Goal: Transaction & Acquisition: Obtain resource

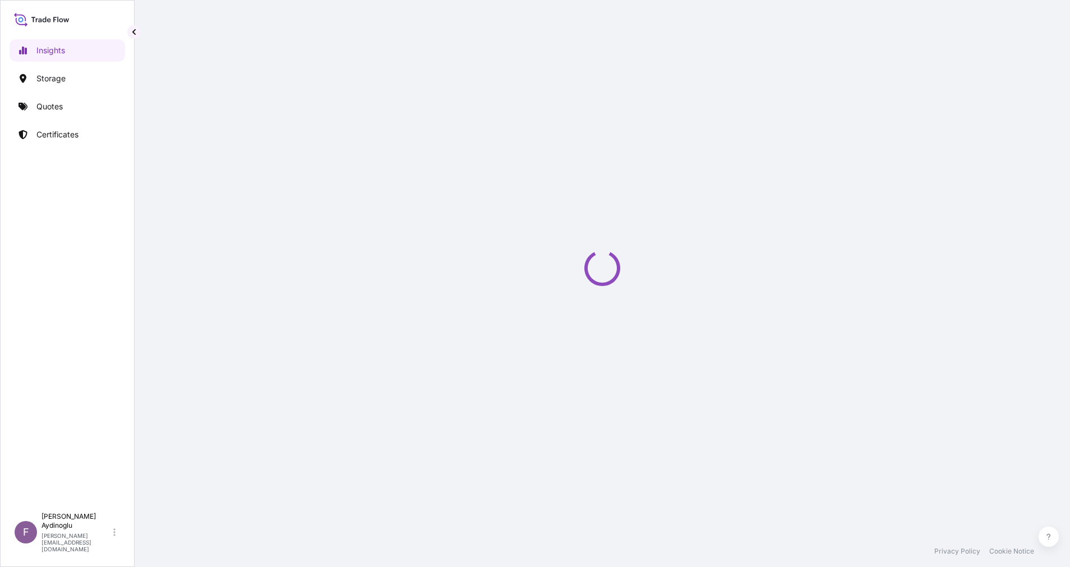
select select "2025"
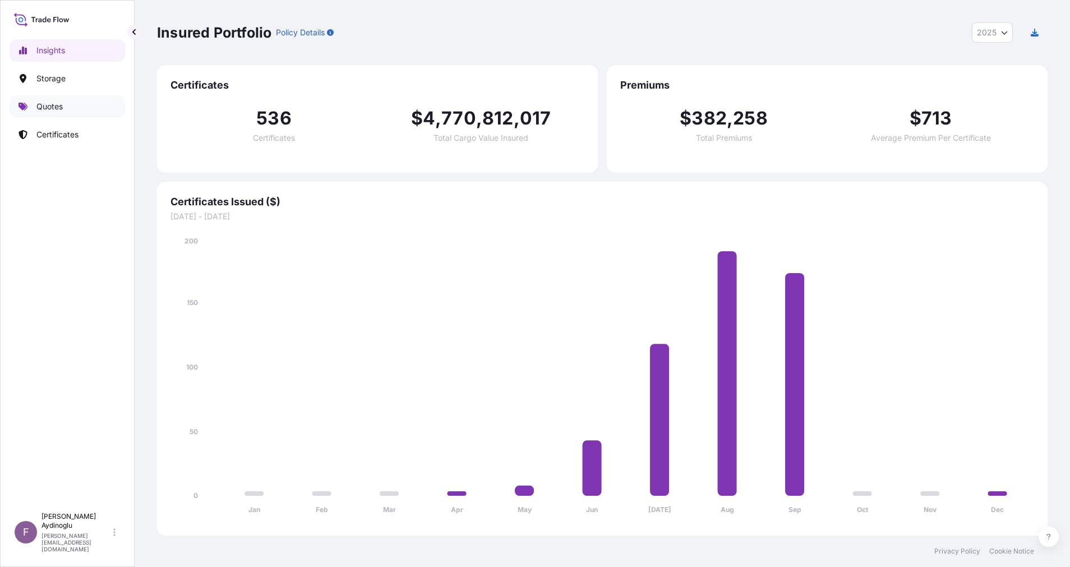
click at [59, 109] on p "Quotes" at bounding box center [49, 106] width 26 height 11
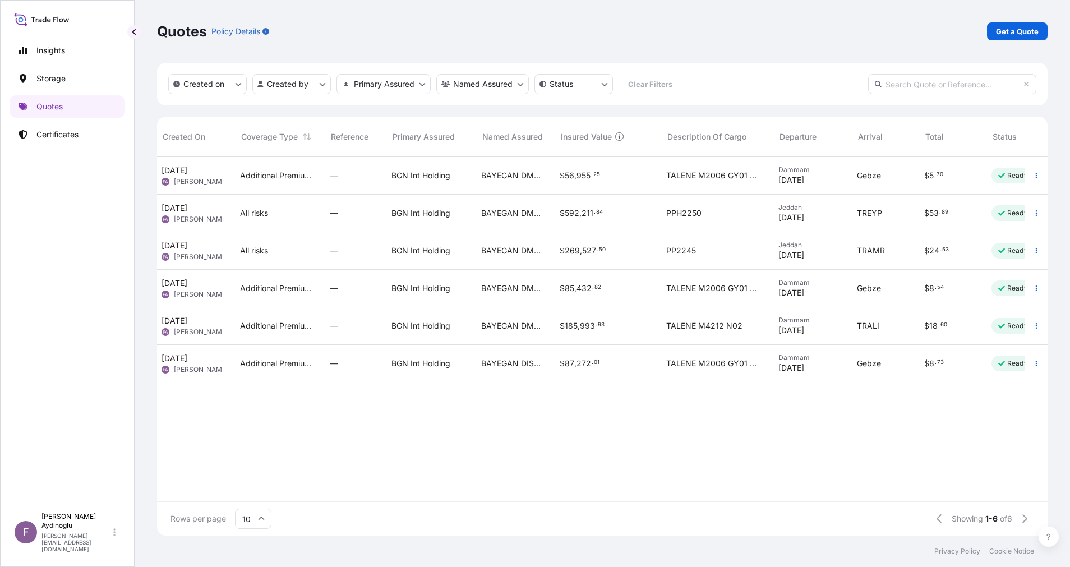
scroll to position [0, 74]
click at [928, 362] on span "8" at bounding box center [929, 364] width 5 height 8
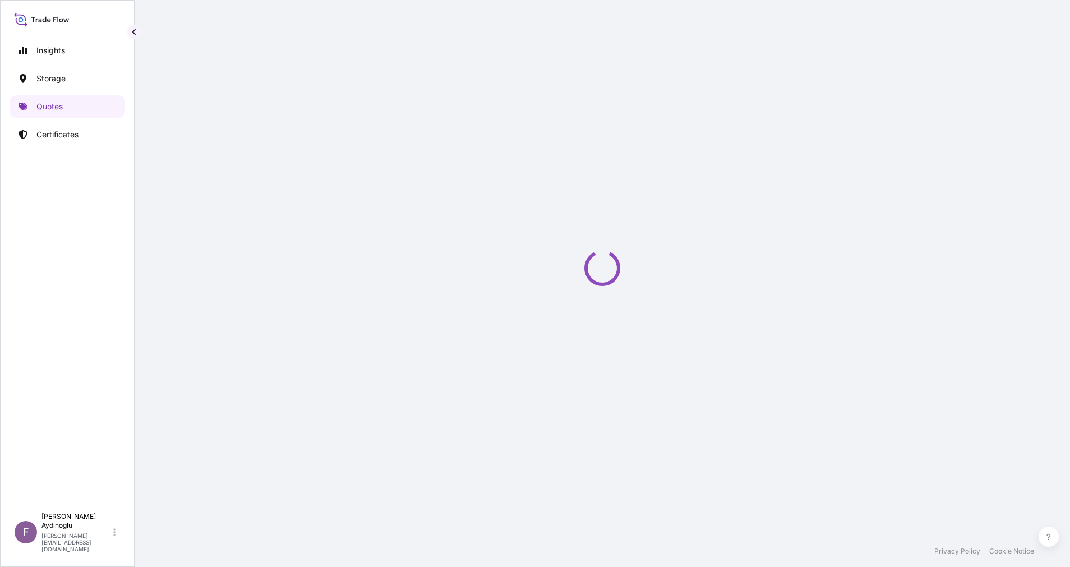
select select "Ocean Vessel"
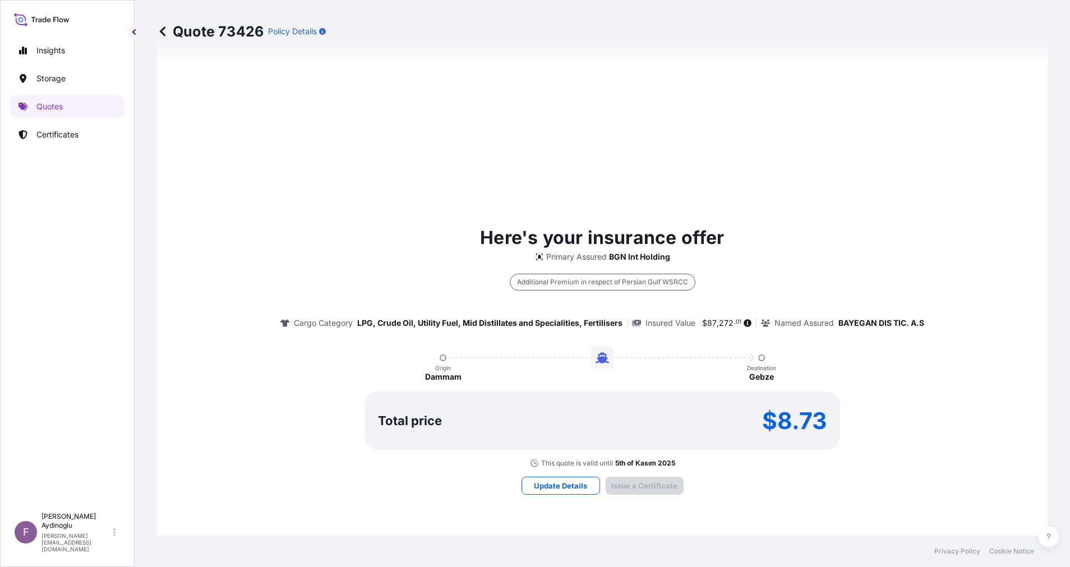
type input "[DATE]"
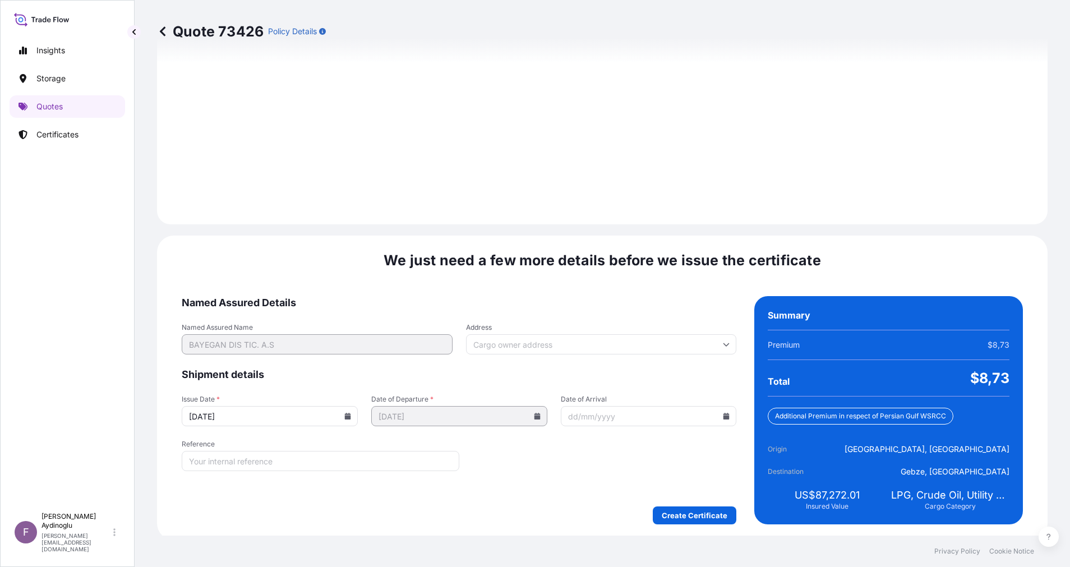
scroll to position [1204, 0]
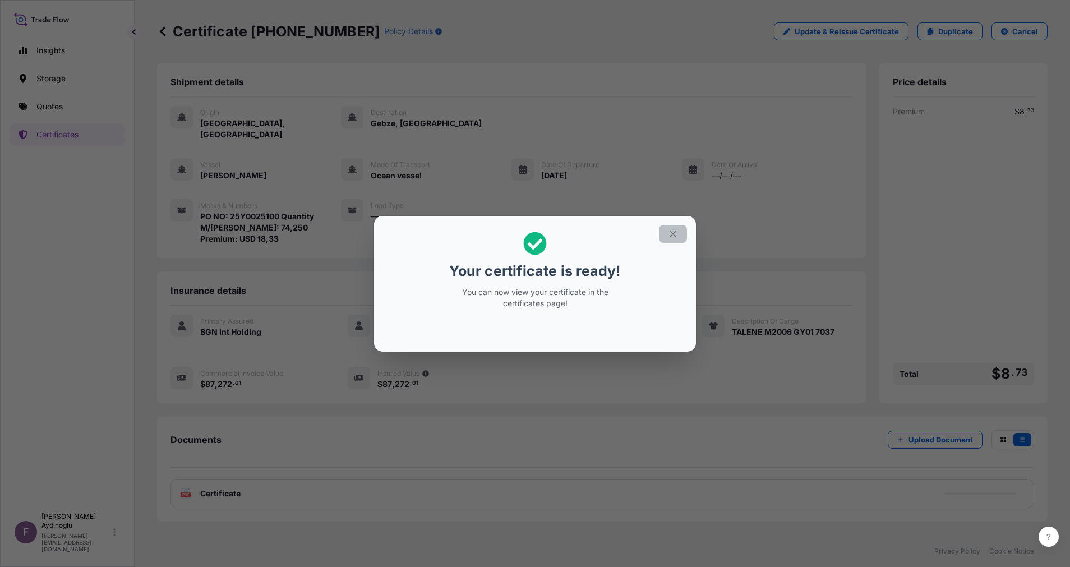
click at [669, 237] on icon "button" at bounding box center [673, 234] width 10 height 10
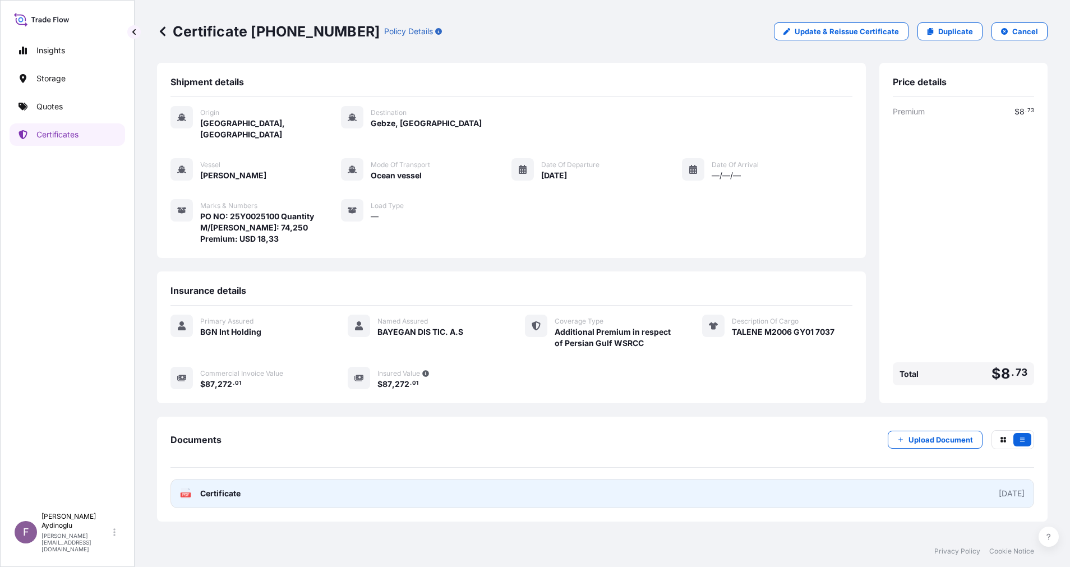
click at [660, 479] on link "PDF Certificate [DATE]" at bounding box center [603, 493] width 864 height 29
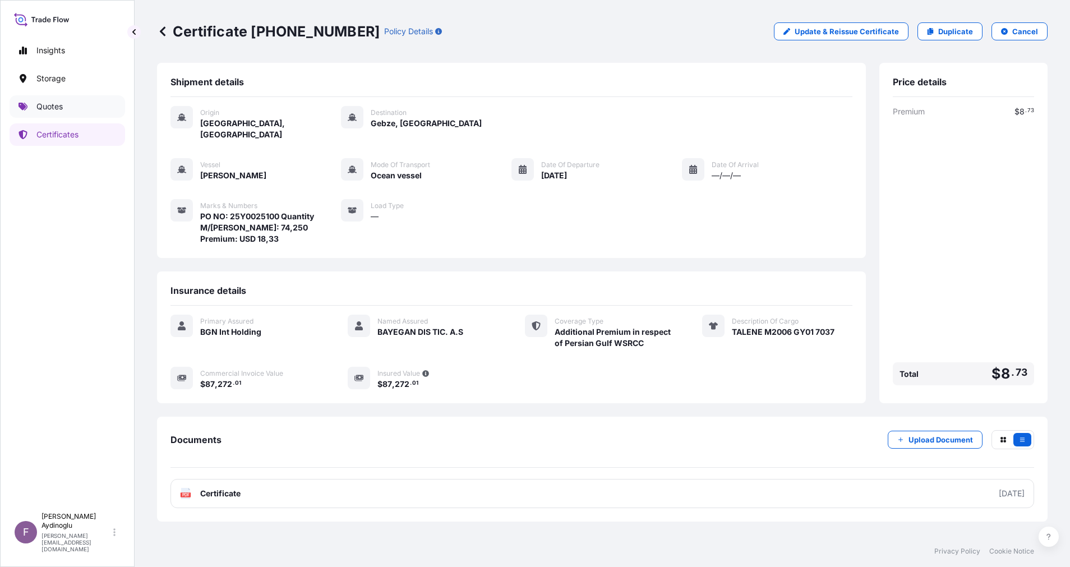
click at [73, 106] on link "Quotes" at bounding box center [68, 106] width 116 height 22
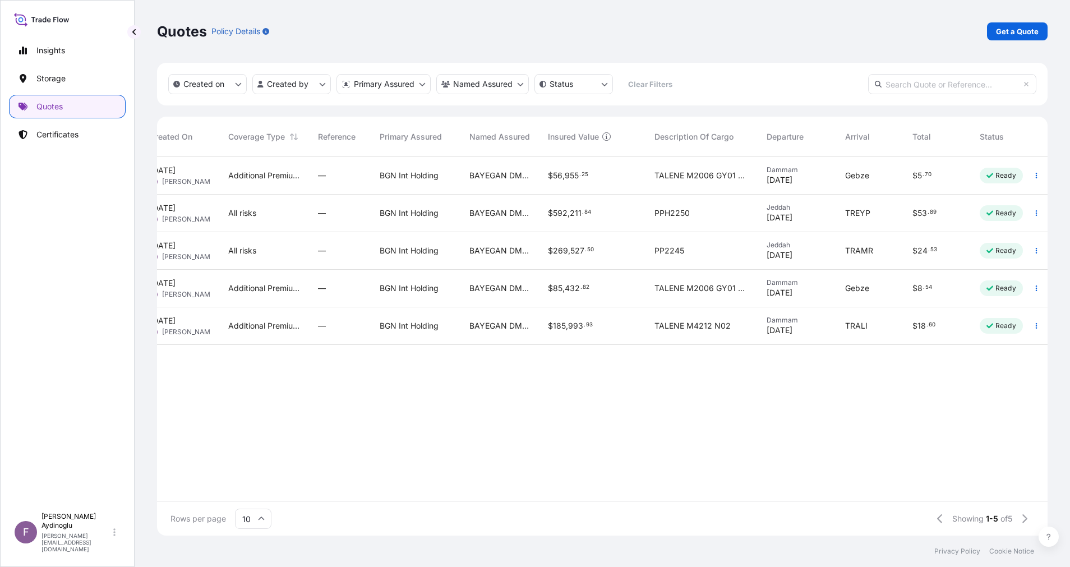
scroll to position [0, 108]
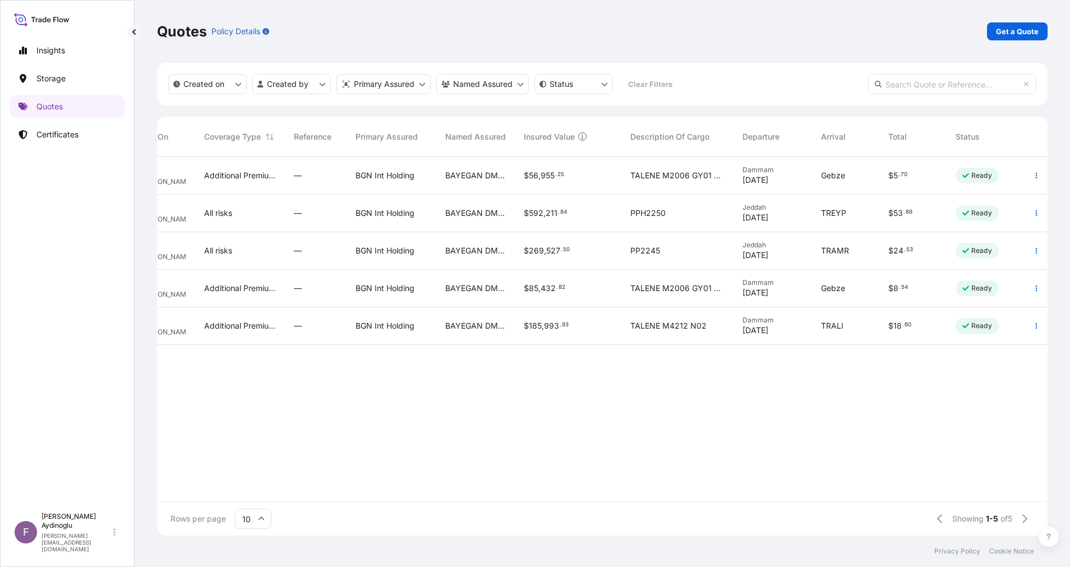
click at [754, 323] on span "Dammam" at bounding box center [773, 320] width 61 height 9
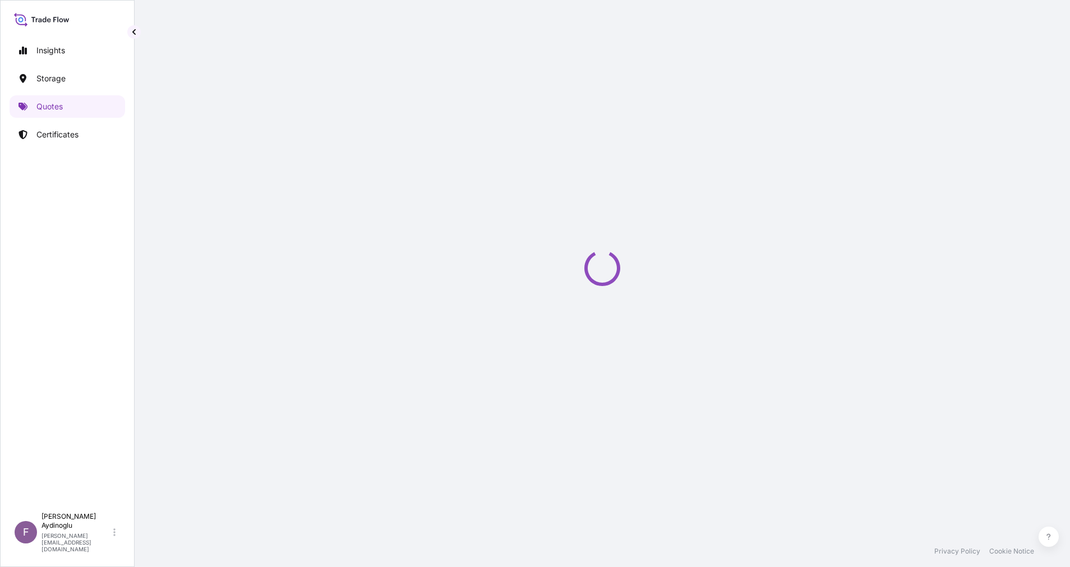
select select "Ocean Vessel"
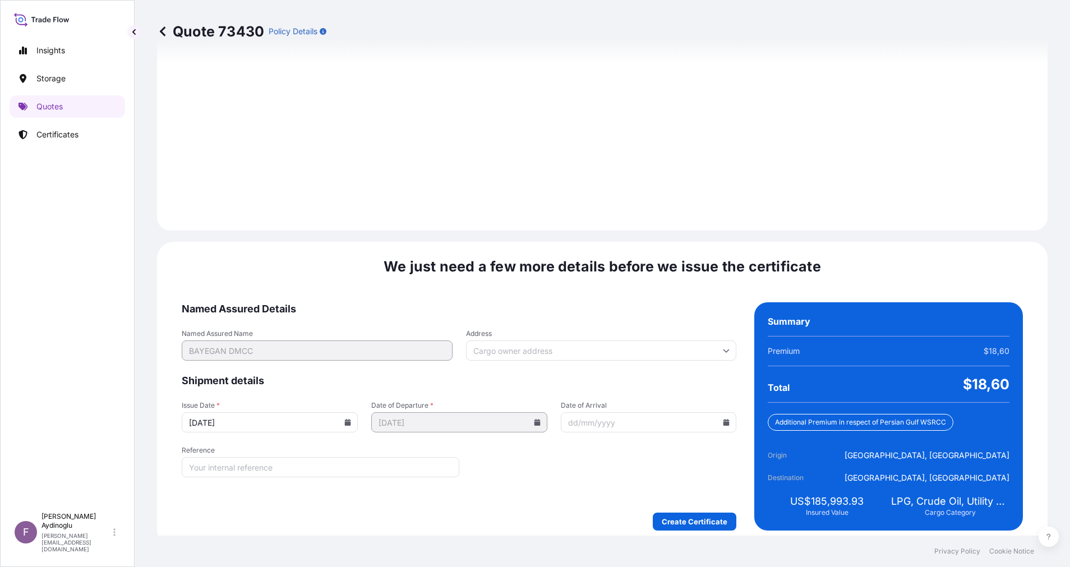
scroll to position [1204, 0]
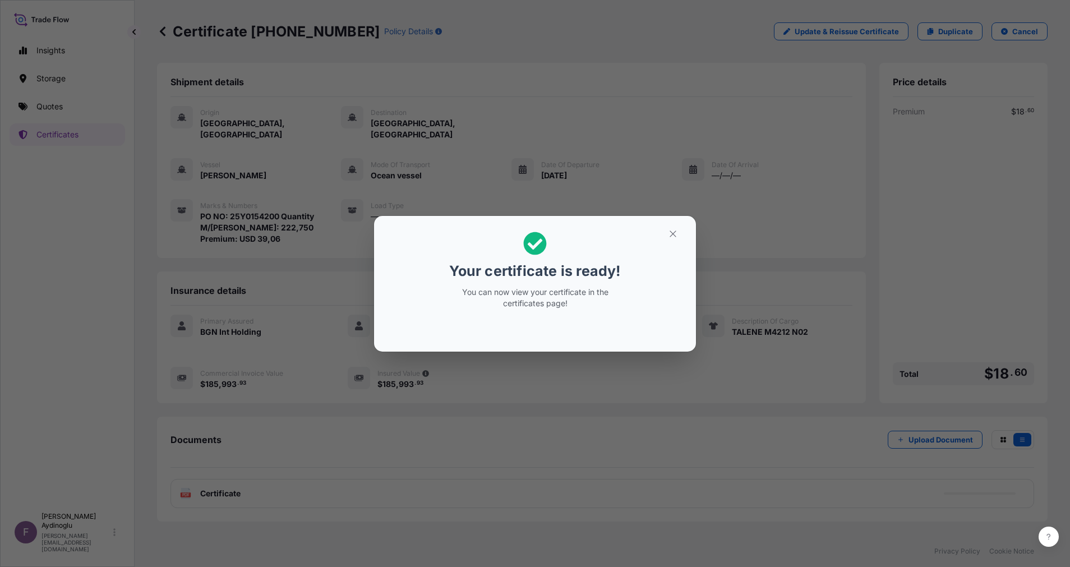
click at [667, 247] on h2 "Your certificate is ready! You can now view your certificate in the certificate…" at bounding box center [535, 270] width 304 height 91
click at [669, 244] on h2 "Your certificate is ready! You can now view your certificate in the certificate…" at bounding box center [535, 270] width 304 height 91
click at [671, 238] on icon "button" at bounding box center [673, 234] width 10 height 10
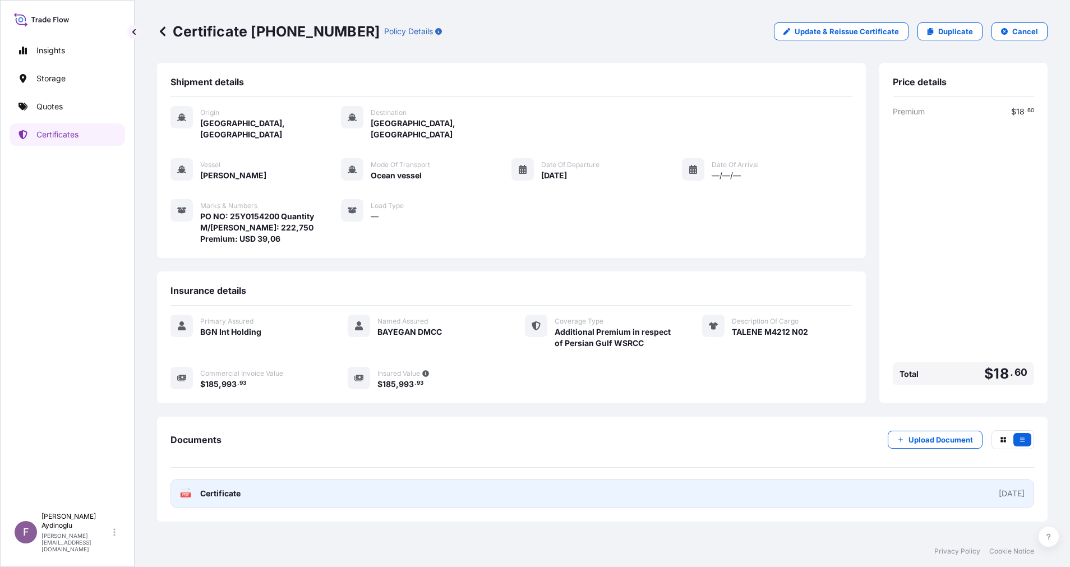
click at [672, 486] on link "PDF Certificate [DATE]" at bounding box center [603, 493] width 864 height 29
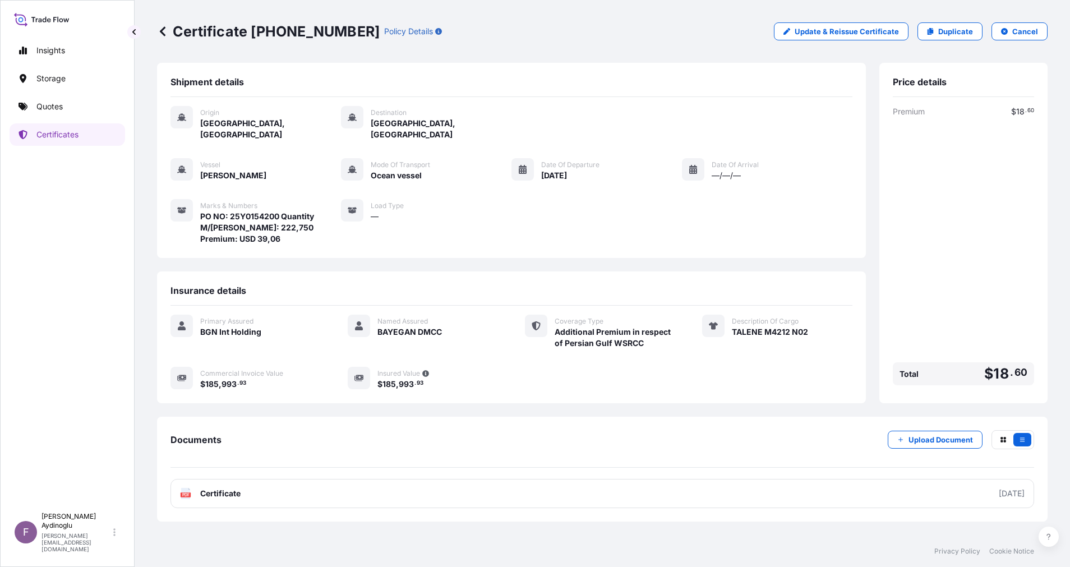
click at [70, 107] on link "Quotes" at bounding box center [68, 106] width 116 height 22
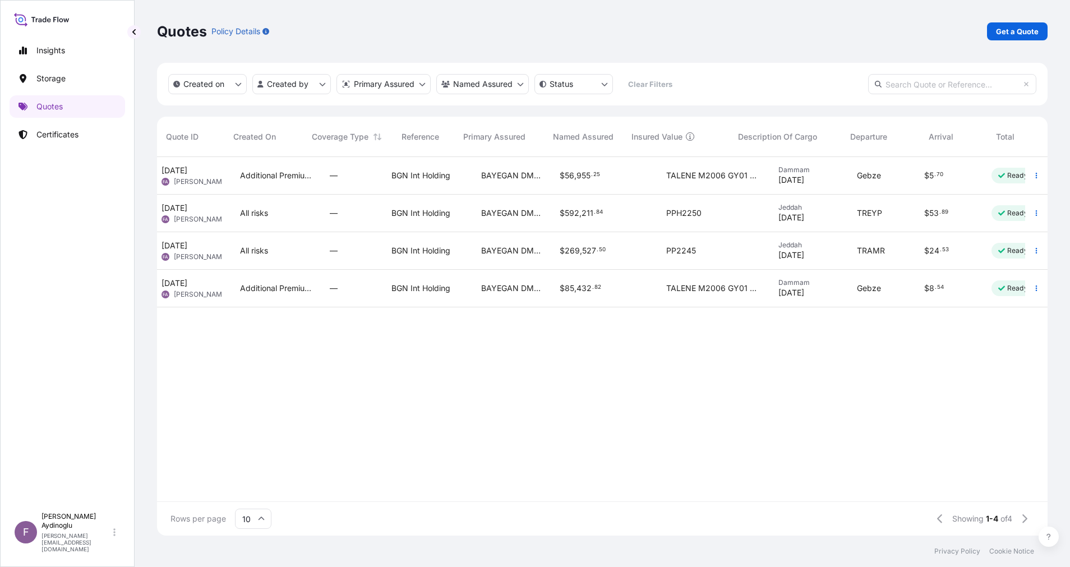
scroll to position [0, 108]
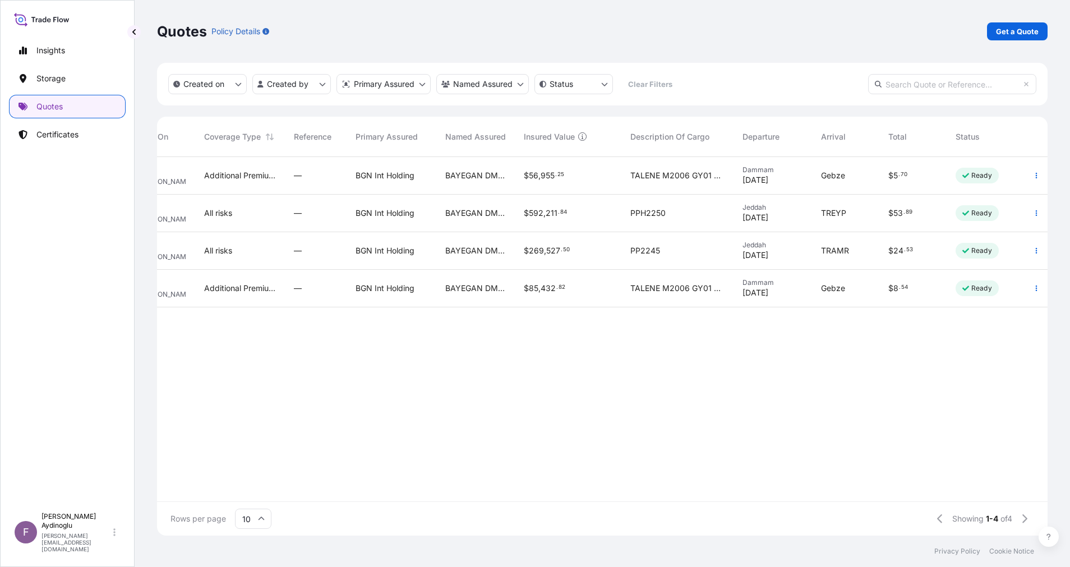
click at [784, 304] on div "Dammam [DATE]" at bounding box center [773, 289] width 79 height 38
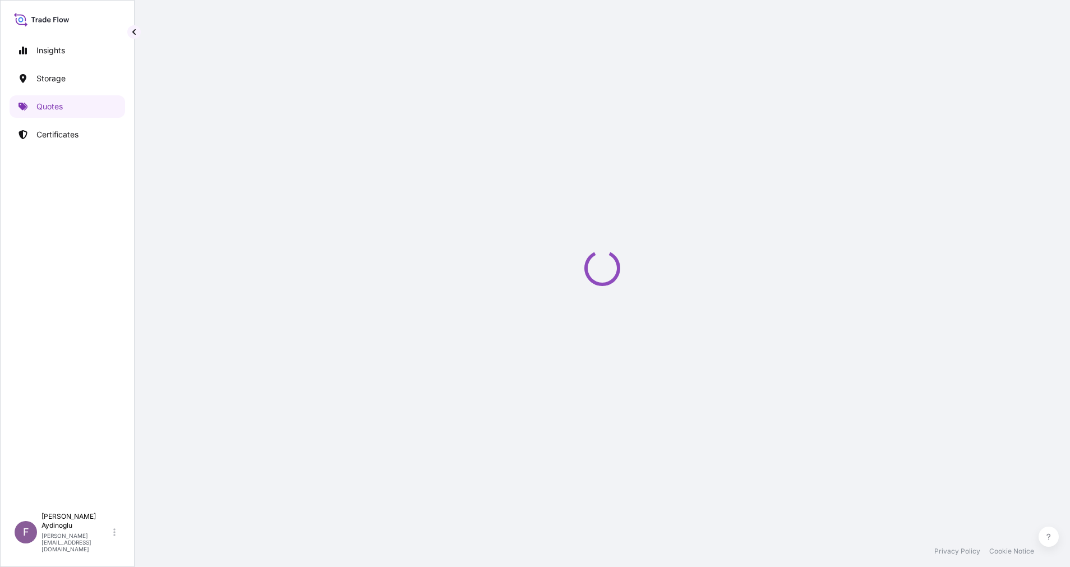
select select "Ocean Vessel"
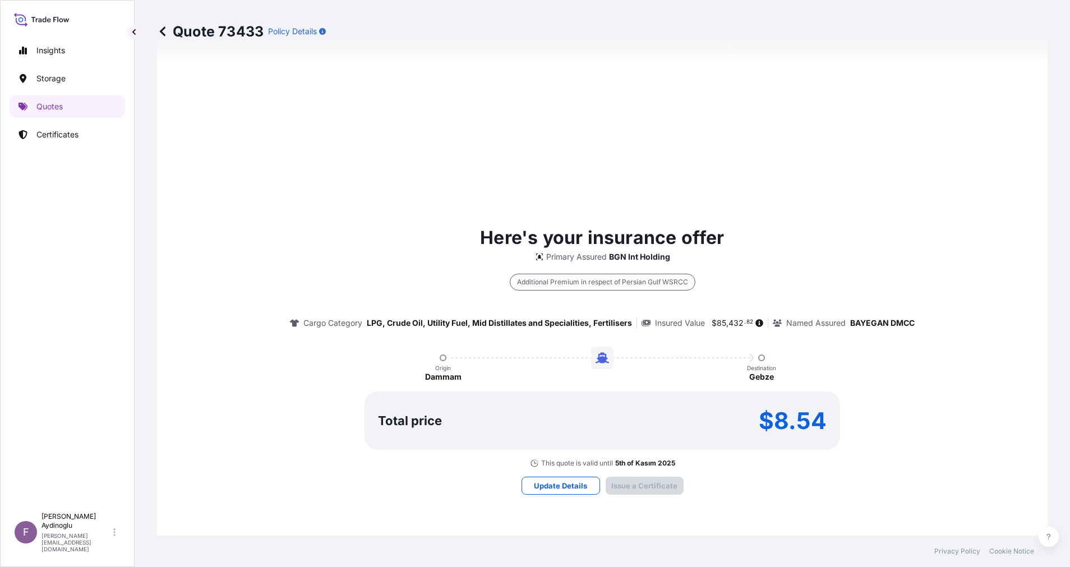
type input "[DATE]"
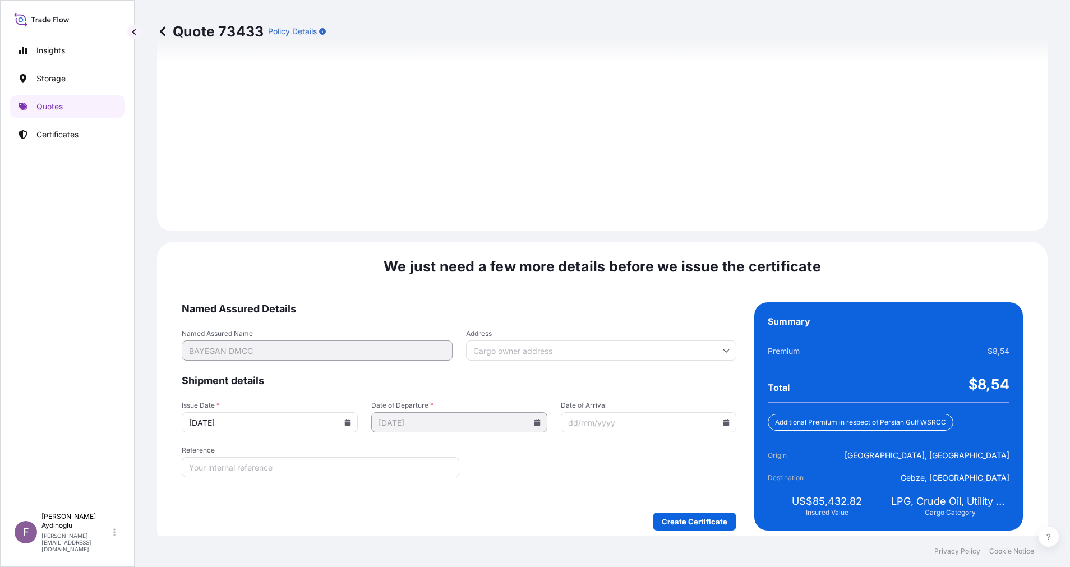
scroll to position [1204, 0]
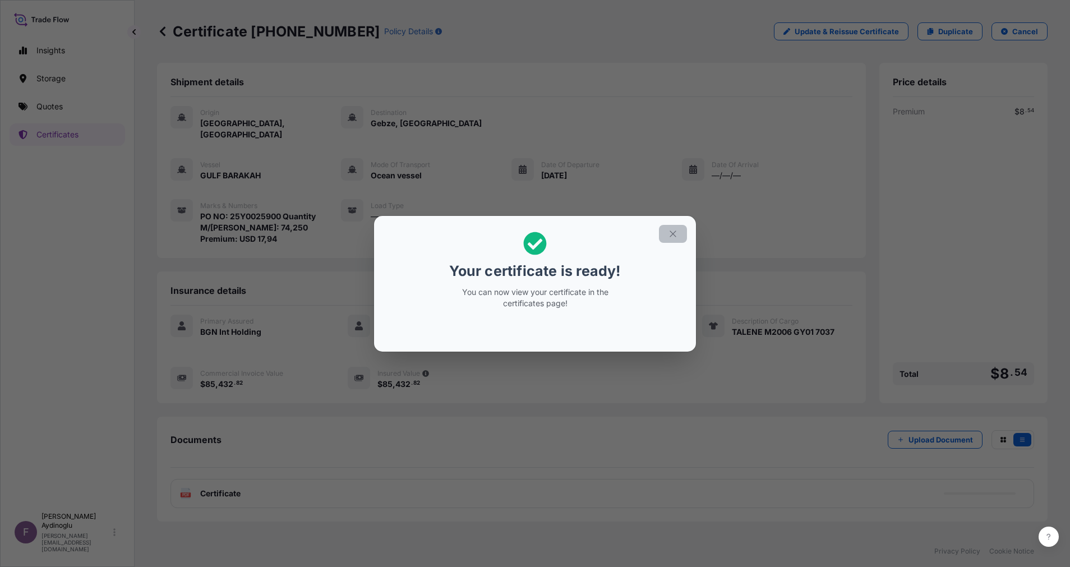
click at [684, 232] on button "button" at bounding box center [673, 234] width 28 height 18
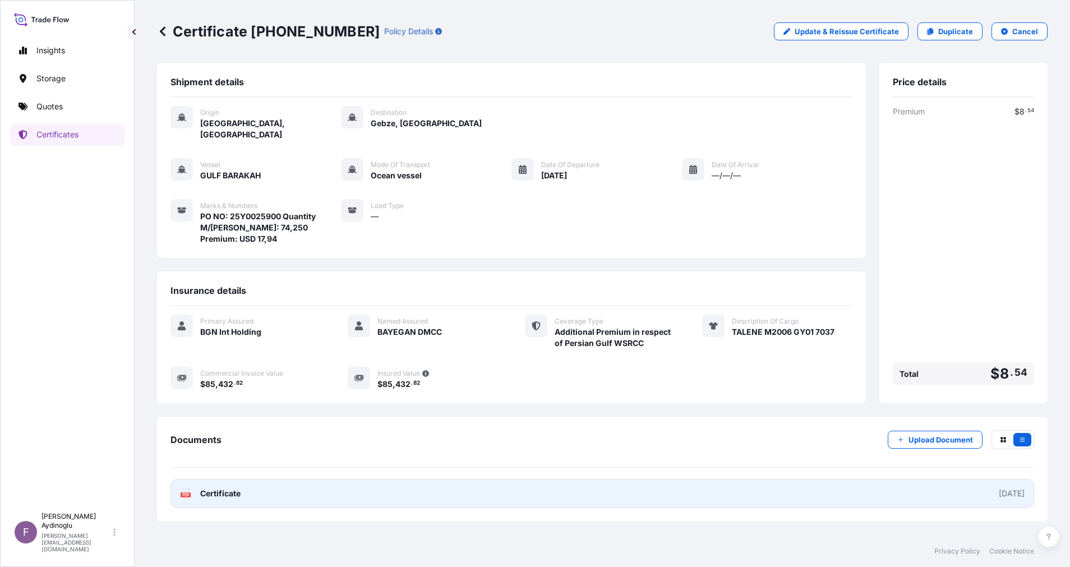
click at [587, 479] on link "PDF Certificate [DATE]" at bounding box center [603, 493] width 864 height 29
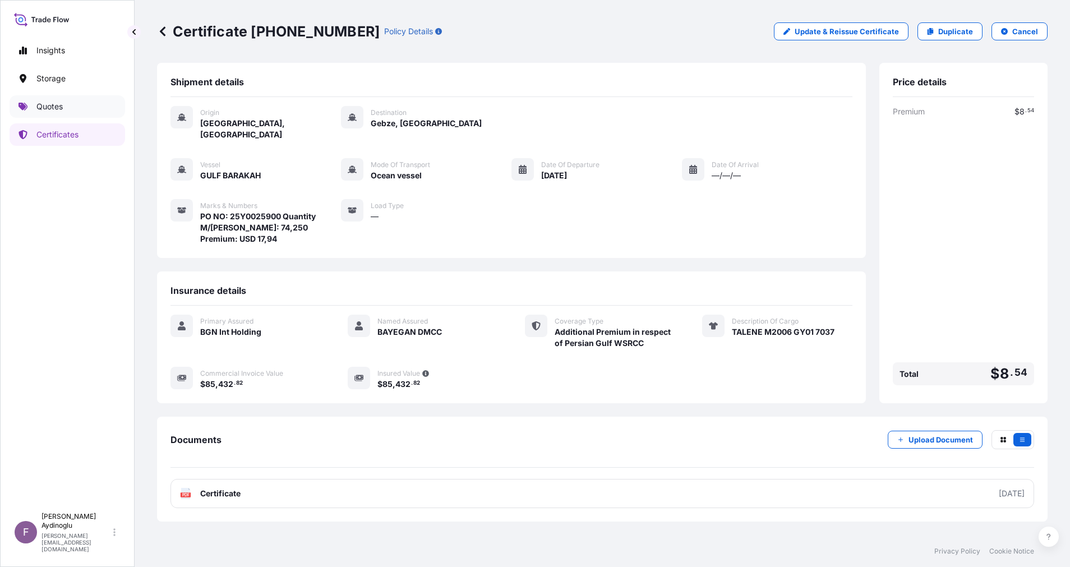
click at [80, 107] on link "Quotes" at bounding box center [68, 106] width 116 height 22
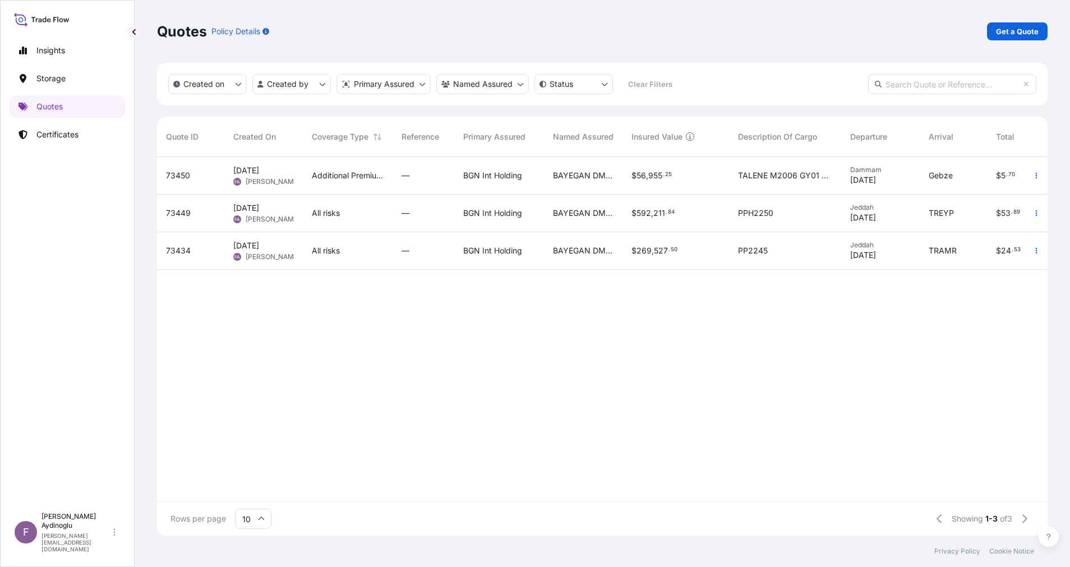
scroll to position [0, 108]
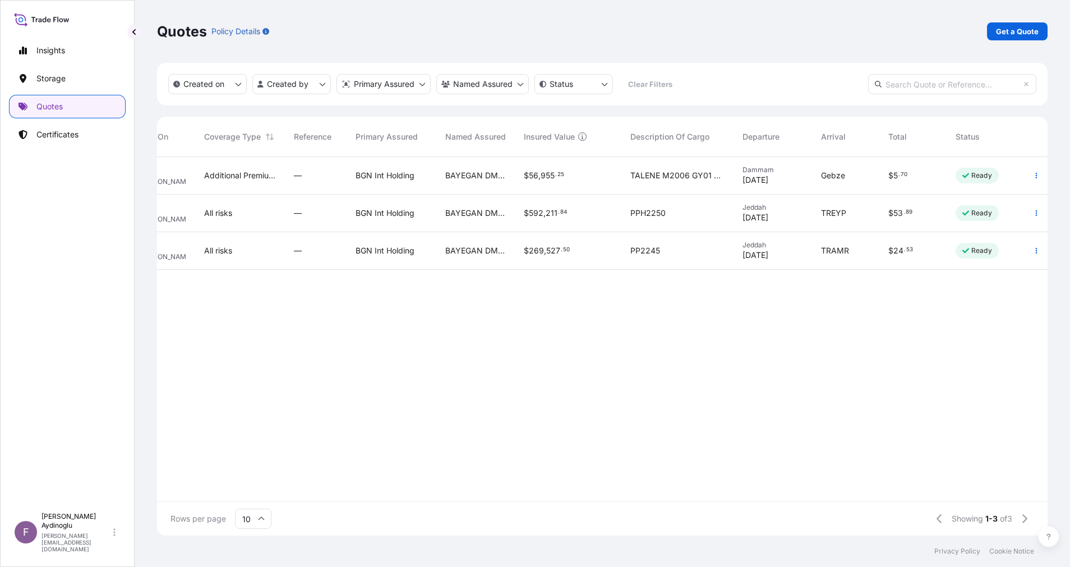
click at [839, 255] on span "TRAMR" at bounding box center [835, 250] width 28 height 11
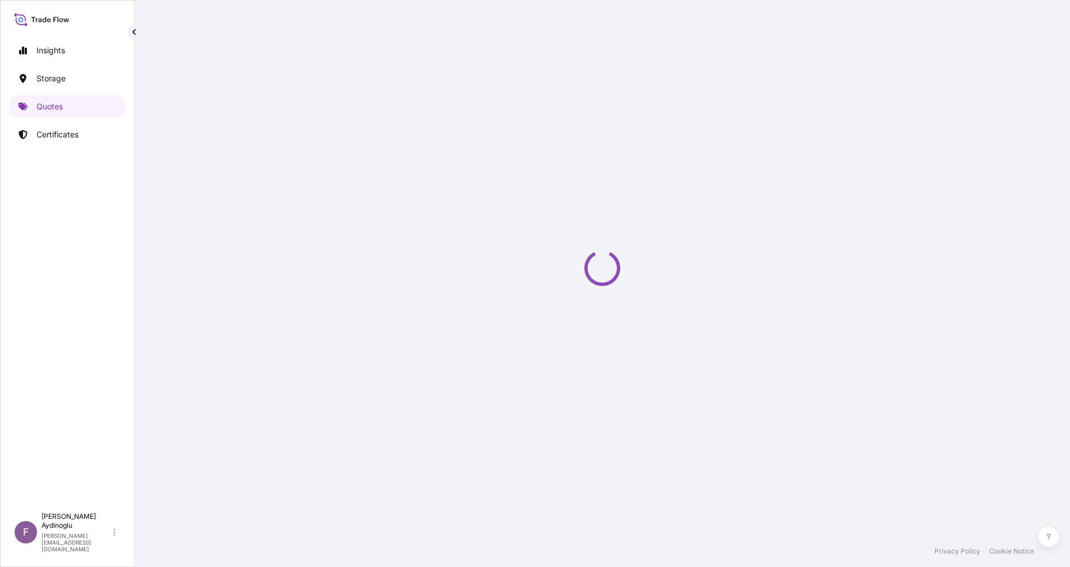
select select "Ocean Vessel"
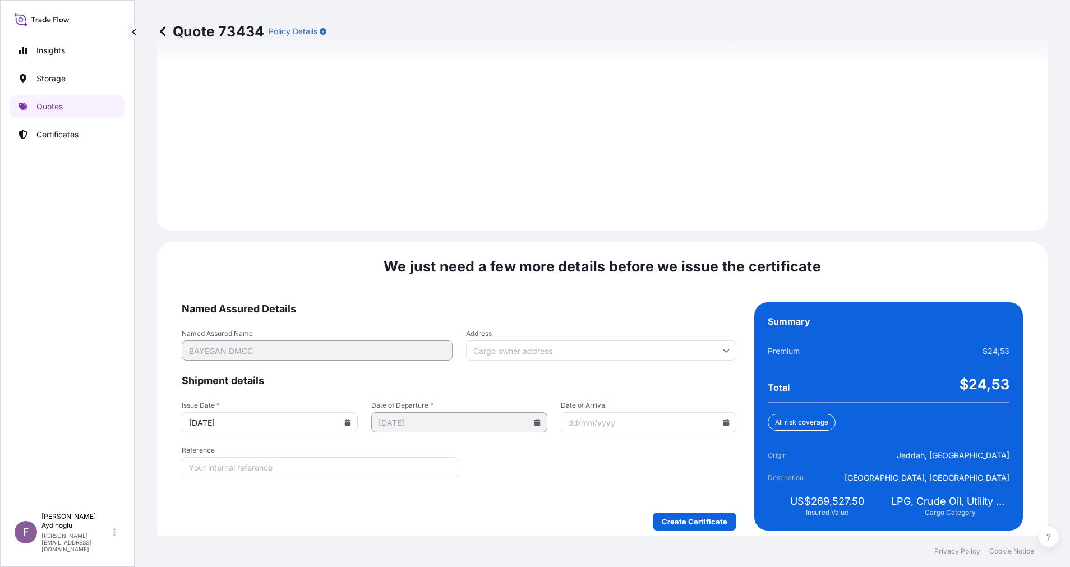
scroll to position [1204, 0]
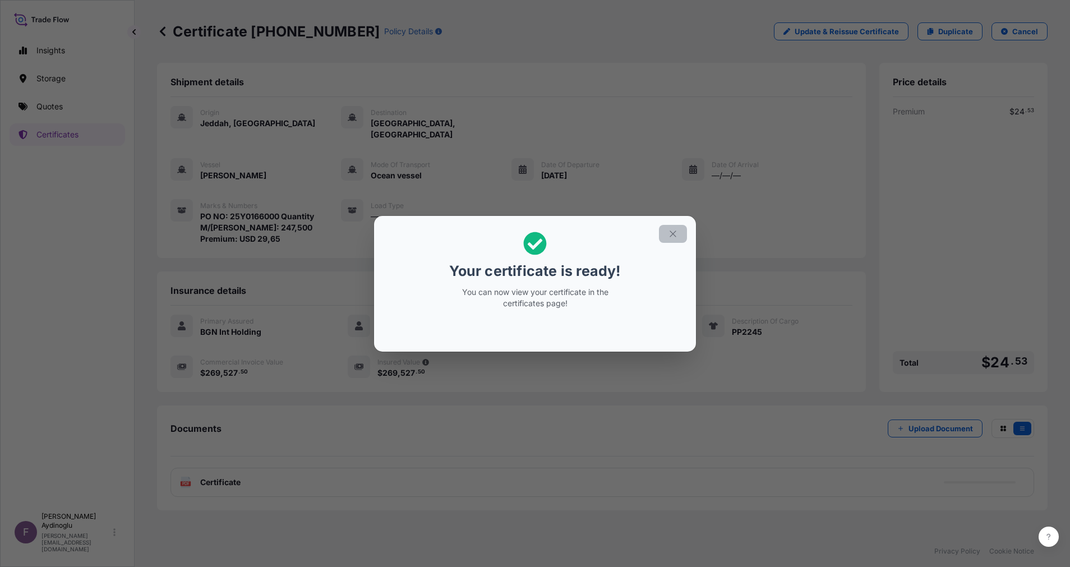
click at [673, 227] on button "button" at bounding box center [673, 234] width 28 height 18
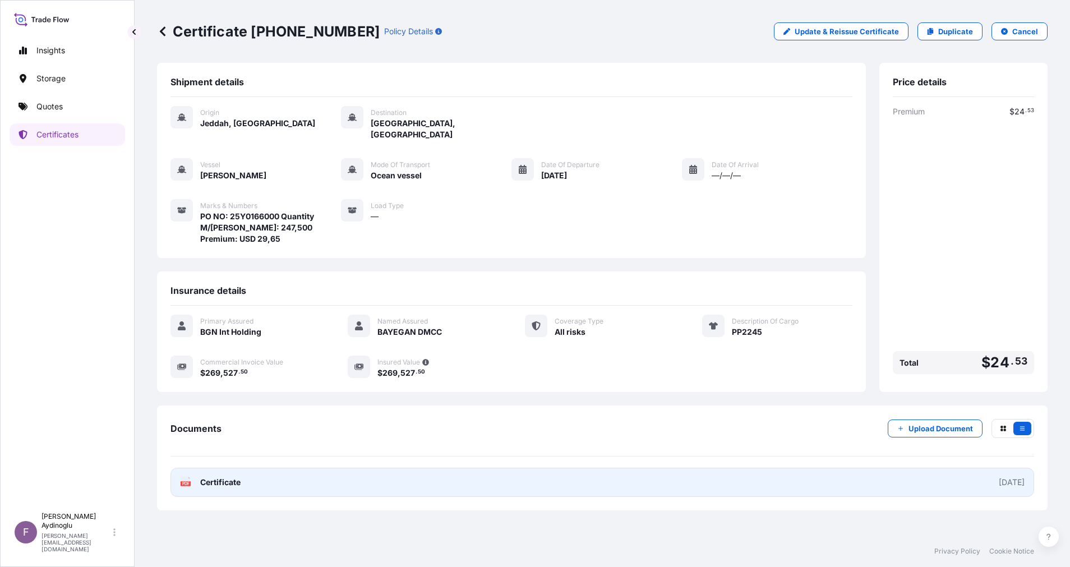
click at [550, 468] on link "PDF Certificate [DATE]" at bounding box center [603, 482] width 864 height 29
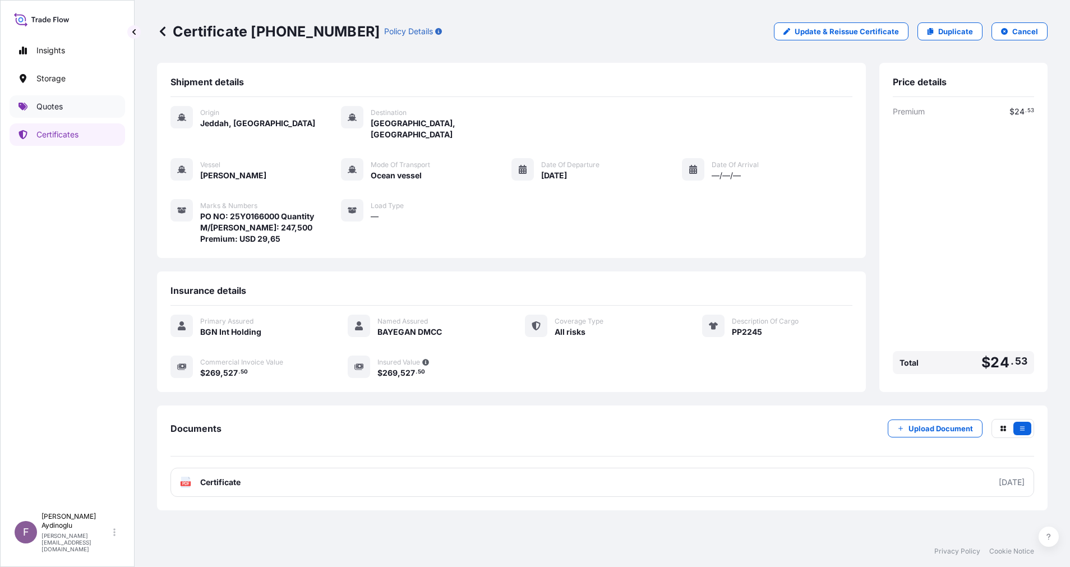
click at [62, 107] on p "Quotes" at bounding box center [49, 106] width 26 height 11
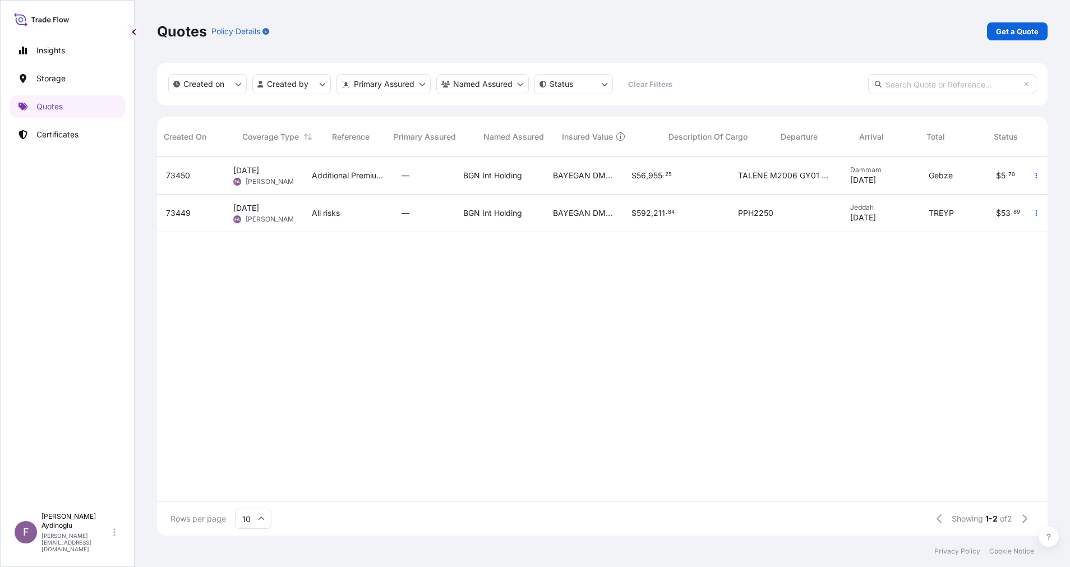
scroll to position [0, 108]
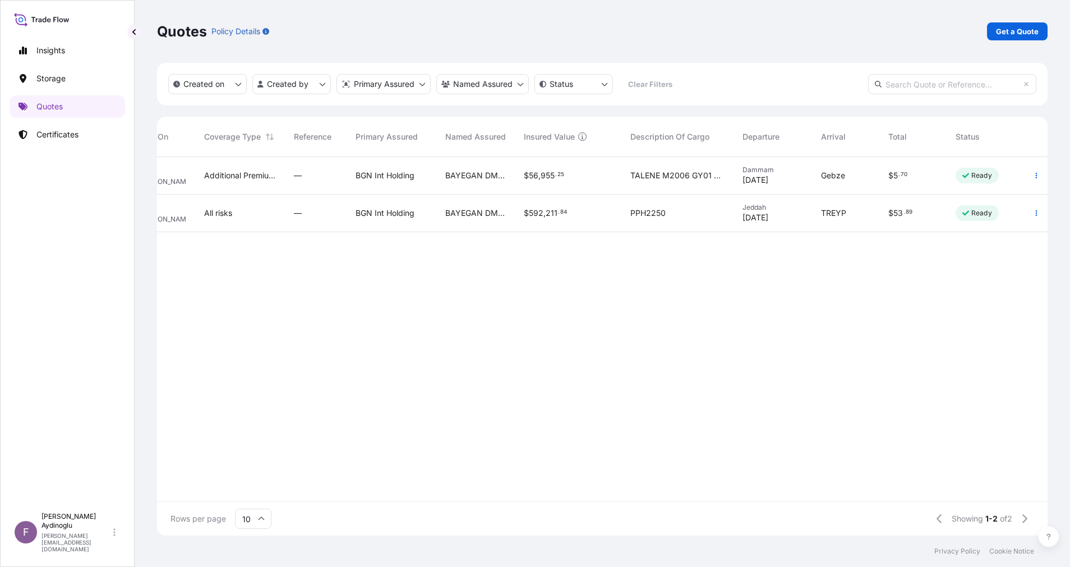
click at [751, 205] on span "Jeddah" at bounding box center [773, 207] width 61 height 9
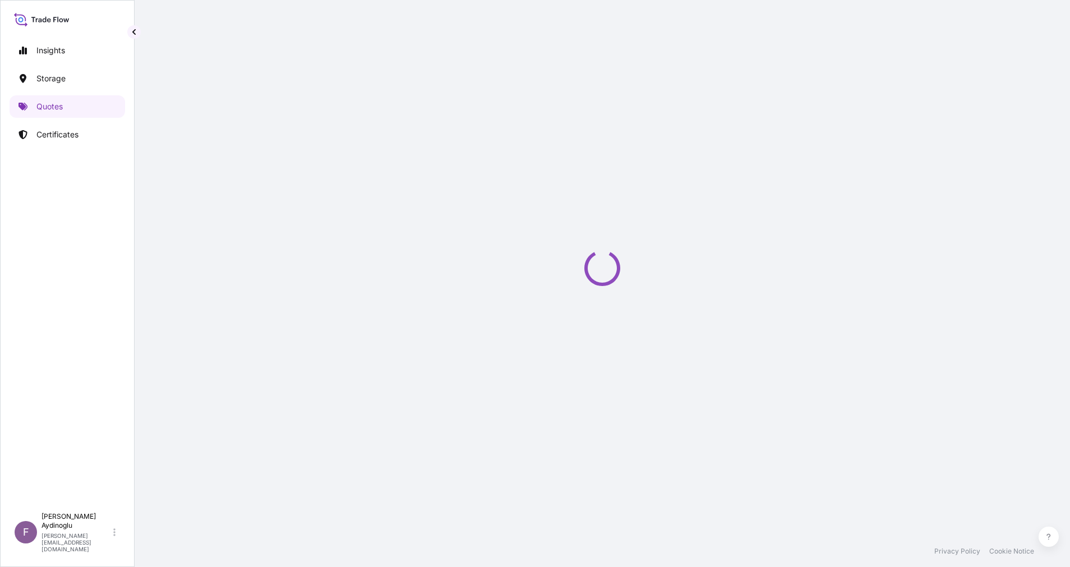
select select "Ocean Vessel"
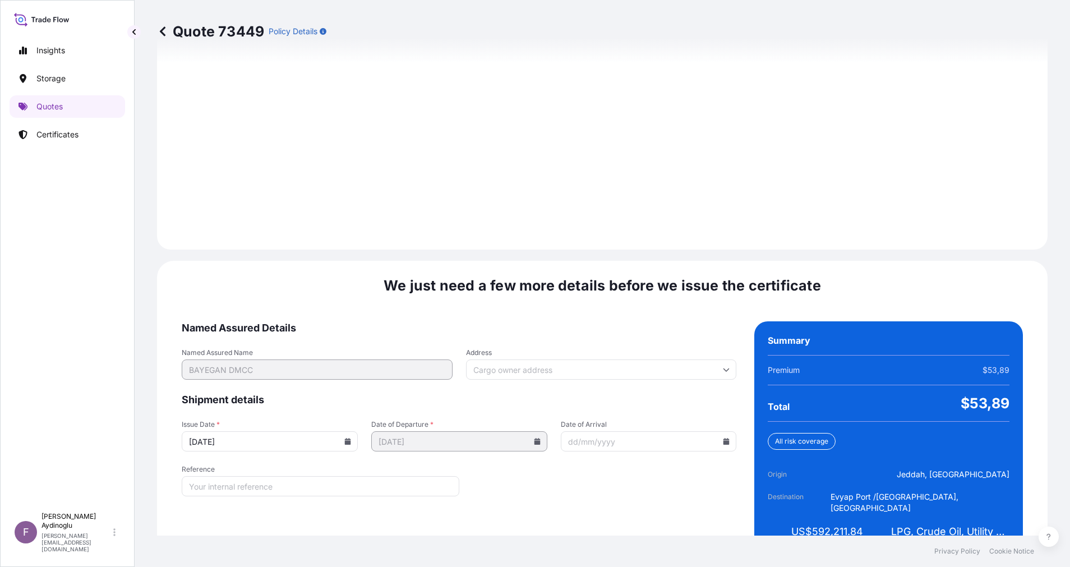
scroll to position [1204, 0]
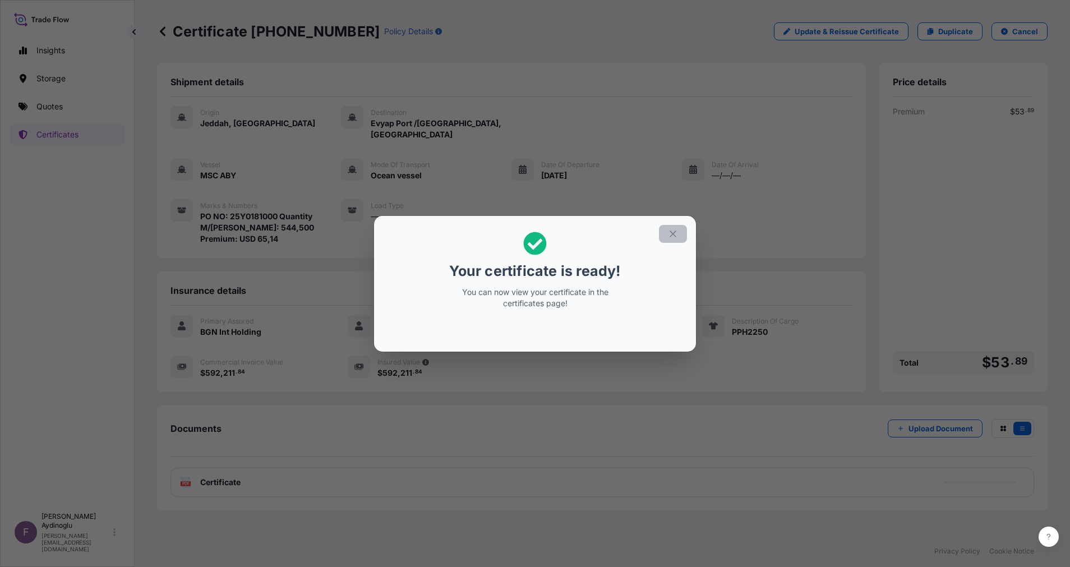
click at [673, 237] on icon "button" at bounding box center [673, 234] width 10 height 10
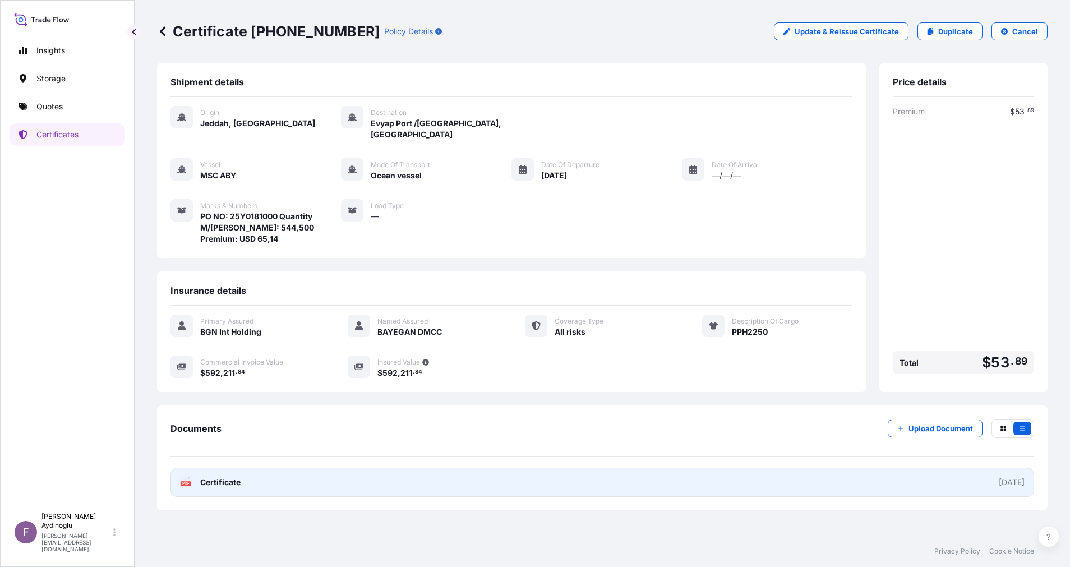
click at [593, 468] on link "PDF Certificate [DATE]" at bounding box center [603, 482] width 864 height 29
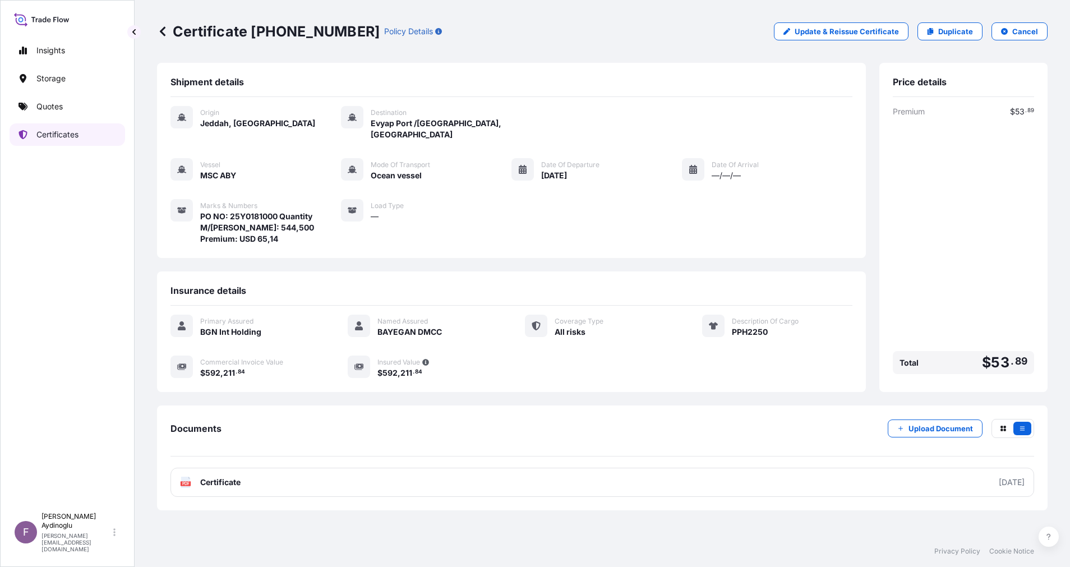
click at [68, 138] on p "Certificates" at bounding box center [57, 134] width 42 height 11
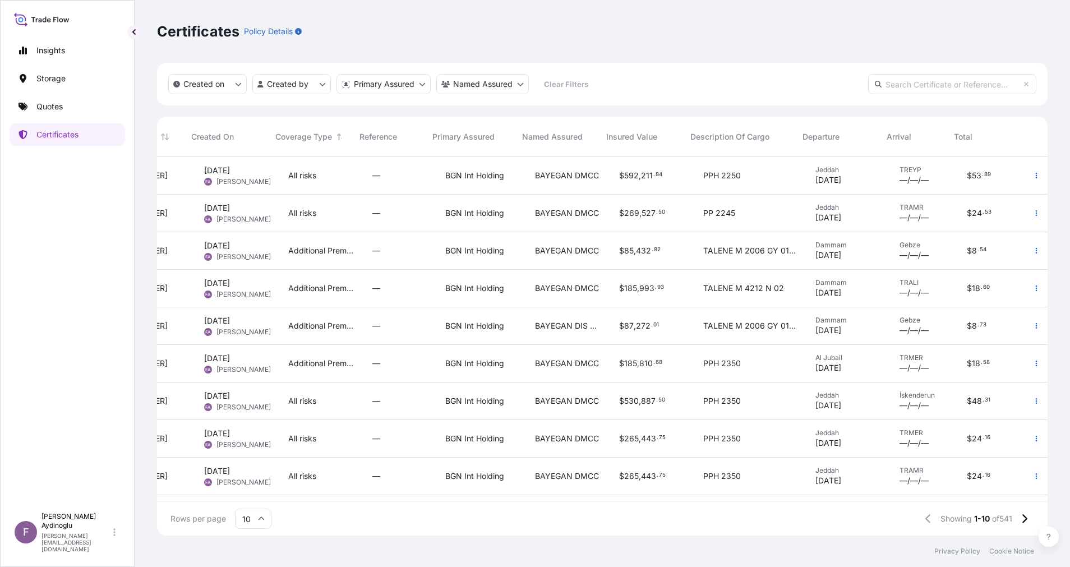
scroll to position [0, 81]
click at [79, 105] on link "Quotes" at bounding box center [68, 106] width 116 height 22
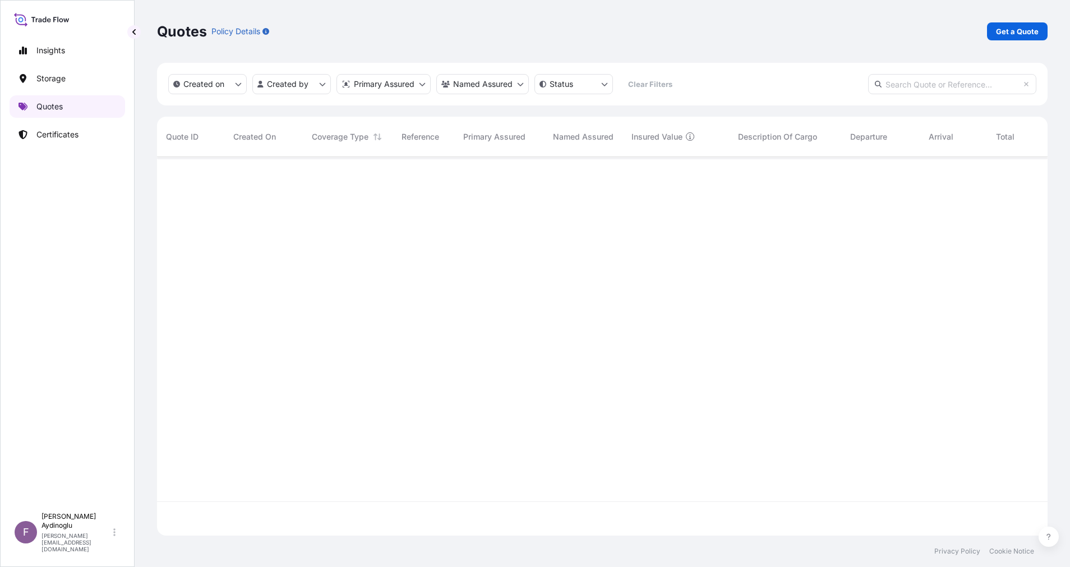
scroll to position [372, 878]
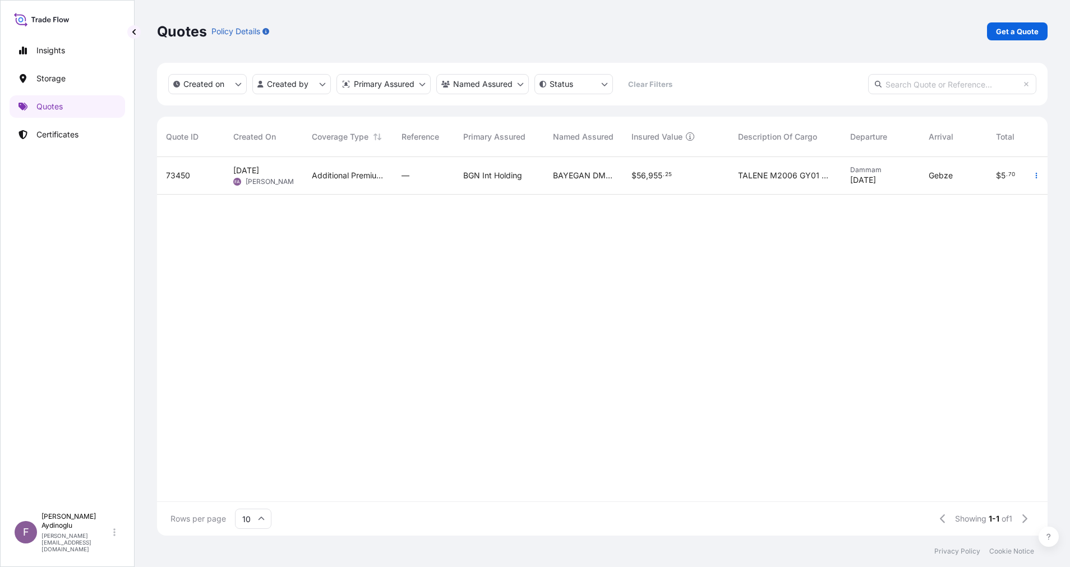
click at [563, 187] on div "BAYEGAN DMCC" at bounding box center [583, 176] width 79 height 38
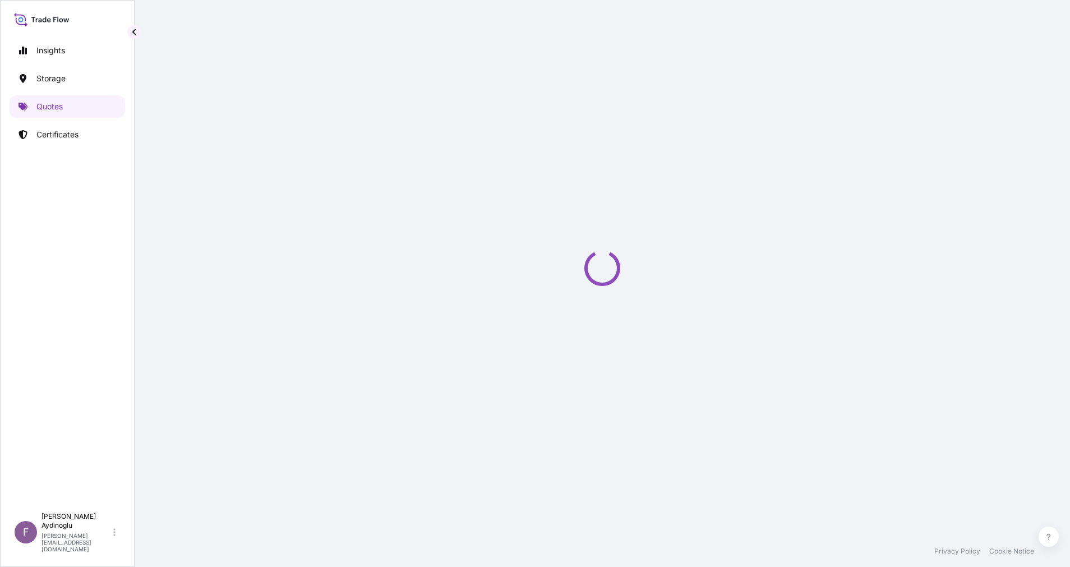
select select "Ocean Vessel"
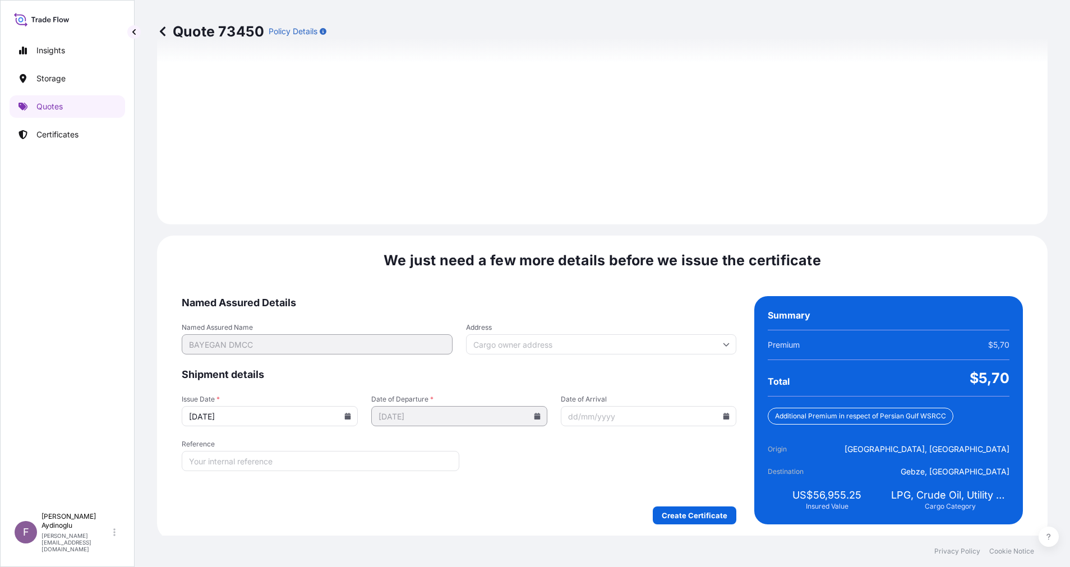
scroll to position [1204, 0]
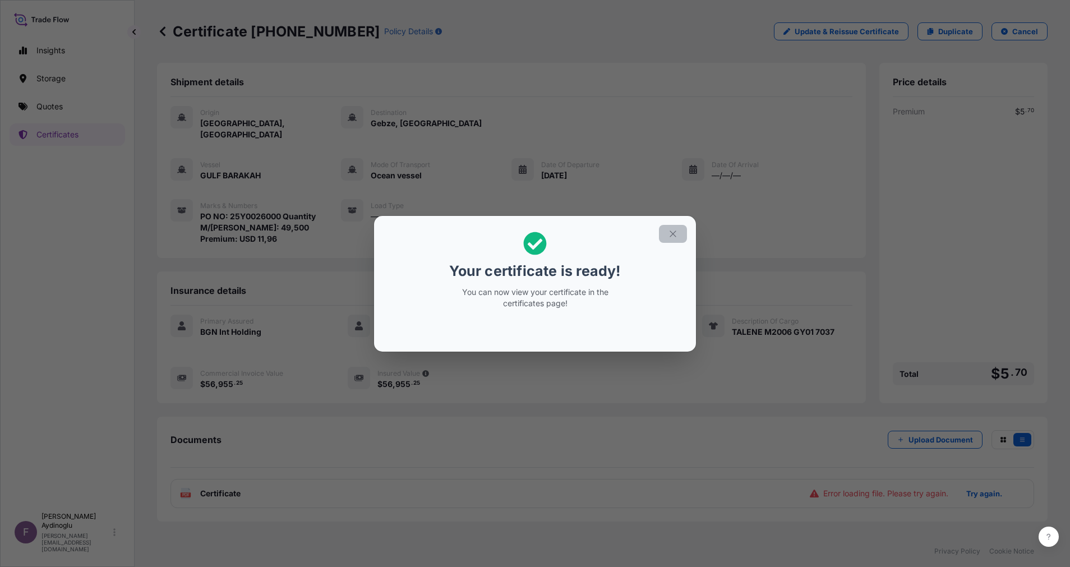
click at [680, 235] on button "button" at bounding box center [673, 234] width 28 height 18
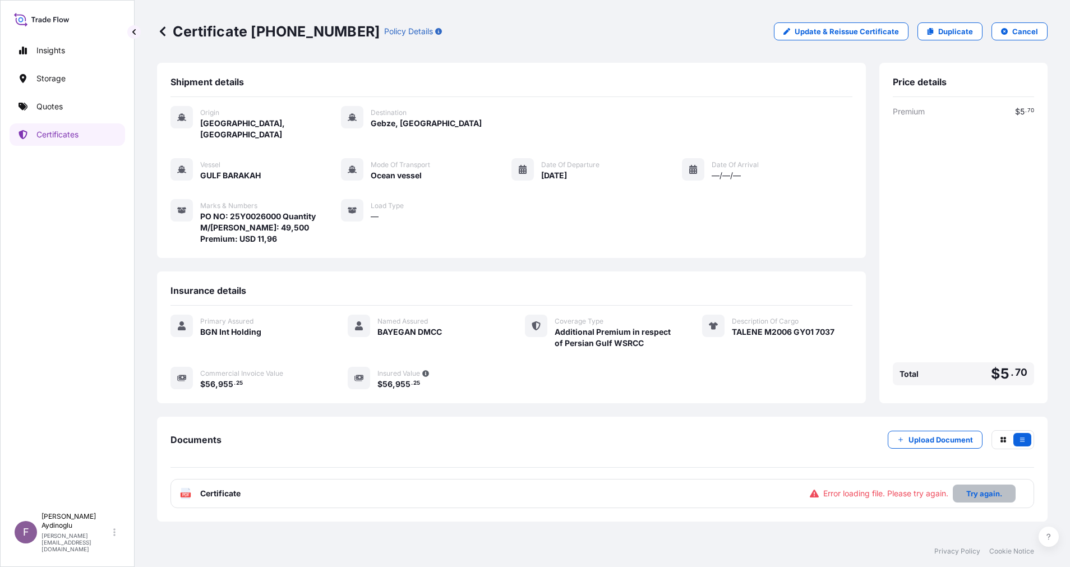
click at [973, 488] on p "Try again." at bounding box center [984, 493] width 36 height 11
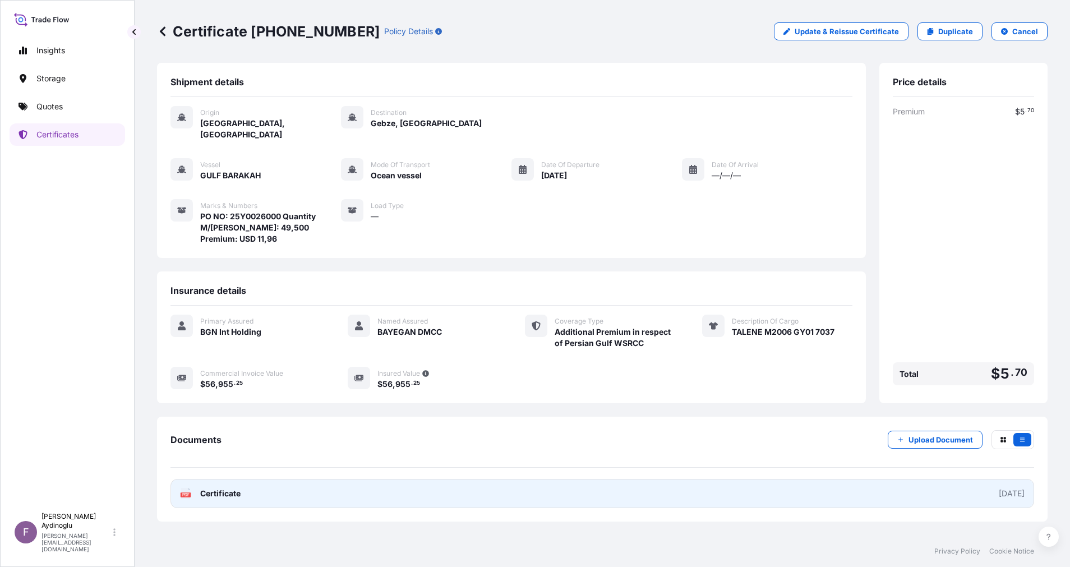
click at [583, 479] on link "PDF Certificate [DATE]" at bounding box center [603, 493] width 864 height 29
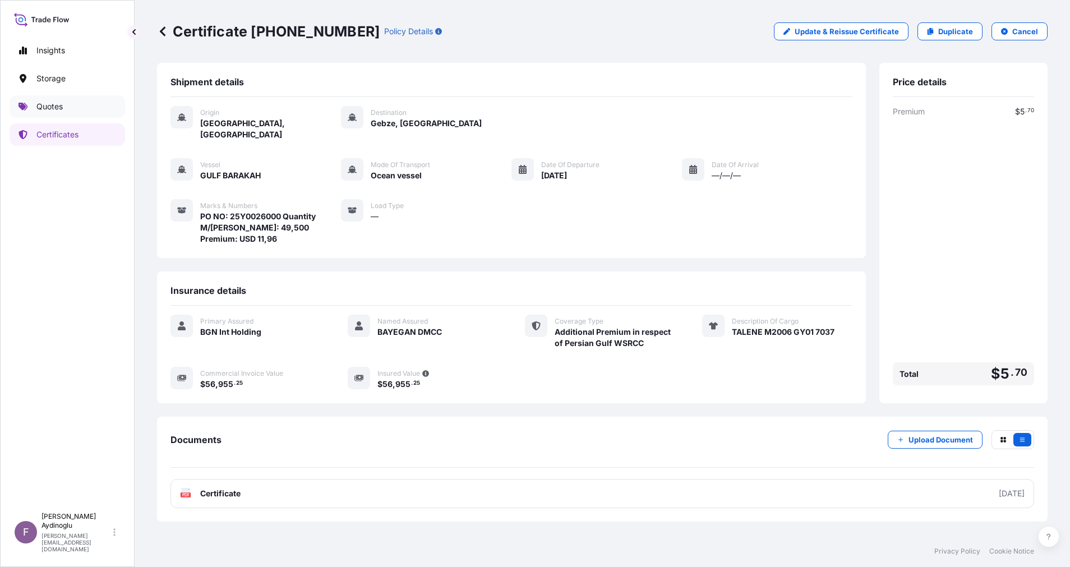
click at [64, 107] on link "Quotes" at bounding box center [68, 106] width 116 height 22
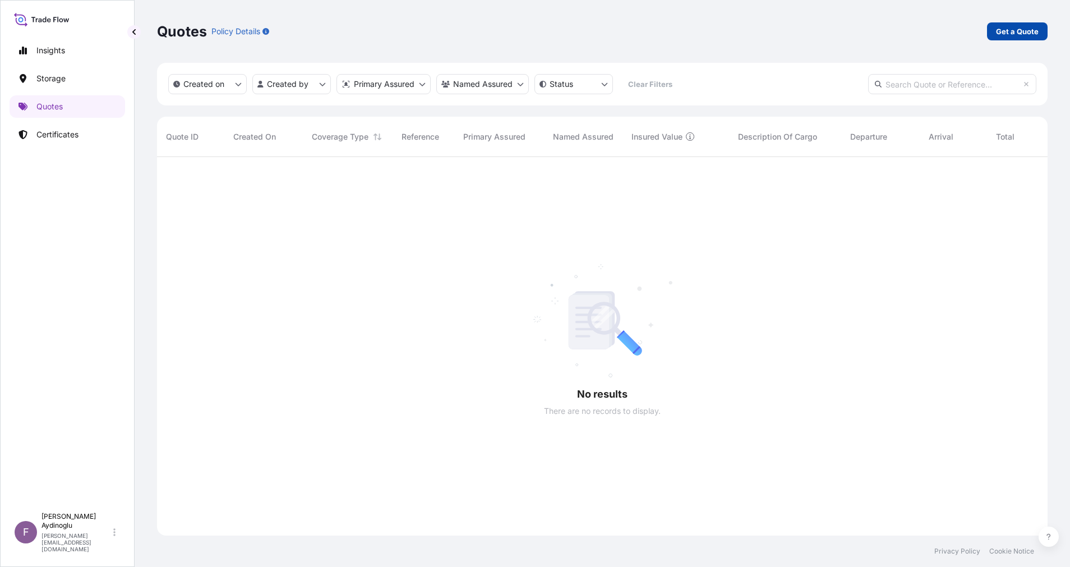
scroll to position [406, 878]
click at [1015, 24] on link "Get a Quote" at bounding box center [1017, 31] width 61 height 18
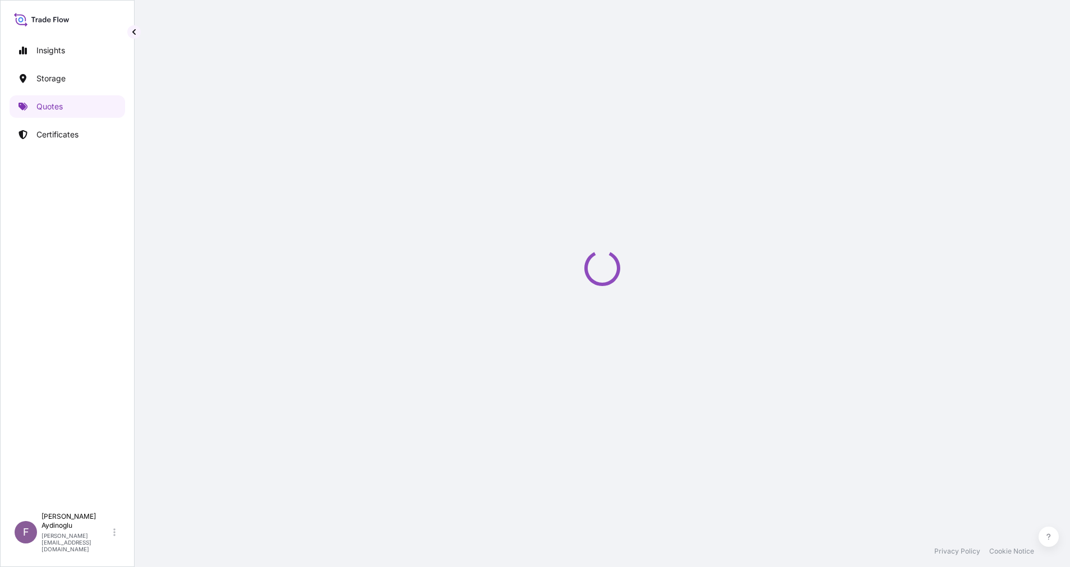
select select "Ocean Vessel"
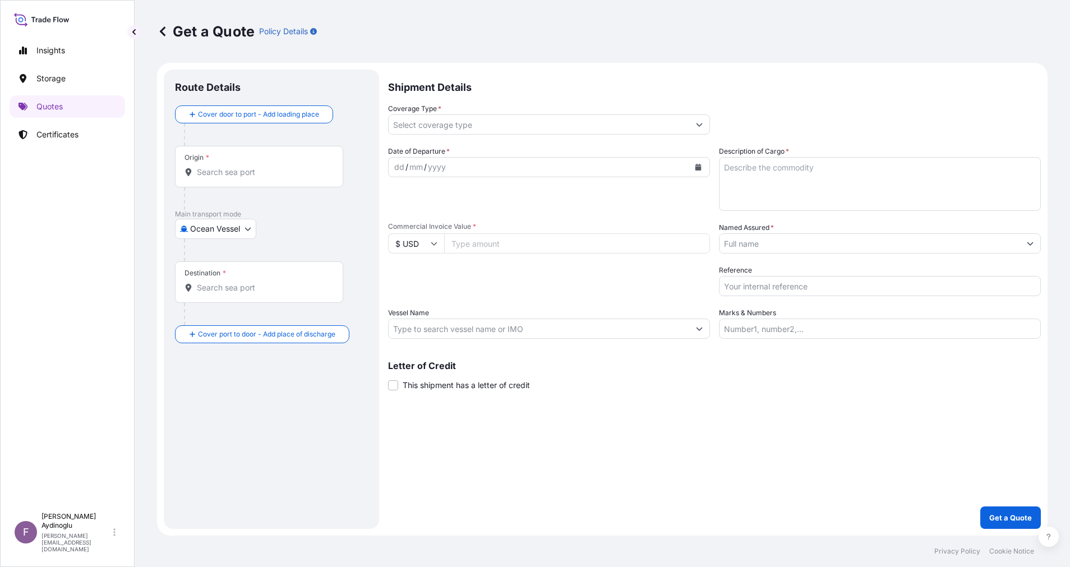
click at [823, 340] on div "Shipment Details Coverage Type * Date of Departure * dd / mm / yyyy Cargo Categ…" at bounding box center [714, 299] width 653 height 459
click at [822, 337] on input "Marks & Numbers" at bounding box center [880, 329] width 322 height 20
paste input "PO NO: 25Y0168600 Quantity M/[PERSON_NAME]: 247,500 Premium: USD 29,65"
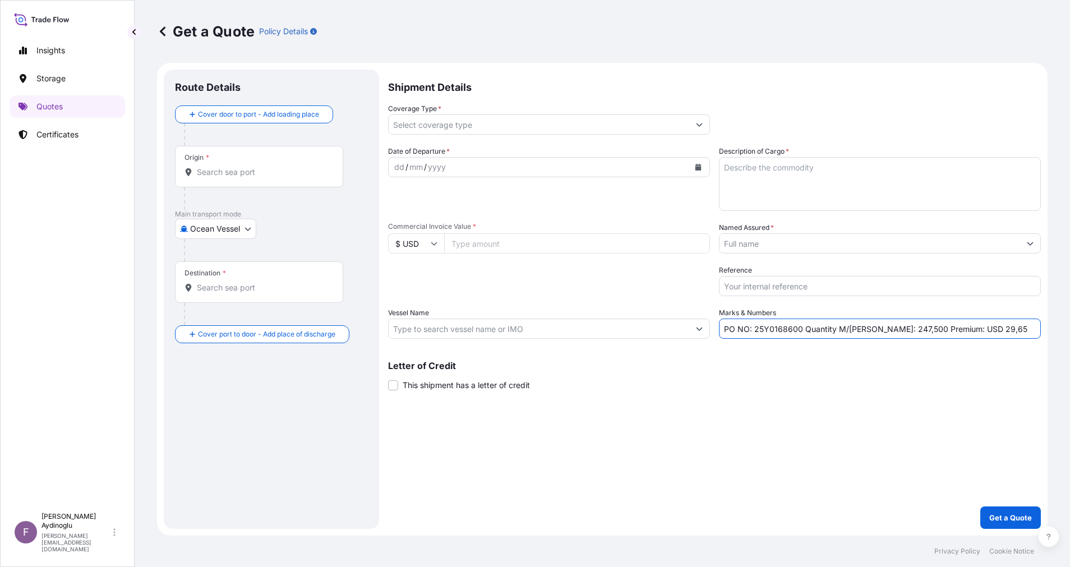
click at [826, 376] on div "Letter of Credit This shipment has a letter of credit Letter of credit * Letter…" at bounding box center [714, 376] width 653 height 30
drag, startPoint x: 755, startPoint y: 332, endPoint x: 800, endPoint y: 329, distance: 44.9
click at [800, 329] on input "PO NO: 25Y0168600 Quantity M/[PERSON_NAME]: 247,500 Premium: USD 29,65" at bounding box center [880, 329] width 322 height 20
paste input "2013"
type input "PO NO: 25Y0201300 Quantity M/[PERSON_NAME]: 247,500 Premium: USD 29,65"
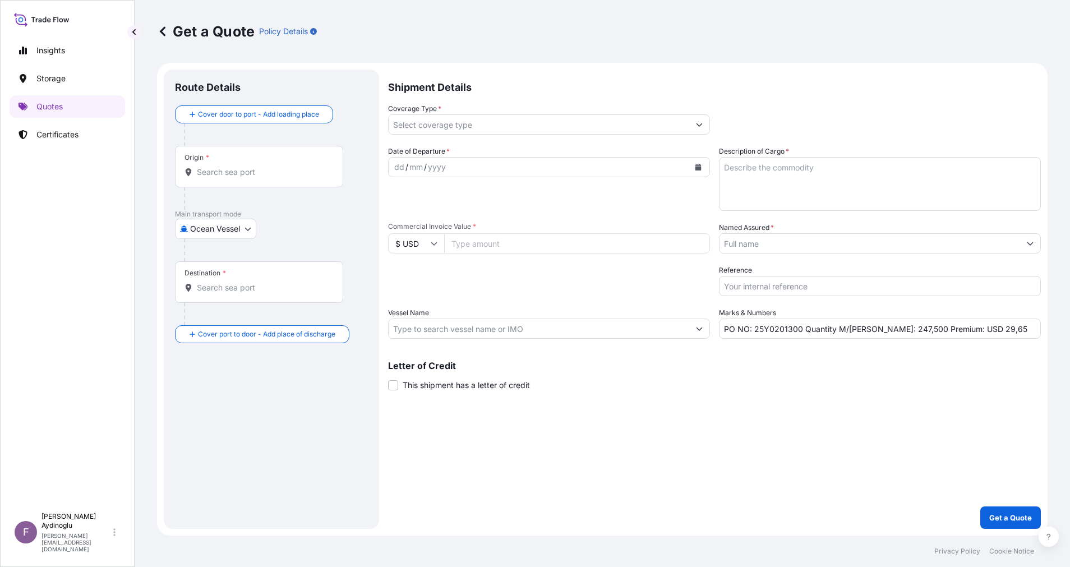
click at [558, 243] on input "Commercial Invoice Value *" at bounding box center [577, 243] width 266 height 20
type input "935995.50"
click at [794, 172] on textarea "Description of Cargo *" at bounding box center [880, 184] width 322 height 54
paste textarea "PP H3030T"
type textarea "PP H3030T"
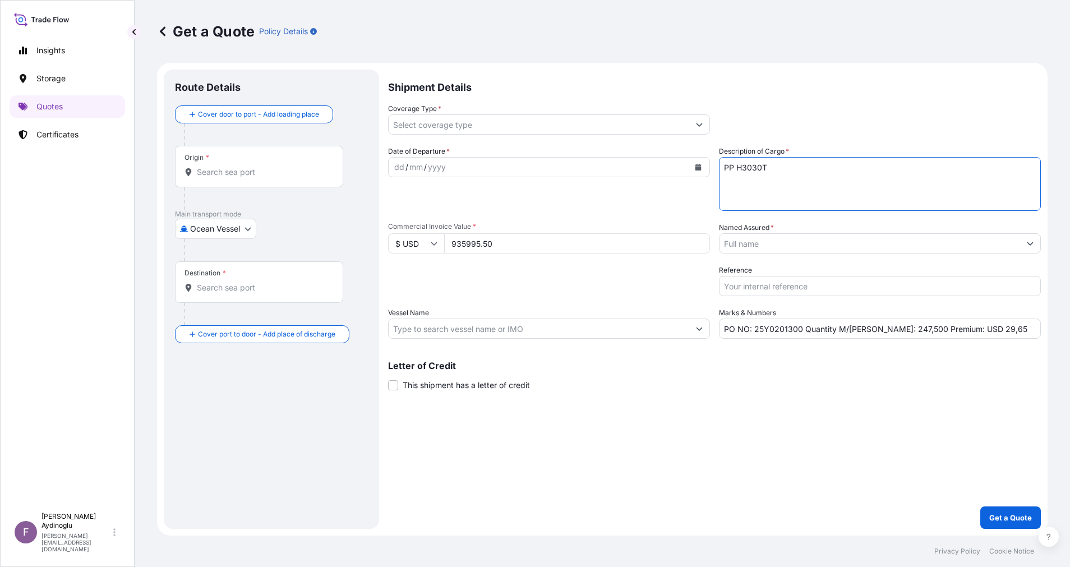
click at [813, 414] on div "Shipment Details Coverage Type * Date of Departure * dd / mm / yyyy Cargo Categ…" at bounding box center [714, 299] width 653 height 459
drag, startPoint x: 870, startPoint y: 329, endPoint x: 882, endPoint y: 330, distance: 12.4
click at [882, 330] on input "PO NO: 25Y0201300 Quantity M/[PERSON_NAME]: 247,500 Premium: USD 29,65" at bounding box center [880, 329] width 322 height 20
type input "PO NO: 25Y0201300 Quantity M/[PERSON_NAME]: 891,000 Premium: USD 29,65"
click at [530, 317] on div "Vessel Name" at bounding box center [549, 322] width 322 height 31
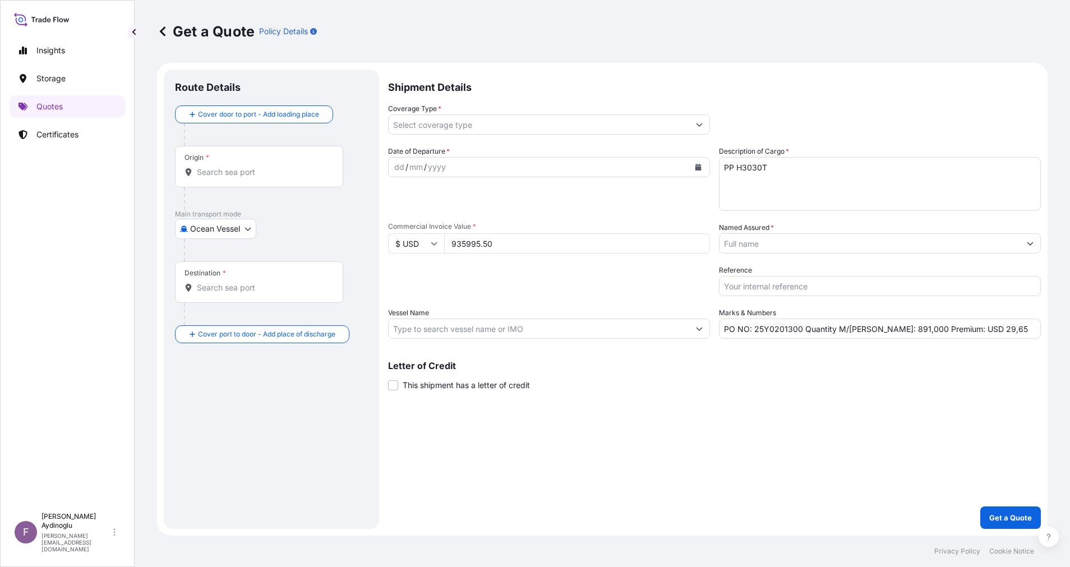
click at [536, 326] on input "Vessel Name" at bounding box center [539, 329] width 301 height 20
paste input "MSC RAPALLO"
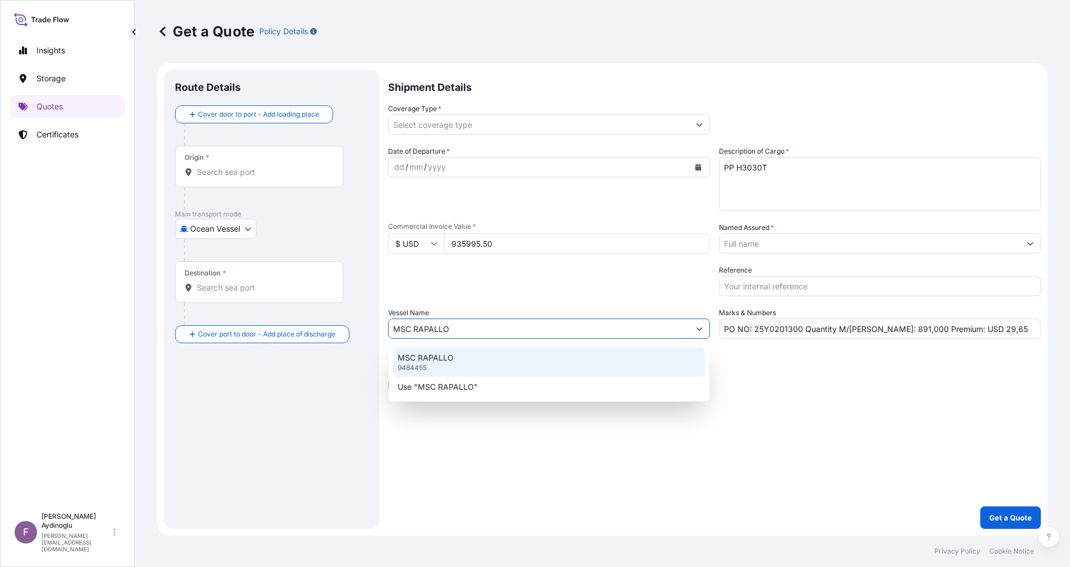
click at [565, 363] on div "MSC RAPALLO 9484455" at bounding box center [549, 362] width 312 height 29
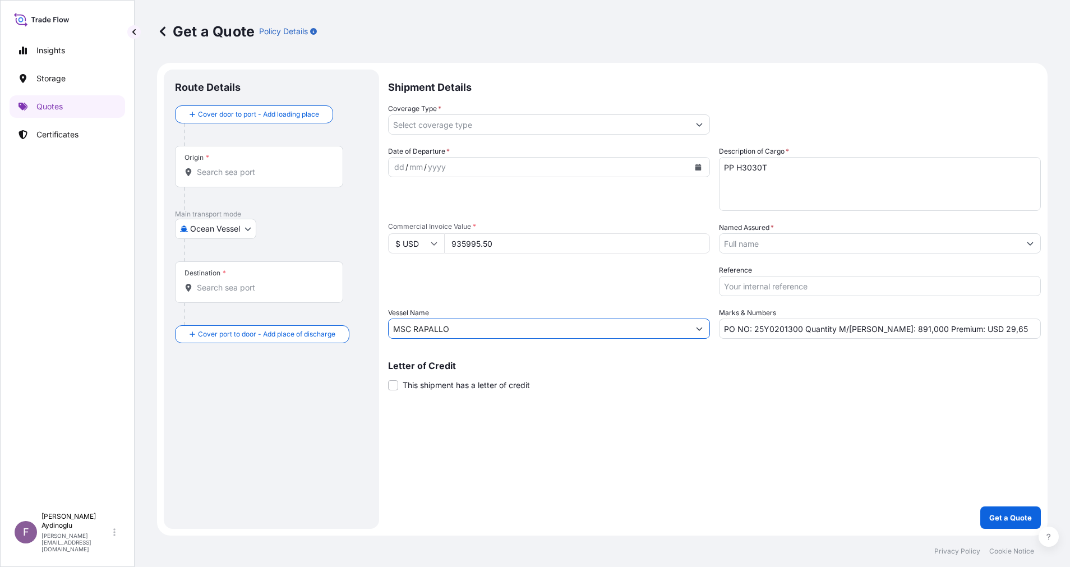
type input "MSC RAPALLO"
click at [761, 386] on div "Letter of Credit This shipment has a letter of credit Letter of credit * Letter…" at bounding box center [714, 376] width 653 height 30
click at [277, 173] on input "Origin *" at bounding box center [263, 172] width 132 height 11
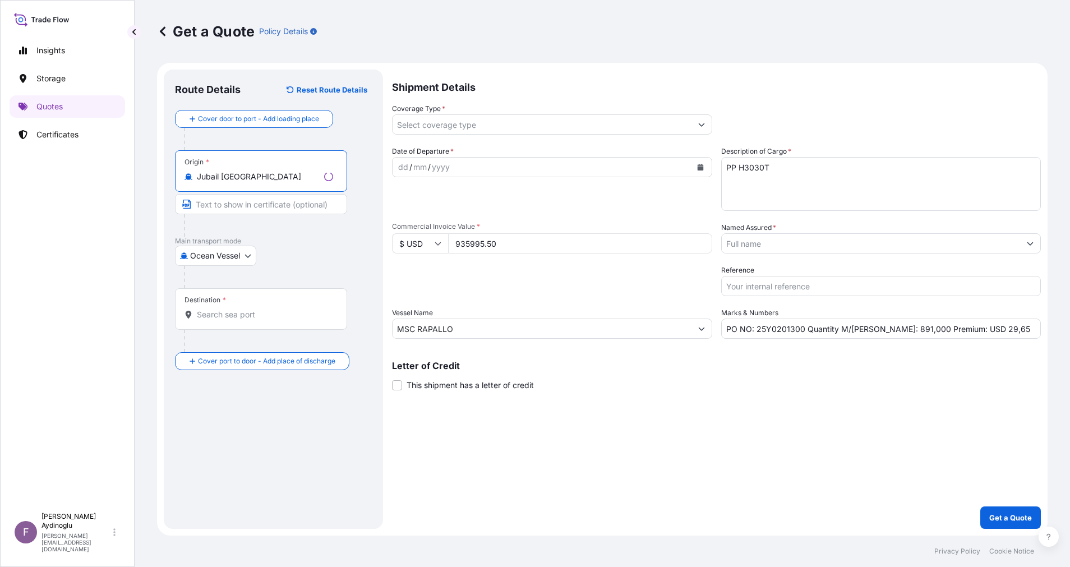
type input "Jubail [GEOGRAPHIC_DATA]"
type input "JUBAIL / [GEOGRAPHIC_DATA]"
click at [259, 305] on div "Destination *" at bounding box center [259, 309] width 168 height 42
click at [259, 309] on input "Destination *" at bounding box center [263, 314] width 132 height 11
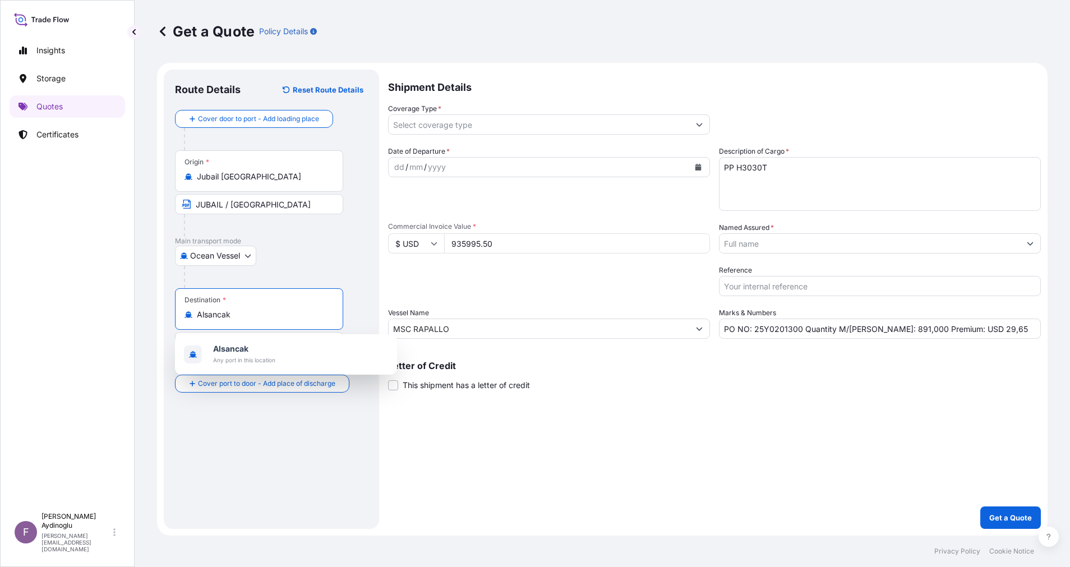
type input "Alsancak"
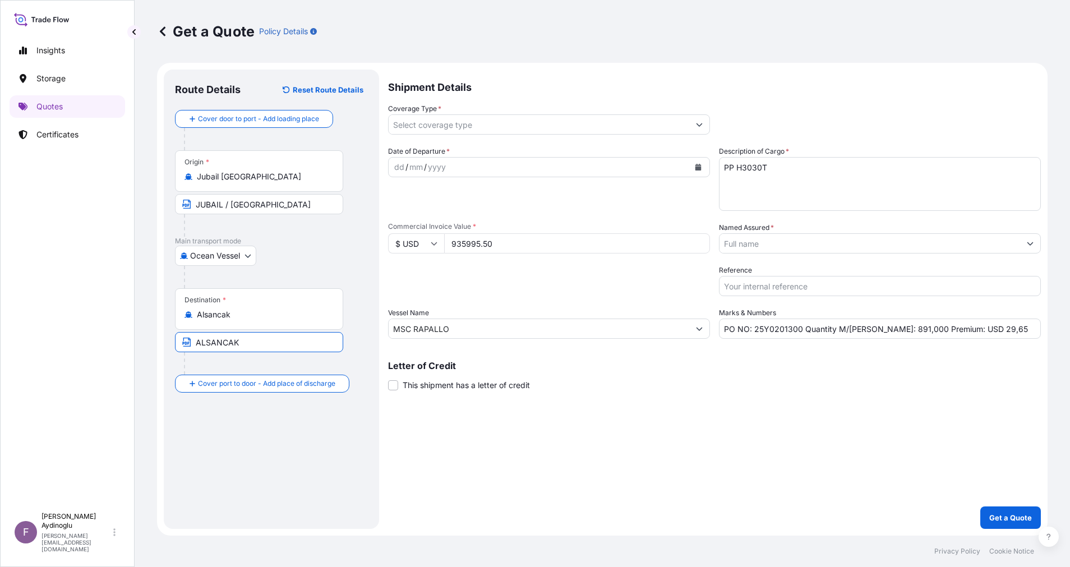
type input "ALSANCAK-IZMIR / [GEOGRAPHIC_DATA]"
click at [399, 167] on div "dd" at bounding box center [399, 166] width 12 height 13
drag, startPoint x: 987, startPoint y: 326, endPoint x: 959, endPoint y: 329, distance: 28.2
click at [959, 329] on input "PO NO: 25Y0201300 Quantity M/[PERSON_NAME]: 891,000 Premium: USD 29,65" at bounding box center [880, 329] width 322 height 20
type input "PO NO: 25Y0201300 Quantity M/[PERSON_NAME]: 891,000 Premium: USD 196,56"
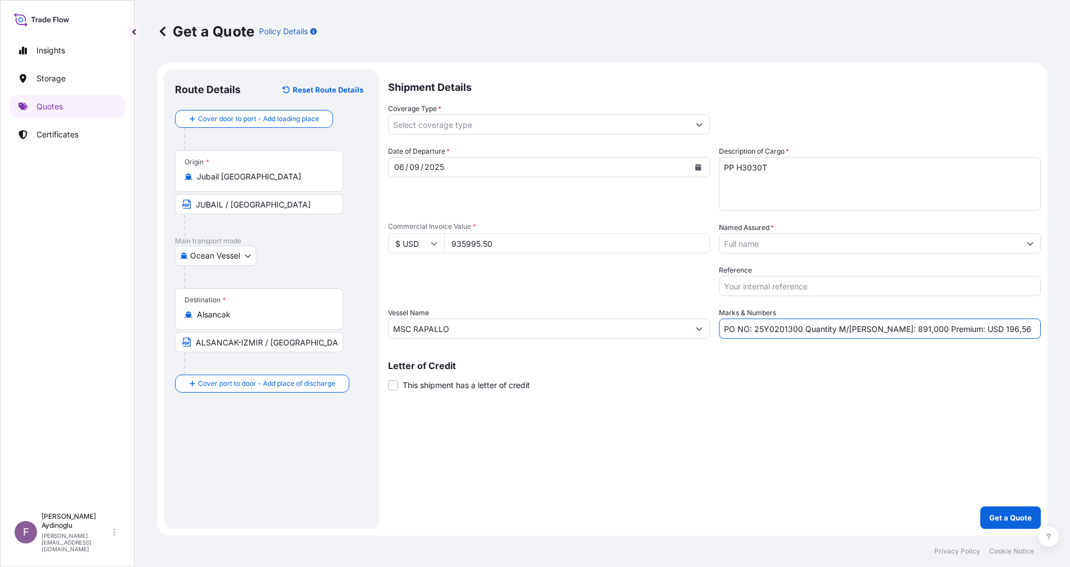
click at [703, 127] on button "Show suggestions" at bounding box center [699, 124] width 20 height 20
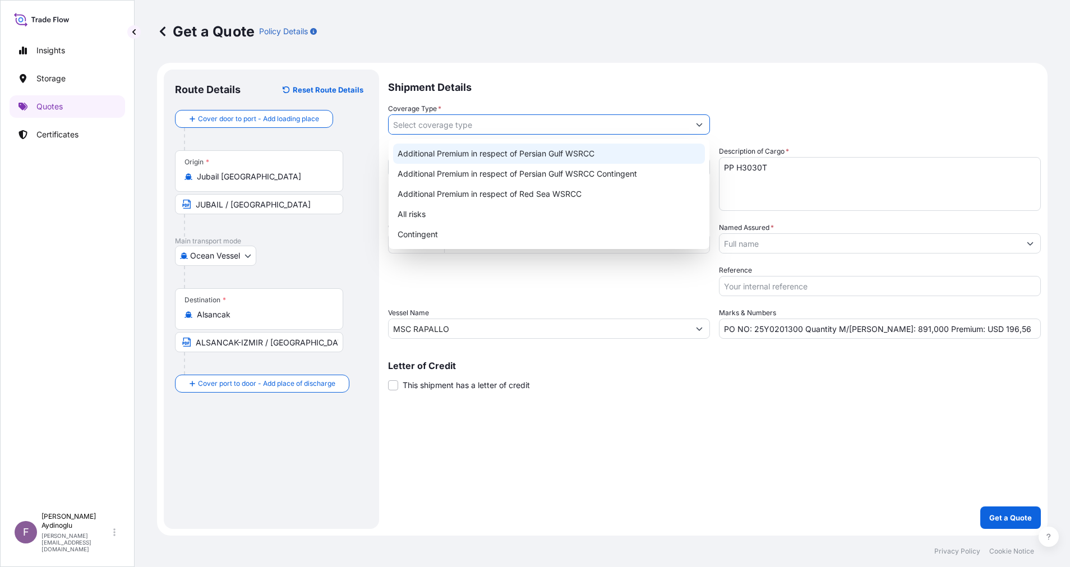
click at [611, 159] on div "Additional Premium in respect of Persian Gulf WSRCC" at bounding box center [549, 154] width 312 height 20
type input "Additional Premium in respect of Persian Gulf WSRCC"
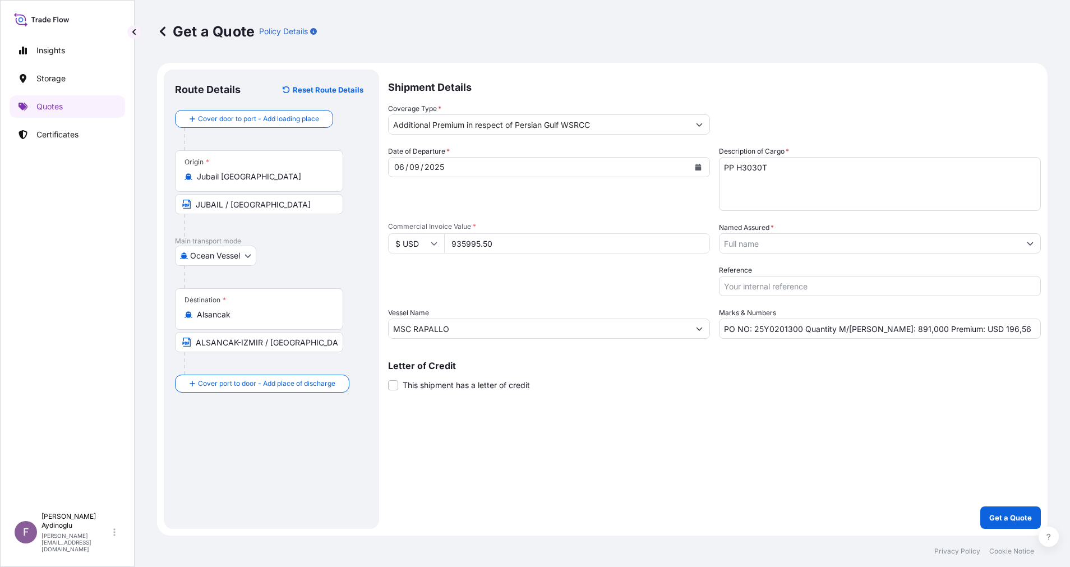
click at [808, 412] on div "Shipment Details Coverage Type * Additional Premium in respect of Persian Gulf …" at bounding box center [714, 299] width 653 height 459
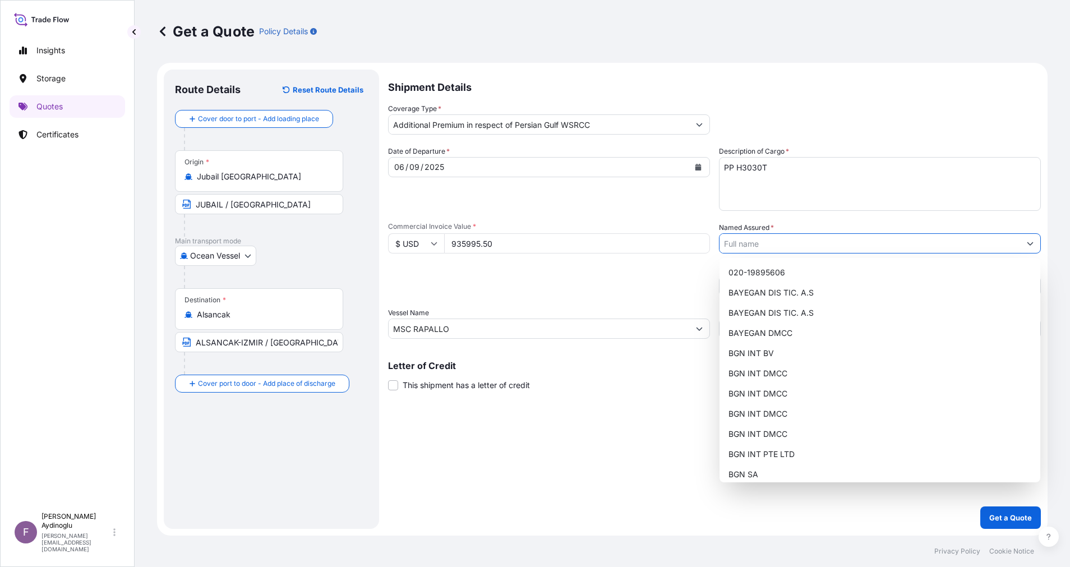
click at [1033, 243] on icon "Show suggestions" at bounding box center [1030, 243] width 7 height 7
click at [864, 328] on div "BAYEGAN DMCC" at bounding box center [880, 333] width 312 height 20
type input "BAYEGAN DMCC"
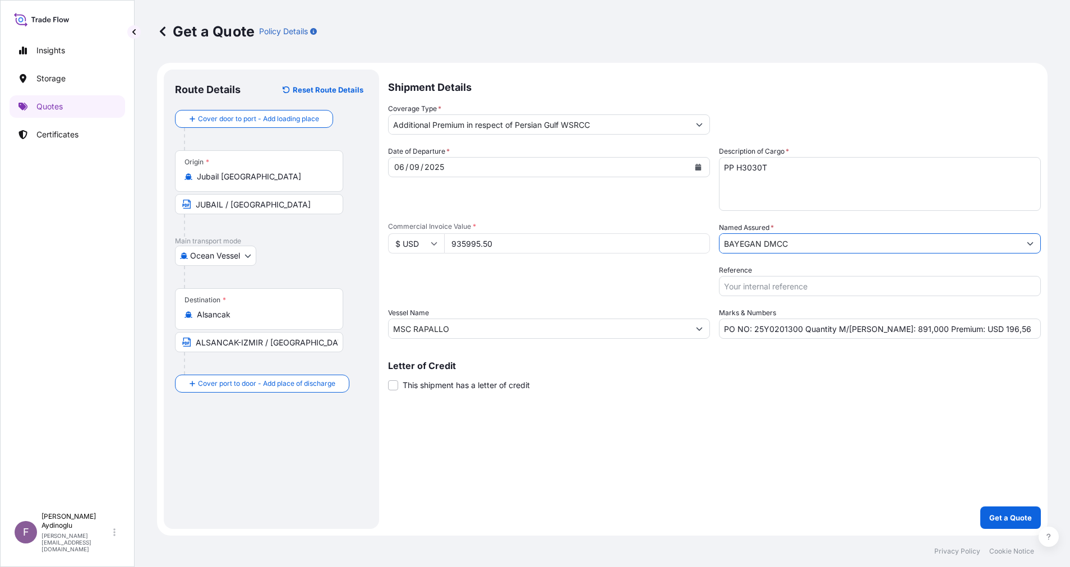
click at [706, 443] on div "Shipment Details Coverage Type * Additional Premium in respect of Persian Gulf …" at bounding box center [714, 299] width 653 height 459
click at [1006, 515] on p "Get a Quote" at bounding box center [1010, 517] width 43 height 11
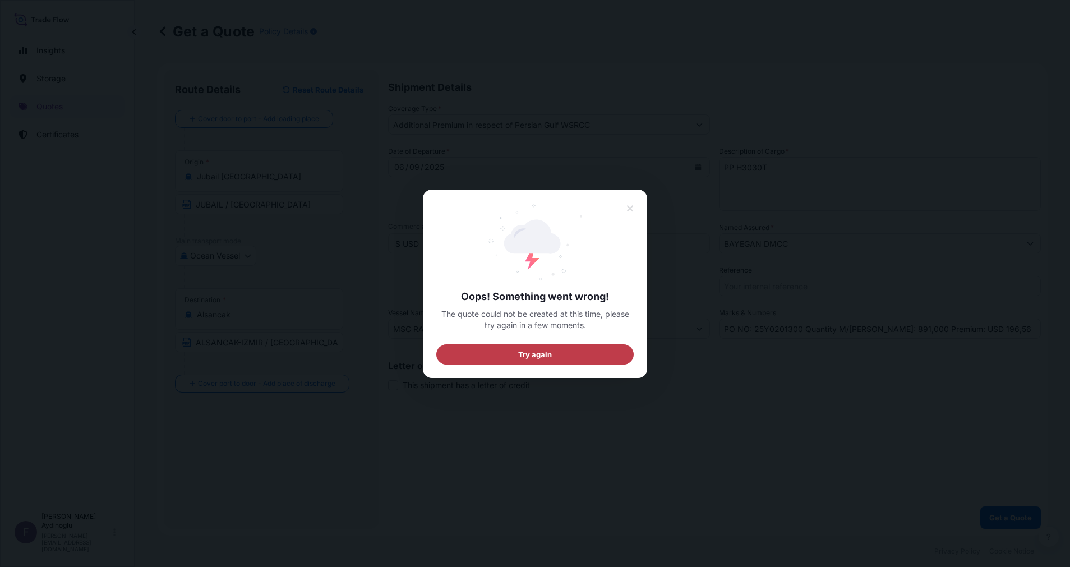
click at [565, 353] on button "Try again" at bounding box center [534, 354] width 197 height 20
click at [630, 204] on icon at bounding box center [631, 209] width 8 height 10
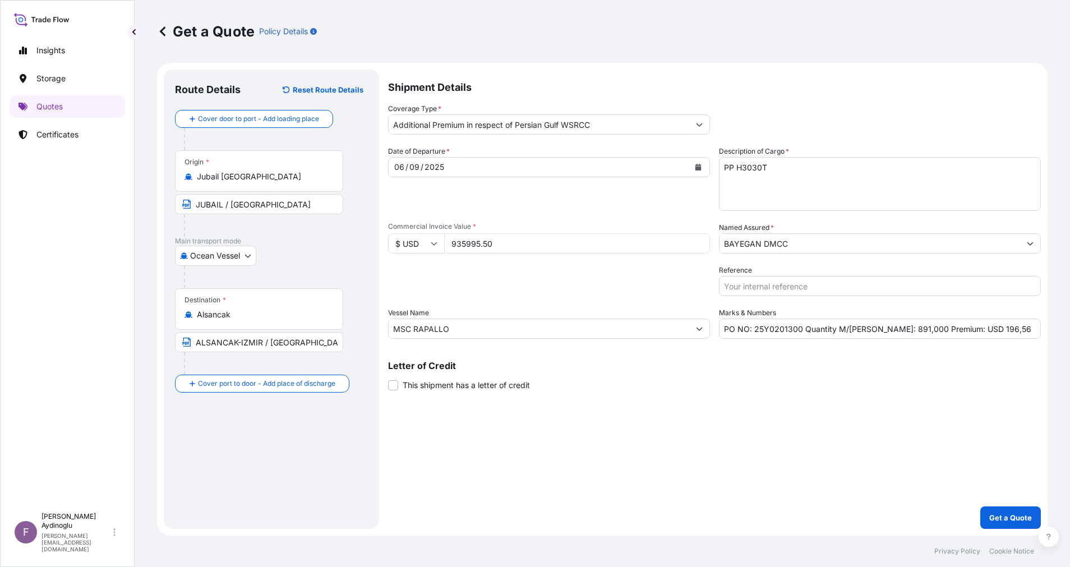
click at [655, 376] on div "Letter of Credit This shipment has a letter of credit Letter of credit * Letter…" at bounding box center [714, 376] width 653 height 30
drag, startPoint x: 755, startPoint y: 329, endPoint x: 799, endPoint y: 327, distance: 43.8
click at [799, 327] on input "PO NO: 25Y0201300 Quantity M/[PERSON_NAME]: 891,000 Premium: USD 196,56" at bounding box center [880, 329] width 322 height 20
paste input "161"
type input "PO NO: 25Y0216100 Quantity M/[PERSON_NAME]: 891,000 Premium: USD 196,56"
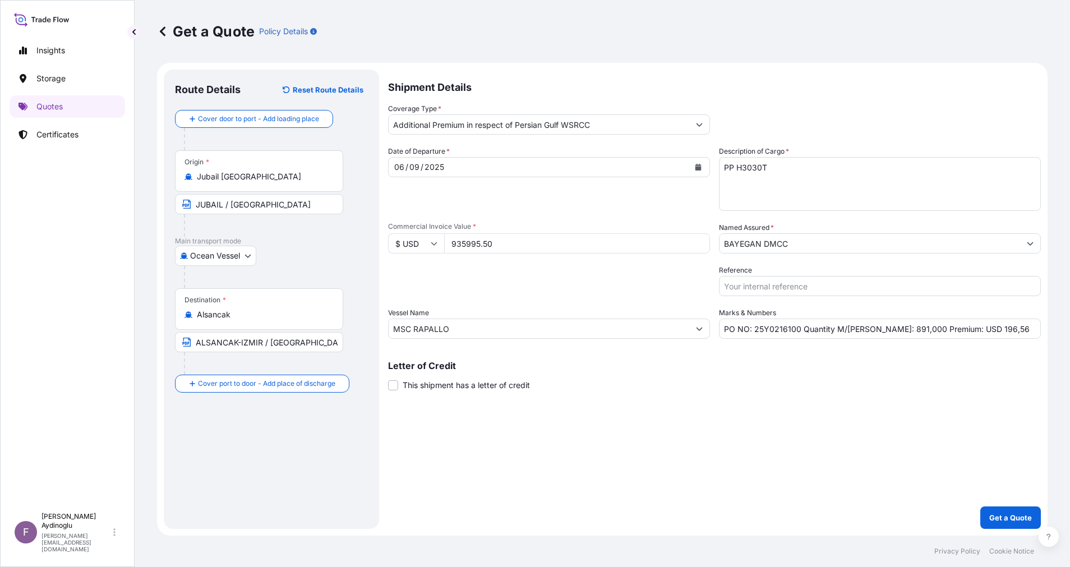
drag, startPoint x: 526, startPoint y: 240, endPoint x: 346, endPoint y: 234, distance: 179.6
click at [353, 231] on form "Route Details Reset Route Details Cover door to port - Add loading place Place …" at bounding box center [602, 299] width 891 height 473
paste input "1143994.5"
type input "1143994.5"
click at [643, 397] on div "Shipment Details Coverage Type * Additional Premium in respect of Persian Gulf …" at bounding box center [714, 299] width 653 height 459
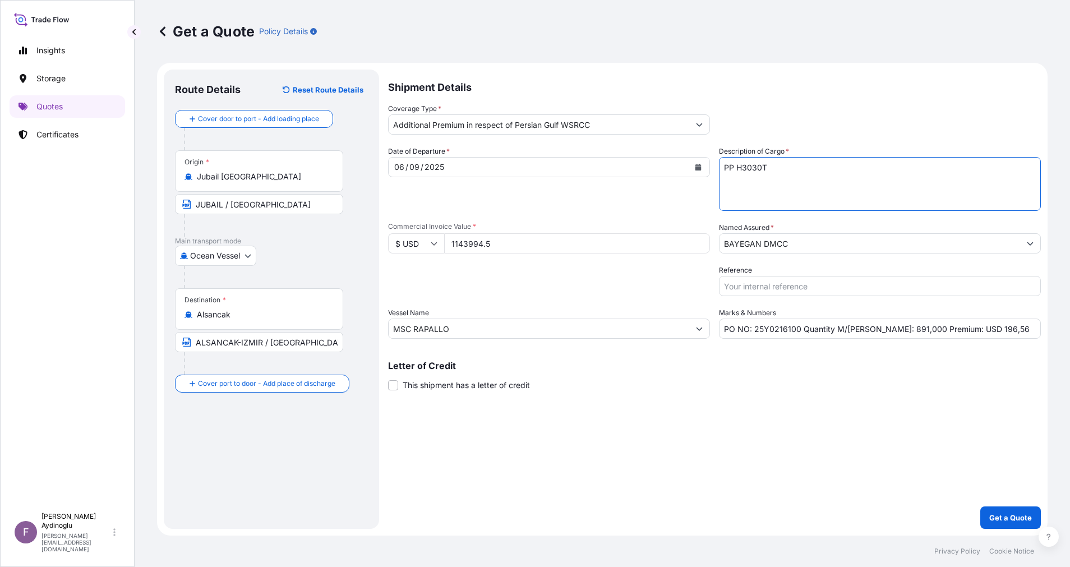
drag, startPoint x: 847, startPoint y: 179, endPoint x: 502, endPoint y: 190, distance: 345.1
click at [531, 179] on div "Date of Departure * [DATE] Cargo Category * LPG, Crude Oil, Utility Fuel, Mid D…" at bounding box center [714, 242] width 653 height 193
click at [801, 412] on div "Shipment Details Coverage Type * Additional Premium in respect of Persian Gulf …" at bounding box center [714, 299] width 653 height 459
drag, startPoint x: 869, startPoint y: 330, endPoint x: 880, endPoint y: 331, distance: 10.7
click at [880, 331] on input "PO NO: 25Y0216100 Quantity M/[PERSON_NAME]: 891,000 Premium: USD 196,56" at bounding box center [880, 329] width 322 height 20
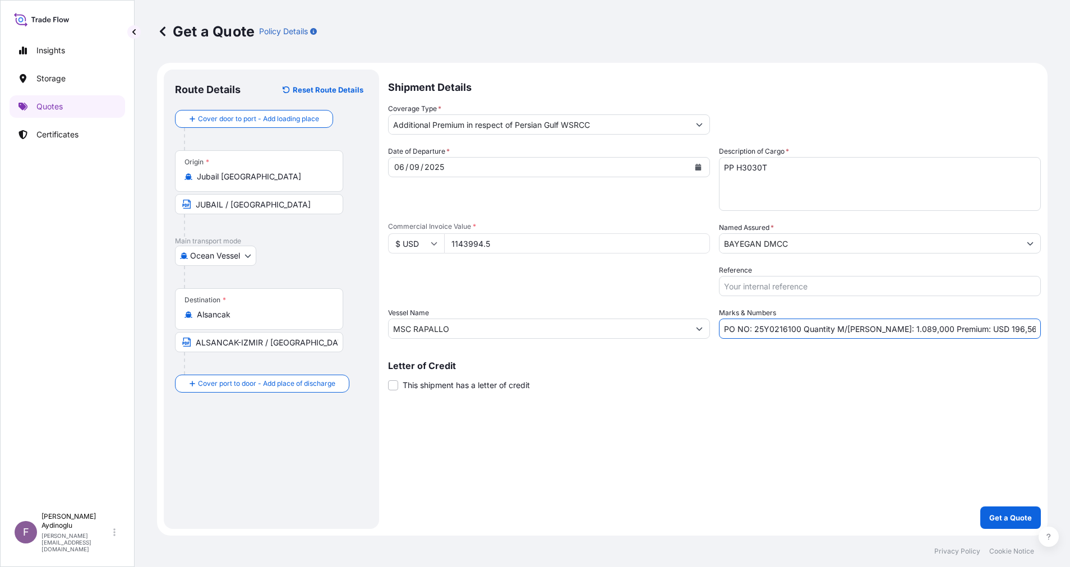
type input "PO NO: 25Y0216100 Quantity M/[PERSON_NAME]: 1.089,000 Premium: USD 196,56"
drag, startPoint x: 560, startPoint y: 325, endPoint x: 284, endPoint y: 328, distance: 275.4
click at [278, 323] on form "Route Details Reset Route Details Cover door to port - Add loading place Place …" at bounding box center [602, 299] width 891 height 473
paste input "X-PRESS SALWEEN"
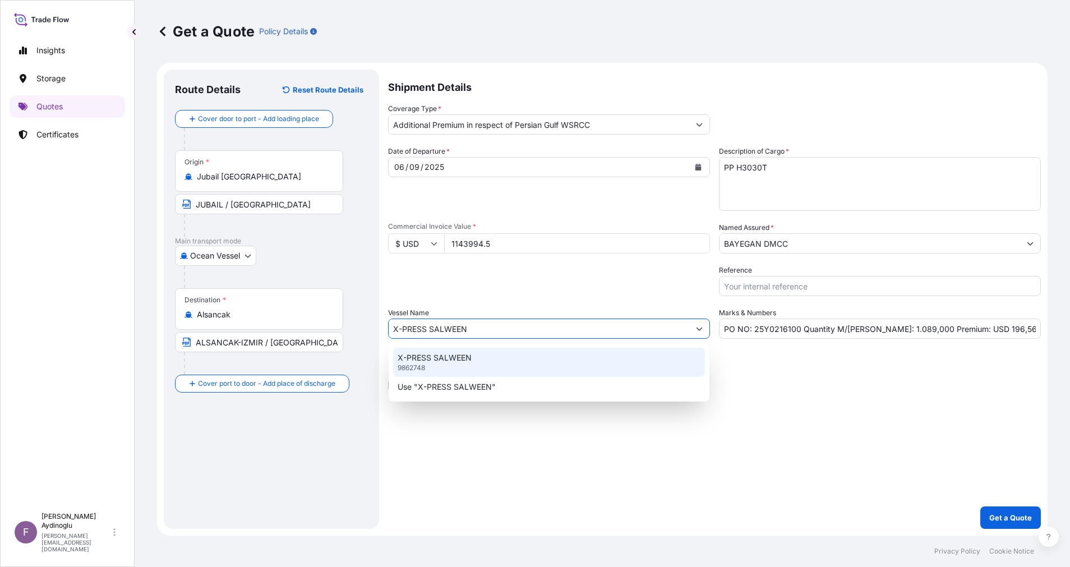
click at [504, 359] on div "X-PRESS SALWEEN 9862748" at bounding box center [549, 362] width 312 height 29
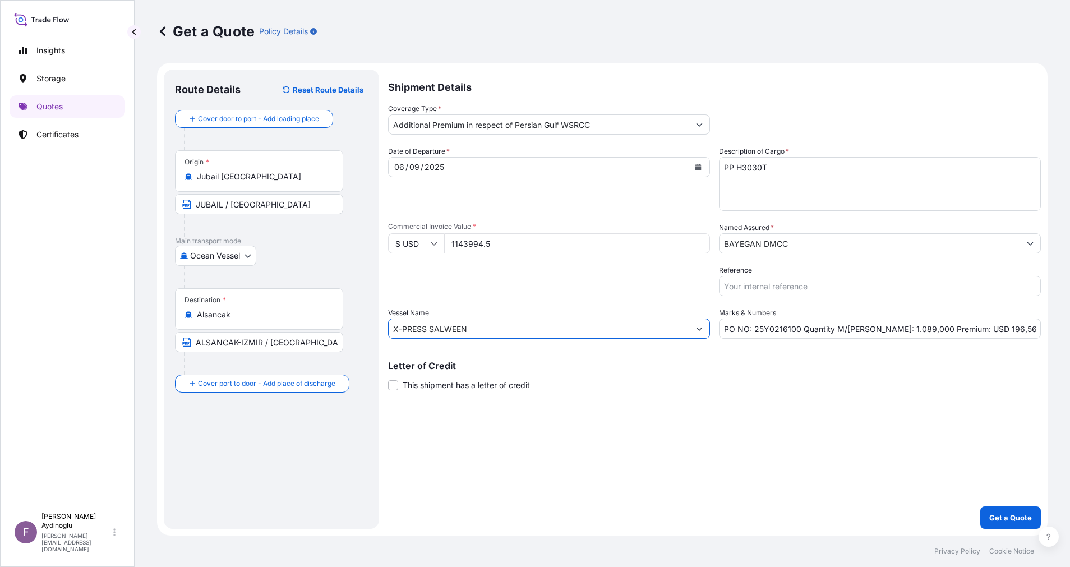
type input "X-PRESS SALWEEN"
click at [680, 384] on div "Letter of Credit This shipment has a letter of credit Letter of credit * Letter…" at bounding box center [714, 376] width 653 height 30
drag, startPoint x: 404, startPoint y: 167, endPoint x: 383, endPoint y: 168, distance: 21.9
click at [383, 168] on form "Route Details Reset Route Details Cover door to port - Add loading place Place …" at bounding box center [602, 299] width 891 height 473
drag, startPoint x: 996, startPoint y: 334, endPoint x: 964, endPoint y: 334, distance: 32.0
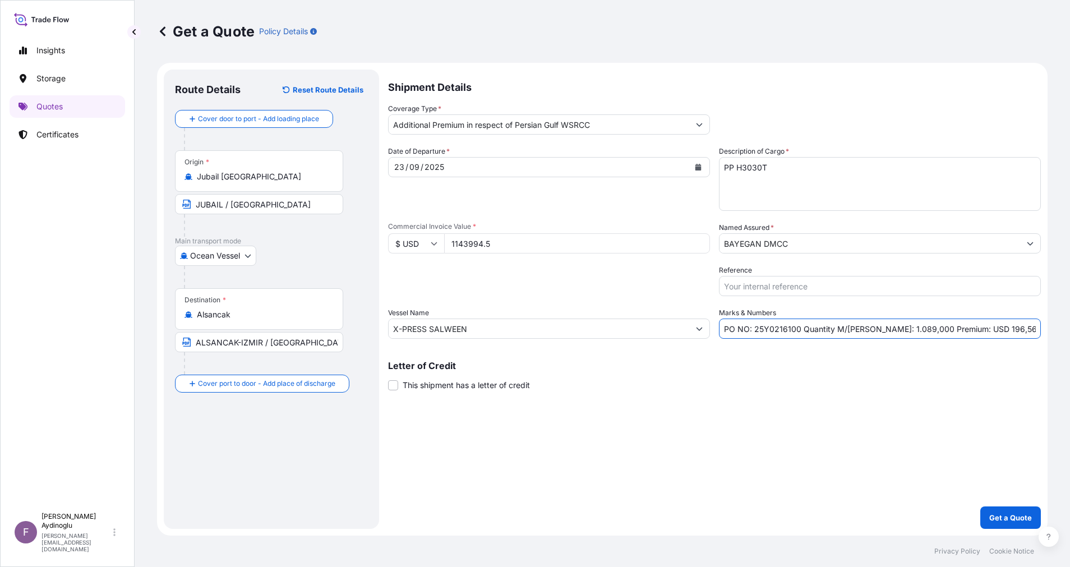
click at [964, 334] on input "PO NO: 25Y0216100 Quantity M/[PERSON_NAME]: 1.089,000 Premium: USD 196,56" at bounding box center [880, 329] width 322 height 20
type input "PO NO: 25Y0216100 Quantity M/[PERSON_NAME]: 1.089,000 Premium: USD 240,24"
click at [780, 420] on div "Shipment Details Coverage Type * Additional Premium in respect of Persian Gulf …" at bounding box center [714, 299] width 653 height 459
click at [1002, 512] on p "Get a Quote" at bounding box center [1010, 517] width 43 height 11
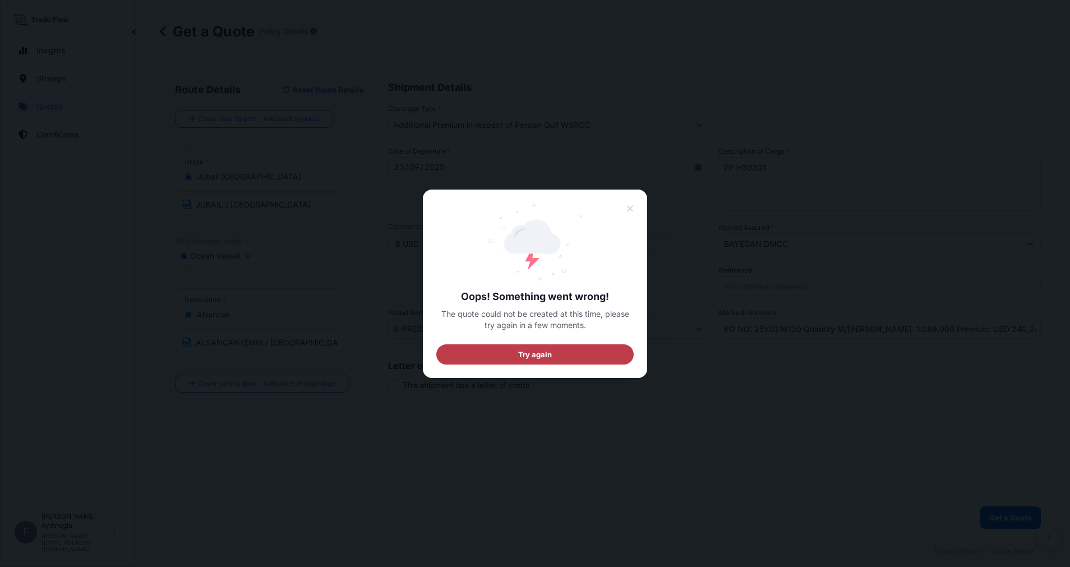
click at [553, 356] on button "Try again" at bounding box center [534, 354] width 197 height 20
click at [633, 208] on icon at bounding box center [631, 209] width 8 height 10
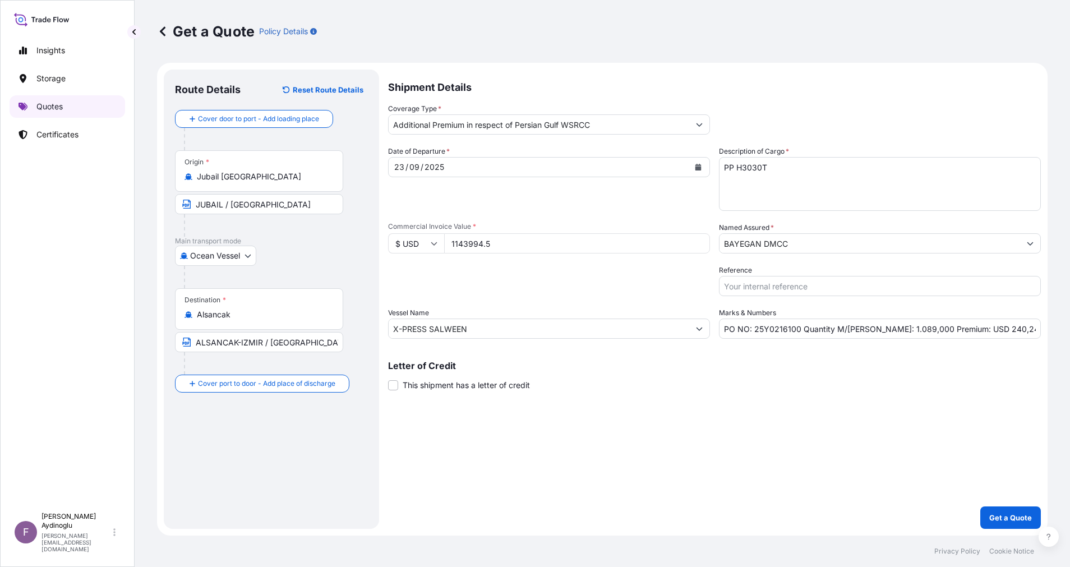
click at [85, 102] on link "Quotes" at bounding box center [68, 106] width 116 height 22
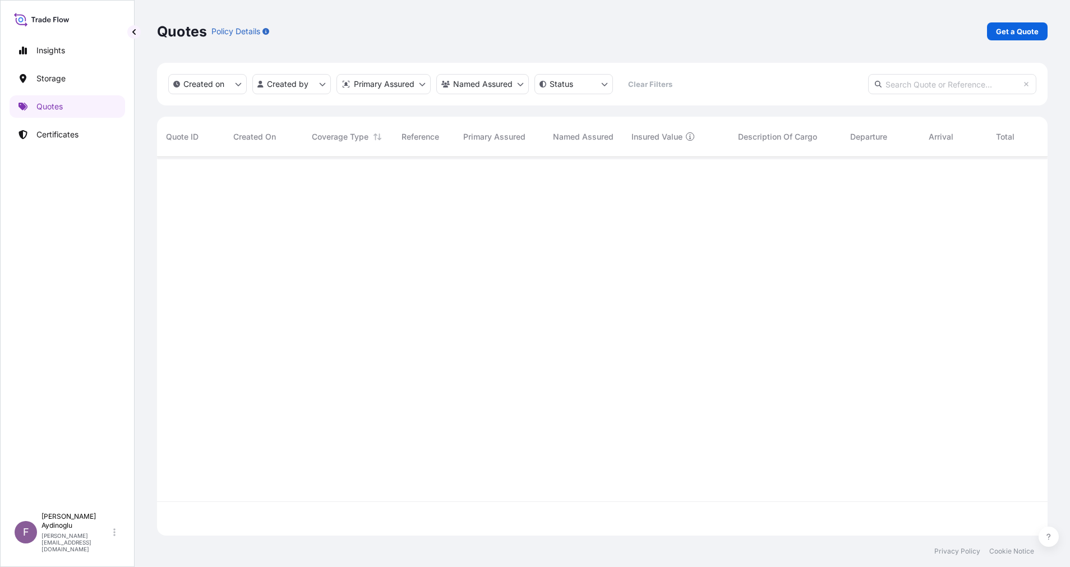
scroll to position [406, 878]
click at [1061, 30] on div "Quotes Policy Details Get a Quote Created on Created by Primary Assured Named A…" at bounding box center [603, 268] width 936 height 536
click at [987, 31] on div "Quotes Policy Details Get a Quote" at bounding box center [602, 31] width 891 height 18
click at [1016, 27] on p "Get a Quote" at bounding box center [1017, 31] width 43 height 11
select select "Ocean Vessel"
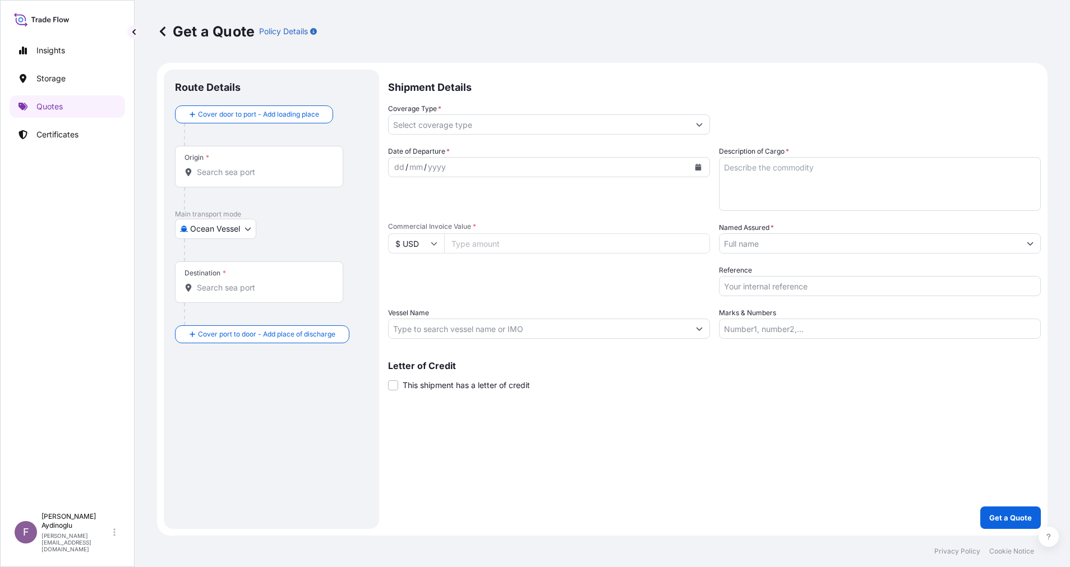
click at [809, 328] on input "Marks & Numbers" at bounding box center [880, 329] width 322 height 20
paste input "PO NO: 25Y0168600 Quantity M/[PERSON_NAME]: 247,500 Premium: USD 29,65"
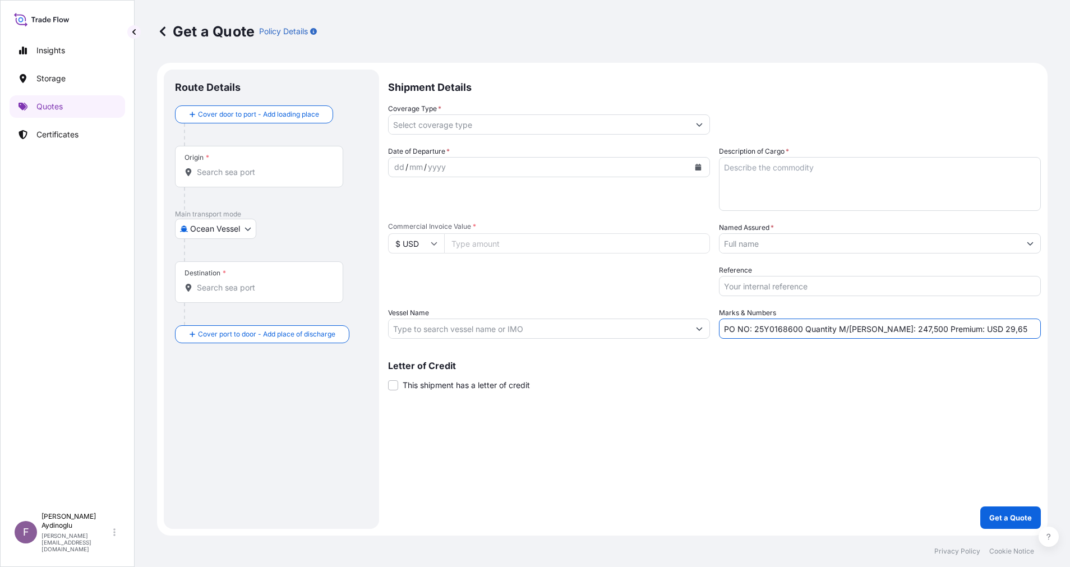
drag, startPoint x: 754, startPoint y: 330, endPoint x: 799, endPoint y: 332, distance: 44.9
click at [799, 332] on input "PO NO: 25Y0168600 Quantity M/[PERSON_NAME]: 247,500 Premium: USD 29,65" at bounding box center [880, 329] width 322 height 20
paste input "2470"
type input "PO NO: 25Y0247000 Quantity M/[PERSON_NAME]: 247,500 Premium: USD 29,65"
click at [530, 249] on input "Commercial Invoice Value *" at bounding box center [577, 243] width 266 height 20
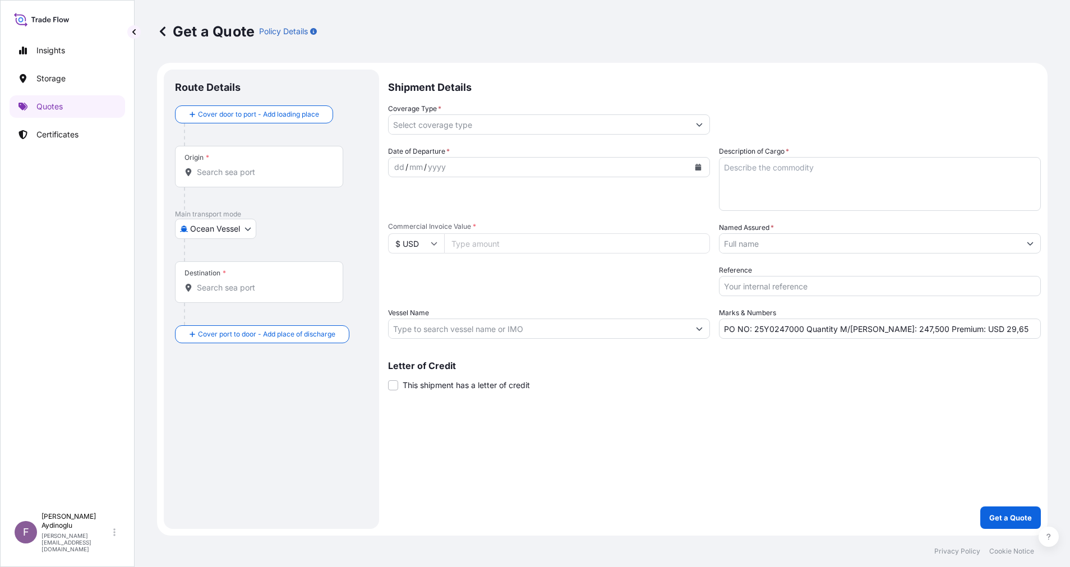
paste input "30219.75"
type input "30219.75"
click at [630, 422] on div "Shipment Details Coverage Type * Date of Departure * dd / mm / yyyy Cargo Categ…" at bounding box center [714, 299] width 653 height 459
click at [805, 185] on textarea "Description of Cargo *" at bounding box center [880, 184] width 322 height 54
paste textarea "LD 4025AS"
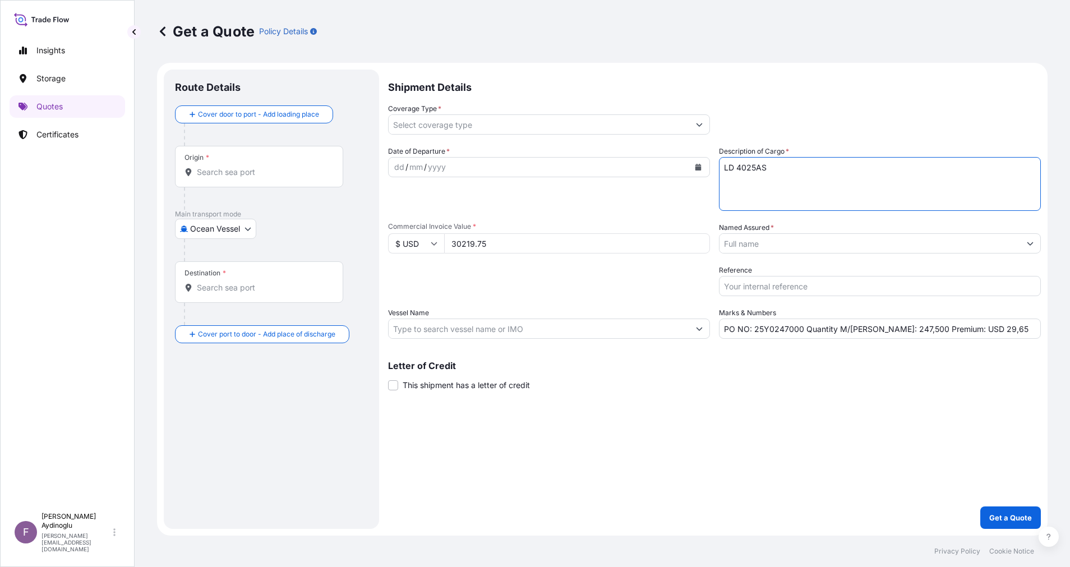
type textarea "LD 4025AS"
click at [808, 450] on div "Shipment Details Coverage Type * Date of Departure * dd / mm / yyyy Cargo Categ…" at bounding box center [714, 299] width 653 height 459
drag, startPoint x: 880, startPoint y: 332, endPoint x: 895, endPoint y: 330, distance: 15.2
click at [895, 330] on input "PO NO: 25Y0247000 Quantity M/[PERSON_NAME]: 247,500 Premium: USD 29,65" at bounding box center [880, 329] width 322 height 20
type input "PO NO: 25Y0247000 Quantity M/[PERSON_NAME]: 24,750 Premium: USD 29,65"
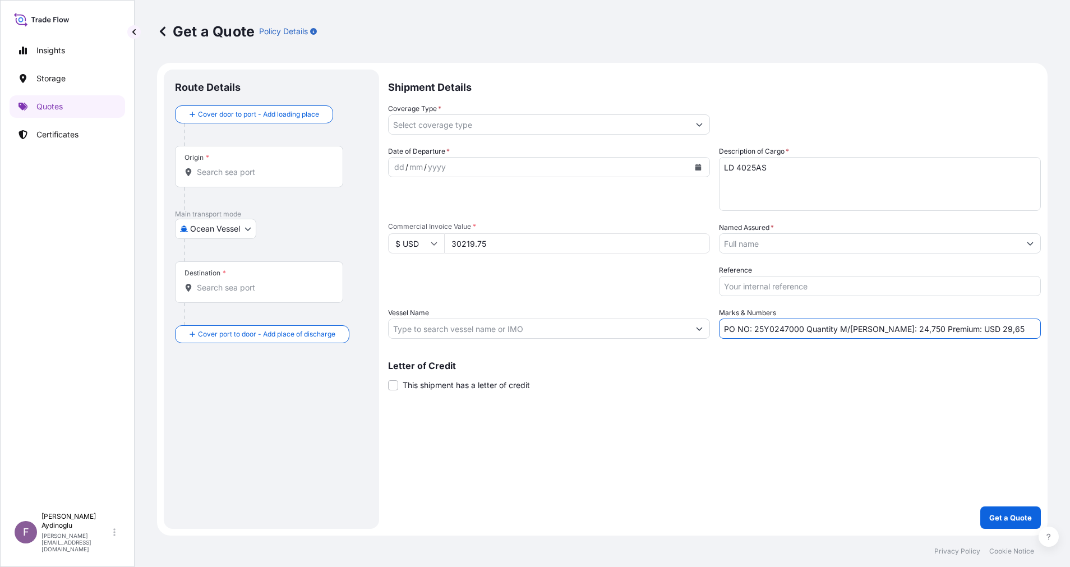
click at [527, 335] on input "Vessel Name" at bounding box center [539, 329] width 301 height 20
paste input "SPIL CITRA"
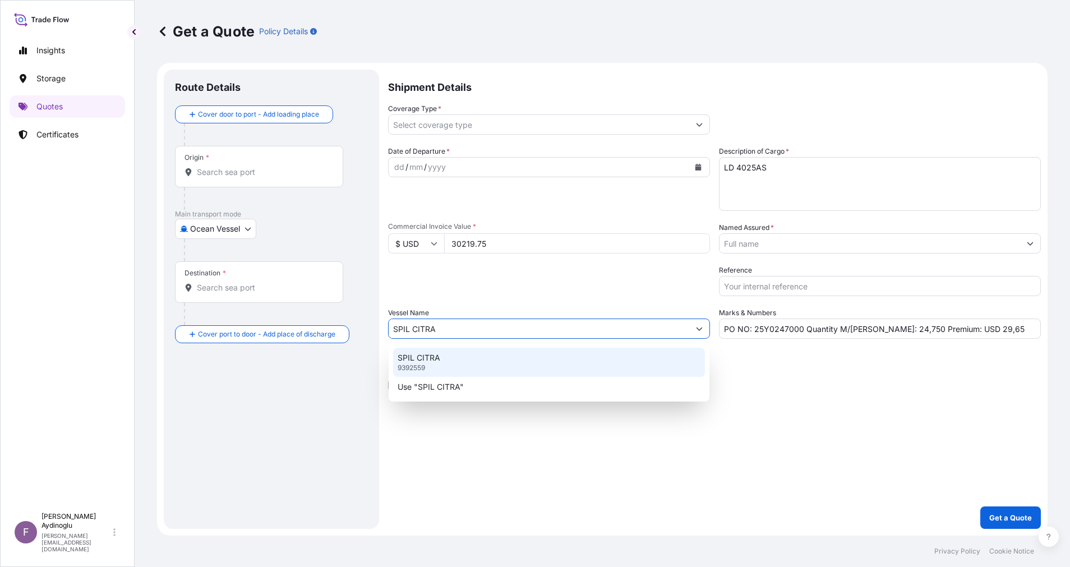
click at [492, 356] on div "SPIL CITRA 9392559" at bounding box center [549, 362] width 312 height 29
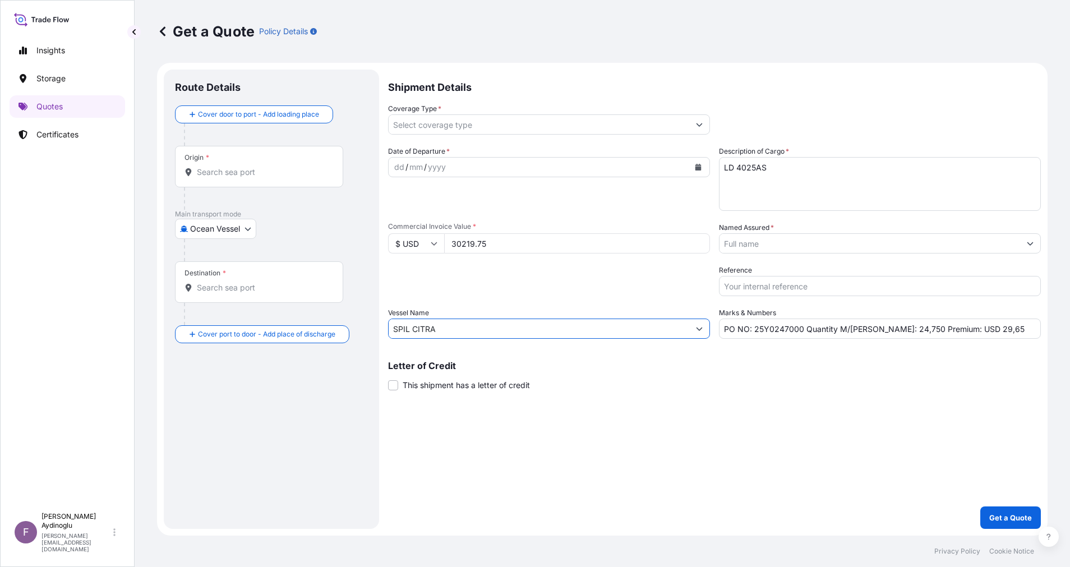
type input "SPIL CITRA"
click at [694, 401] on div "Shipment Details Coverage Type * Date of Departure * dd / mm / yyyy Cargo Categ…" at bounding box center [714, 299] width 653 height 459
click at [269, 178] on div "Origin *" at bounding box center [259, 167] width 168 height 42
click at [269, 178] on input "Origin *" at bounding box center [263, 172] width 132 height 11
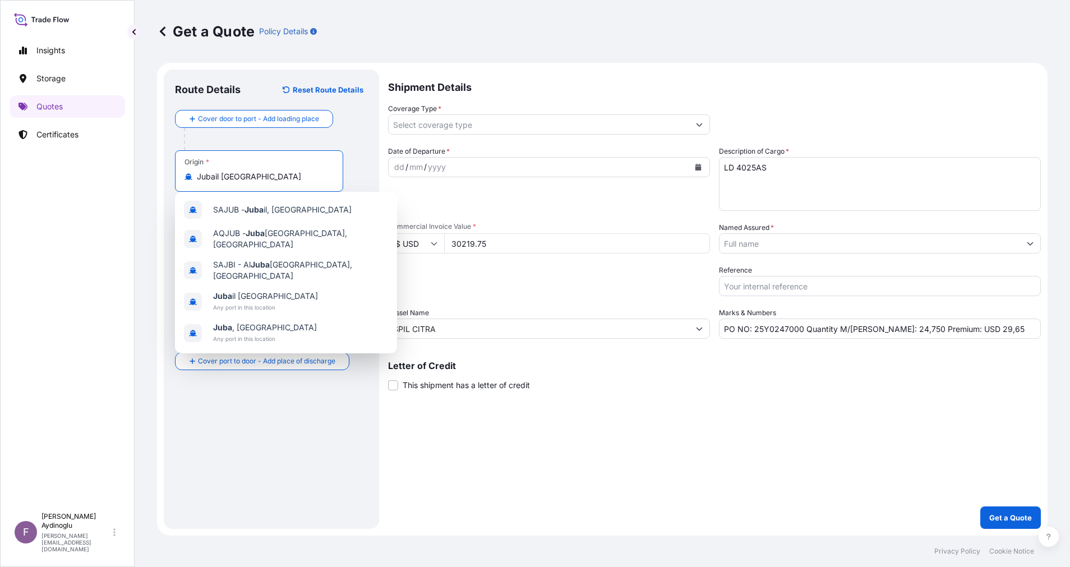
type input "Jubail [GEOGRAPHIC_DATA]"
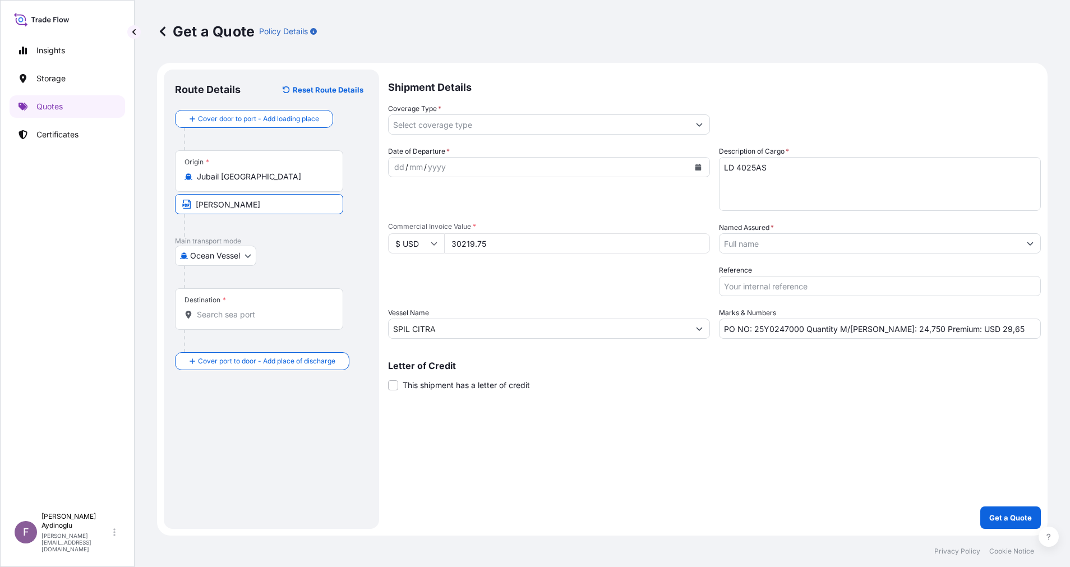
type input "JUBAIL / [GEOGRAPHIC_DATA]"
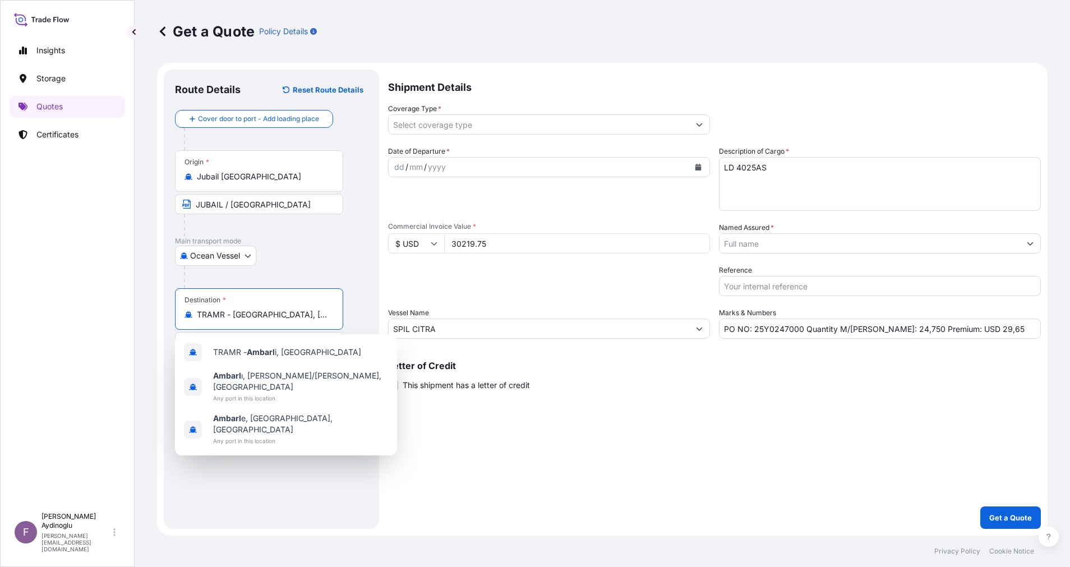
type input "TRAMR - [GEOGRAPHIC_DATA], [GEOGRAPHIC_DATA]"
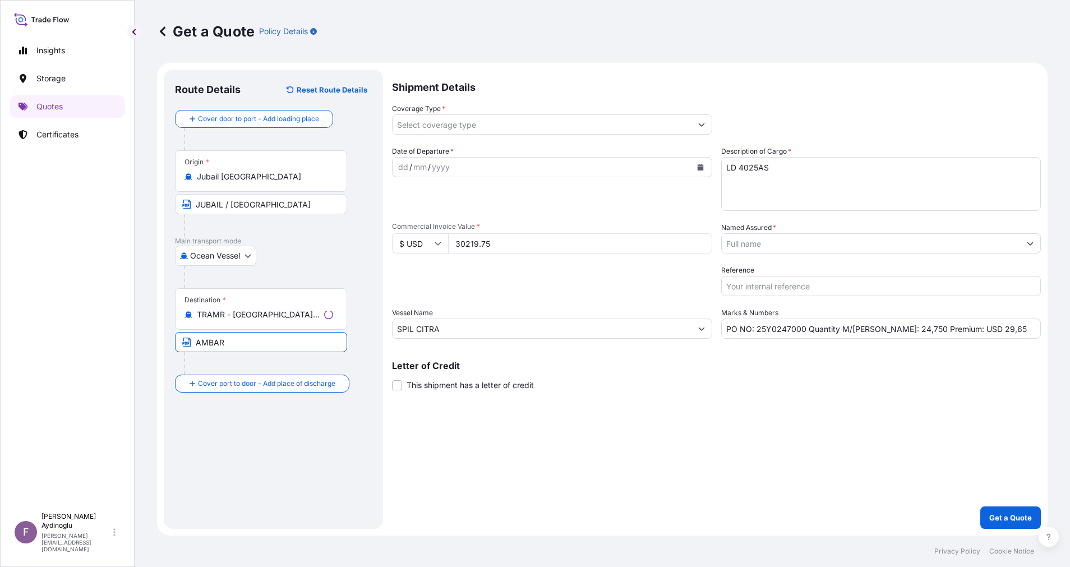
type input "AMBARLI / [GEOGRAPHIC_DATA]"
click at [400, 169] on div "dd" at bounding box center [399, 166] width 12 height 13
drag, startPoint x: 983, startPoint y: 324, endPoint x: 957, endPoint y: 331, distance: 27.2
click at [957, 331] on input "PO NO: 25Y0247000 Quantity M/[PERSON_NAME]: 24,750 Premium: USD 29,65" at bounding box center [880, 329] width 322 height 20
type input "PO NO: 25Y0247000 Quantity M/[PERSON_NAME]: 24,750 Premium: USD 6,35"
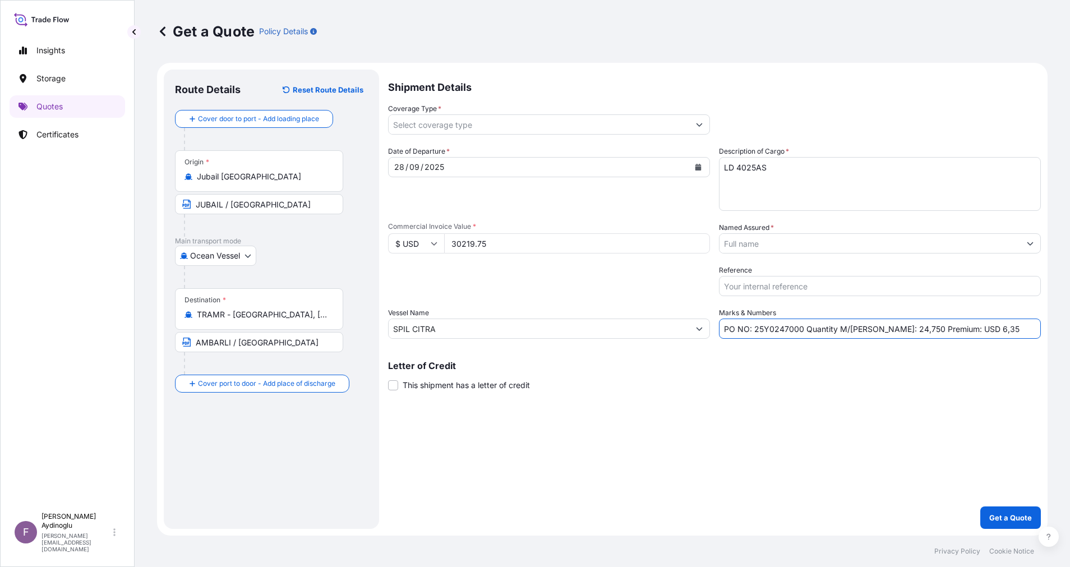
click at [1029, 247] on button "Show suggestions" at bounding box center [1030, 243] width 20 height 20
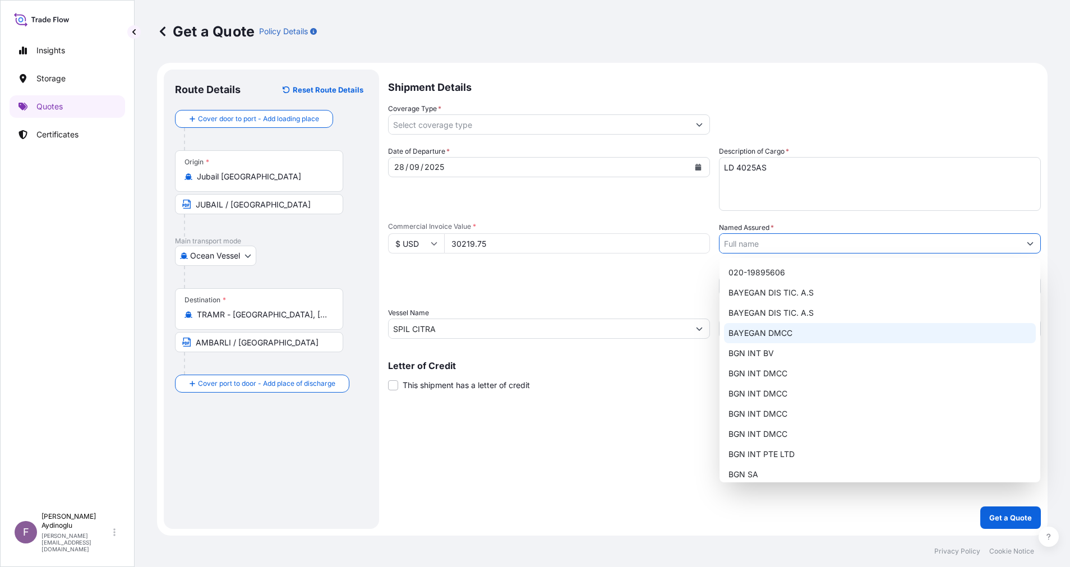
click at [845, 328] on div "BAYEGAN DMCC" at bounding box center [880, 333] width 312 height 20
type input "BAYEGAN DMCC"
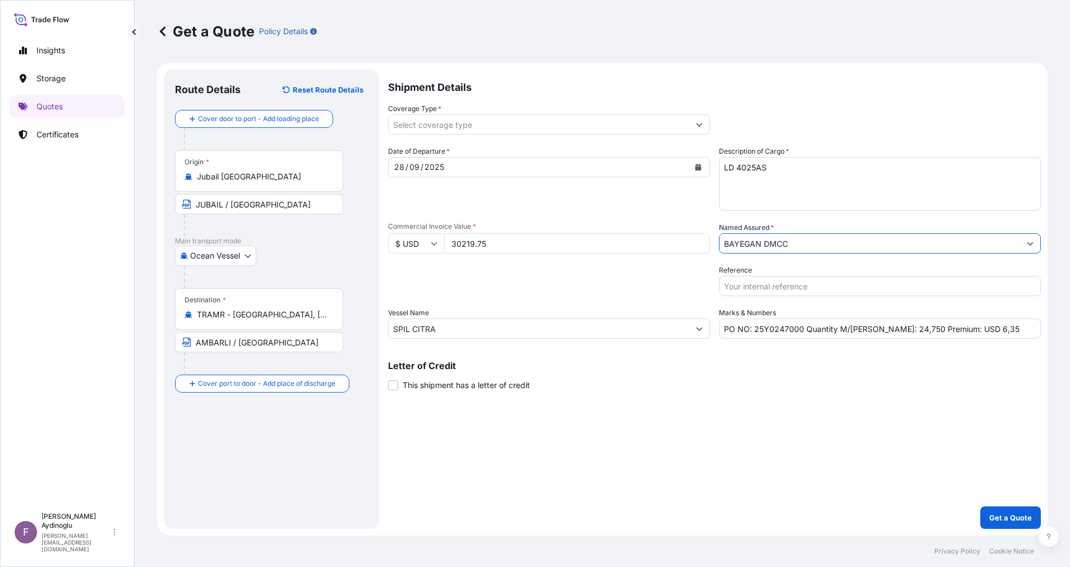
click at [740, 421] on div "Shipment Details Coverage Type * Date of Departure * [DATE] Cargo Category * LP…" at bounding box center [714, 299] width 653 height 459
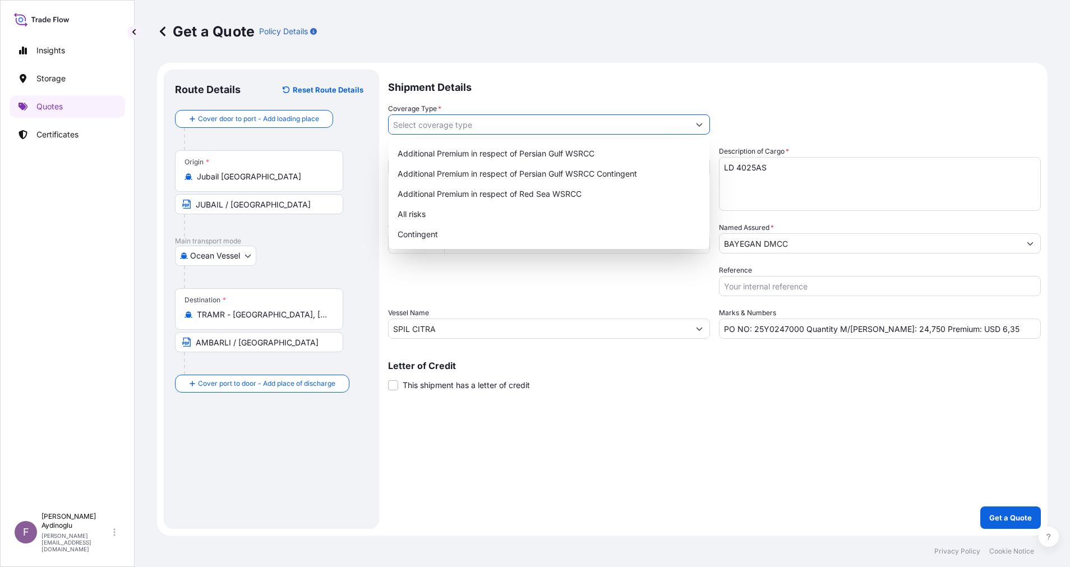
click at [705, 126] on button "Show suggestions" at bounding box center [699, 124] width 20 height 20
click at [627, 156] on div "Additional Premium in respect of Persian Gulf WSRCC" at bounding box center [549, 154] width 312 height 20
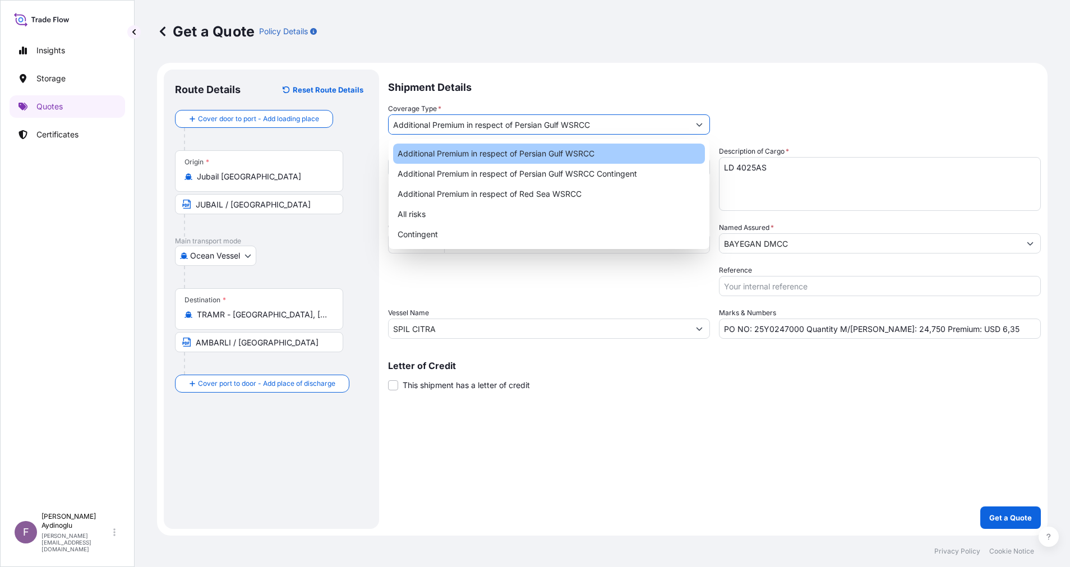
type input "Additional Premium in respect of Persian Gulf WSRCC"
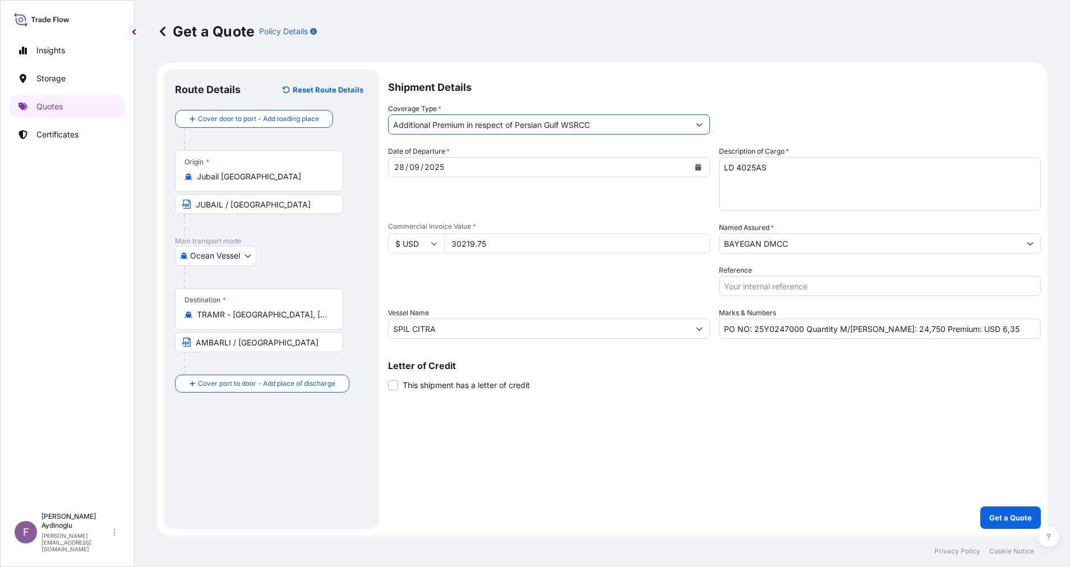
click at [696, 450] on div "Shipment Details Coverage Type * Additional Premium in respect of Persian Gulf …" at bounding box center [714, 299] width 653 height 459
click at [1007, 521] on p "Get a Quote" at bounding box center [1010, 517] width 43 height 11
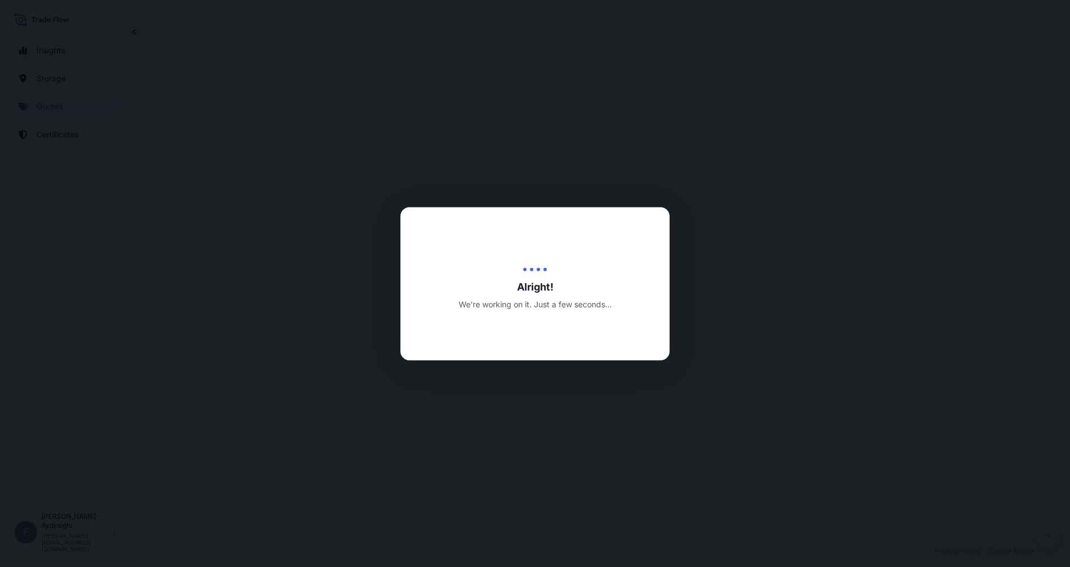
select select "Ocean Vessel"
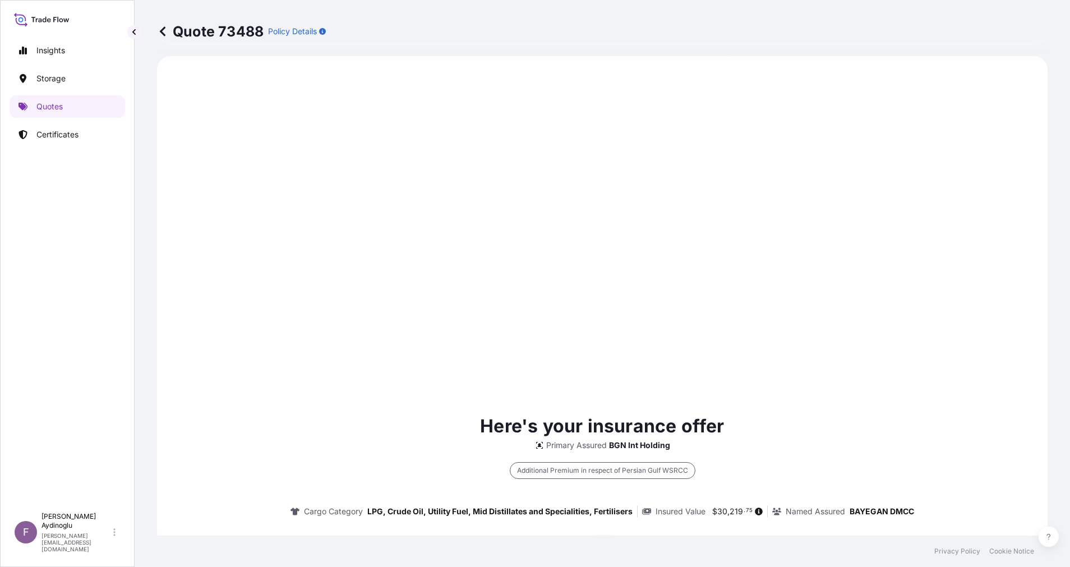
type input "[DATE]"
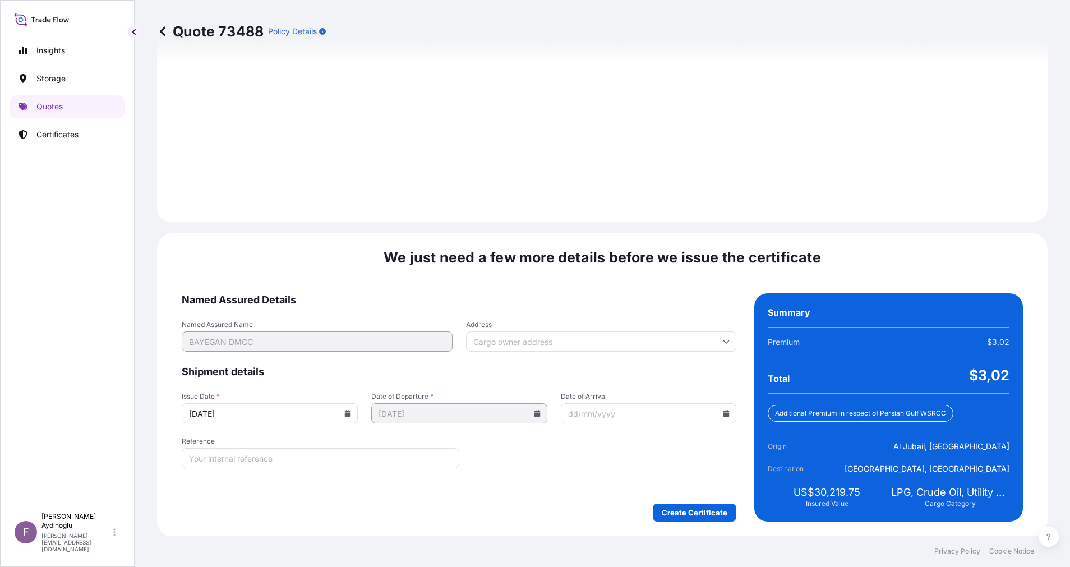
scroll to position [1204, 0]
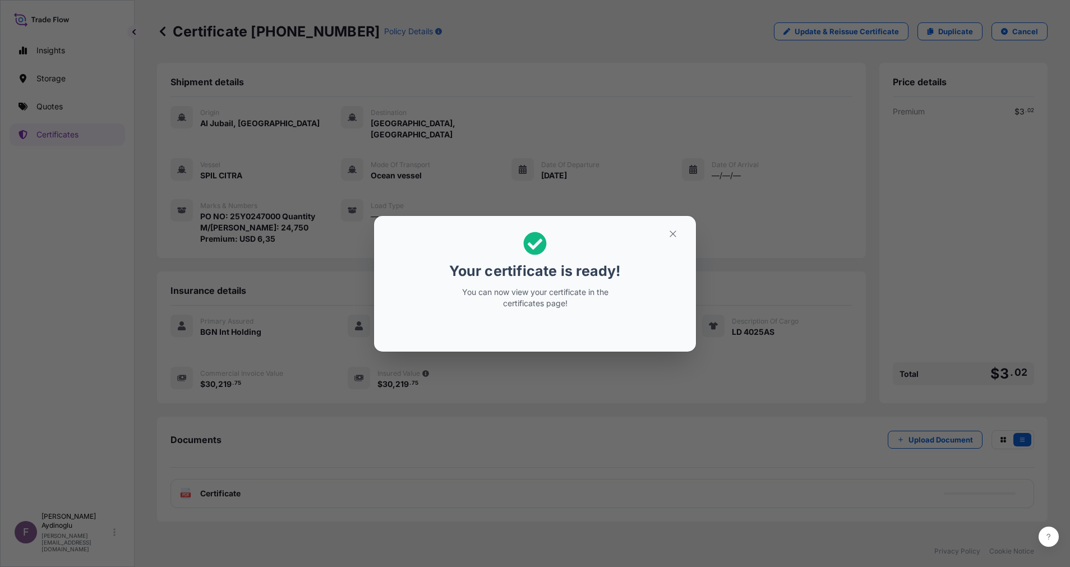
click at [673, 233] on icon "button" at bounding box center [673, 234] width 10 height 10
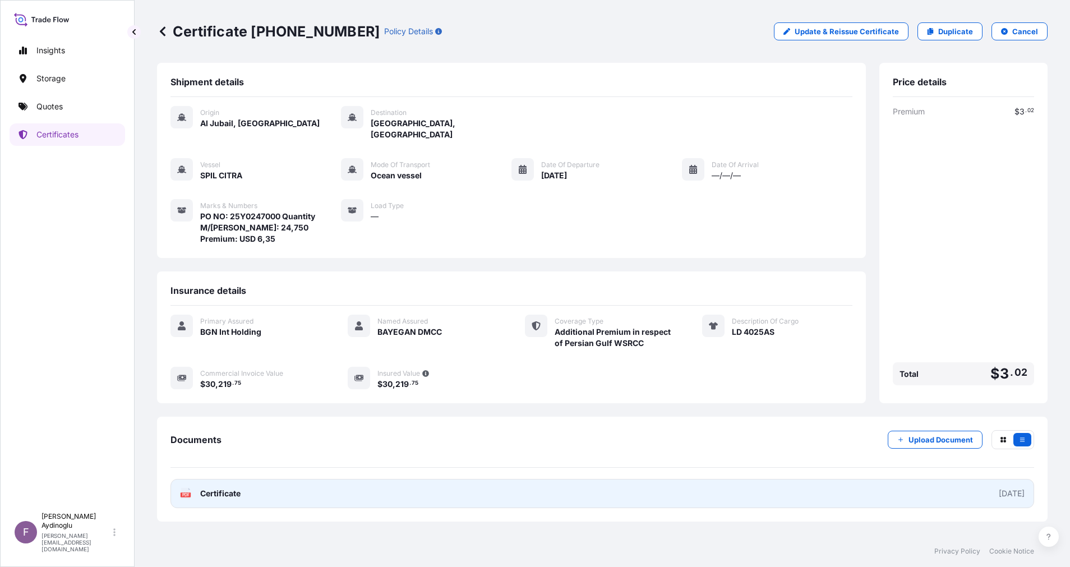
click at [639, 479] on link "PDF Certificate [DATE]" at bounding box center [603, 493] width 864 height 29
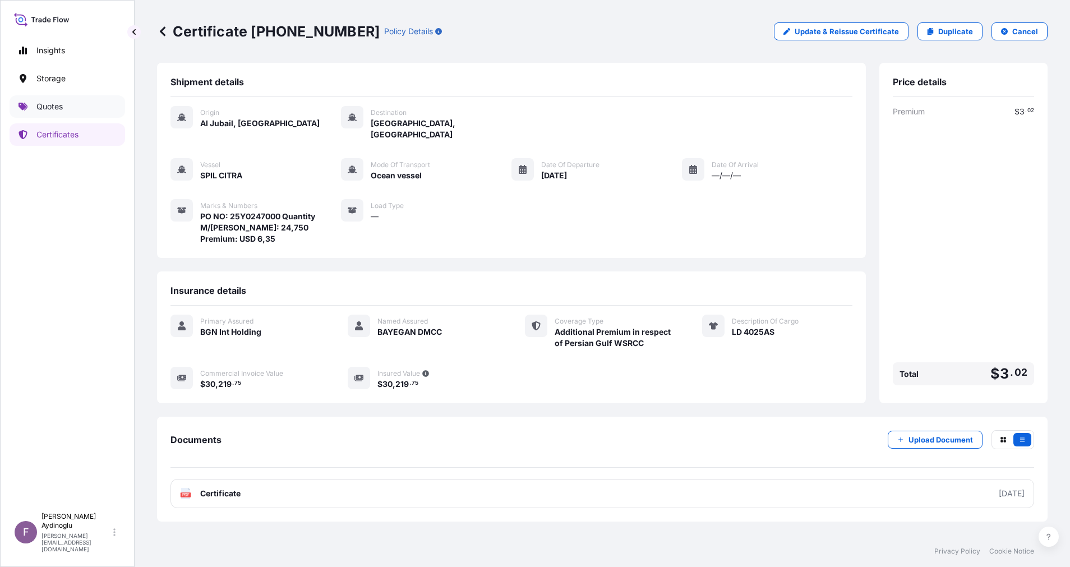
click at [55, 113] on link "Quotes" at bounding box center [68, 106] width 116 height 22
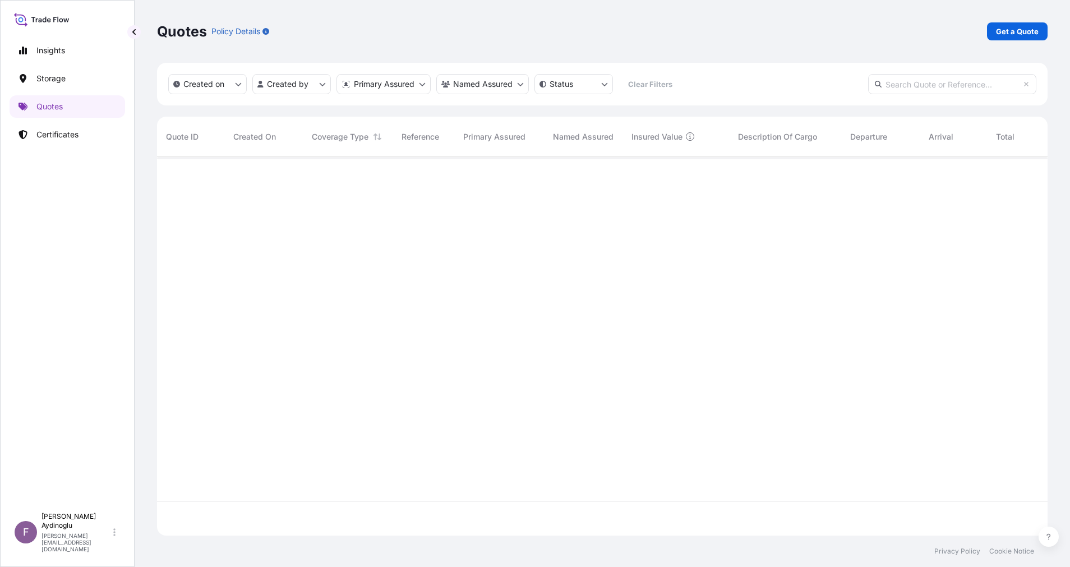
scroll to position [372, 878]
click at [1018, 30] on p "Get a Quote" at bounding box center [1017, 31] width 43 height 11
select select "Ocean Vessel"
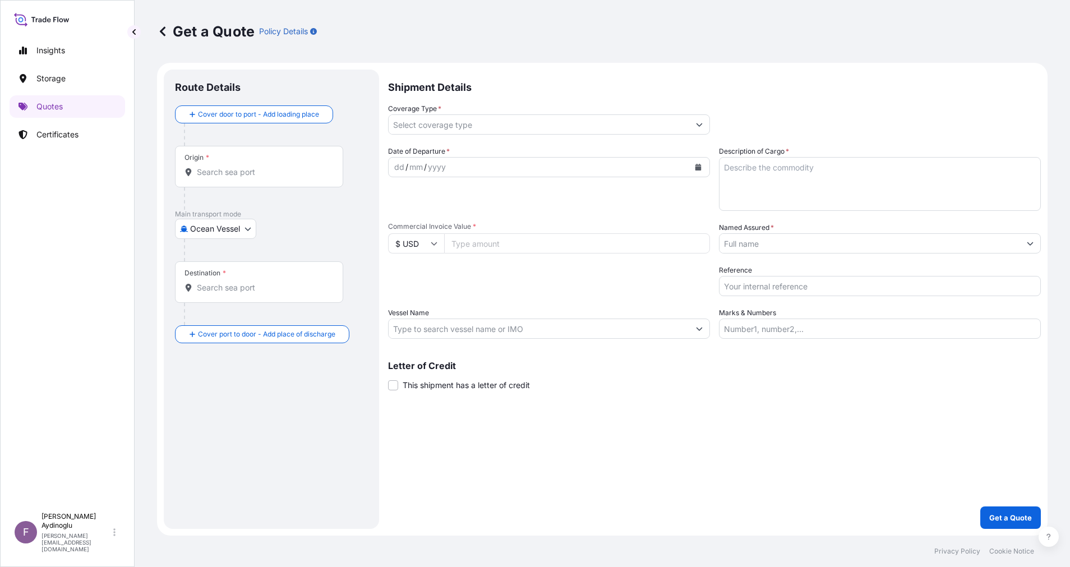
click at [822, 330] on input "Marks & Numbers" at bounding box center [880, 329] width 322 height 20
paste input "PO NO: 25Y0168600 Quantity M/[PERSON_NAME]: 247,500 Premium: USD 29,65"
click at [790, 420] on div "Shipment Details Coverage Type * Date of Departure * dd / mm / yyyy Cargo Categ…" at bounding box center [714, 299] width 653 height 459
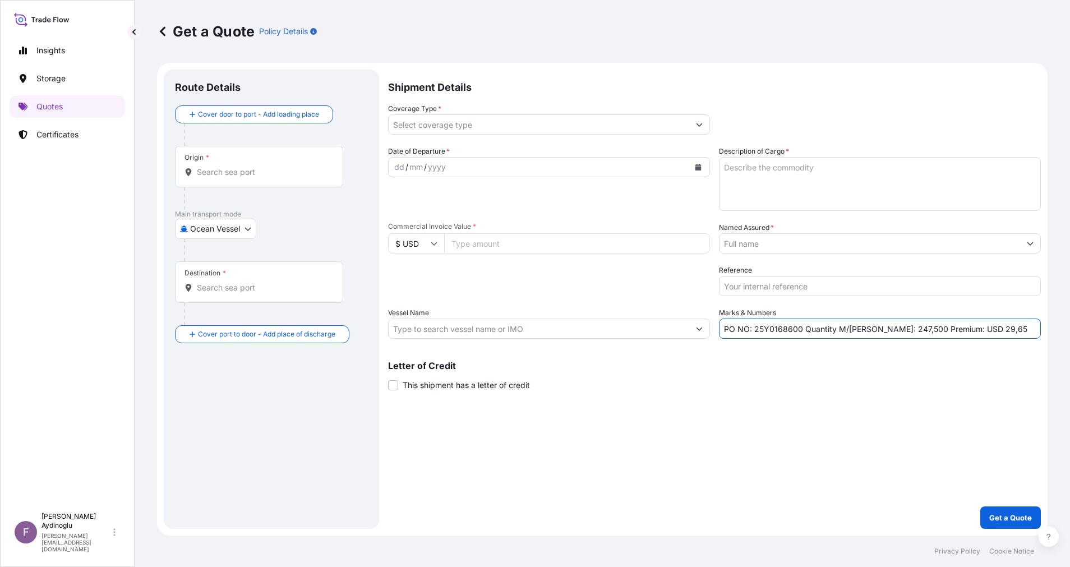
drag, startPoint x: 755, startPoint y: 328, endPoint x: 799, endPoint y: 329, distance: 43.8
click at [799, 329] on input "PO NO: 25Y0168600 Quantity M/[PERSON_NAME]: 247,500 Premium: USD 29,65" at bounding box center [880, 329] width 322 height 20
paste input "2408"
type input "PO NO: 25Y0240800 Quantity M/[PERSON_NAME]: 247,500 Premium: USD 29,65"
click at [817, 361] on div "Letter of Credit This shipment has a letter of credit Letter of credit * Letter…" at bounding box center [714, 369] width 653 height 43
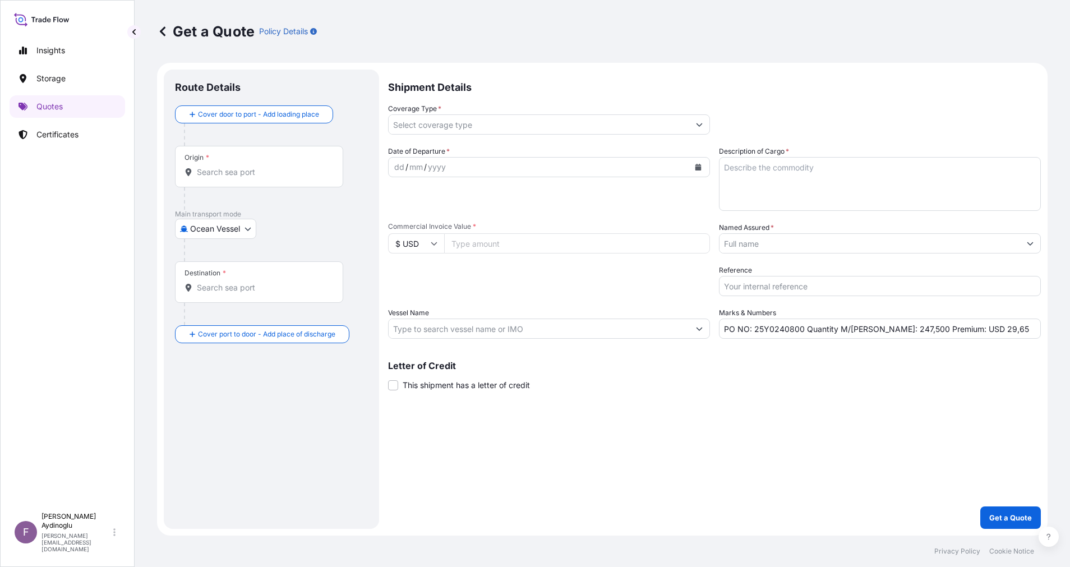
click at [492, 240] on input "Commercial Invoice Value *" at bounding box center [577, 243] width 266 height 20
paste input "549945"
type input "549945"
click at [604, 413] on div "Shipment Details Coverage Type * Date of Departure * dd / mm / yyyy Cargo Categ…" at bounding box center [714, 299] width 653 height 459
click at [671, 409] on div "Shipment Details Coverage Type * Date of Departure * dd / mm / yyyy Cargo Categ…" at bounding box center [714, 299] width 653 height 459
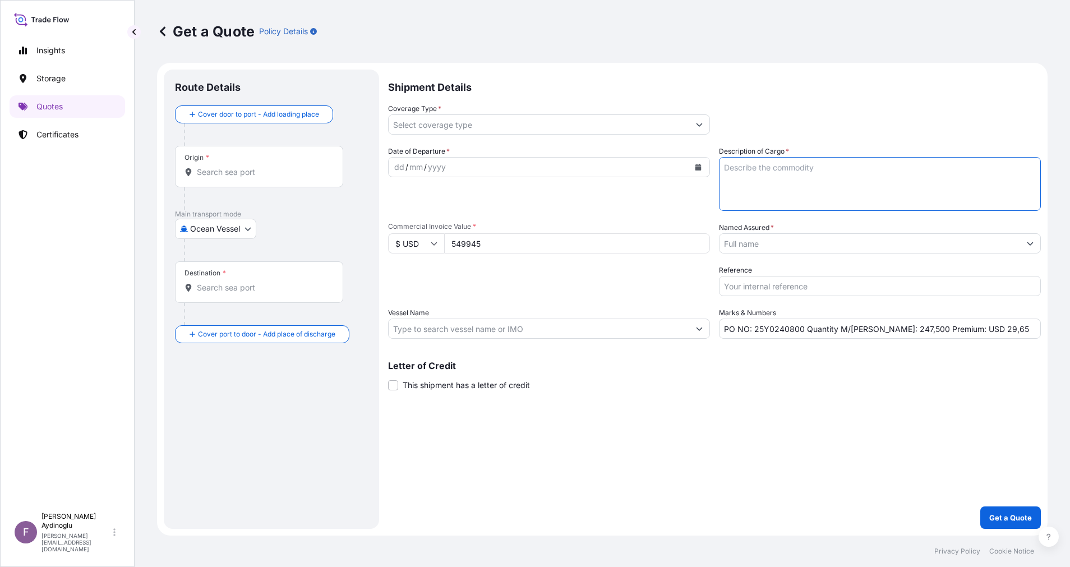
click at [830, 194] on textarea "Description of Cargo *" at bounding box center [880, 184] width 322 height 54
paste textarea "HD100 BLACK"
type textarea "HD100 BLACK"
click at [790, 432] on div "Shipment Details Coverage Type * Date of Departure * dd / mm / yyyy Cargo Categ…" at bounding box center [714, 299] width 653 height 459
drag, startPoint x: 872, startPoint y: 330, endPoint x: 884, endPoint y: 331, distance: 11.8
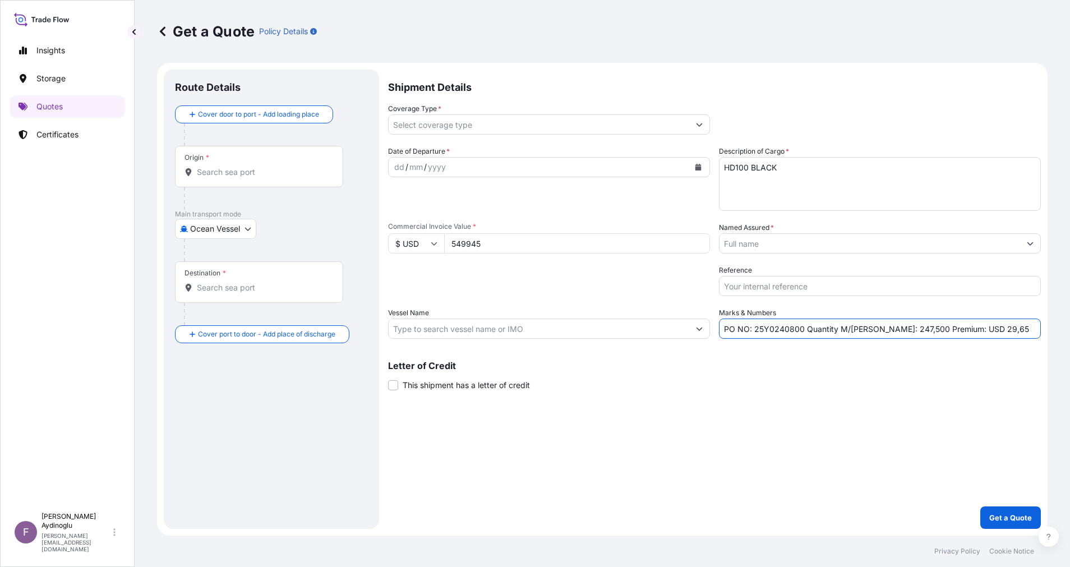
click at [884, 331] on input "PO NO: 25Y0240800 Quantity M/[PERSON_NAME]: 247,500 Premium: USD 29,65" at bounding box center [880, 329] width 322 height 20
type input "PO NO: 25Y0240800 Quantity M/[PERSON_NAME]: 495,000 Premium: USD 29,65"
click at [515, 325] on input "Vessel Name" at bounding box center [539, 329] width 301 height 20
paste input "SEASPAN [GEOGRAPHIC_DATA]/539S"
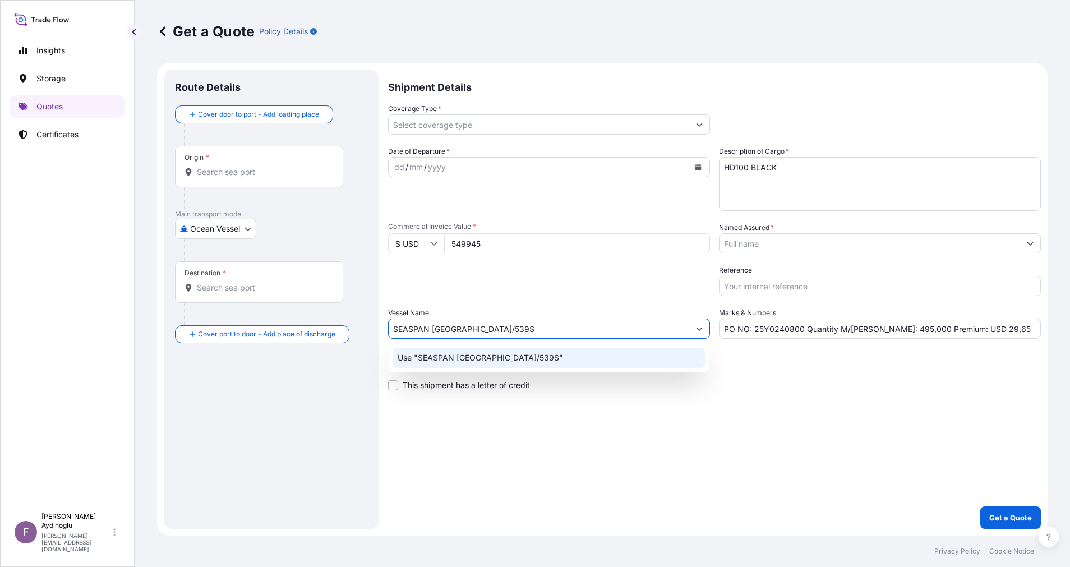
click at [526, 357] on div "Use "SEASPAN [GEOGRAPHIC_DATA]/539S"" at bounding box center [549, 358] width 312 height 20
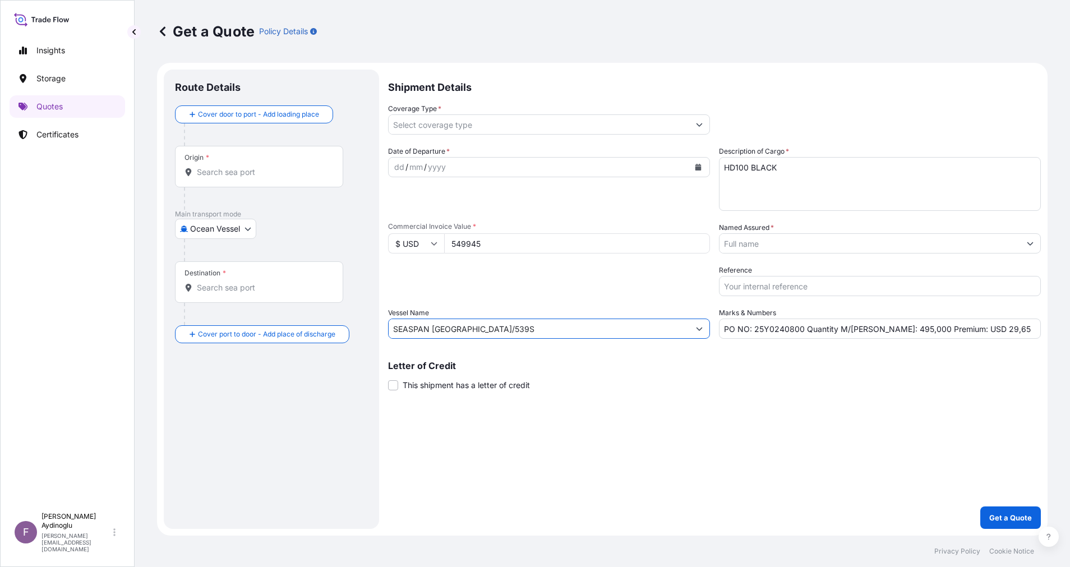
type input "SEASPAN [GEOGRAPHIC_DATA]/539S"
click at [666, 404] on div "Shipment Details Coverage Type * Date of Departure * dd / mm / yyyy Cargo Categ…" at bounding box center [714, 299] width 653 height 459
click at [265, 174] on input "Origin *" at bounding box center [263, 172] width 132 height 11
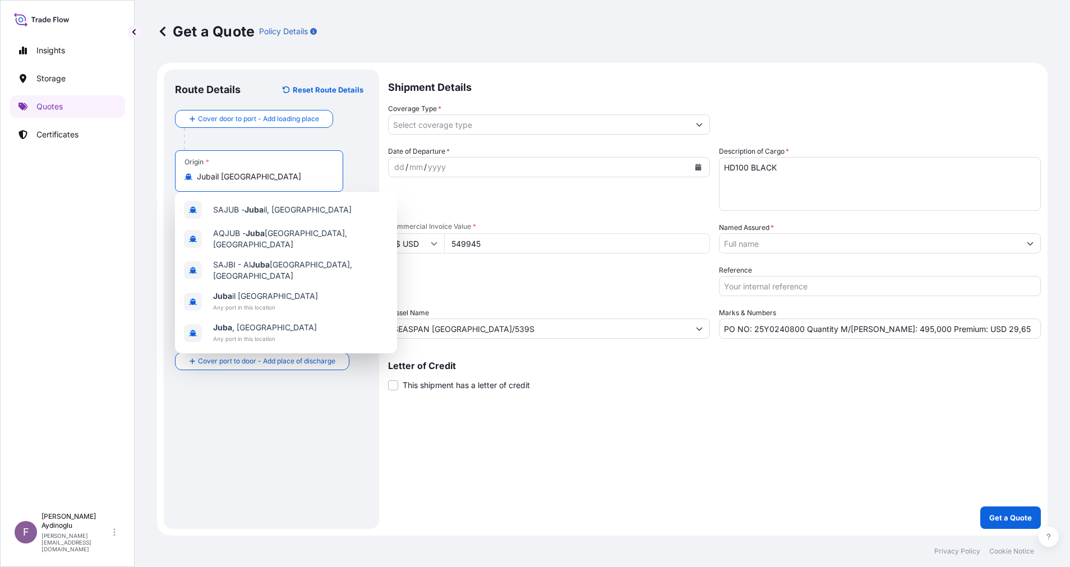
type input "Jubail [GEOGRAPHIC_DATA]"
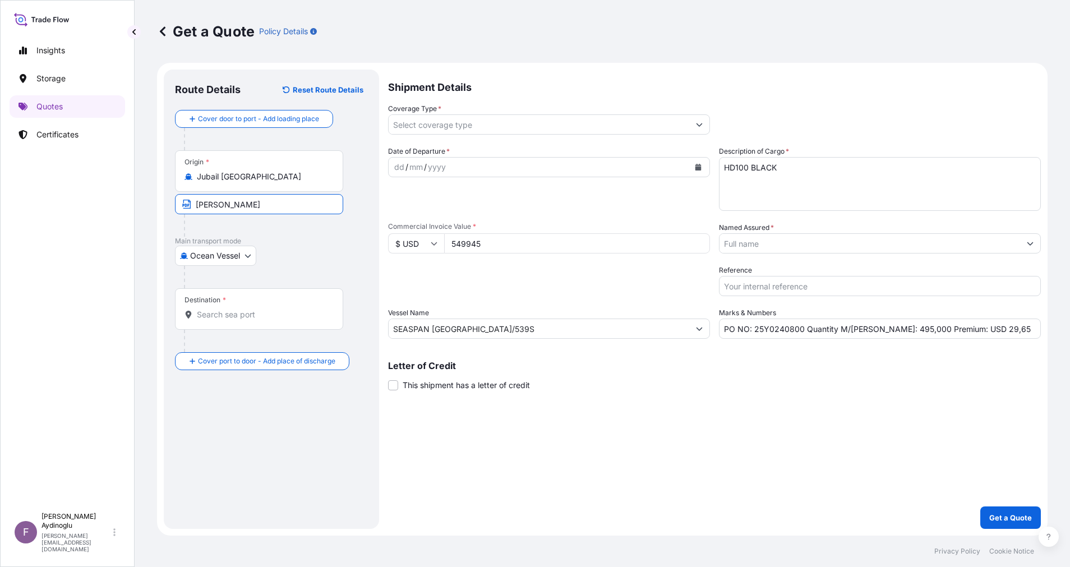
type input "JUBAIL / [GEOGRAPHIC_DATA]"
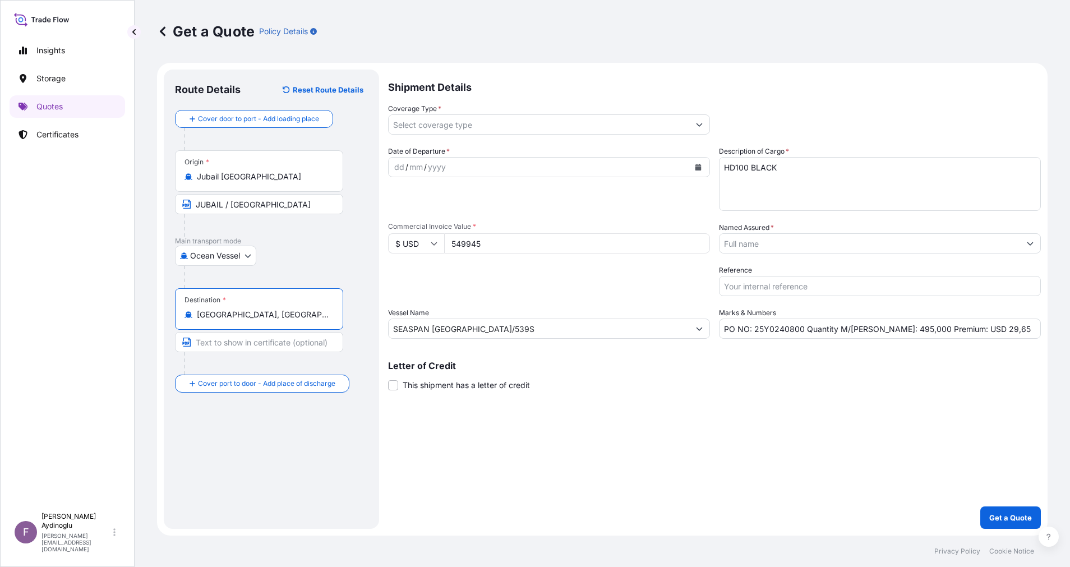
type input "[GEOGRAPHIC_DATA], [GEOGRAPHIC_DATA]"
type input "İ"
type input "IZMIR / [GEOGRAPHIC_DATA]"
click at [400, 169] on div "dd" at bounding box center [399, 166] width 12 height 13
drag, startPoint x: 991, startPoint y: 328, endPoint x: 963, endPoint y: 331, distance: 28.2
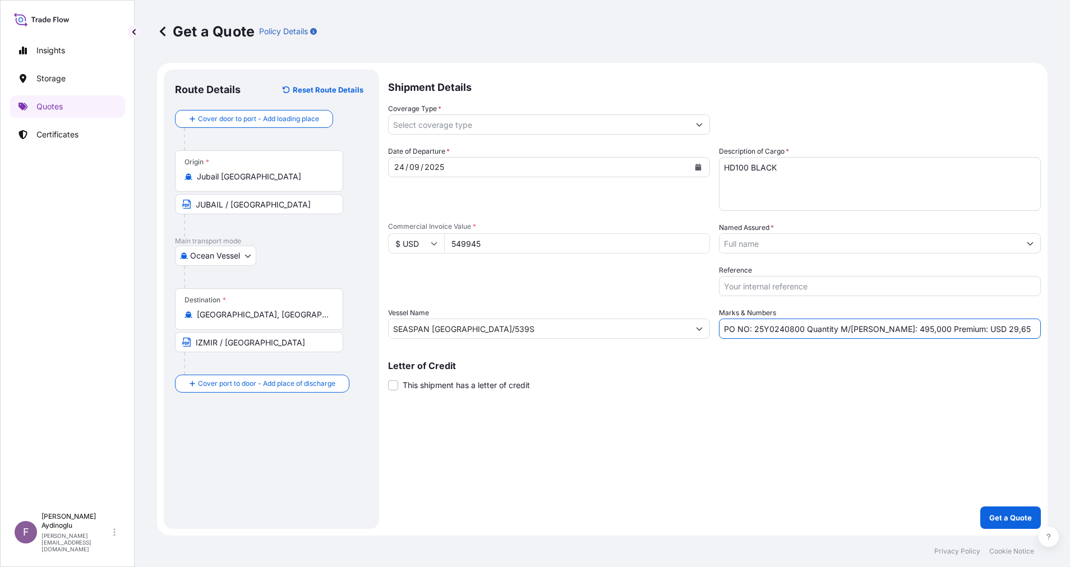
click at [963, 331] on input "PO NO: 25Y0240800 Quantity M/[PERSON_NAME]: 495,000 Premium: USD 29,65" at bounding box center [880, 329] width 322 height 20
type input "PO NO: 25Y0240800 Quantity M/[PERSON_NAME]: 495,000 Premium: USD 115,49"
click at [1040, 240] on button "Show suggestions" at bounding box center [1030, 243] width 20 height 20
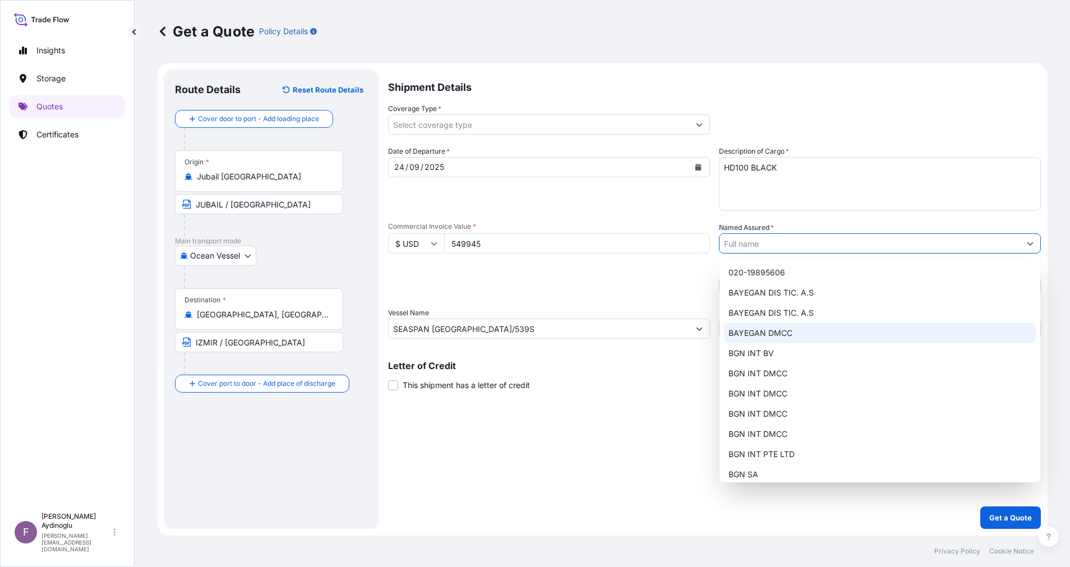
click at [839, 330] on div "BAYEGAN DMCC" at bounding box center [880, 333] width 312 height 20
type input "BAYEGAN DMCC"
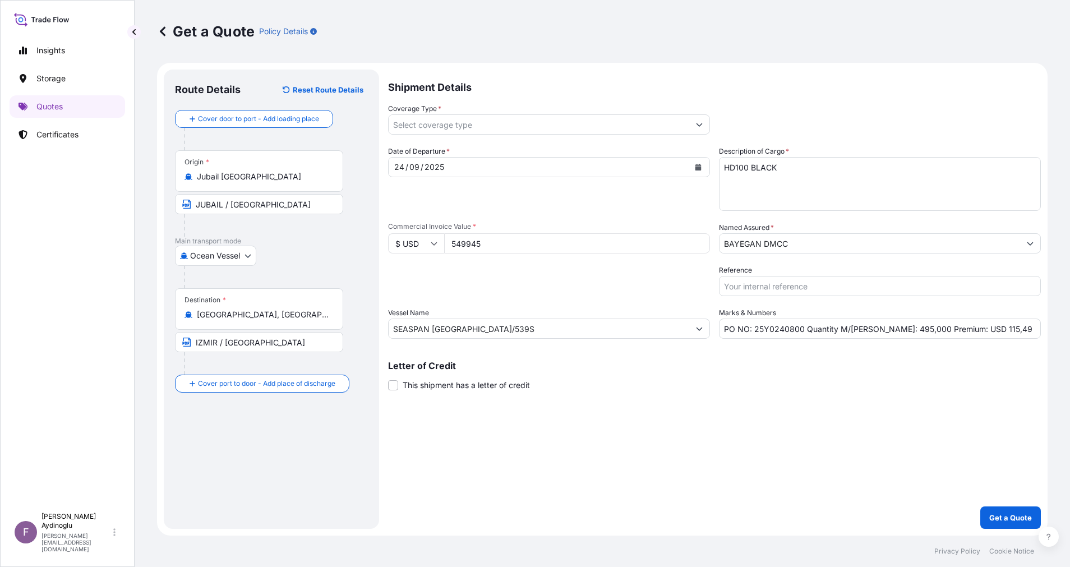
click at [638, 476] on div "Shipment Details Coverage Type * Date of Departure * [DATE] Cargo Category * LP…" at bounding box center [714, 299] width 653 height 459
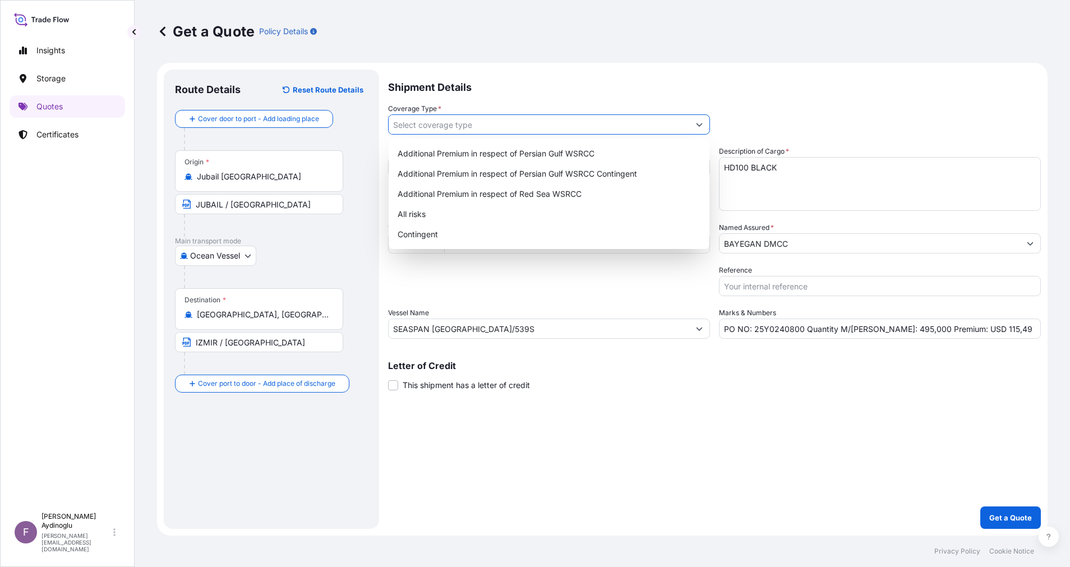
click at [699, 122] on icon "Show suggestions" at bounding box center [699, 124] width 7 height 7
click at [626, 158] on div "Additional Premium in respect of Persian Gulf WSRCC" at bounding box center [549, 154] width 312 height 20
type input "Additional Premium in respect of Persian Gulf WSRCC"
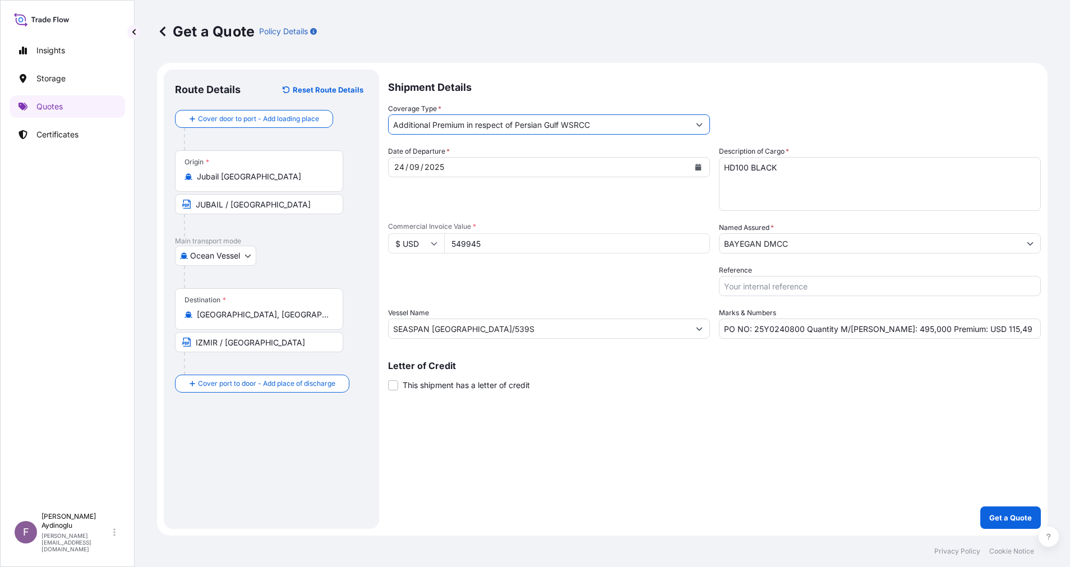
click at [700, 399] on div "Shipment Details Coverage Type * Additional Premium in respect of Persian Gulf …" at bounding box center [714, 299] width 653 height 459
click at [1001, 514] on p "Get a Quote" at bounding box center [1010, 517] width 43 height 11
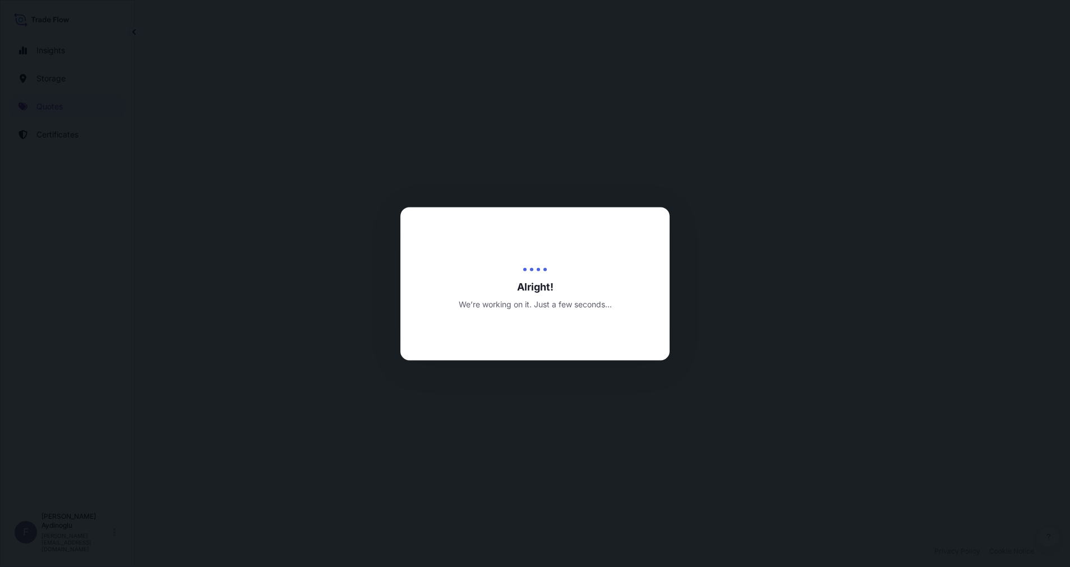
select select "Ocean Vessel"
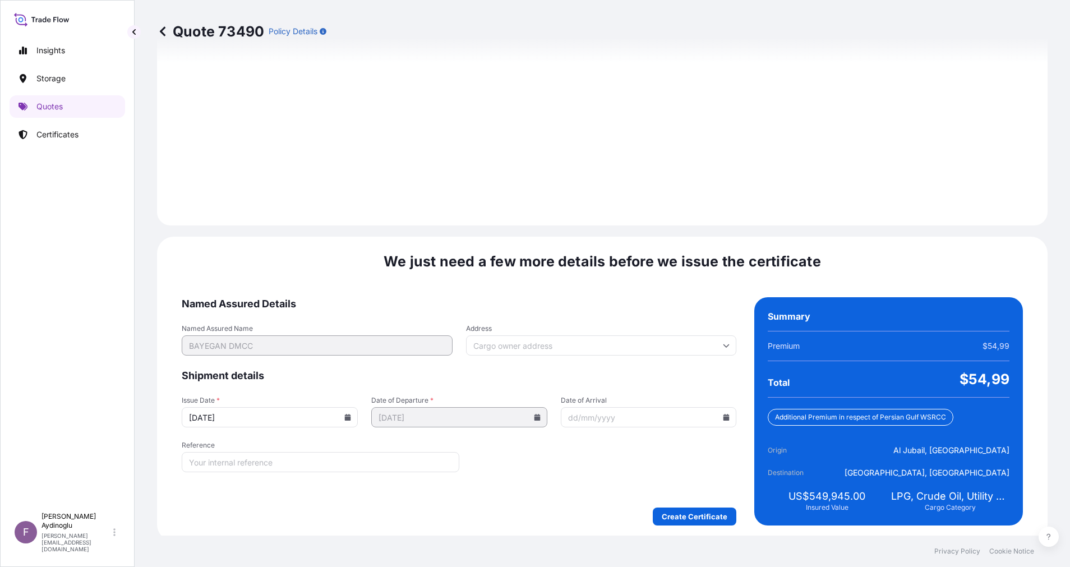
scroll to position [1204, 0]
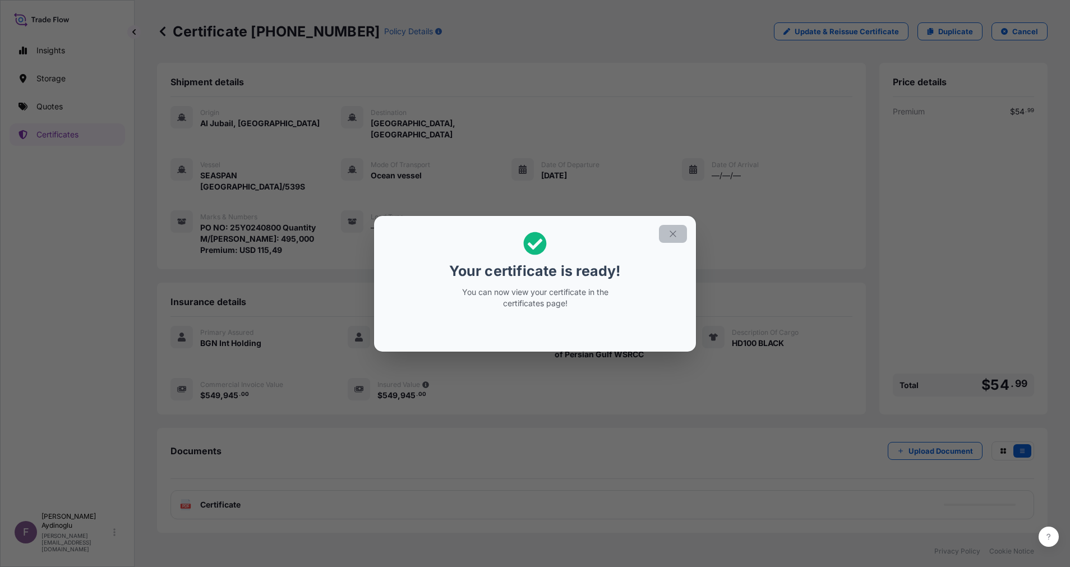
click at [664, 238] on button "button" at bounding box center [673, 234] width 28 height 18
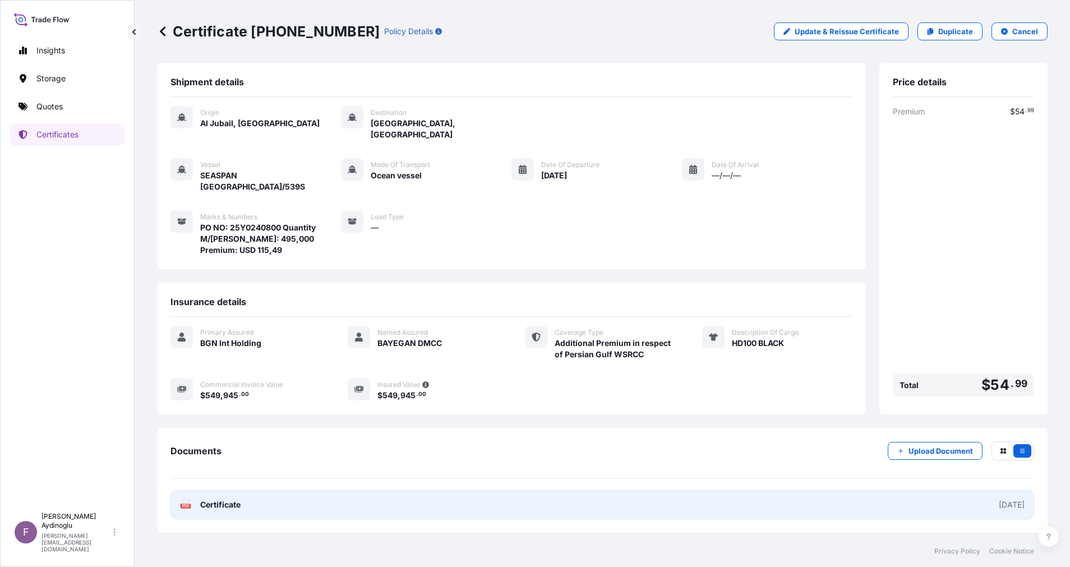
click at [551, 490] on link "PDF Certificate [DATE]" at bounding box center [603, 504] width 864 height 29
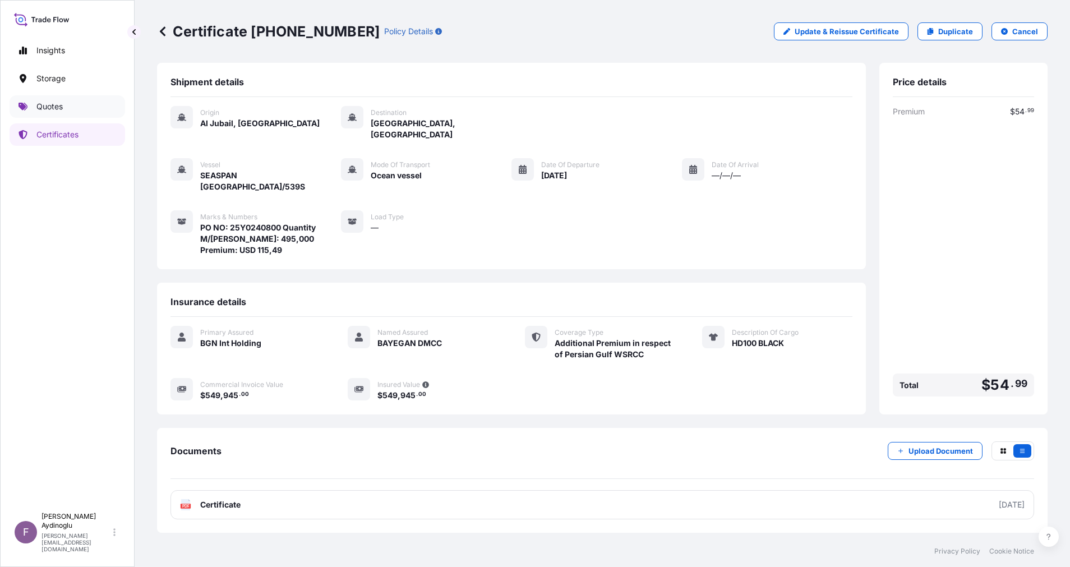
click at [69, 109] on link "Quotes" at bounding box center [68, 106] width 116 height 22
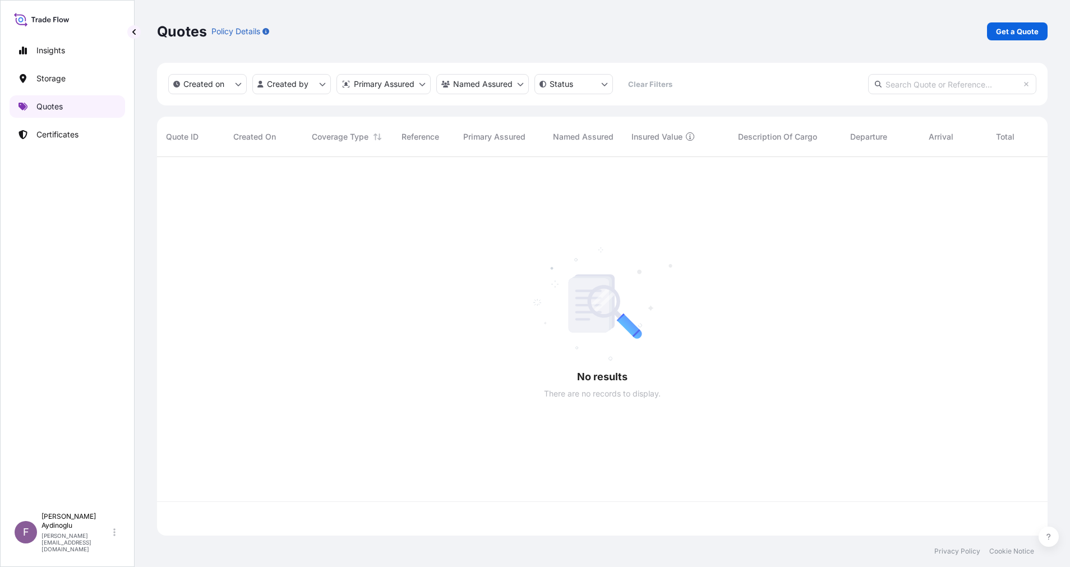
scroll to position [372, 878]
click at [1028, 26] on p "Get a Quote" at bounding box center [1017, 31] width 43 height 11
select select "Ocean Vessel"
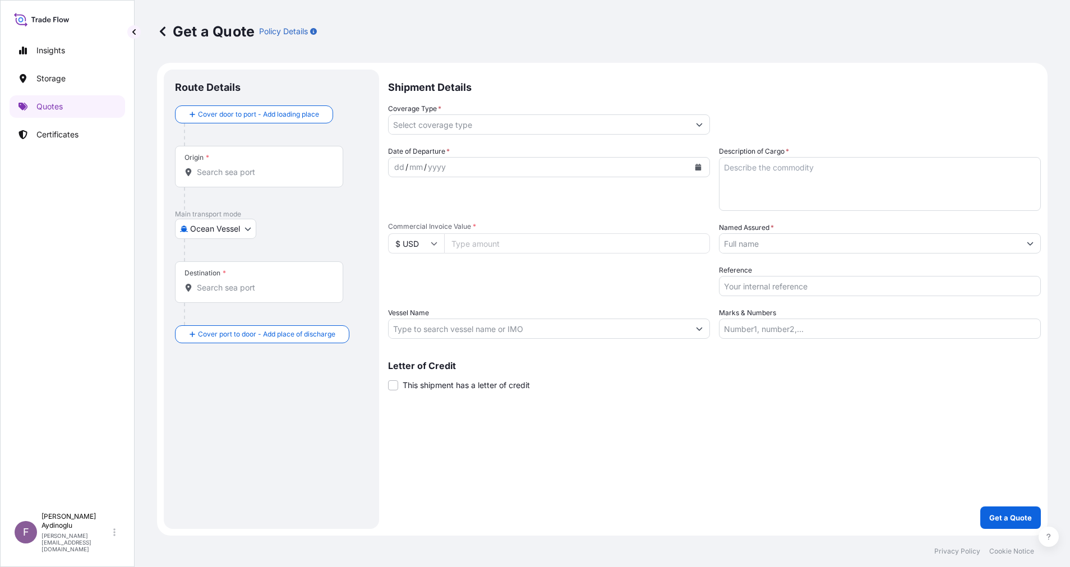
click at [816, 328] on input "Marks & Numbers" at bounding box center [880, 329] width 322 height 20
paste input "PO NO: 25Y0168600 Quantity M/[PERSON_NAME]: 247,500 Premium: USD 29,65"
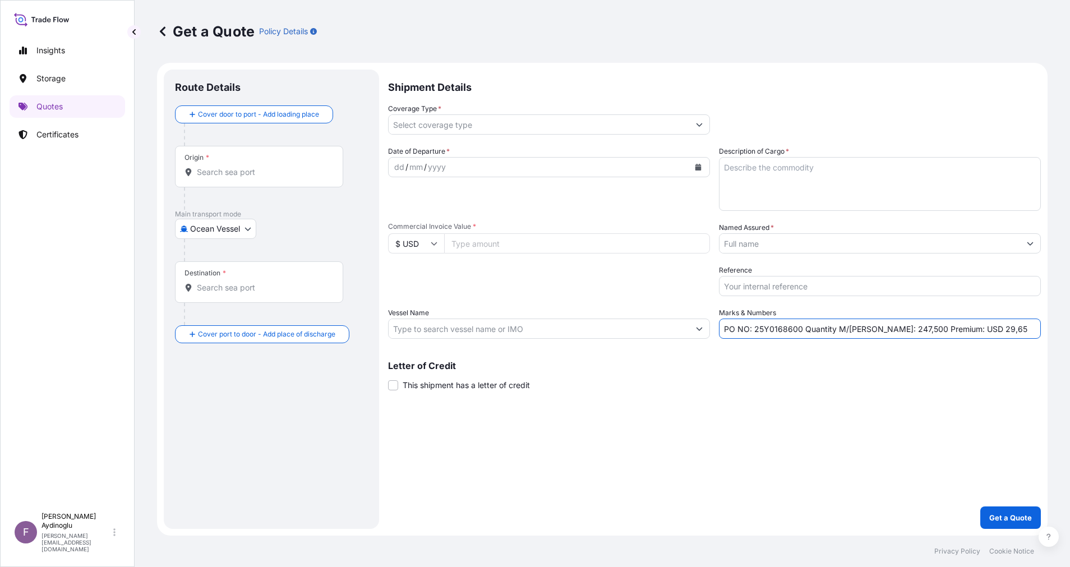
drag, startPoint x: 754, startPoint y: 329, endPoint x: 799, endPoint y: 330, distance: 44.9
click at [799, 330] on input "PO NO: 25Y0168600 Quantity M/[PERSON_NAME]: 247,500 Premium: USD 29,65" at bounding box center [880, 329] width 322 height 20
paste input "2407"
type input "PO NO: 25Y0240700 Quantity M/[PERSON_NAME]: 247,500 Premium: USD 29,65"
click at [821, 364] on p "Letter of Credit" at bounding box center [714, 365] width 653 height 9
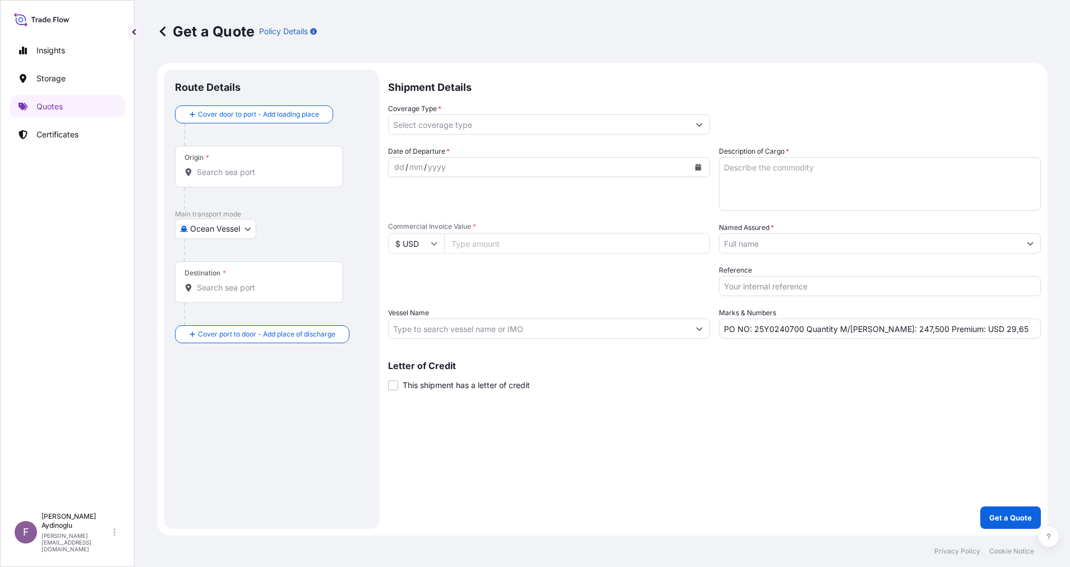
click at [506, 248] on input "Commercial Invoice Value *" at bounding box center [577, 243] width 266 height 20
paste input "549945"
type input "549945"
click at [710, 422] on div "Shipment Details Coverage Type * Date of Departure * dd / mm / yyyy Cargo Categ…" at bounding box center [714, 299] width 653 height 459
click at [772, 184] on textarea "Description of Cargo *" at bounding box center [880, 184] width 322 height 54
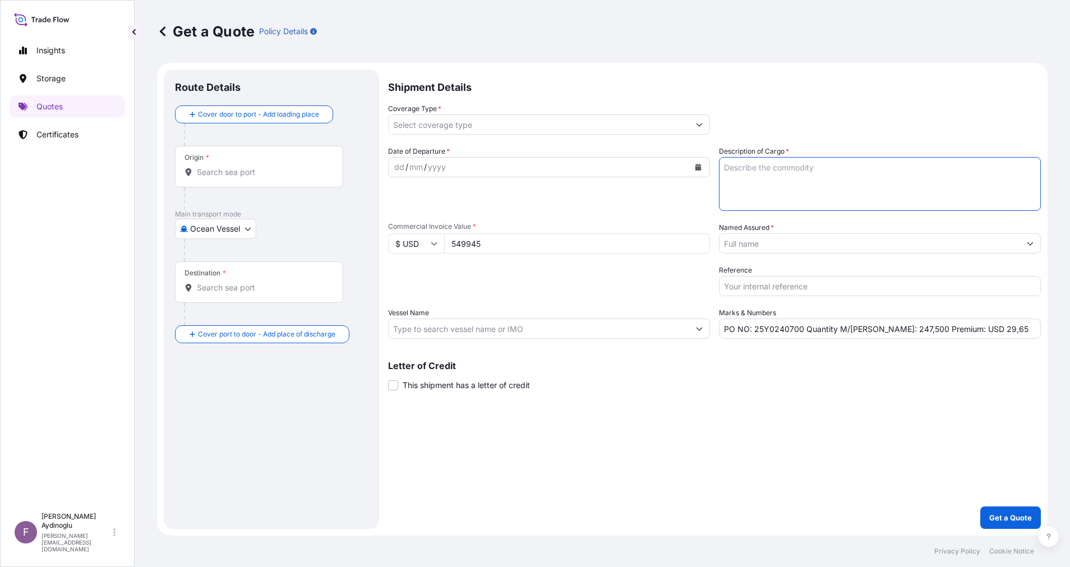
paste textarea "HD100 BLACK"
type textarea "HD100 BLACK"
click at [842, 388] on div "Letter of Credit This shipment has a letter of credit Letter of credit * Letter…" at bounding box center [714, 376] width 653 height 30
drag, startPoint x: 872, startPoint y: 330, endPoint x: 889, endPoint y: 330, distance: 17.4
click at [889, 330] on input "PO NO: 25Y0240700 Quantity M/[PERSON_NAME]: 247,500 Premium: USD 29,65" at bounding box center [880, 329] width 322 height 20
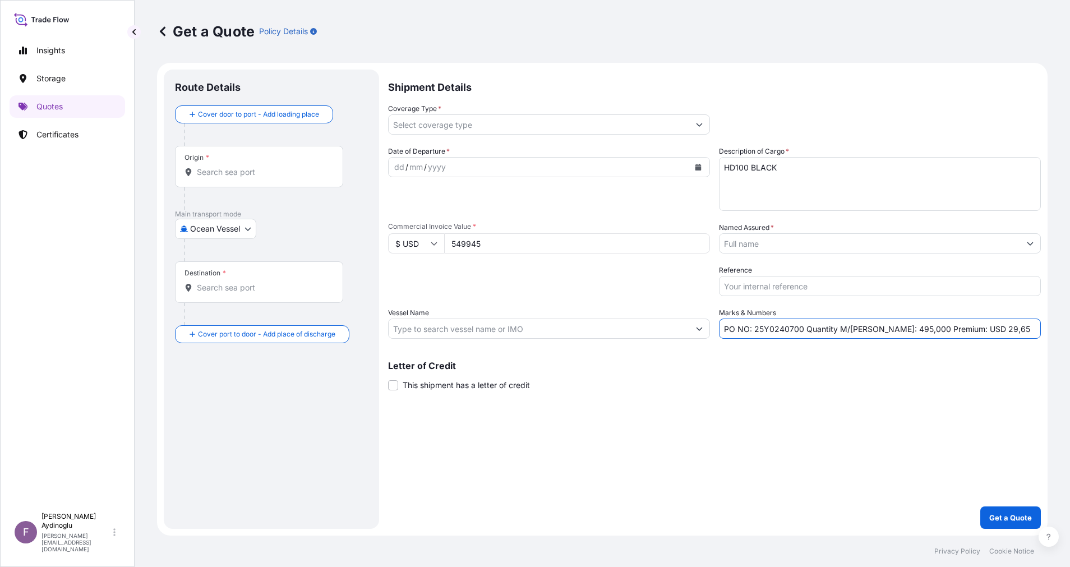
type input "PO NO: 25Y0240700 Quantity M/[PERSON_NAME]: 495,000 Premium: USD 29,65"
click at [535, 333] on input "Vessel Name" at bounding box center [539, 329] width 301 height 20
paste input "SEASPAN [GEOGRAPHIC_DATA]/539S"
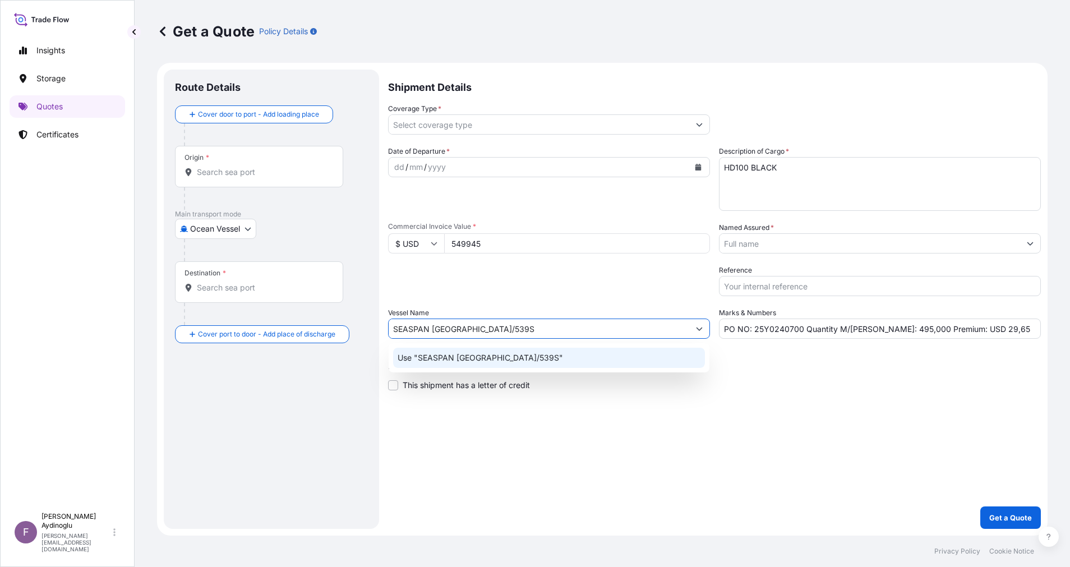
click at [549, 365] on div "Use "SEASPAN [GEOGRAPHIC_DATA]/539S"" at bounding box center [549, 358] width 312 height 20
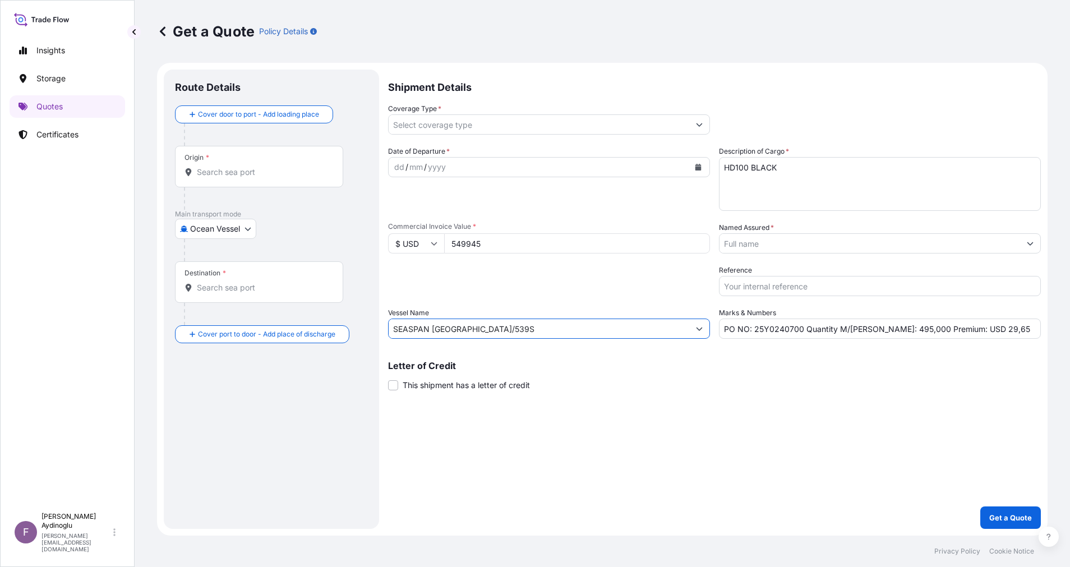
type input "SEASPAN [GEOGRAPHIC_DATA]/539S"
click at [664, 431] on div "Shipment Details Coverage Type * Date of Departure * dd / mm / yyyy Cargo Categ…" at bounding box center [714, 299] width 653 height 459
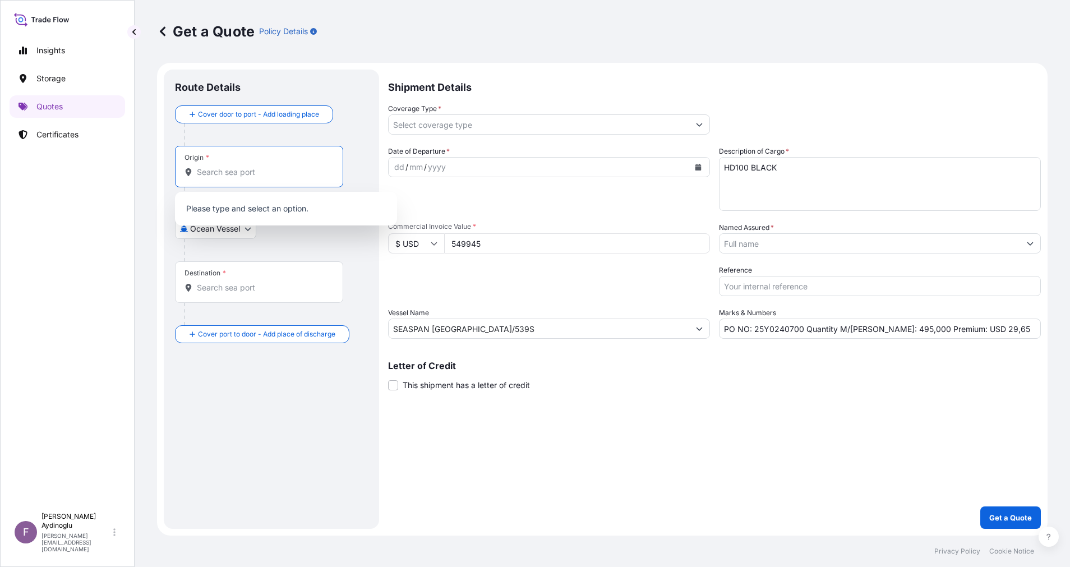
click at [260, 176] on input "Origin *" at bounding box center [263, 172] width 132 height 11
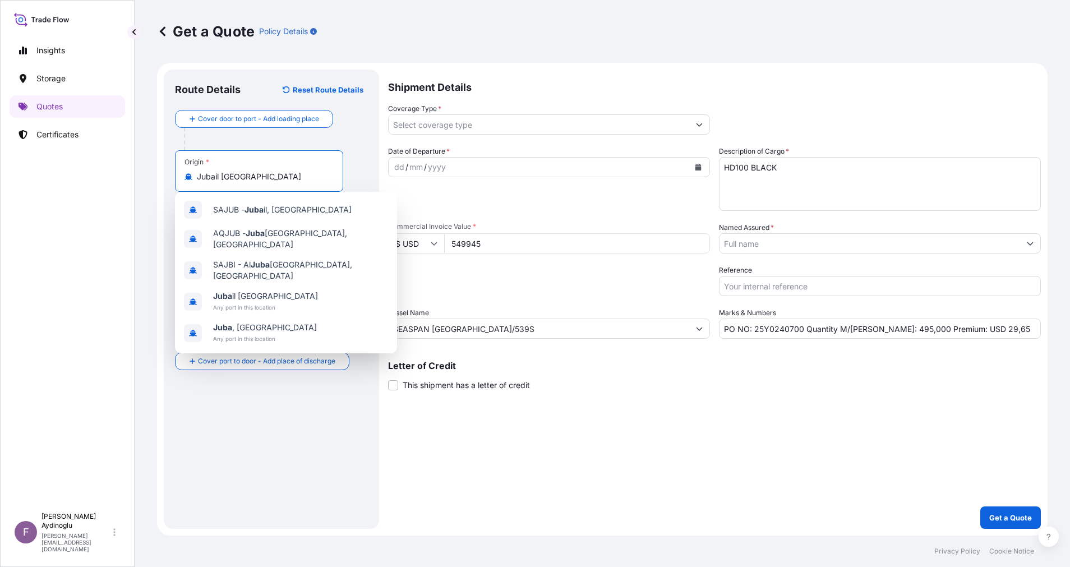
type input "Jubail [GEOGRAPHIC_DATA]"
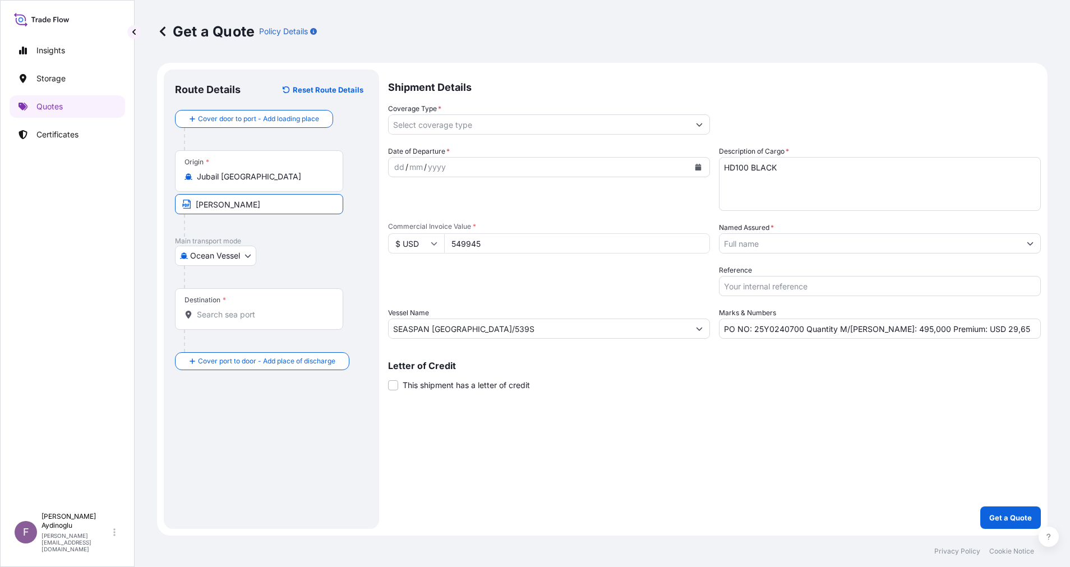
type input "JUBAIL / [GEOGRAPHIC_DATA]"
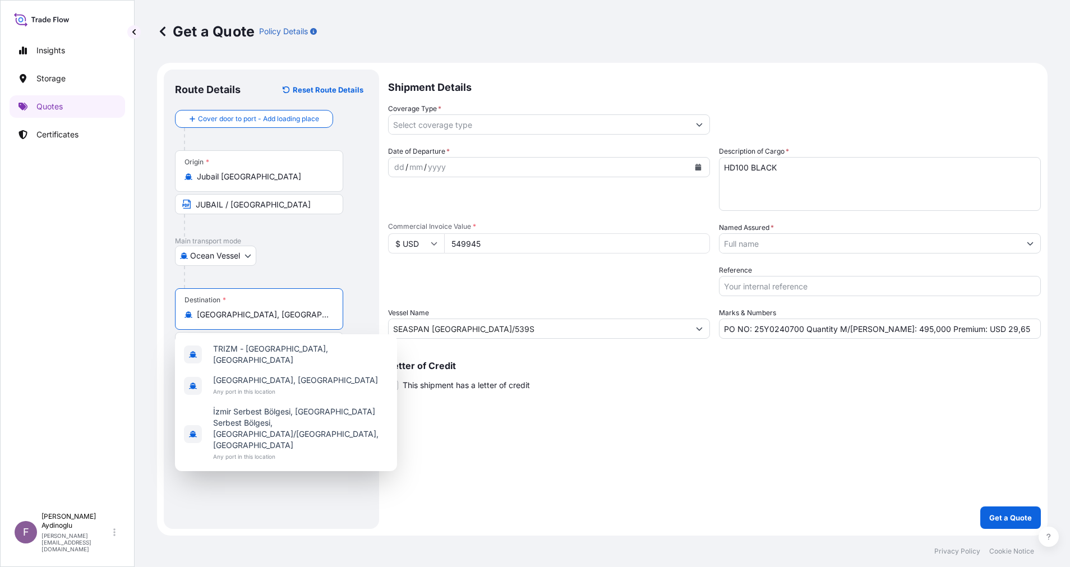
type input "[GEOGRAPHIC_DATA], [GEOGRAPHIC_DATA]"
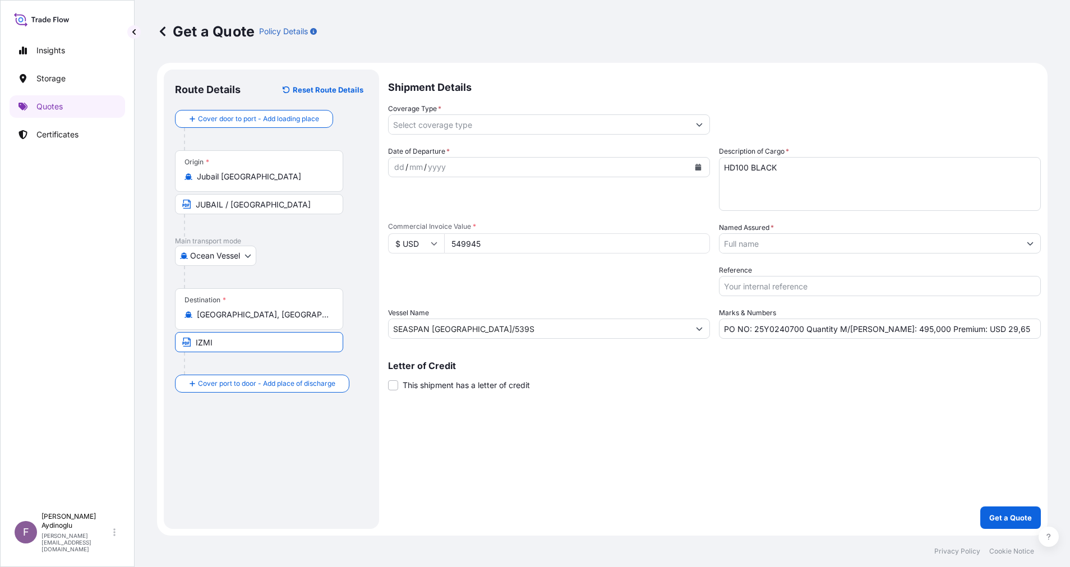
type input "IZMIR / [GEOGRAPHIC_DATA]"
click at [400, 171] on div "dd" at bounding box center [399, 166] width 12 height 13
drag, startPoint x: 986, startPoint y: 335, endPoint x: 961, endPoint y: 332, distance: 24.9
click at [961, 332] on input "PO NO: 25Y0240700 Quantity M/[PERSON_NAME]: 495,000 Premium: USD 29,65" at bounding box center [880, 329] width 322 height 20
type input "PO NO: 25Y0240700 Quantity M/[PERSON_NAME]: 495,000 Premium: USD 115,49"
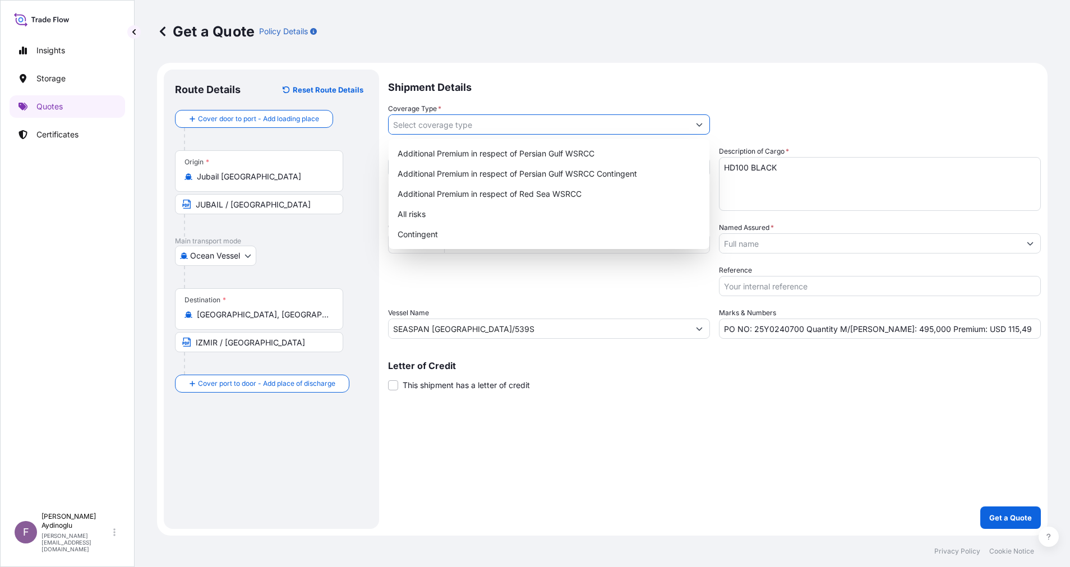
click at [690, 122] on button "Show suggestions" at bounding box center [699, 124] width 20 height 20
click at [623, 151] on div "Additional Premium in respect of Persian Gulf WSRCC" at bounding box center [549, 154] width 312 height 20
type input "Additional Premium in respect of Persian Gulf WSRCC"
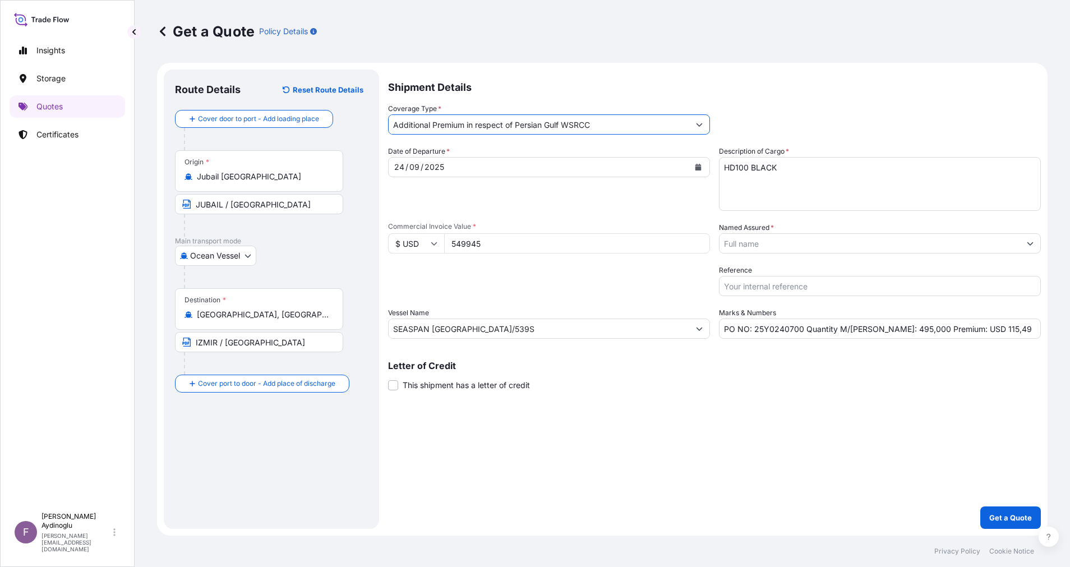
click at [731, 416] on div "Shipment Details Coverage Type * Additional Premium in respect of Persian Gulf …" at bounding box center [714, 299] width 653 height 459
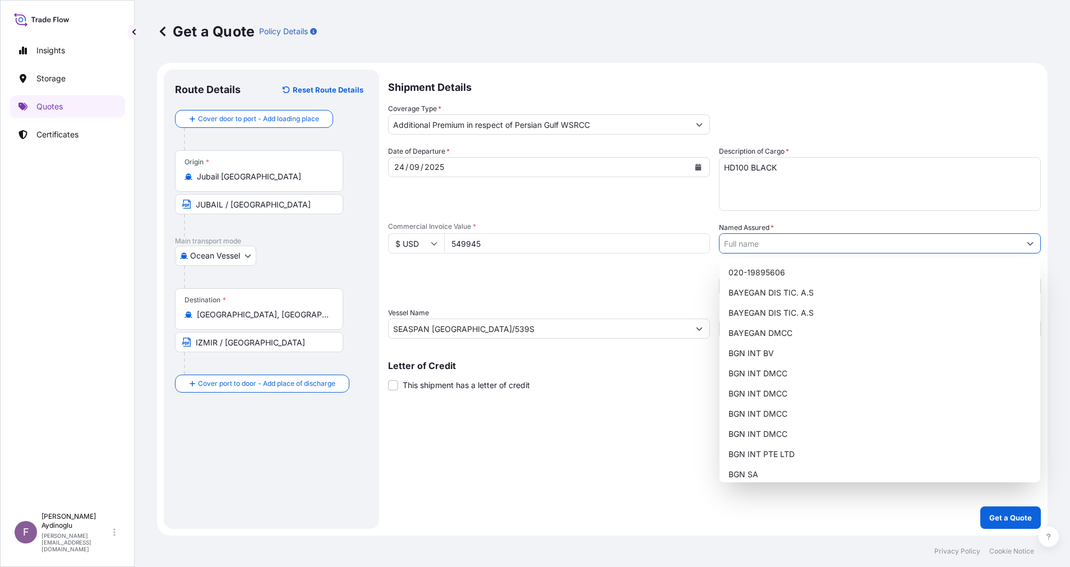
click at [1027, 246] on icon "Show suggestions" at bounding box center [1030, 243] width 7 height 7
click at [797, 333] on div "BAYEGAN DMCC" at bounding box center [880, 333] width 312 height 20
type input "BAYEGAN DMCC"
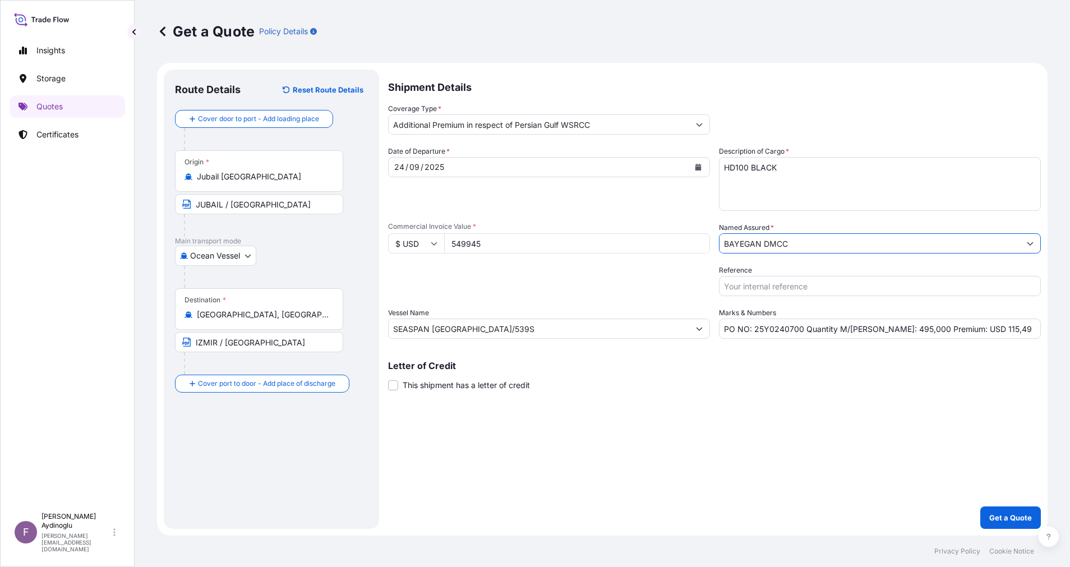
click at [612, 433] on div "Shipment Details Coverage Type * Additional Premium in respect of Persian Gulf …" at bounding box center [714, 299] width 653 height 459
click at [1023, 512] on button "Get a Quote" at bounding box center [1010, 518] width 61 height 22
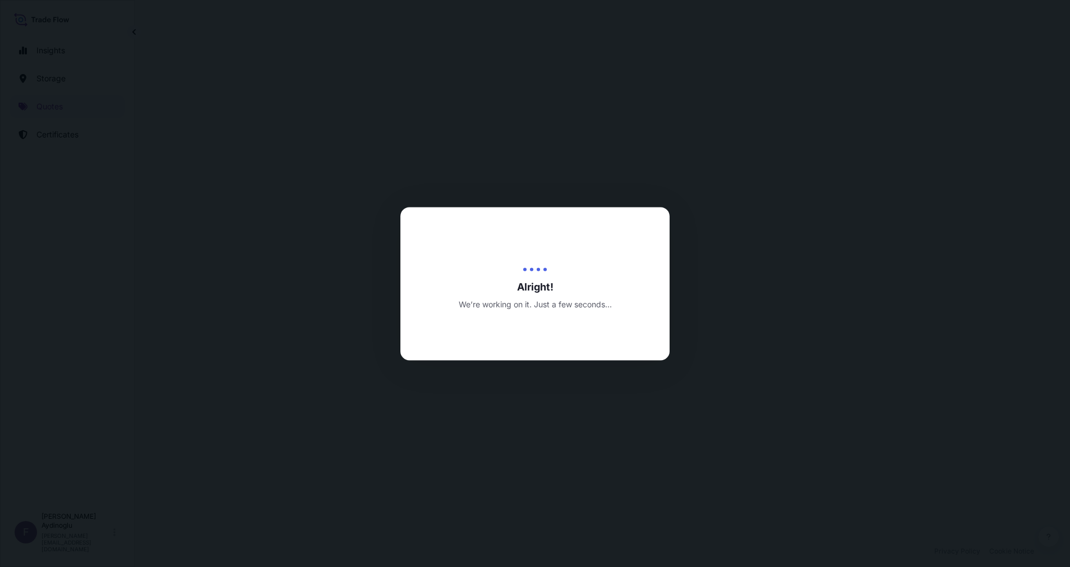
select select "Ocean Vessel"
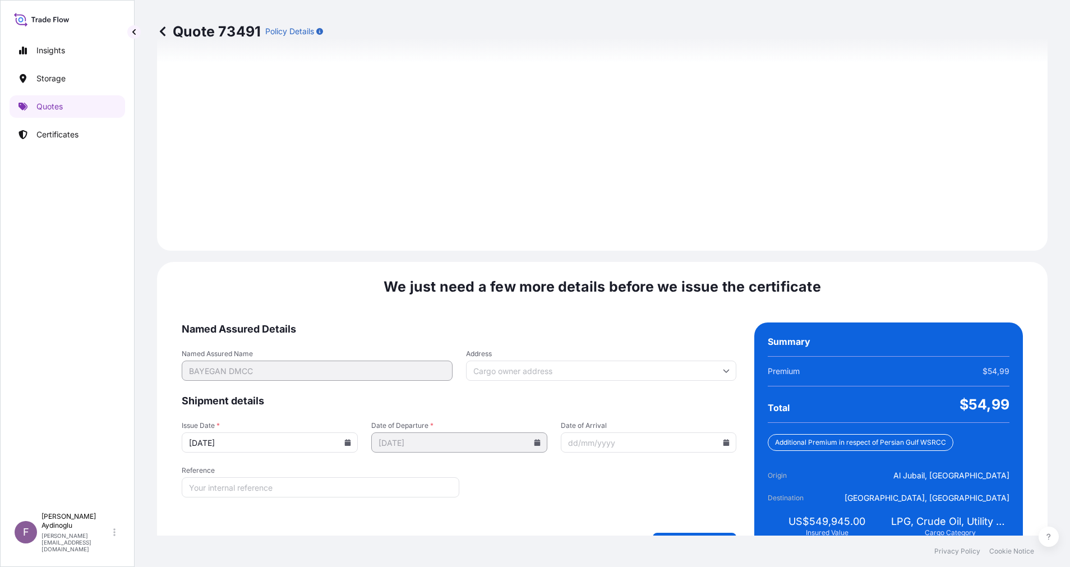
scroll to position [1204, 0]
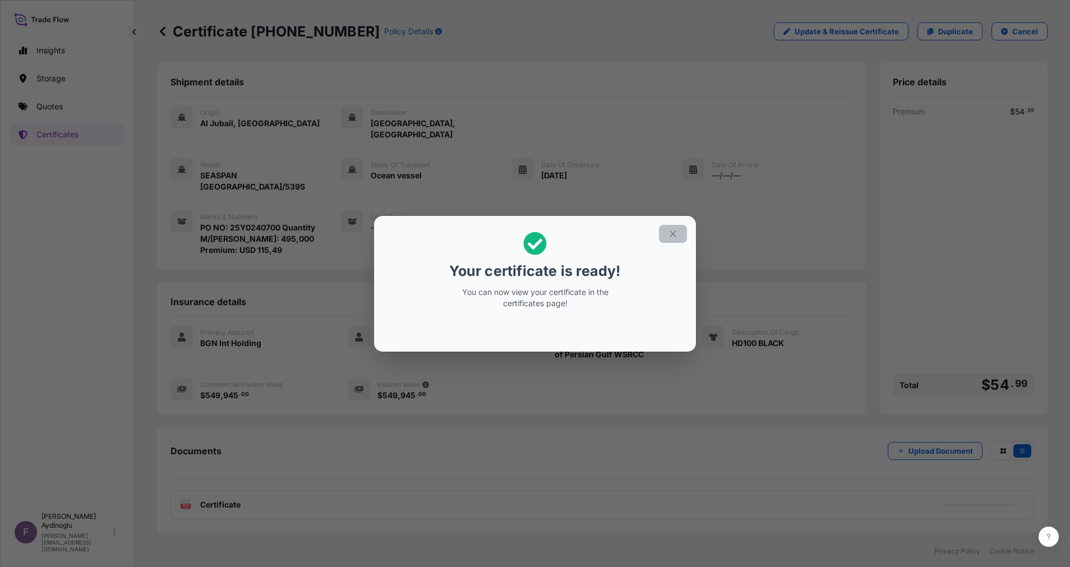
click at [673, 229] on icon "button" at bounding box center [673, 234] width 10 height 10
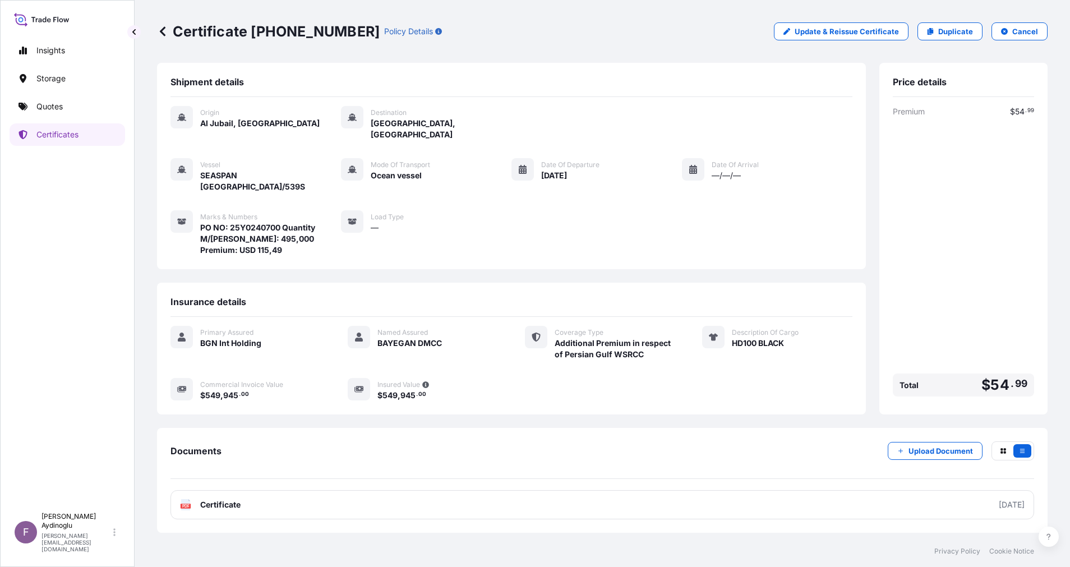
click at [588, 467] on div "Documents Upload Document PDF Certificate [DATE]" at bounding box center [603, 480] width 864 height 78
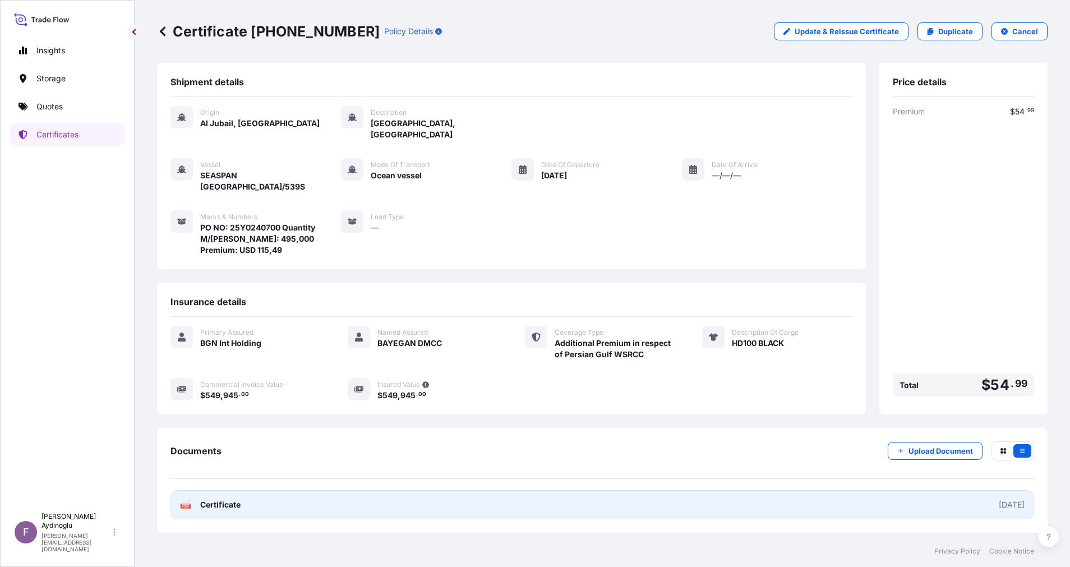
click at [589, 490] on link "PDF Certificate [DATE]" at bounding box center [603, 504] width 864 height 29
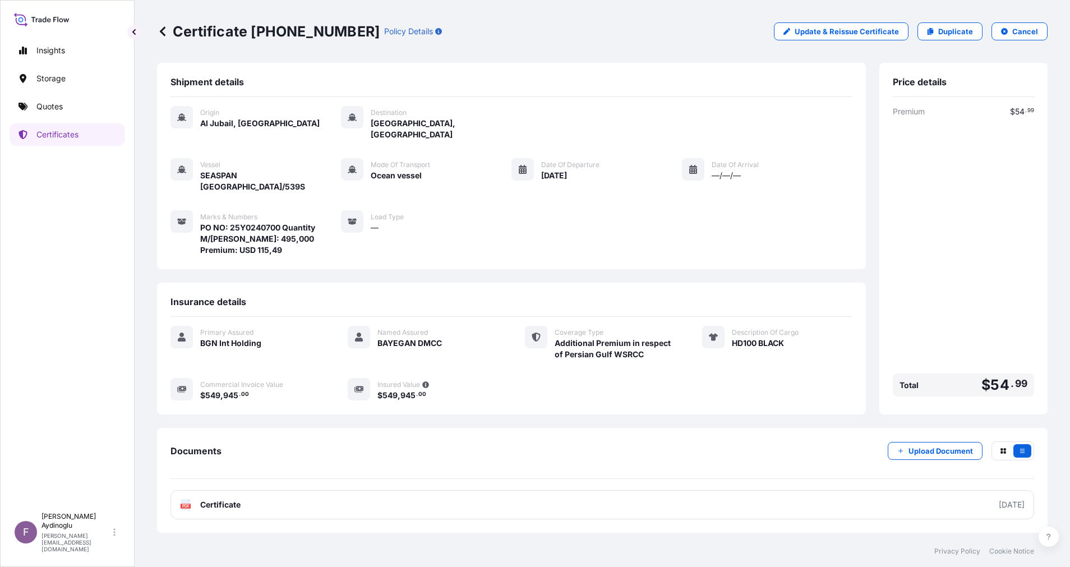
click at [84, 115] on link "Quotes" at bounding box center [68, 106] width 116 height 22
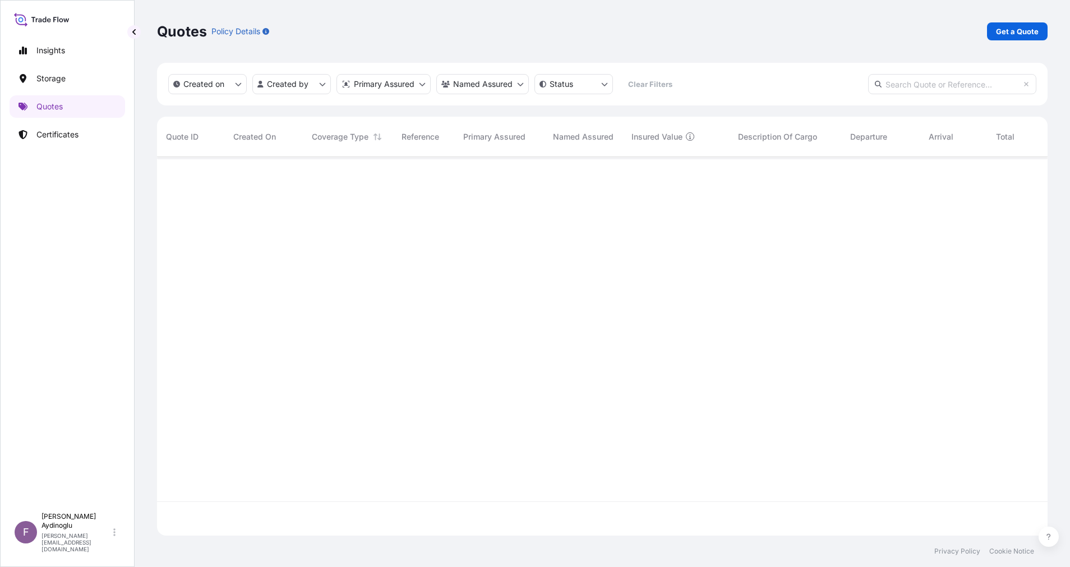
scroll to position [372, 878]
click at [1008, 26] on p "Get a Quote" at bounding box center [1017, 31] width 43 height 11
select select "Ocean Vessel"
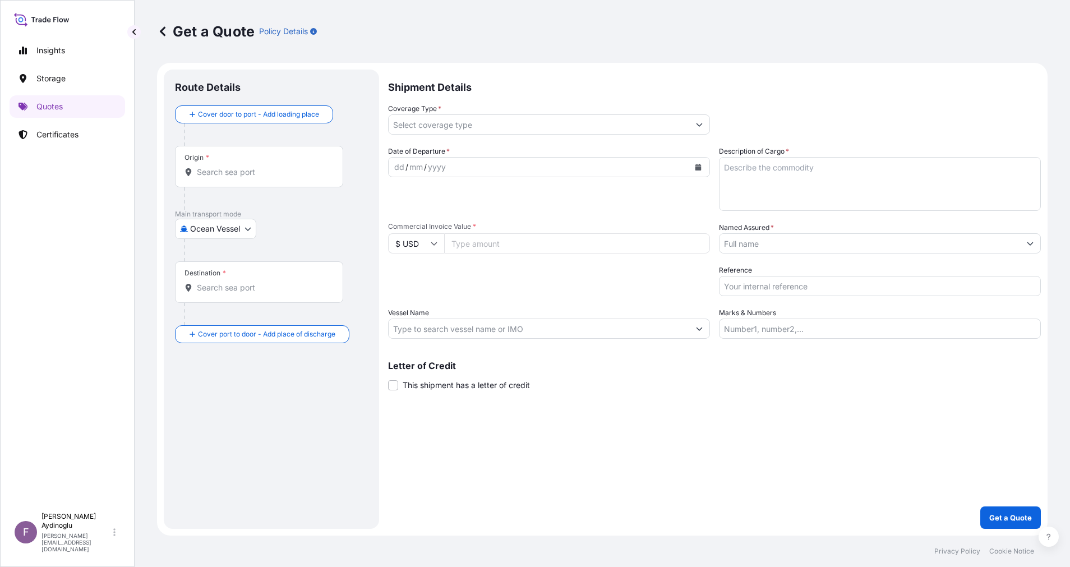
click at [774, 332] on input "Marks & Numbers" at bounding box center [880, 329] width 322 height 20
paste input "PO NO: 25Y0168600 Quantity M/[PERSON_NAME]: 247,500 Premium: USD 29,65"
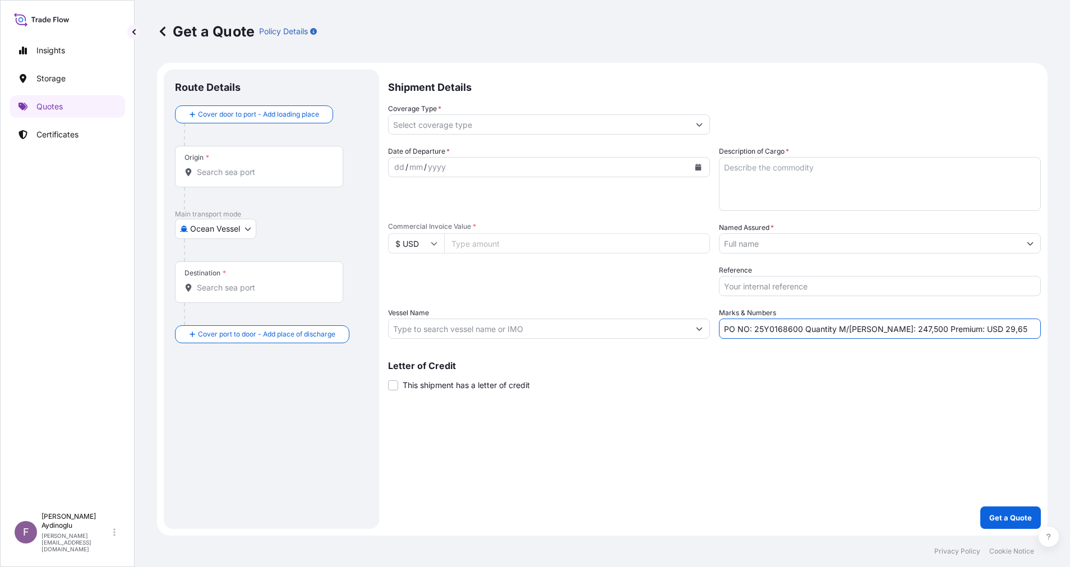
drag, startPoint x: 756, startPoint y: 330, endPoint x: 800, endPoint y: 326, distance: 45.0
click at [800, 326] on input "PO NO: 25Y0168600 Quantity M/[PERSON_NAME]: 247,500 Premium: USD 29,65" at bounding box center [880, 329] width 322 height 20
paste input "2380"
type input "PO NO: 25Y0238000 Quantity M/[PERSON_NAME]: 247,500 Premium: USD 29,65"
click at [577, 247] on input "Commercial Invoice Value *" at bounding box center [577, 243] width 266 height 20
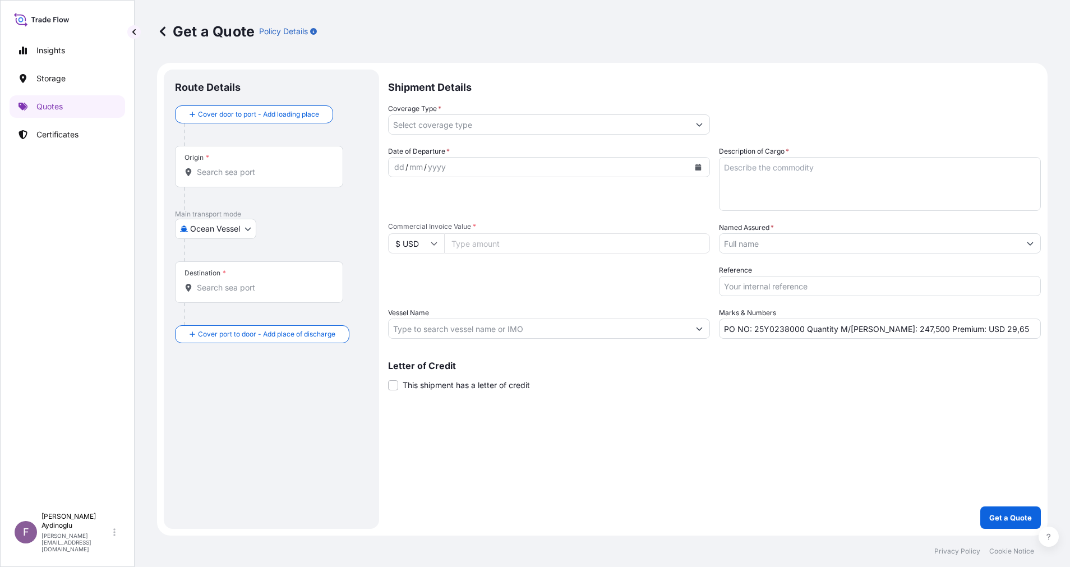
paste input "60439.5"
type input "60439.5"
click at [699, 412] on div "Shipment Details Coverage Type * Date of Departure * dd / mm / yyyy Cargo Categ…" at bounding box center [714, 299] width 653 height 459
click at [819, 183] on textarea "Description of Cargo *" at bounding box center [880, 184] width 322 height 54
paste textarea "LD 1925AS"
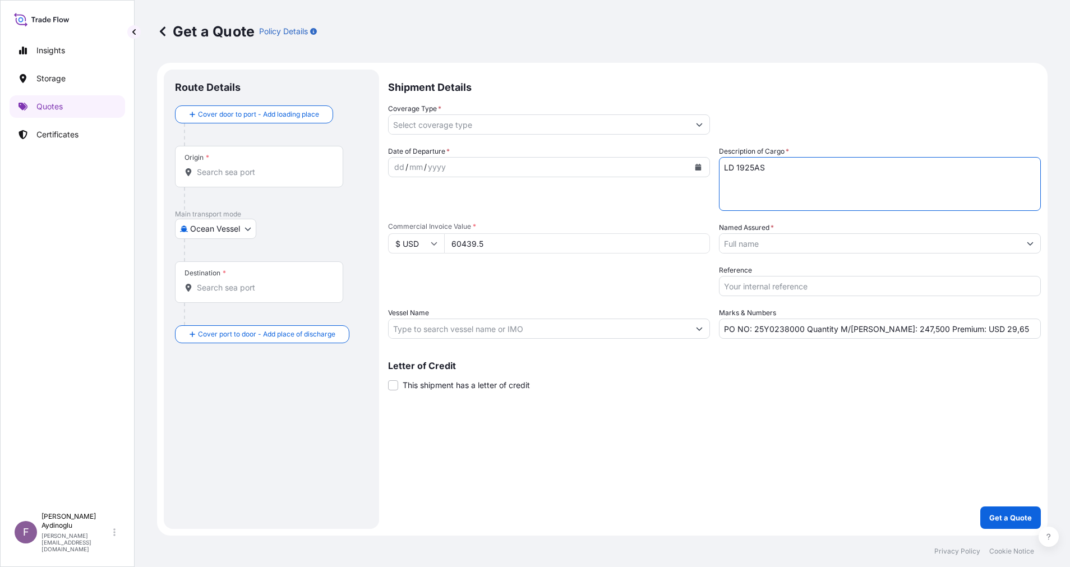
type textarea "LD 1925AS"
click at [798, 441] on div "Shipment Details Coverage Type * Date of Departure * dd / mm / yyyy Cargo Categ…" at bounding box center [714, 299] width 653 height 459
drag, startPoint x: 886, startPoint y: 329, endPoint x: 873, endPoint y: 329, distance: 12.4
click at [873, 329] on input "PO NO: 25Y0238000 Quantity M/[PERSON_NAME]: 247,500 Premium: USD 29,65" at bounding box center [880, 329] width 322 height 20
type input "PO NO: 25Y0238000 Quantity M/[PERSON_NAME]: 49,500 Premium: USD 29,65"
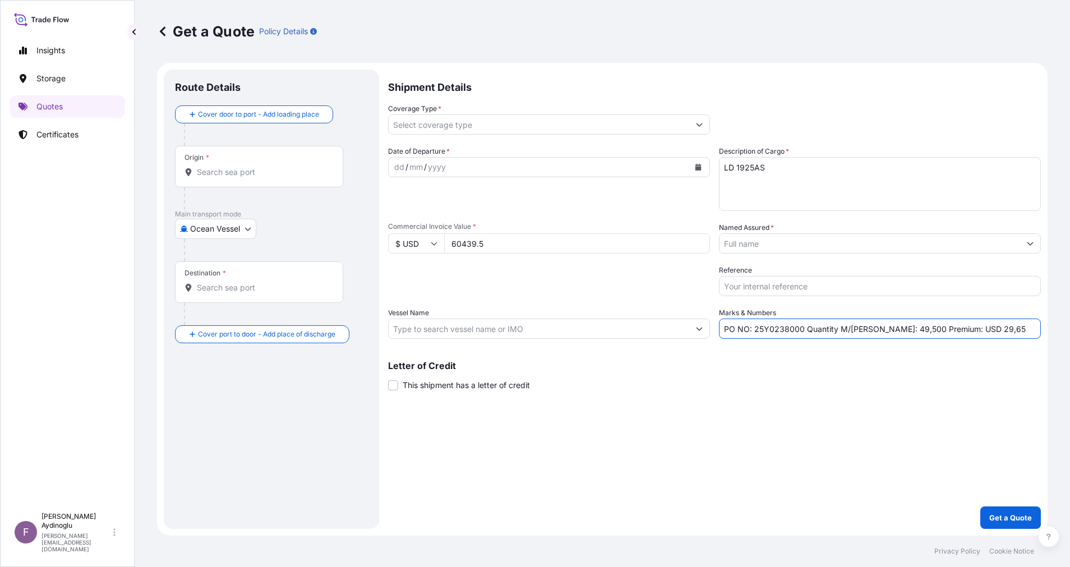
click at [579, 332] on input "Vessel Name" at bounding box center [539, 329] width 301 height 20
paste input "GROTON/0CQ4OE1MA"
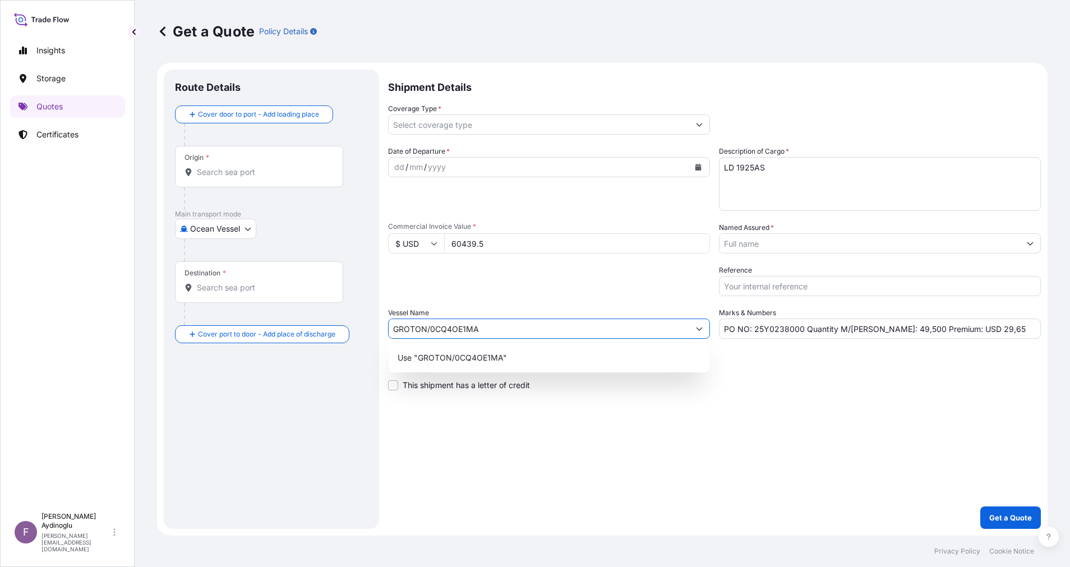
click at [599, 359] on div "Use "GROTON/0CQ4OE1MA"" at bounding box center [549, 358] width 312 height 20
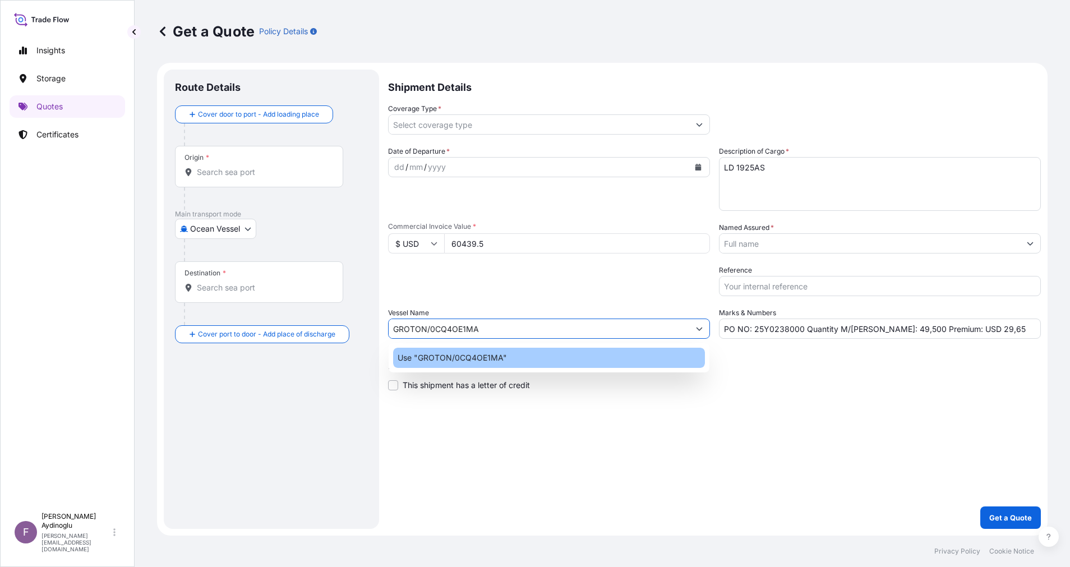
type input "GROTON/0CQ4OE1MA"
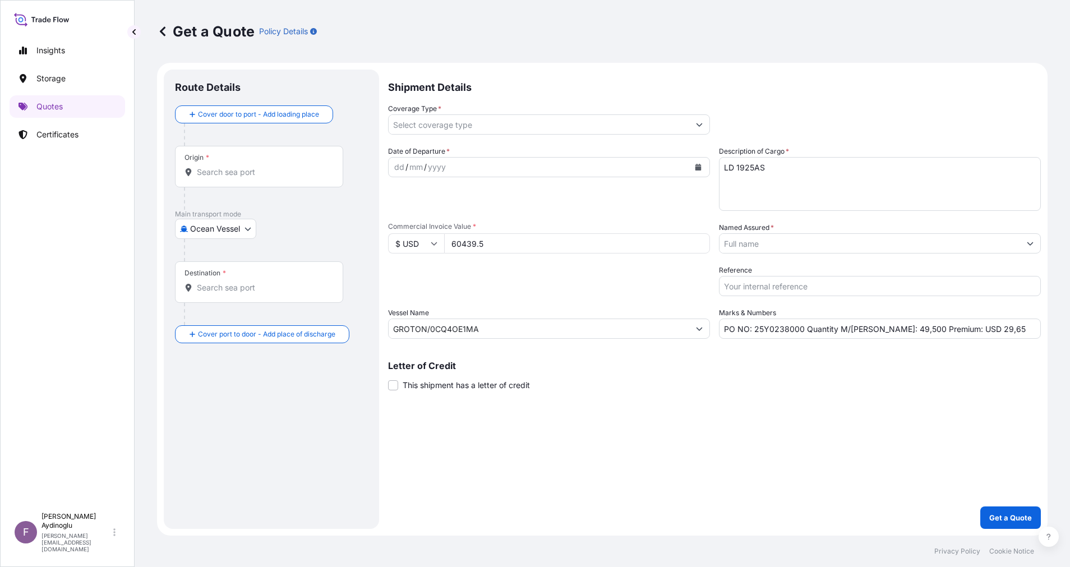
click at [756, 384] on div "Letter of Credit This shipment has a letter of credit Letter of credit * Letter…" at bounding box center [714, 376] width 653 height 30
click at [248, 180] on div "Origin *" at bounding box center [259, 167] width 168 height 42
click at [248, 178] on input "Origin *" at bounding box center [263, 172] width 132 height 11
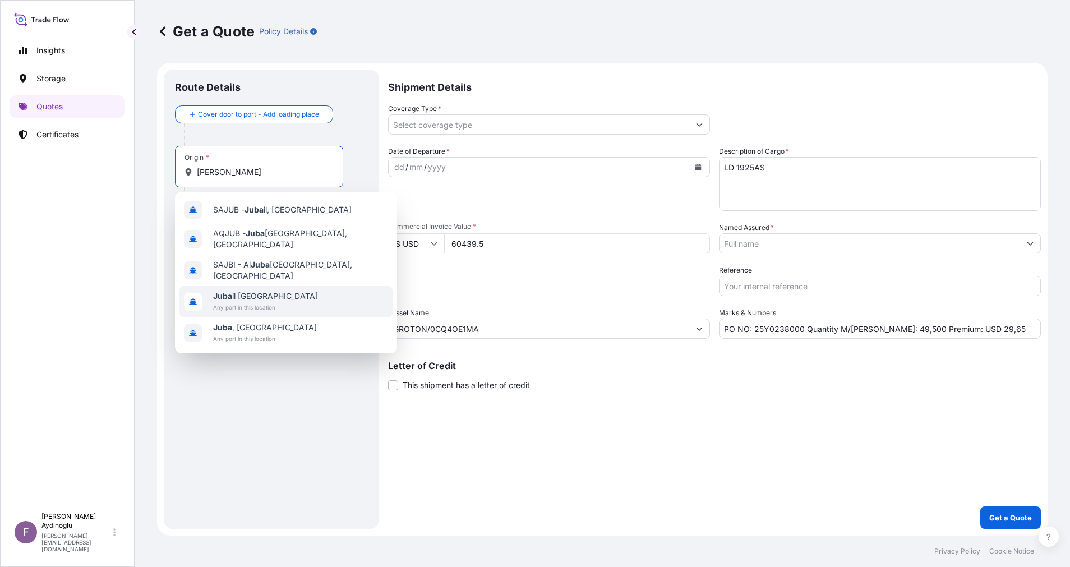
click at [328, 294] on div "[GEOGRAPHIC_DATA] il [GEOGRAPHIC_DATA] Any port in this location" at bounding box center [285, 301] width 213 height 31
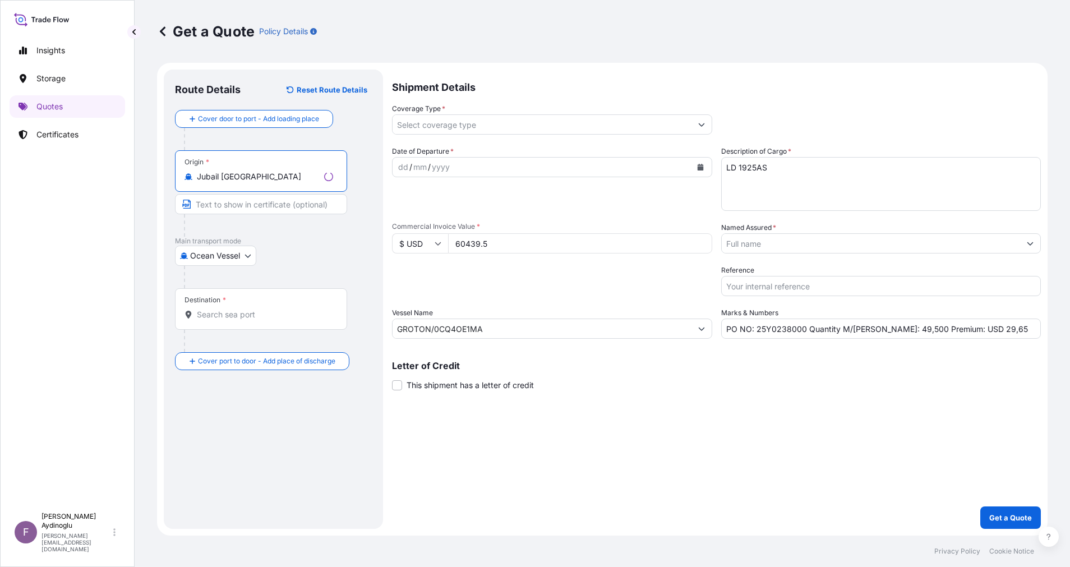
type input "Jubail [GEOGRAPHIC_DATA]"
click at [287, 195] on input "Text to appear on certificate" at bounding box center [261, 204] width 172 height 20
type input "JUBAIL / [GEOGRAPHIC_DATA]"
click at [351, 266] on div at bounding box center [276, 277] width 184 height 22
click at [255, 321] on div "Destination *" at bounding box center [259, 309] width 168 height 42
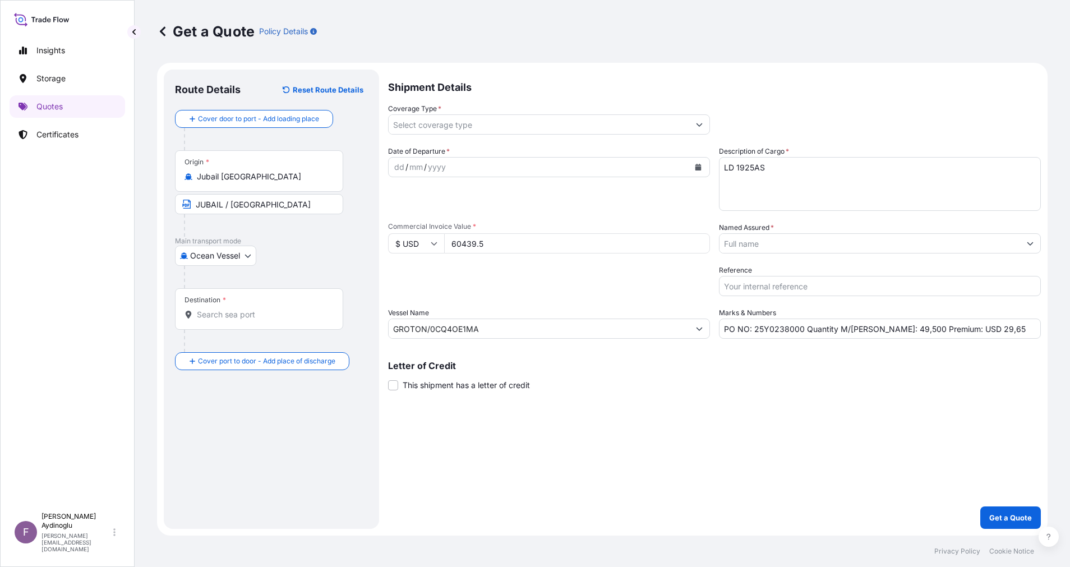
click at [255, 320] on input "Destination *" at bounding box center [263, 314] width 132 height 11
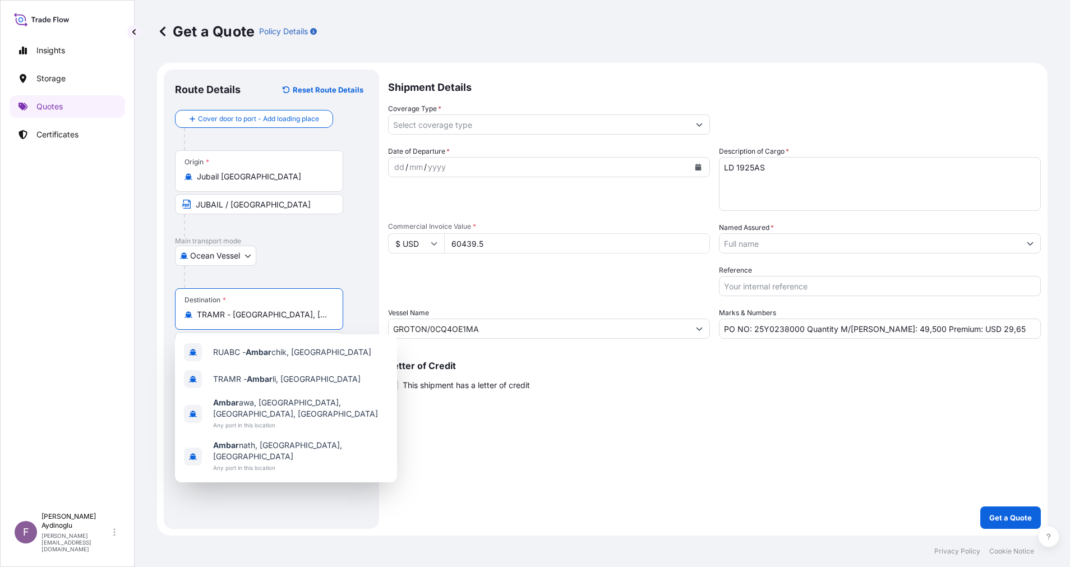
type input "TRAMR - [GEOGRAPHIC_DATA], [GEOGRAPHIC_DATA]"
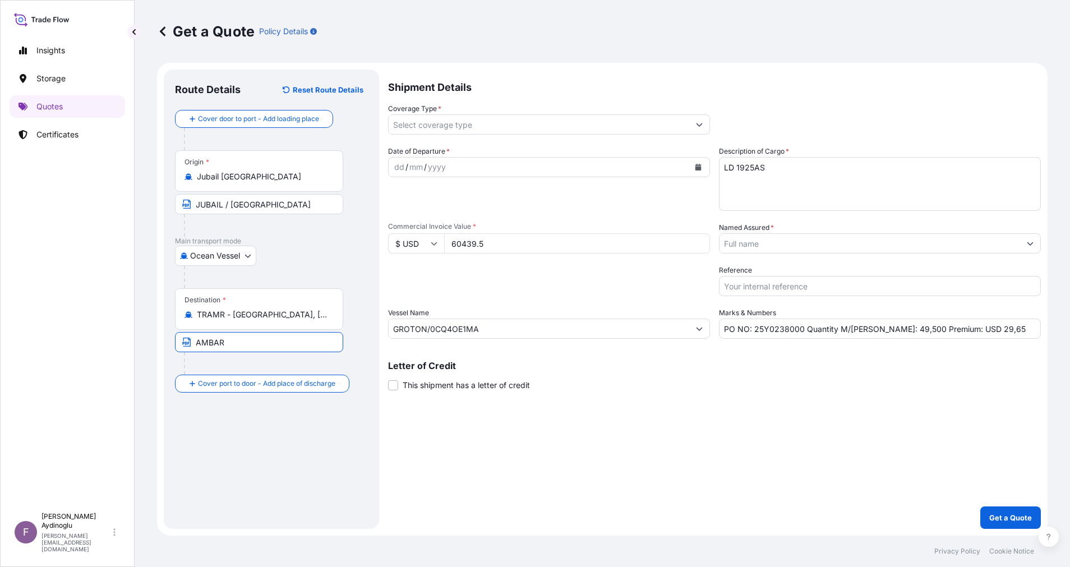
type input "AMBARLI / [GEOGRAPHIC_DATA]"
click at [400, 168] on div "dd" at bounding box center [399, 166] width 12 height 13
click at [618, 432] on div "Shipment Details Coverage Type * Date of Departure * [DATE] Cargo Category * LP…" at bounding box center [714, 299] width 653 height 459
click at [699, 125] on icon "Show suggestions" at bounding box center [700, 124] width 6 height 3
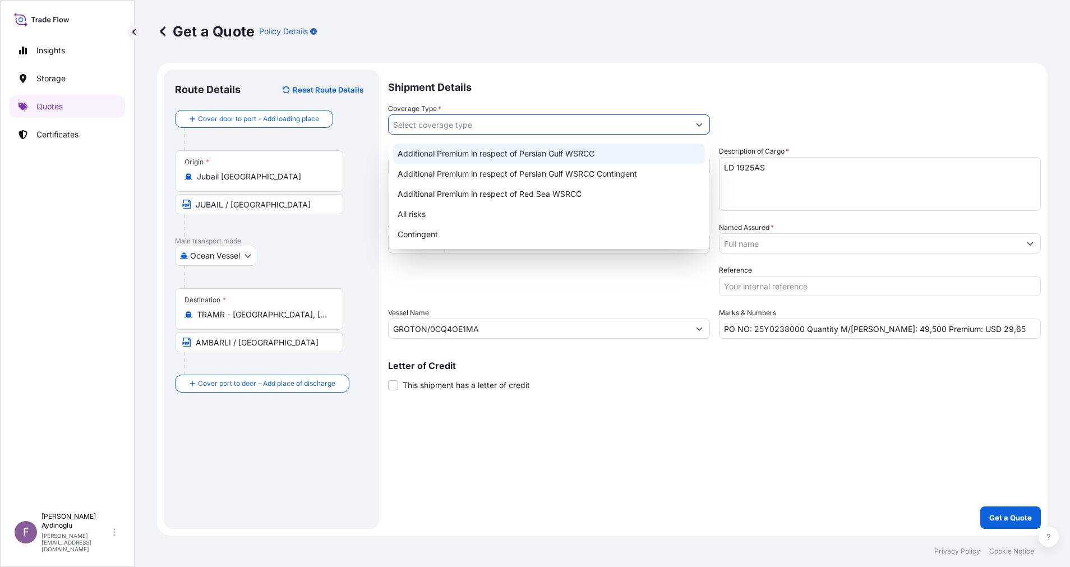
click at [598, 154] on div "Additional Premium in respect of Persian Gulf WSRCC" at bounding box center [549, 154] width 312 height 20
type input "Additional Premium in respect of Persian Gulf WSRCC"
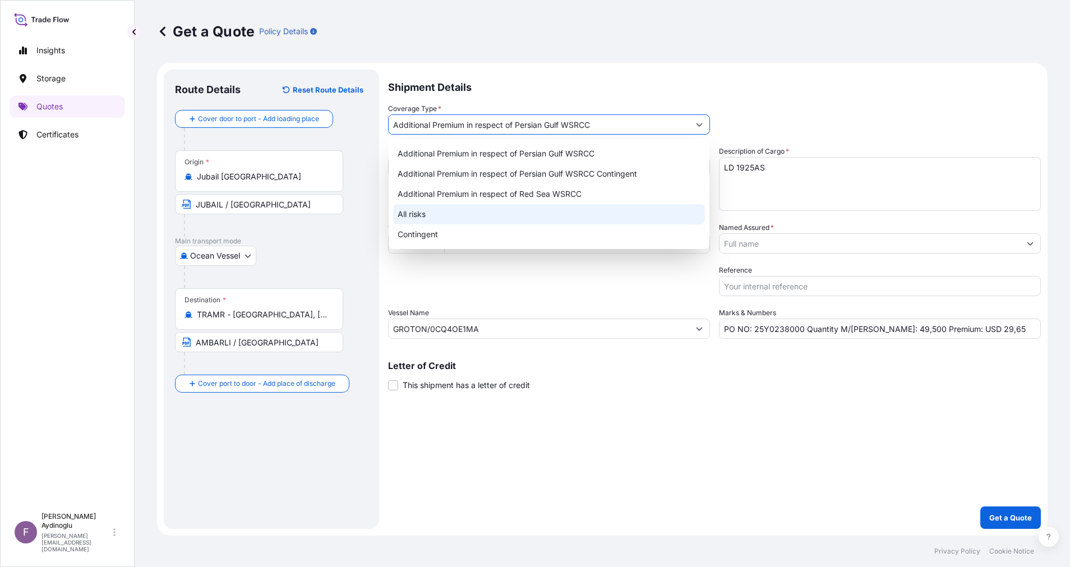
click at [747, 449] on div "Shipment Details Coverage Type * Additional Premium in respect of Persian Gulf …" at bounding box center [714, 299] width 653 height 459
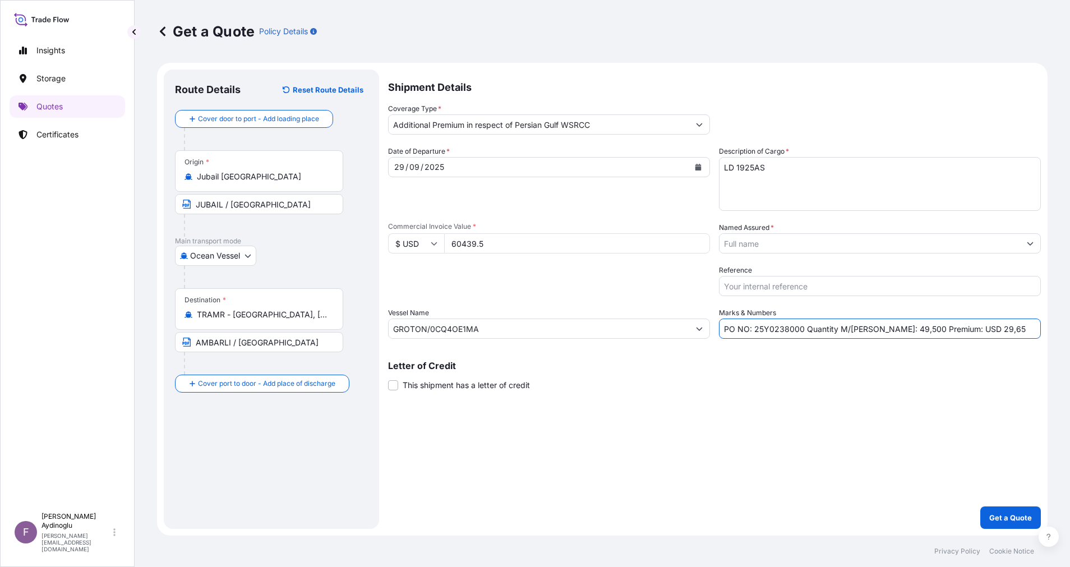
drag, startPoint x: 979, startPoint y: 329, endPoint x: 958, endPoint y: 329, distance: 20.8
click at [958, 329] on input "PO NO: 25Y0238000 Quantity M/[PERSON_NAME]: 49,500 Premium: USD 29,65" at bounding box center [880, 329] width 322 height 20
type input "PO NO: 25Y0238000 Quantity M/[PERSON_NAME]: 49,500 Premium: USD 12,69"
click at [1034, 239] on button "Show suggestions" at bounding box center [1030, 243] width 20 height 20
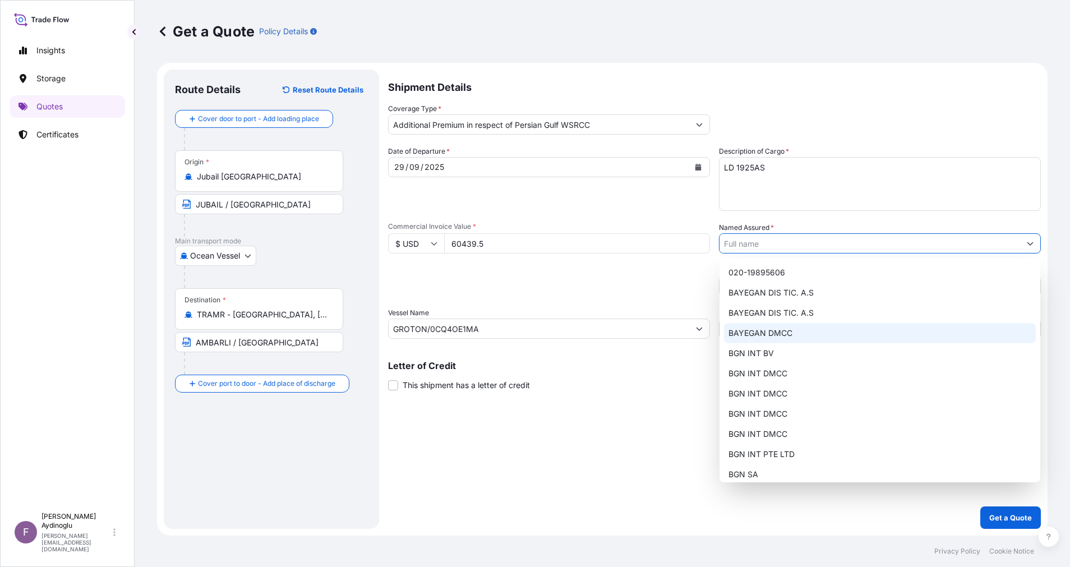
click at [807, 338] on div "BAYEGAN DMCC" at bounding box center [880, 333] width 312 height 20
type input "BAYEGAN DMCC"
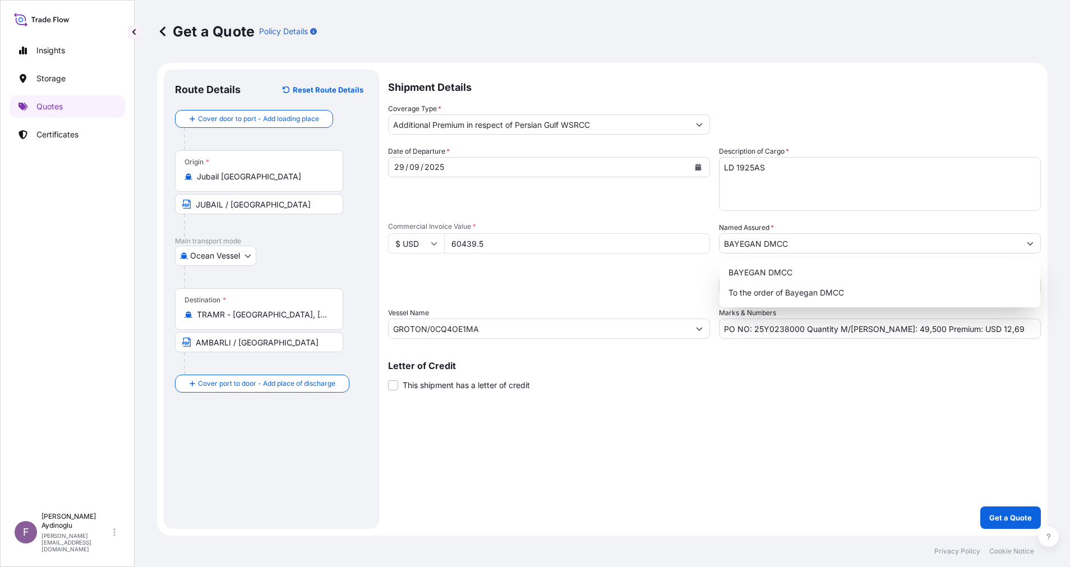
click at [624, 445] on div "Shipment Details Coverage Type * Additional Premium in respect of Persian Gulf …" at bounding box center [714, 299] width 653 height 459
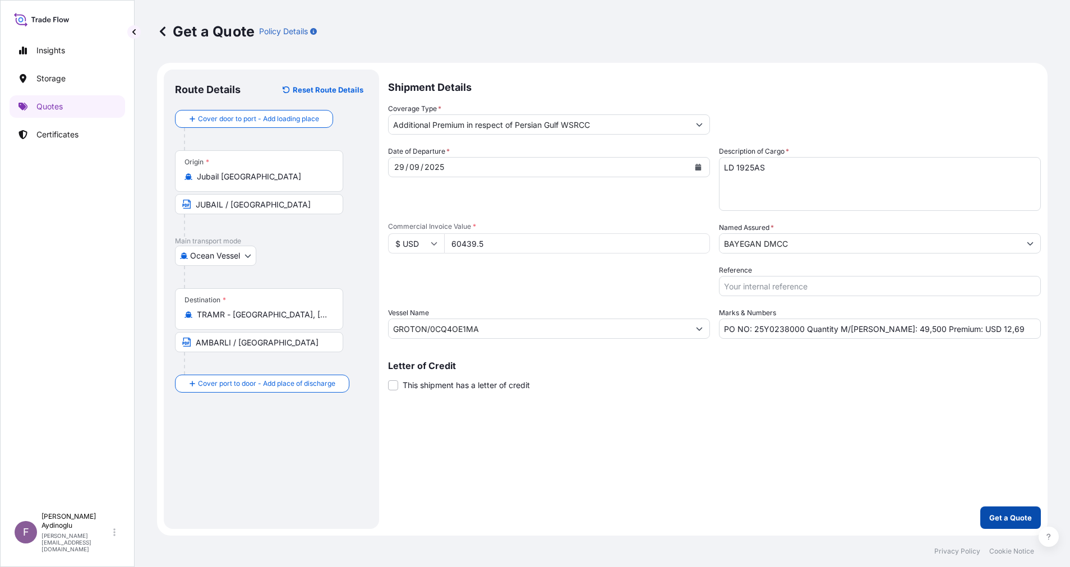
click at [1001, 516] on p "Get a Quote" at bounding box center [1010, 517] width 43 height 11
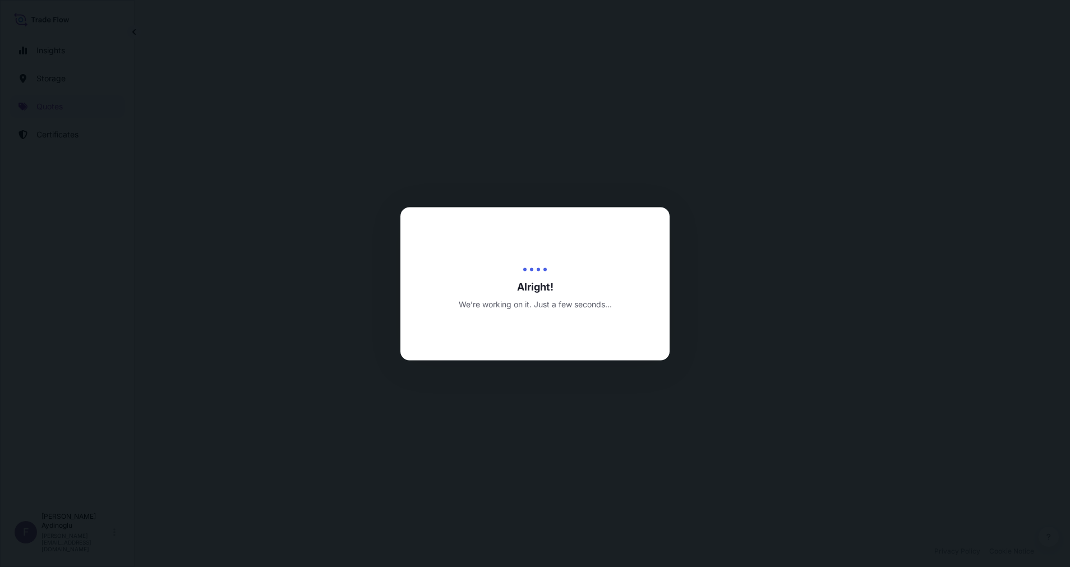
select select "Ocean Vessel"
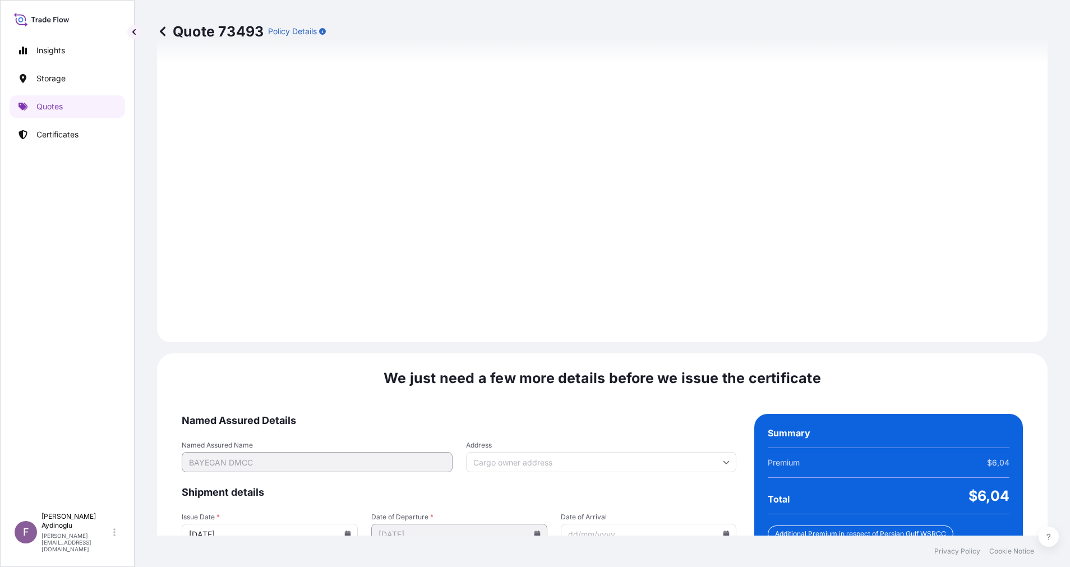
scroll to position [1204, 0]
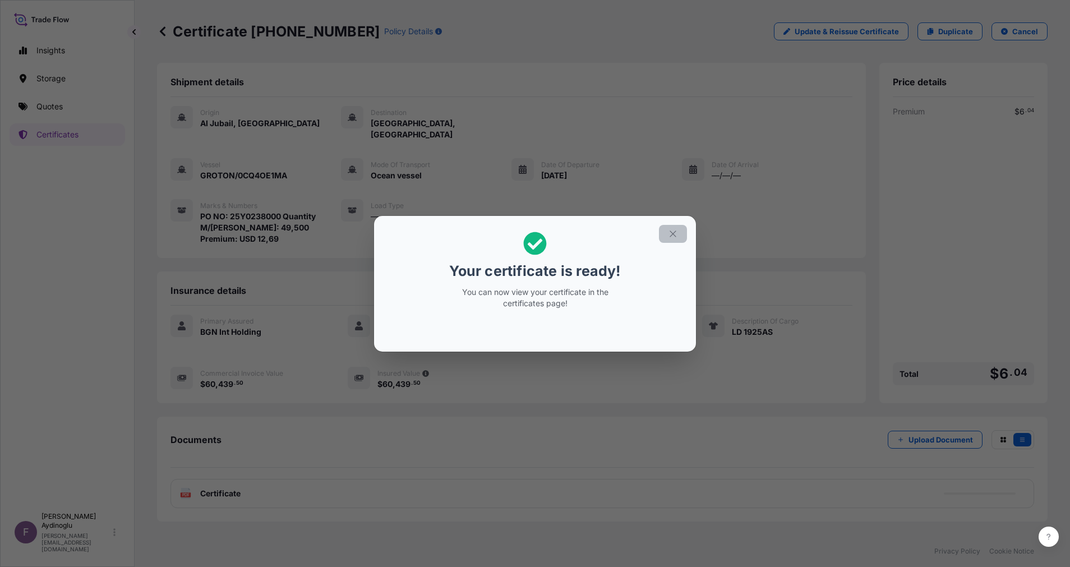
click at [678, 231] on icon "button" at bounding box center [673, 234] width 10 height 10
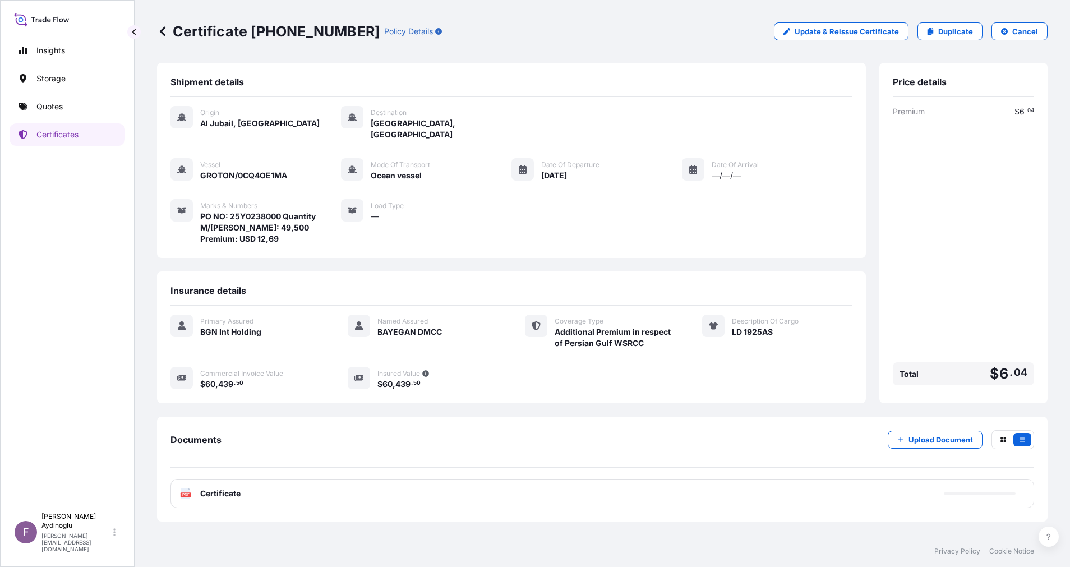
click at [541, 485] on div "PDF Certificate" at bounding box center [603, 493] width 864 height 29
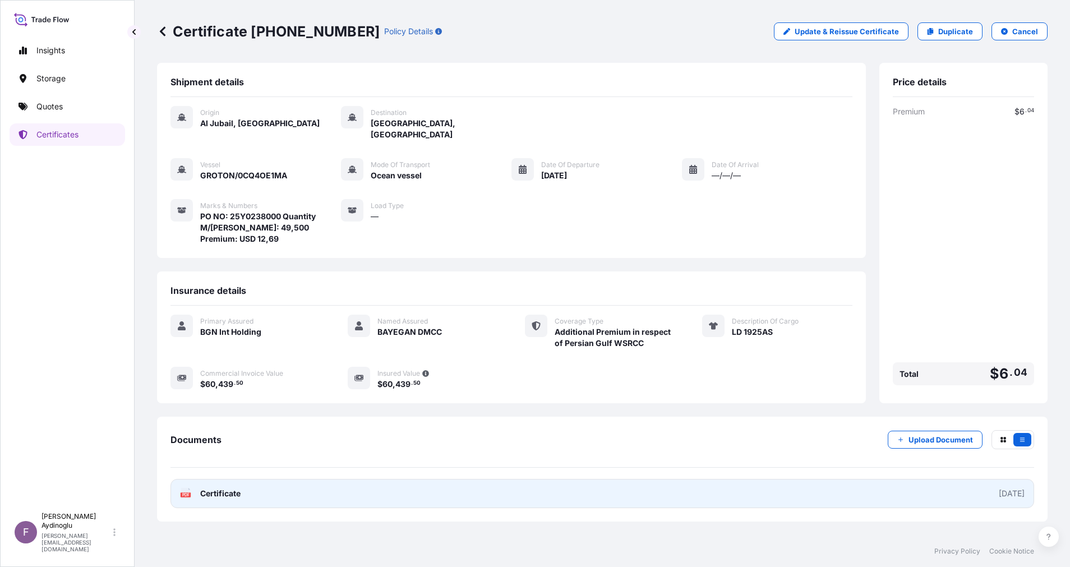
click at [544, 481] on link "PDF Certificate [DATE]" at bounding box center [603, 493] width 864 height 29
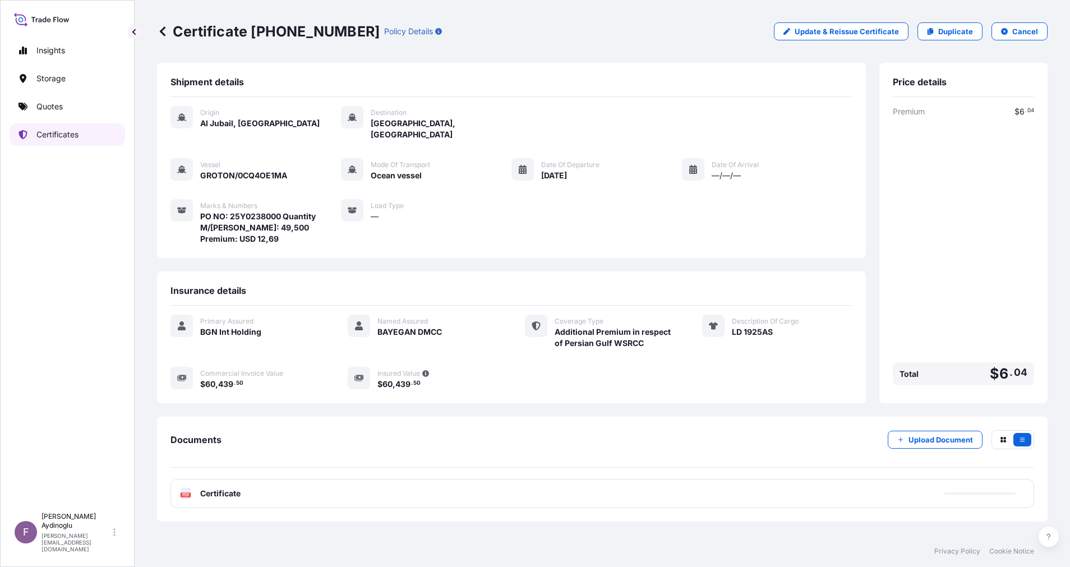
click at [71, 136] on p "Certificates" at bounding box center [57, 134] width 42 height 11
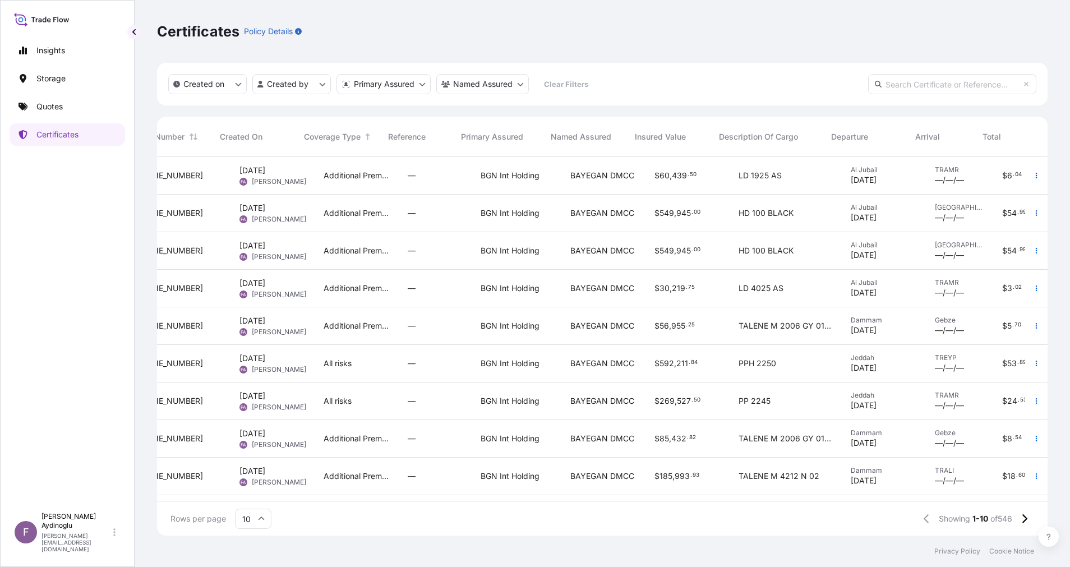
scroll to position [0, 81]
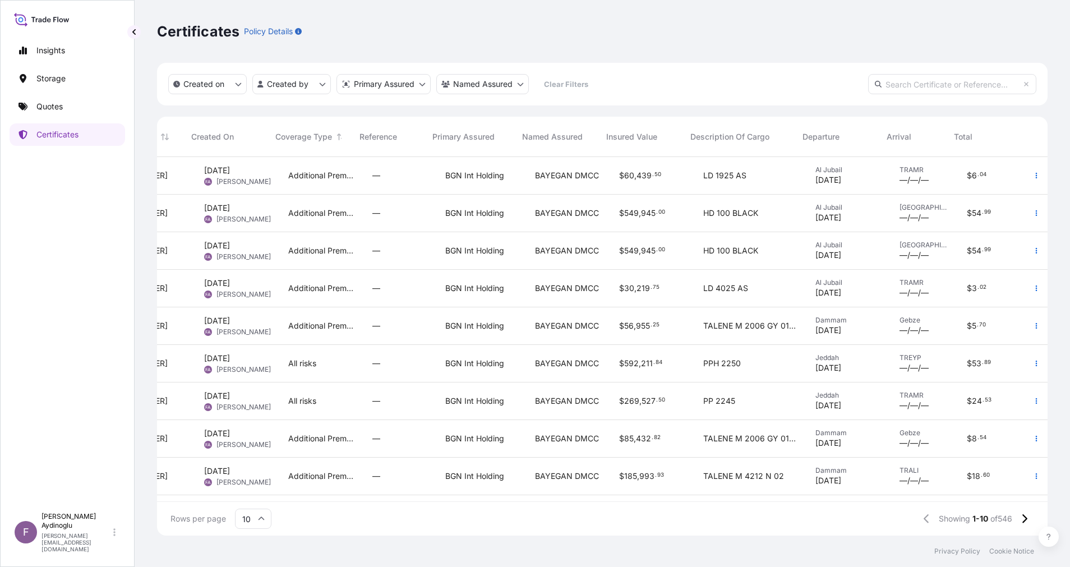
click at [853, 209] on span "Al Jubail" at bounding box center [849, 207] width 66 height 9
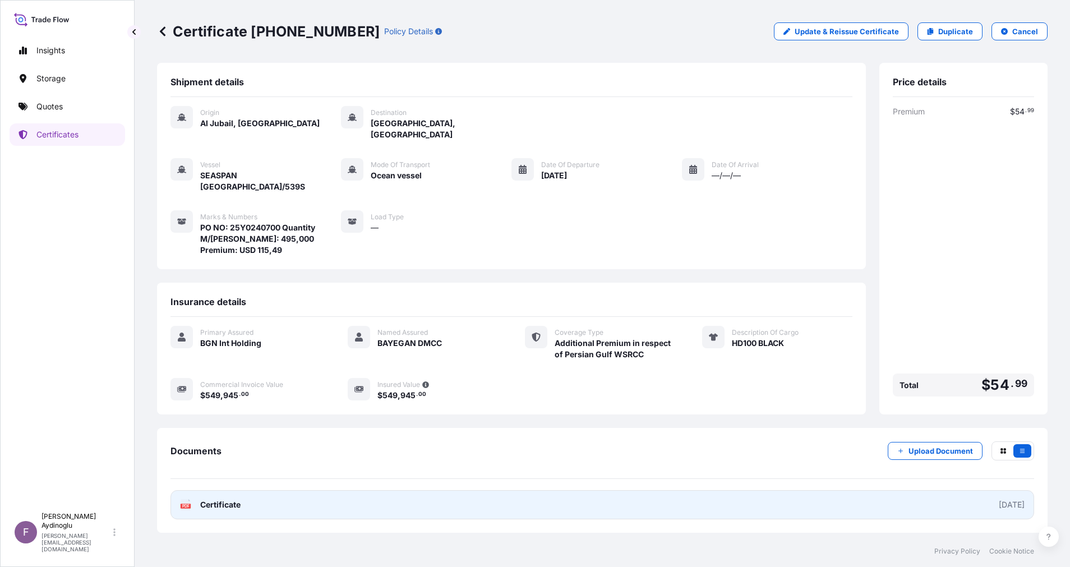
click at [703, 490] on link "PDF Certificate [DATE]" at bounding box center [603, 504] width 864 height 29
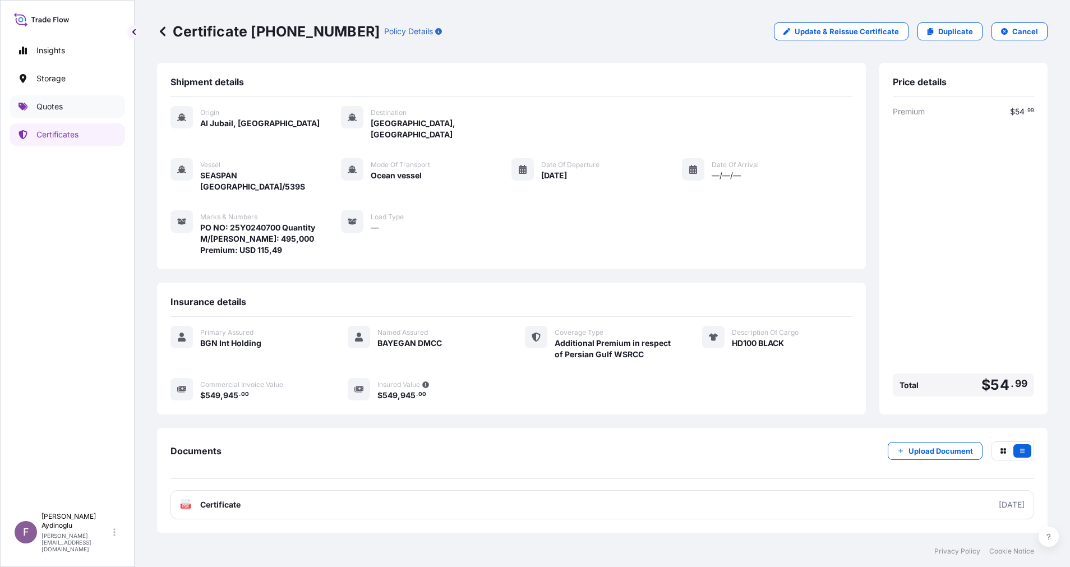
click at [67, 112] on link "Quotes" at bounding box center [68, 106] width 116 height 22
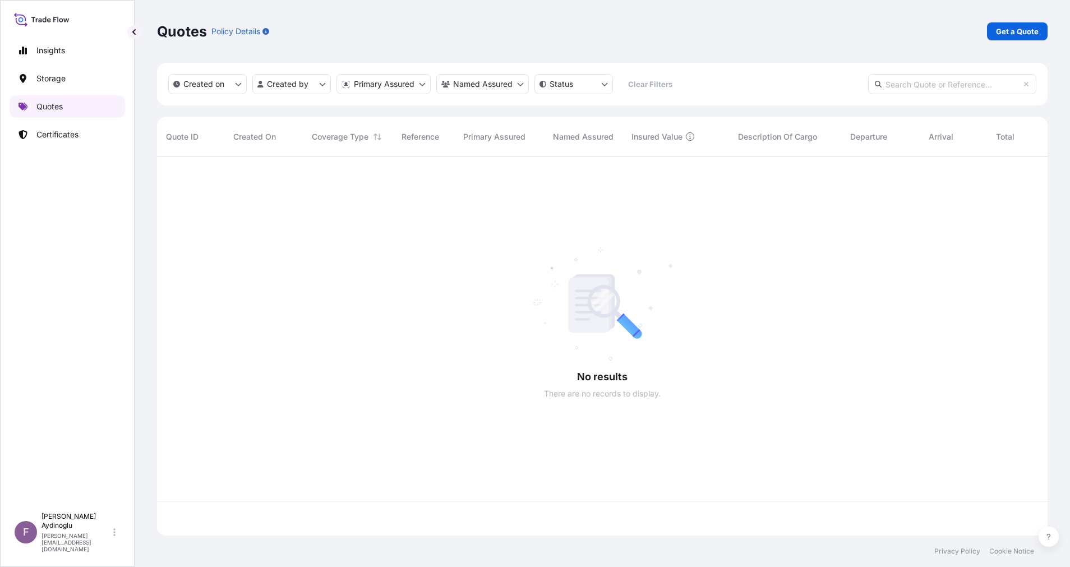
scroll to position [372, 878]
click at [1001, 28] on p "Get a Quote" at bounding box center [1017, 31] width 43 height 11
select select "Ocean Vessel"
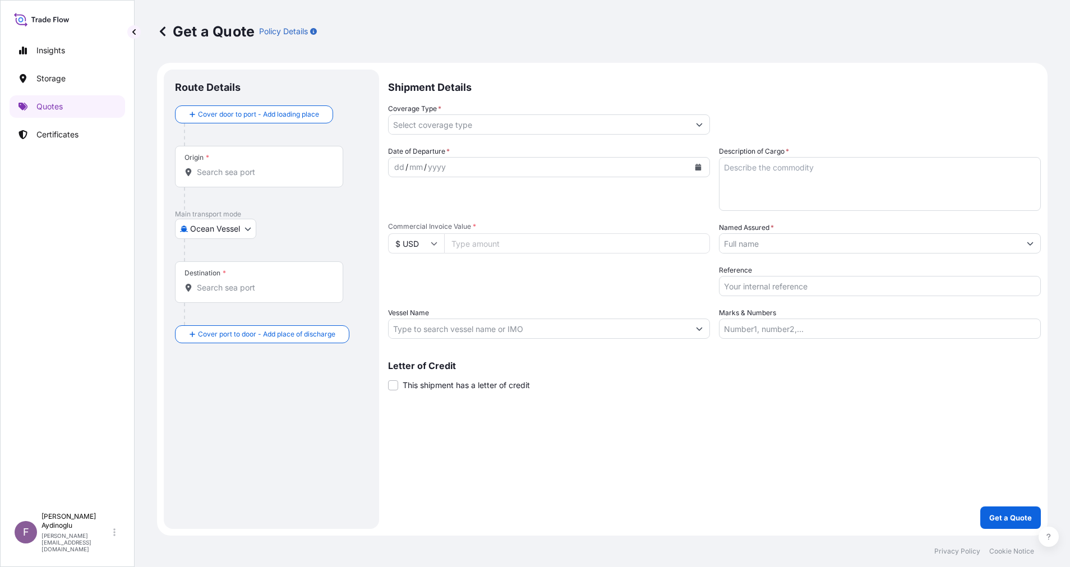
click at [812, 333] on input "Marks & Numbers" at bounding box center [880, 329] width 322 height 20
paste input "PO NO: 25Y0168600 Quantity M/[PERSON_NAME]: 247,500 Premium: USD 29,65"
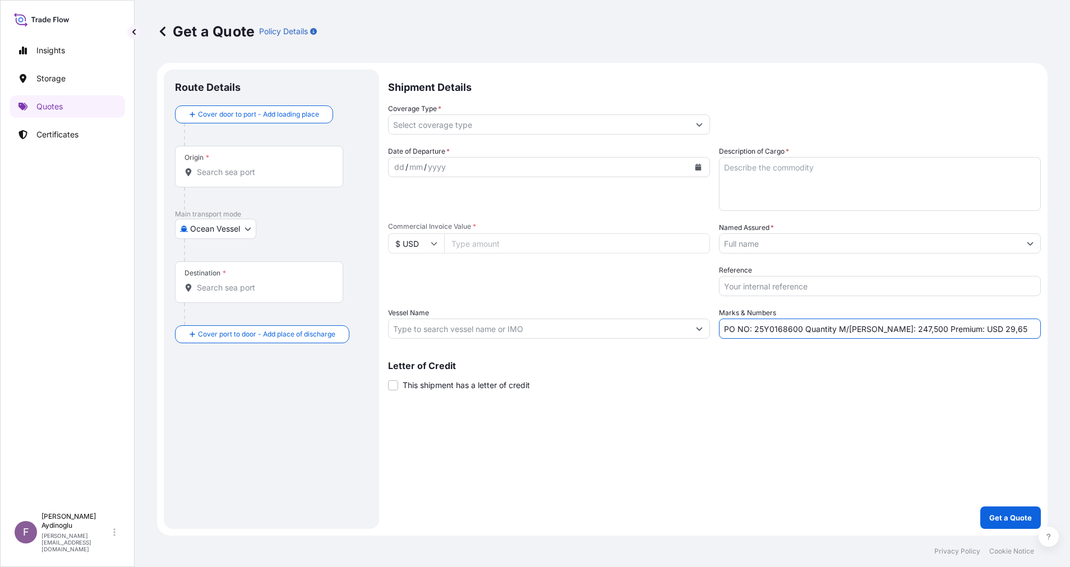
drag, startPoint x: 756, startPoint y: 328, endPoint x: 802, endPoint y: 328, distance: 46.6
click at [802, 328] on input "PO NO: 25Y0168600 Quantity M/[PERSON_NAME]: 247,500 Premium: USD 29,65" at bounding box center [880, 329] width 322 height 20
paste input "2381"
type input "PO NO: 25Y0238100 Quantity M/[PERSON_NAME]: 247,500 Premium: USD 29,65"
click at [561, 241] on input "Commercial Invoice Value *" at bounding box center [577, 243] width 266 height 20
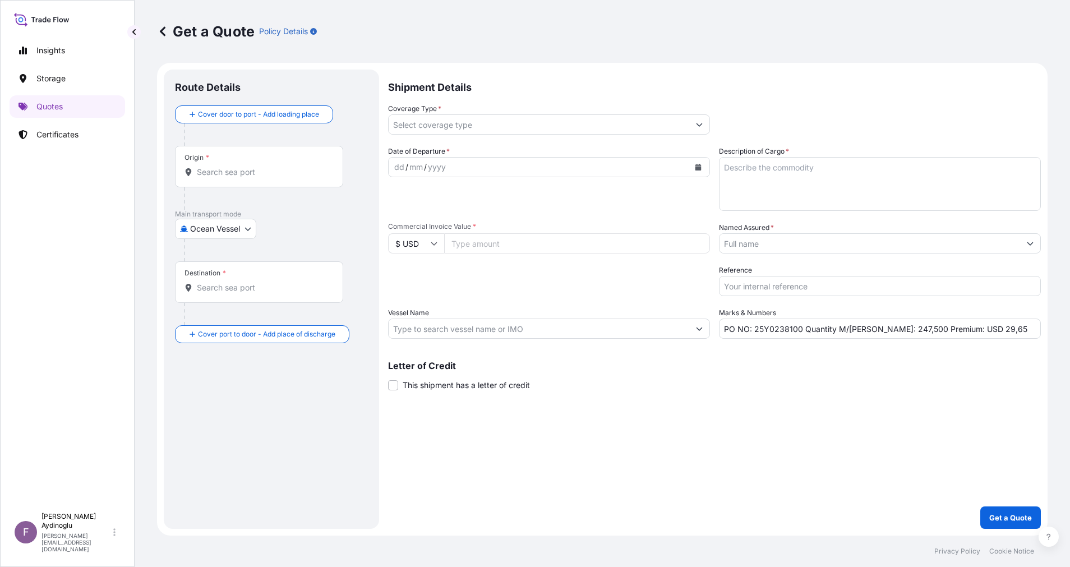
paste input "59622.75"
type input "59622.75"
click at [686, 428] on div "Shipment Details Coverage Type * Date of Departure * dd / mm / yyyy Cargo Categ…" at bounding box center [714, 299] width 653 height 459
click at [790, 173] on textarea "Description of Cargo *" at bounding box center [880, 184] width 322 height 54
paste textarea "LD 1925AS"
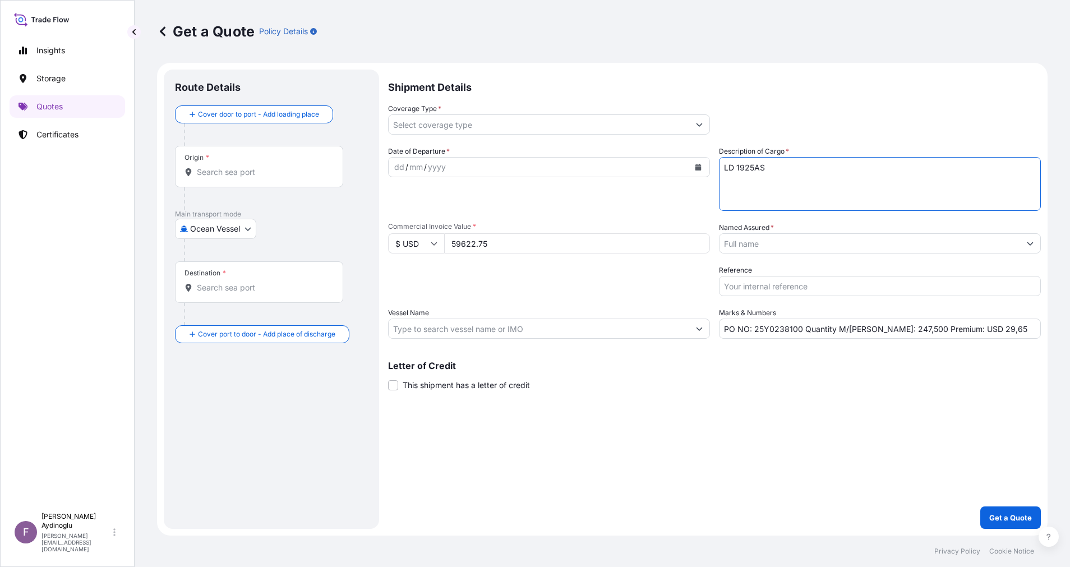
type textarea "LD 1925AS"
click at [794, 444] on div "Shipment Details Coverage Type * Date of Departure * dd / mm / yyyy Cargo Categ…" at bounding box center [714, 299] width 653 height 459
drag, startPoint x: 872, startPoint y: 330, endPoint x: 882, endPoint y: 332, distance: 9.7
click at [882, 332] on input "PO NO: 25Y0238100 Quantity M/[PERSON_NAME]: 247,500 Premium: USD 29,65" at bounding box center [880, 329] width 322 height 20
type input "PO NO: 25Y0238100 Quantity M/[PERSON_NAME]: 49,500 Premium: USD 29,65"
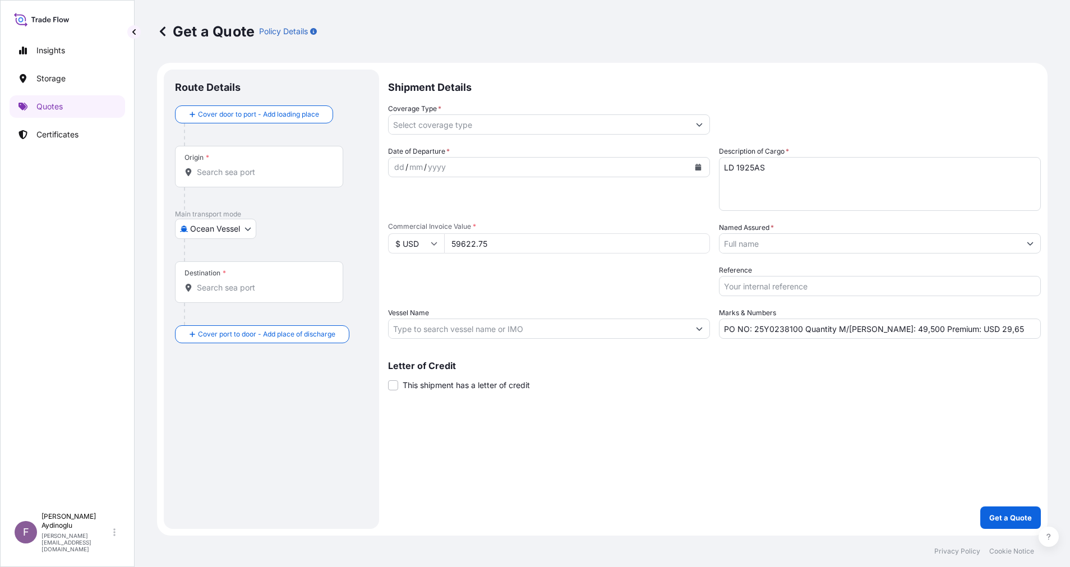
click at [881, 381] on div "Letter of Credit This shipment has a letter of credit Letter of credit * Letter…" at bounding box center [714, 376] width 653 height 30
click at [525, 336] on input "Vessel Name" at bounding box center [539, 329] width 301 height 20
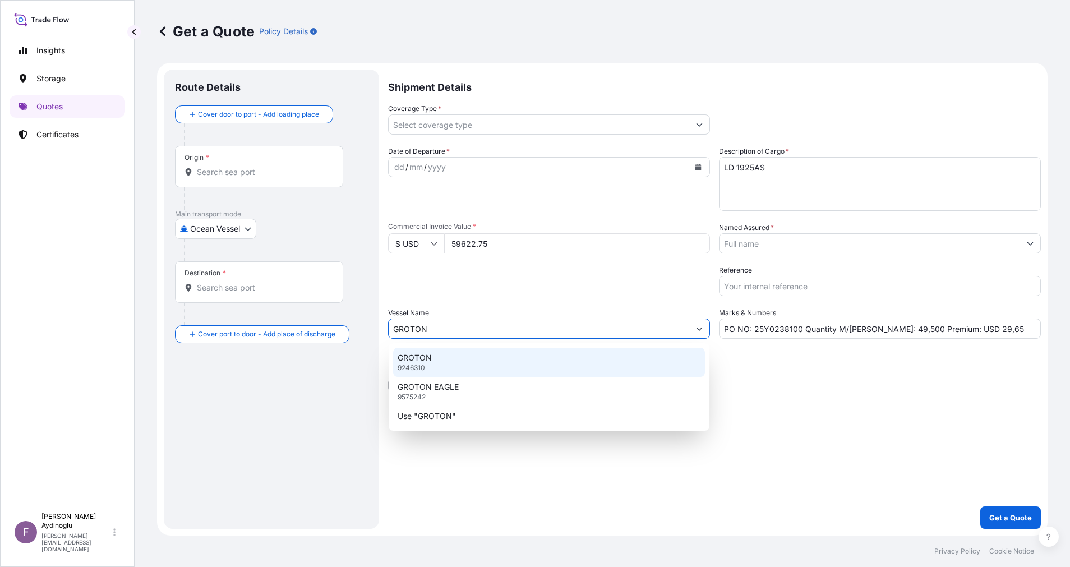
click at [560, 369] on div "GROTON 9246310" at bounding box center [549, 362] width 312 height 29
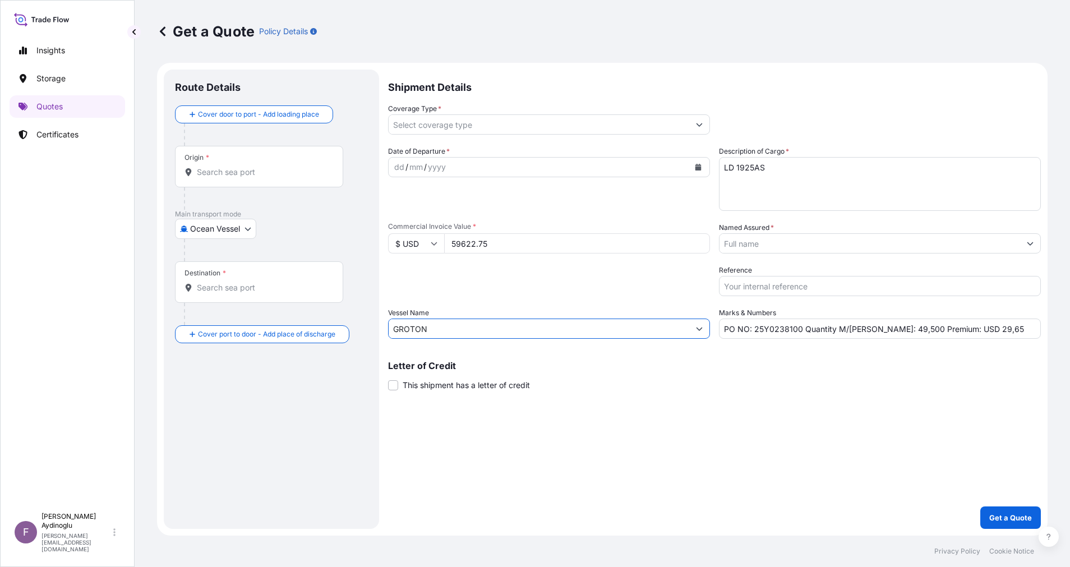
type input "GROTON"
click at [731, 415] on div "Shipment Details Coverage Type * Date of Departure * dd / mm / yyyy Cargo Categ…" at bounding box center [714, 299] width 653 height 459
click at [291, 176] on input "Origin *" at bounding box center [263, 172] width 132 height 11
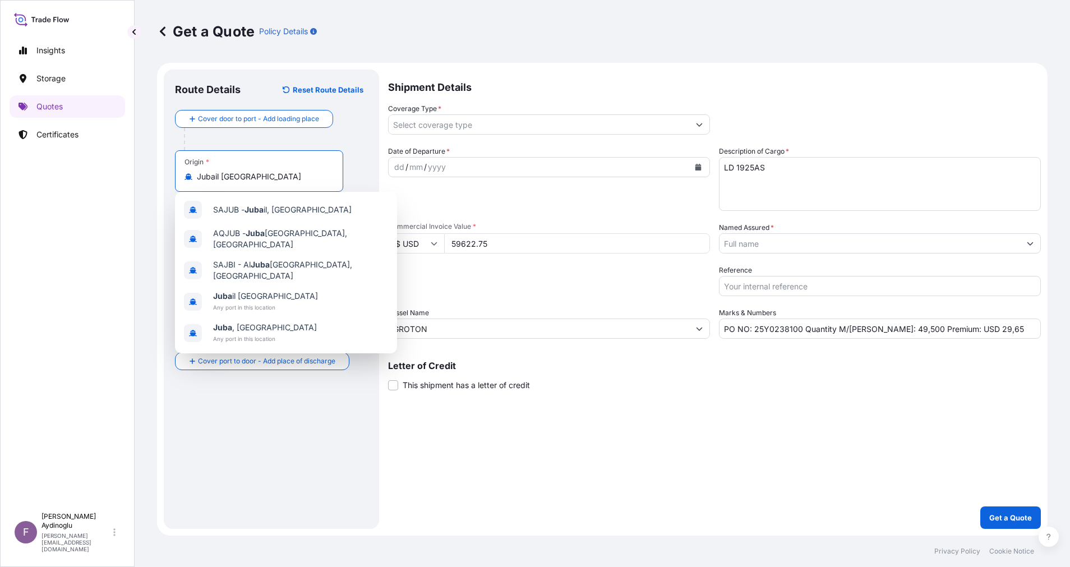
type input "Jubail [GEOGRAPHIC_DATA]"
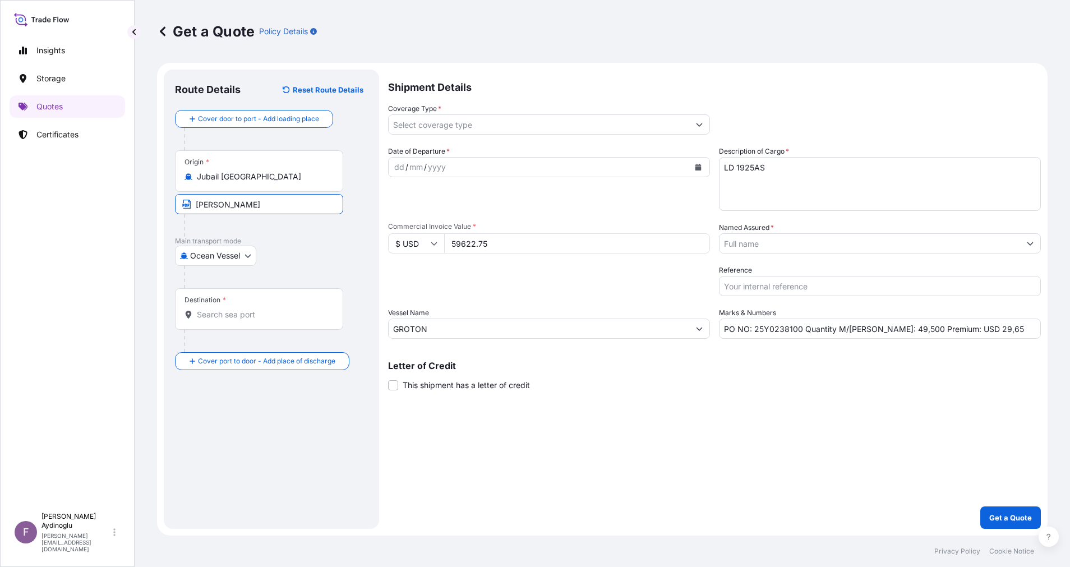
type input "JUBAIL / [GEOGRAPHIC_DATA]"
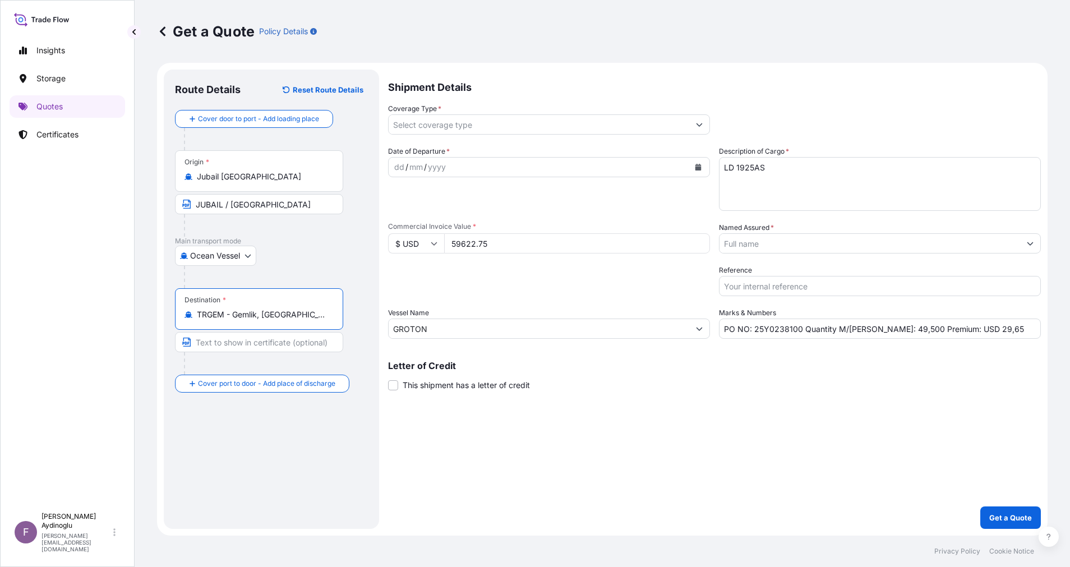
type input "TRGEM - Gemlik, [GEOGRAPHIC_DATA]"
type input "GEMLIK / [GEOGRAPHIC_DATA]"
click at [393, 172] on div "dd" at bounding box center [399, 166] width 12 height 13
drag, startPoint x: 978, startPoint y: 333, endPoint x: 955, endPoint y: 333, distance: 23.0
click at [955, 333] on input "PO NO: 25Y0238100 Quantity M/[PERSON_NAME]: 49,500 Premium: USD 29,65" at bounding box center [880, 329] width 322 height 20
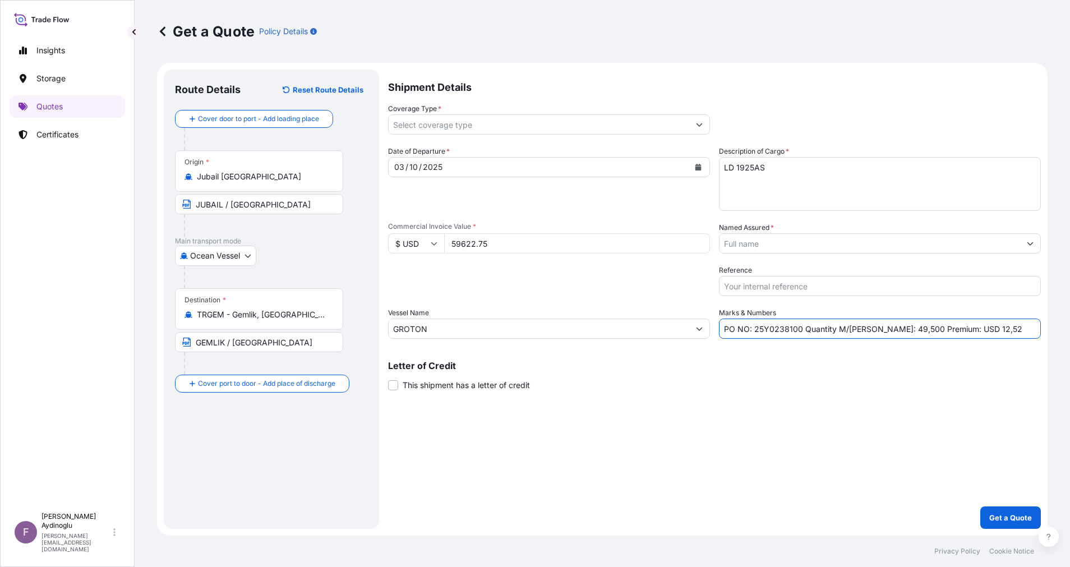
type input "PO NO: 25Y0238100 Quantity M/[PERSON_NAME]: 49,500 Premium: USD 12,52"
drag, startPoint x: 871, startPoint y: 372, endPoint x: 912, endPoint y: 335, distance: 55.2
click at [903, 343] on div "Shipment Details Coverage Type * Date of Departure * [DATE] Cargo Category * LP…" at bounding box center [714, 299] width 653 height 459
click at [1025, 246] on button "Show suggestions" at bounding box center [1030, 243] width 20 height 20
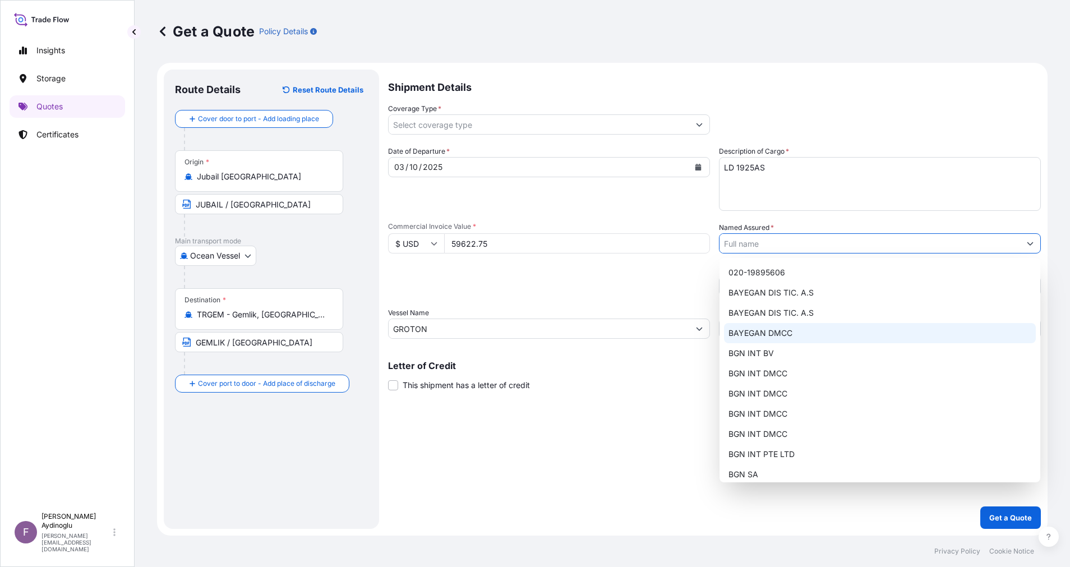
click at [797, 338] on div "BAYEGAN DMCC" at bounding box center [880, 333] width 312 height 20
type input "BAYEGAN DMCC"
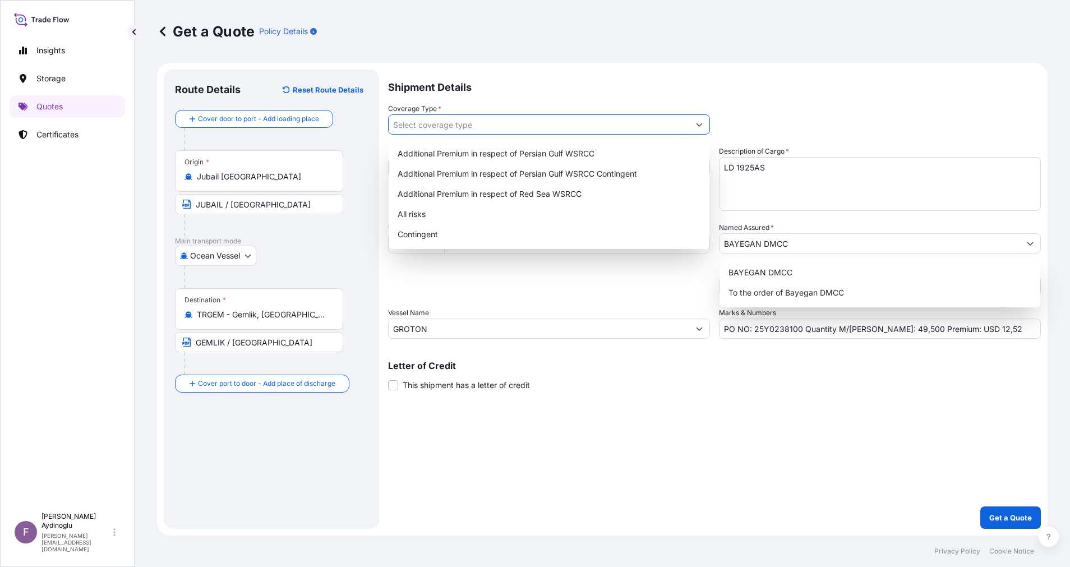
click at [698, 121] on button "Show suggestions" at bounding box center [699, 124] width 20 height 20
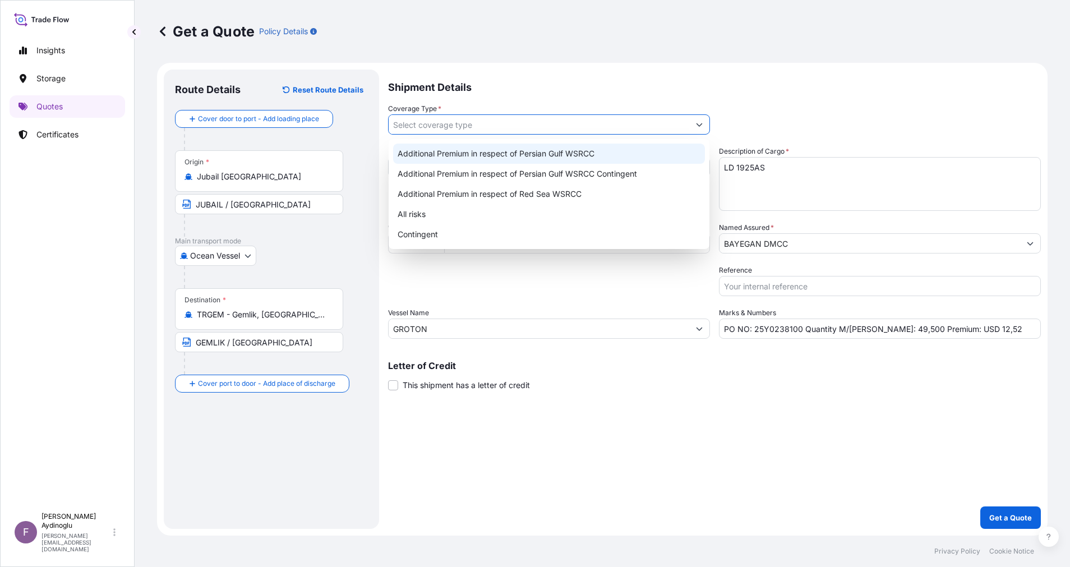
click at [642, 153] on div "Additional Premium in respect of Persian Gulf WSRCC" at bounding box center [549, 154] width 312 height 20
type input "Additional Premium in respect of Persian Gulf WSRCC"
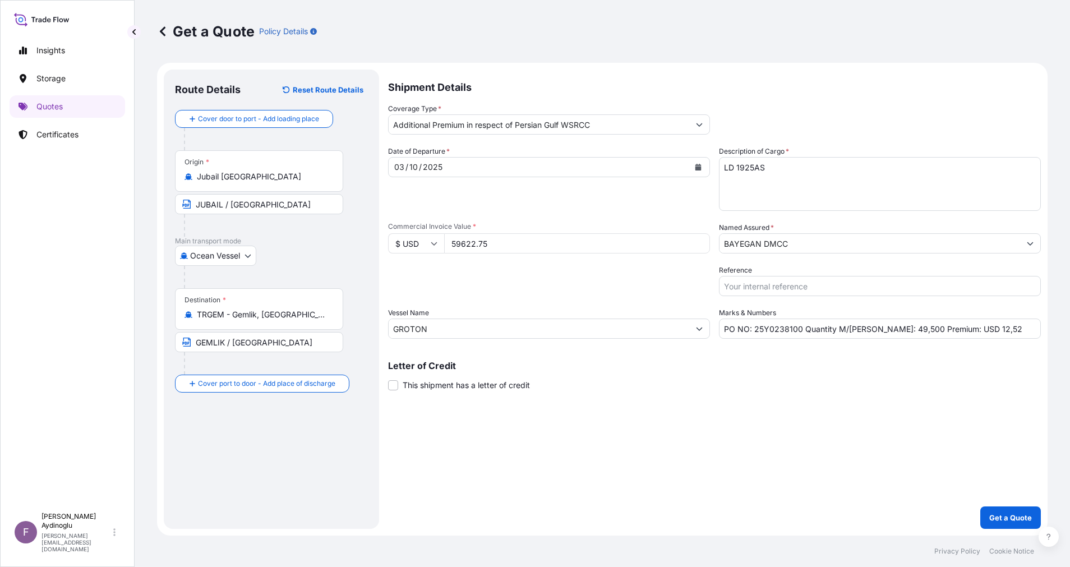
click at [647, 462] on div "Shipment Details Coverage Type * Additional Premium in respect of Persian Gulf …" at bounding box center [714, 299] width 653 height 459
click at [1006, 516] on p "Get a Quote" at bounding box center [1010, 517] width 43 height 11
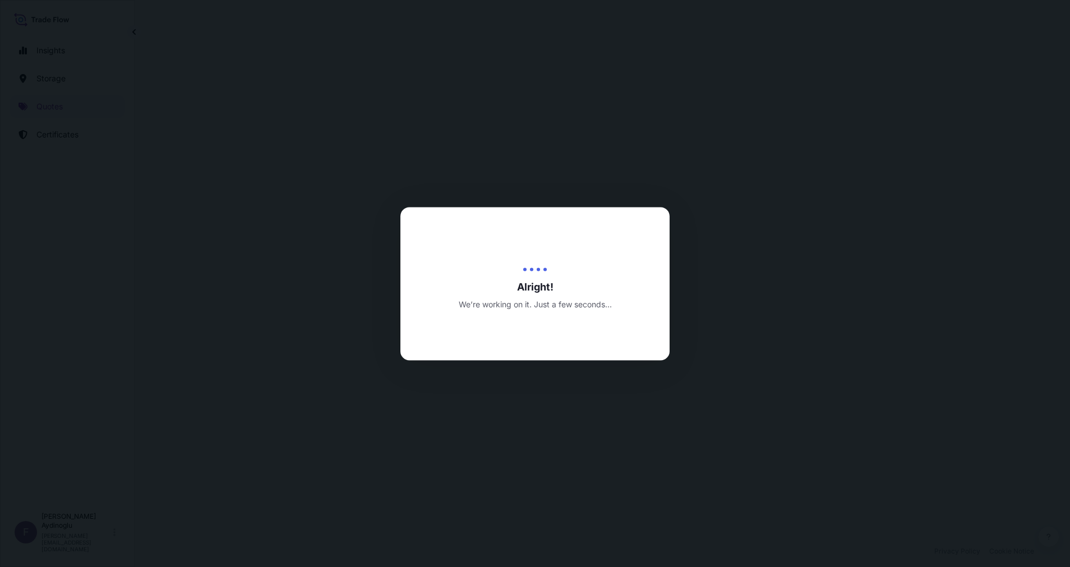
select select "Ocean Vessel"
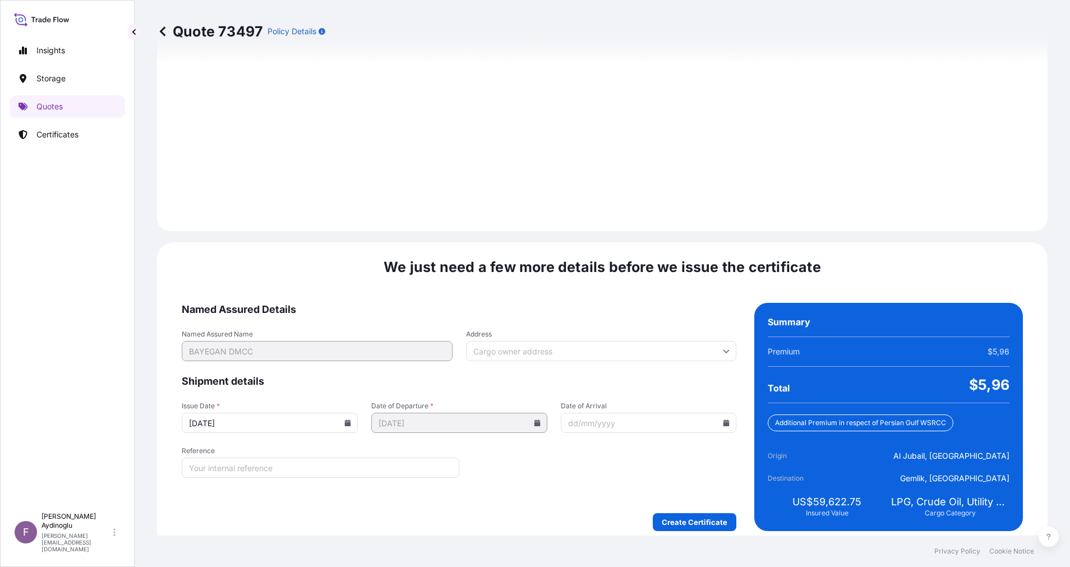
scroll to position [1204, 0]
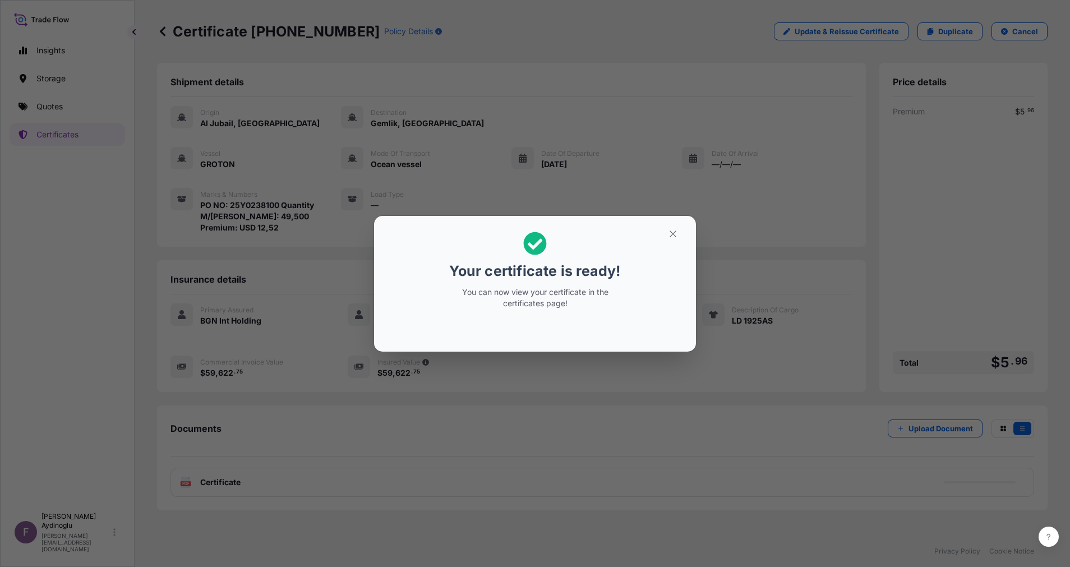
click at [671, 234] on icon "button" at bounding box center [673, 234] width 10 height 10
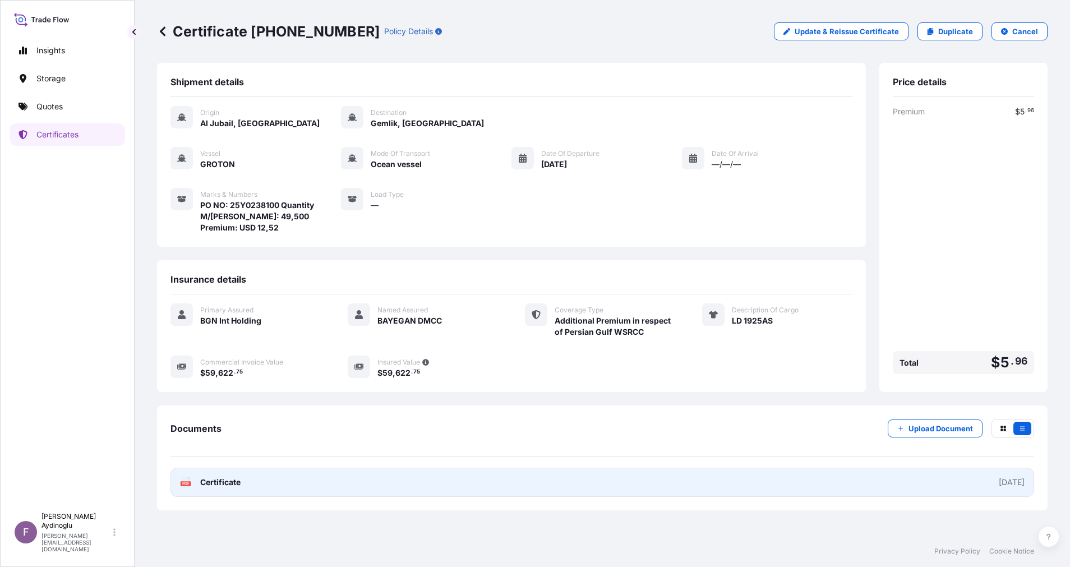
click at [547, 476] on link "PDF Certificate [DATE]" at bounding box center [603, 482] width 864 height 29
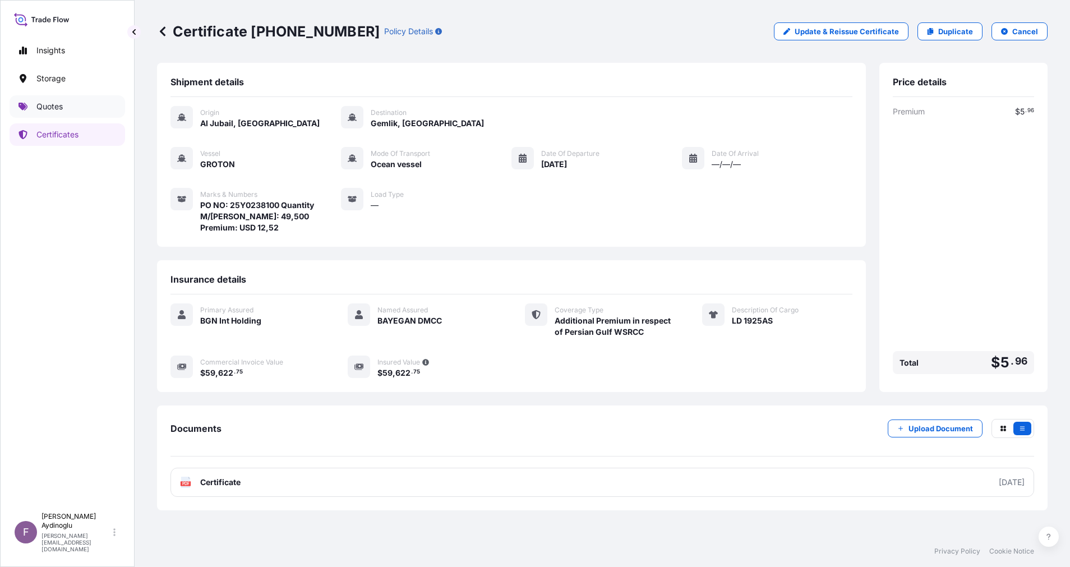
click at [89, 113] on link "Quotes" at bounding box center [68, 106] width 116 height 22
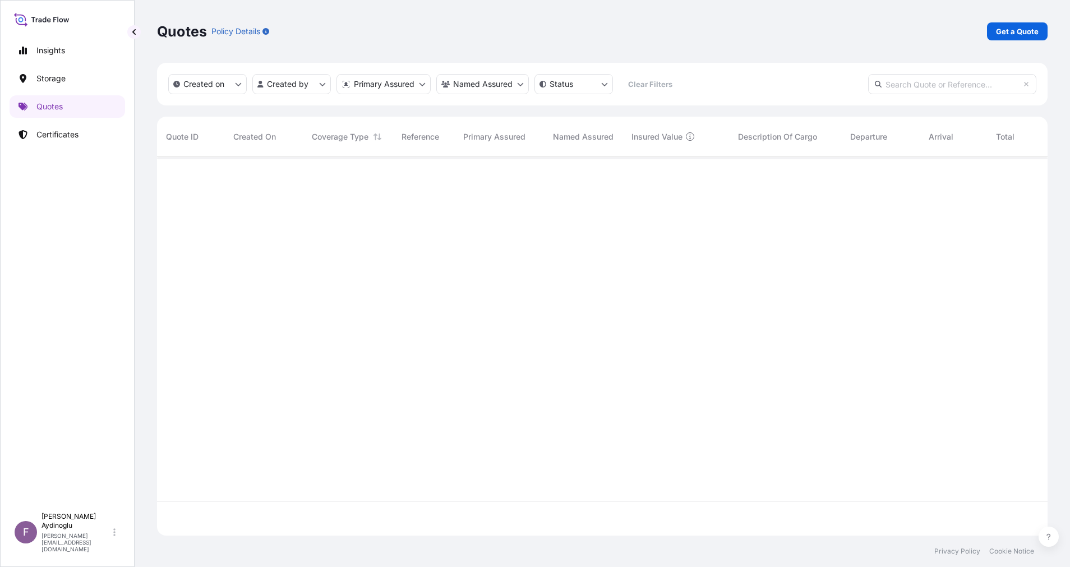
scroll to position [372, 878]
click at [1016, 31] on p "Get a Quote" at bounding box center [1017, 31] width 43 height 11
select select "Ocean Vessel"
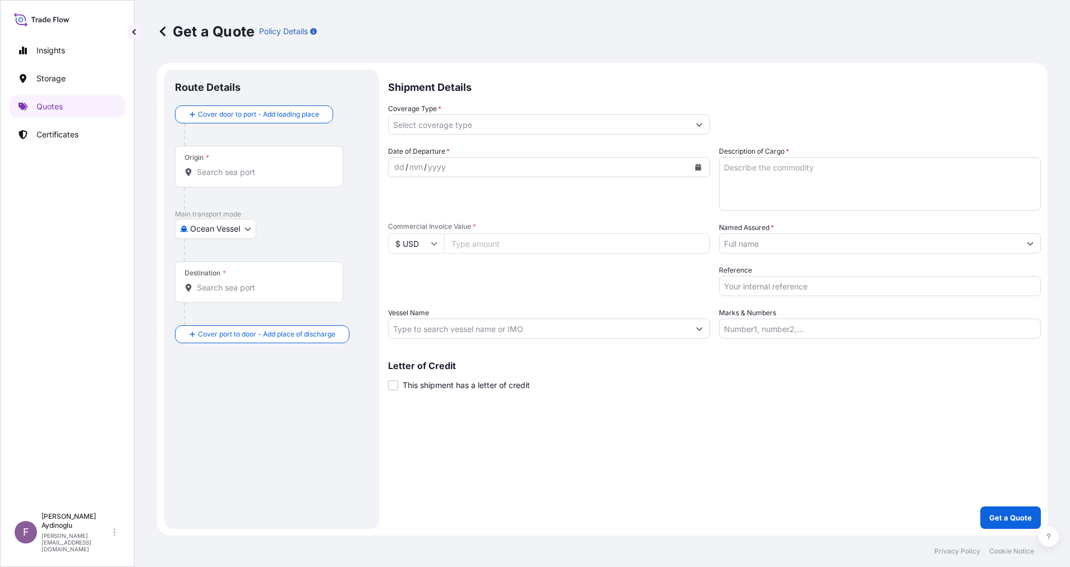
click at [903, 330] on input "Marks & Numbers" at bounding box center [880, 329] width 322 height 20
paste input "PO NO: 25Y0168600 Quantity M/[PERSON_NAME]: 247,500 Premium: USD 29,65"
drag, startPoint x: 863, startPoint y: 409, endPoint x: 851, endPoint y: 413, distance: 12.4
click at [862, 410] on div "Shipment Details Coverage Type * Date of Departure * dd / mm / yyyy Cargo Categ…" at bounding box center [714, 299] width 653 height 459
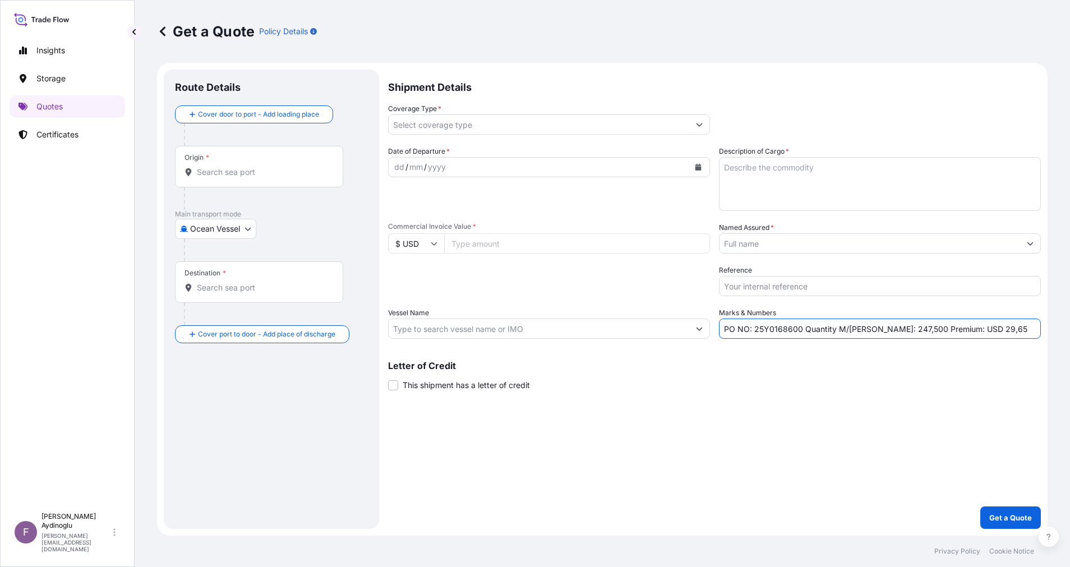
drag, startPoint x: 755, startPoint y: 332, endPoint x: 799, endPoint y: 331, distance: 43.8
click at [799, 331] on input "PO NO: 25Y0168600 Quantity M/[PERSON_NAME]: 247,500 Premium: USD 29,65" at bounding box center [880, 329] width 322 height 20
paste input "2330"
type input "PO NO: 25Y0233000 Quantity M/[PERSON_NAME]: 247,500 Premium: USD 29,65"
click at [814, 383] on div "Letter of Credit This shipment has a letter of credit Letter of credit * Letter…" at bounding box center [714, 376] width 653 height 30
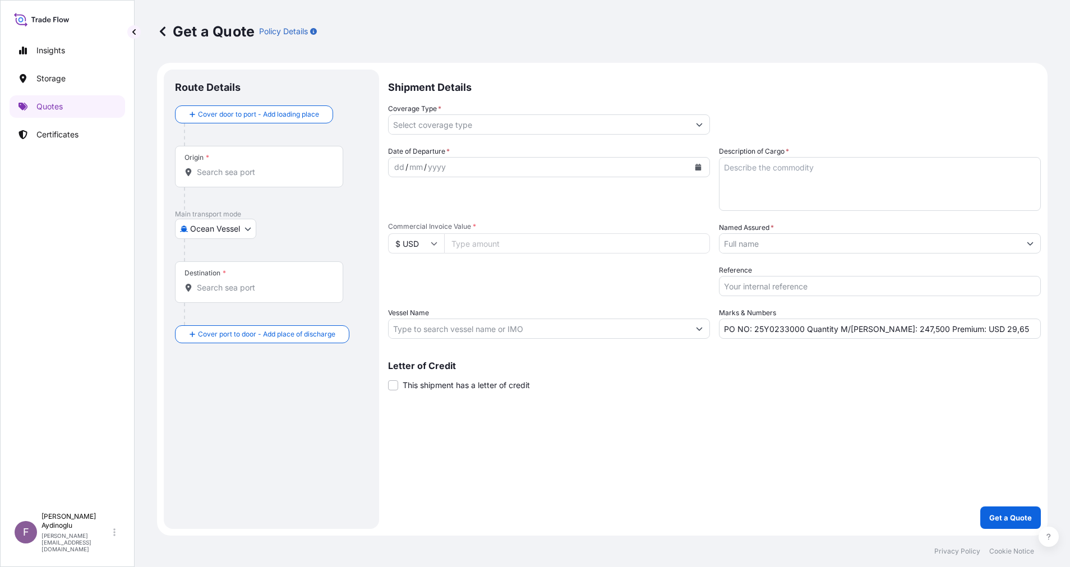
click at [576, 247] on input "Commercial Invoice Value *" at bounding box center [577, 243] width 266 height 20
paste input "386935.34"
type input "386935.34"
click at [649, 446] on div "Shipment Details Coverage Type * Date of Departure * dd / mm / yyyy Cargo Categ…" at bounding box center [714, 299] width 653 height 459
click at [758, 191] on textarea "Description of Cargo *" at bounding box center [880, 184] width 322 height 54
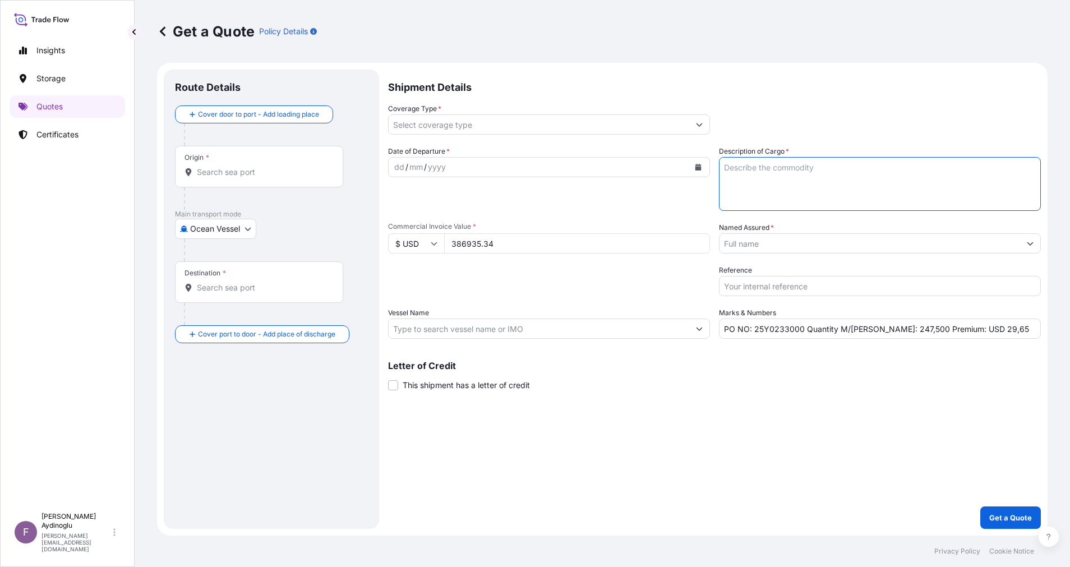
paste textarea "PPH2350"
type textarea "PPH2350"
click at [767, 420] on div "Shipment Details Coverage Type * Date of Departure * dd / mm / yyyy Cargo Categ…" at bounding box center [714, 299] width 653 height 459
drag, startPoint x: 873, startPoint y: 330, endPoint x: 896, endPoint y: 332, distance: 23.6
click at [896, 332] on input "PO NO: 25Y0233000 Quantity M/[PERSON_NAME]: 247,500 Premium: USD 29,65" at bounding box center [880, 329] width 322 height 20
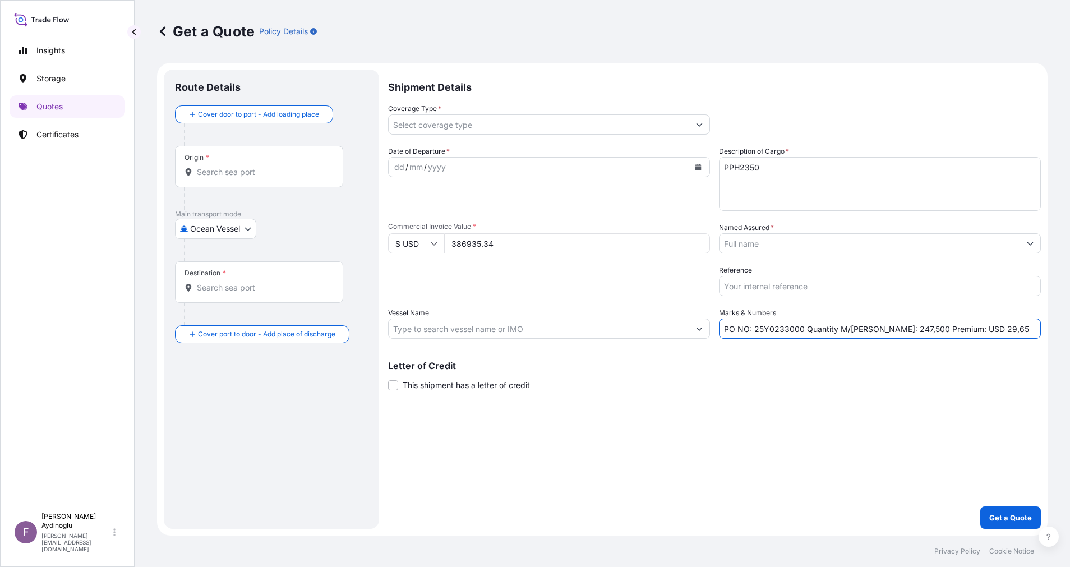
paste input "371,25"
type input "PO NO: 25Y0233000 Quantity M/[PERSON_NAME]: 371,250 Premium: USD 29,65"
click at [480, 338] on input "Vessel Name" at bounding box center [539, 329] width 301 height 20
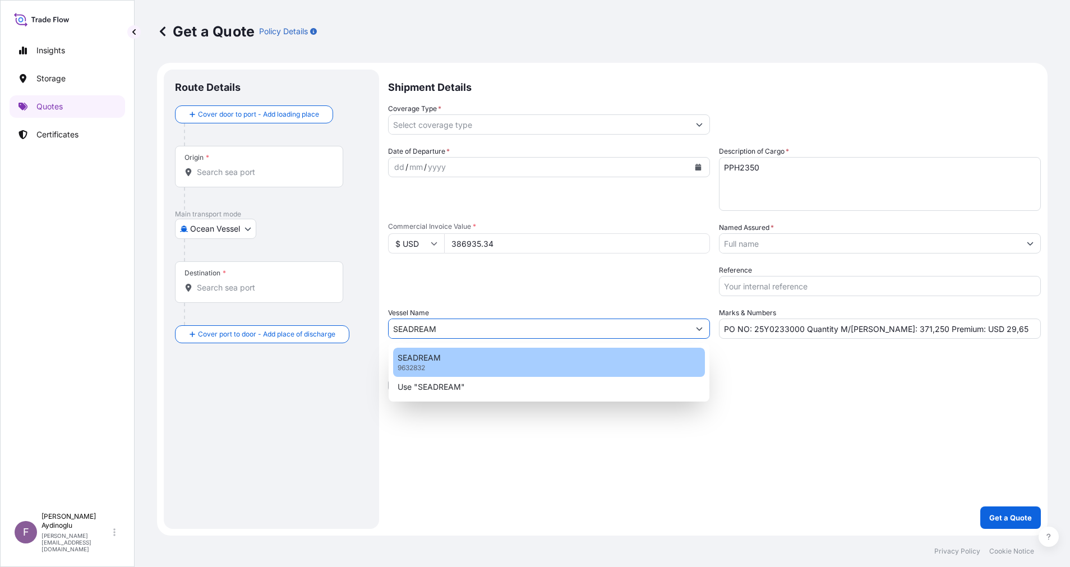
click at [499, 348] on div "SEADREAM 9632832" at bounding box center [549, 362] width 312 height 29
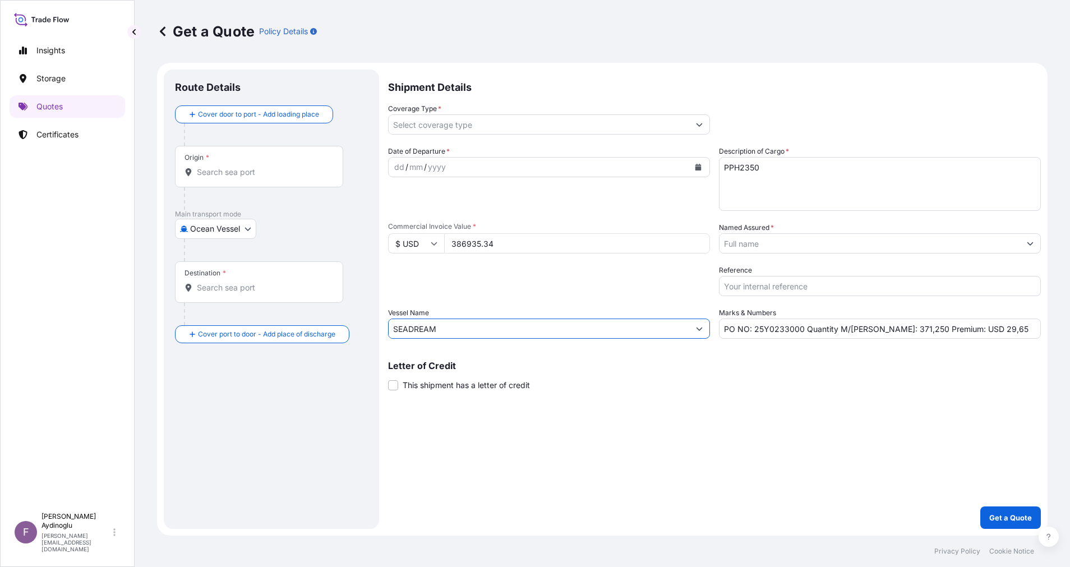
type input "SEADREAM"
click at [676, 394] on div "Shipment Details Coverage Type * Date of Departure * dd / mm / yyyy Cargo Categ…" at bounding box center [714, 299] width 653 height 459
click at [275, 174] on input "Origin *" at bounding box center [263, 172] width 132 height 11
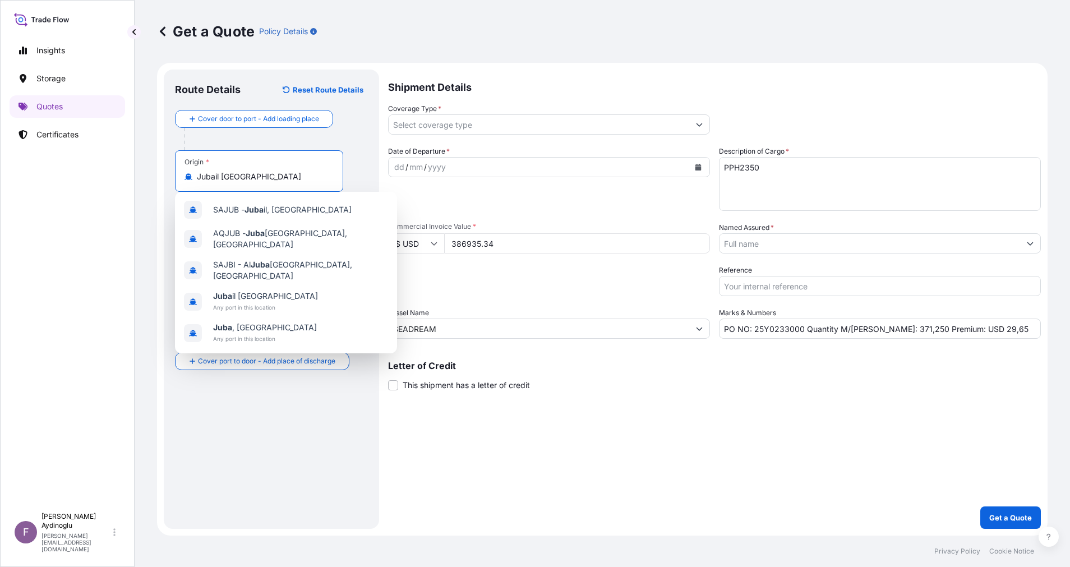
type input "Jubail [GEOGRAPHIC_DATA]"
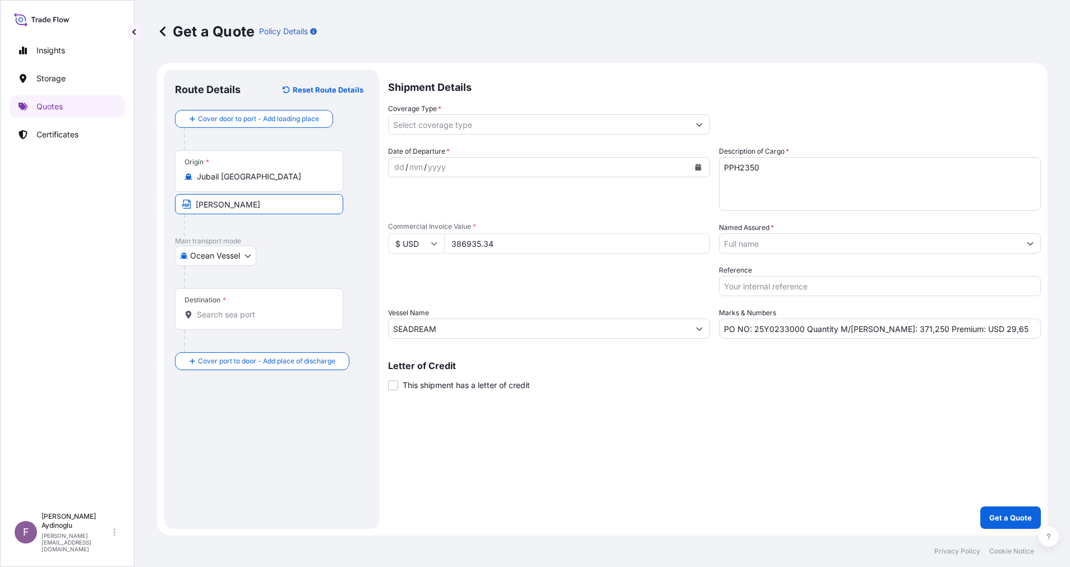
type input "JUBAIL / [GEOGRAPHIC_DATA]"
click at [265, 316] on input "Destination * Please select a destination" at bounding box center [263, 314] width 132 height 11
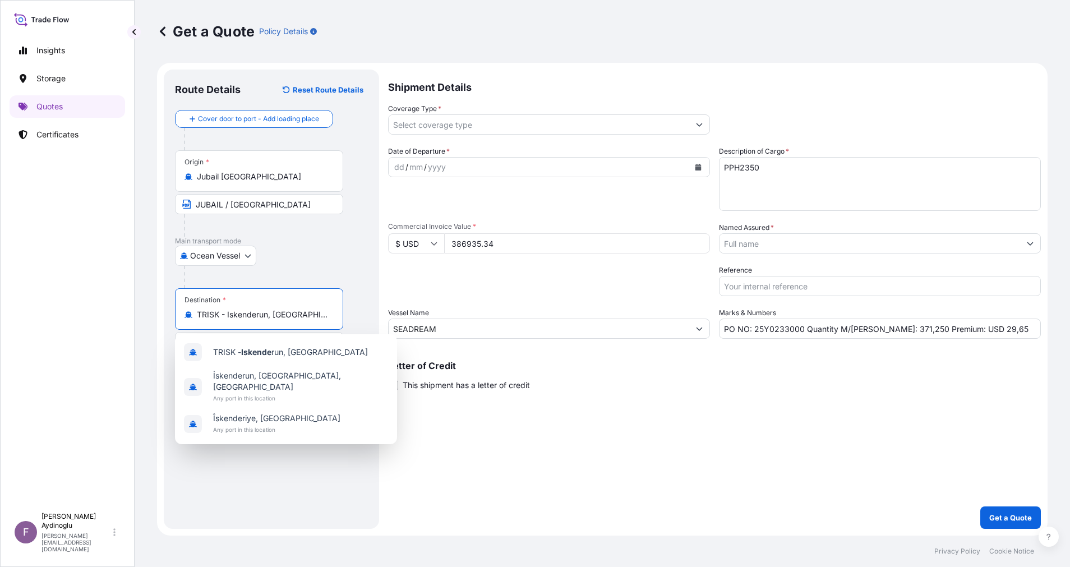
type input "TRISK - Iskenderun, [GEOGRAPHIC_DATA]"
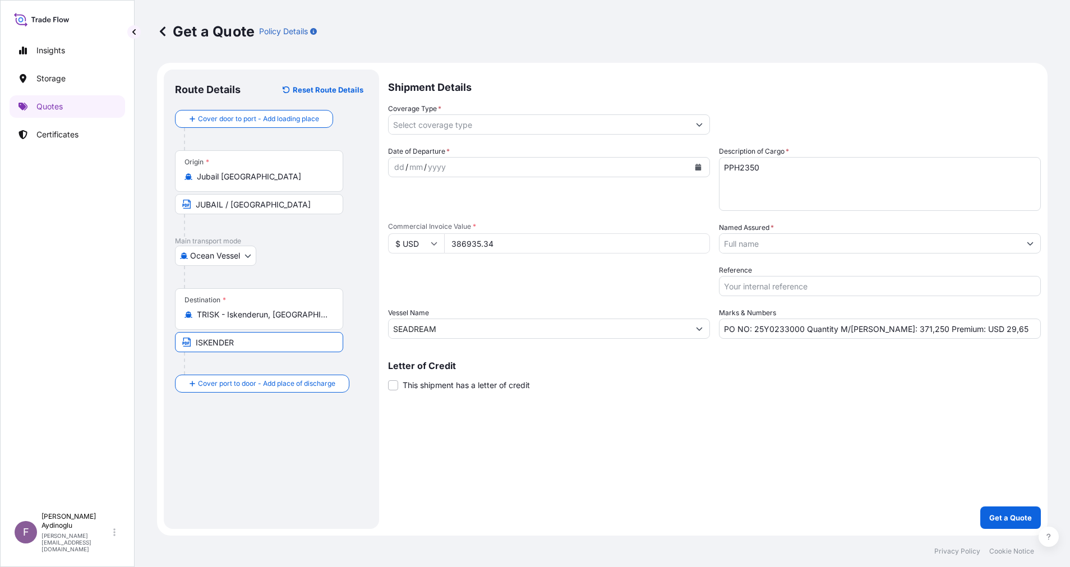
type input "ISKENDERUN / [GEOGRAPHIC_DATA]"
click at [395, 163] on div "dd" at bounding box center [399, 166] width 12 height 13
drag, startPoint x: 989, startPoint y: 331, endPoint x: 959, endPoint y: 331, distance: 30.3
click at [959, 331] on input "PO NO: 25Y0233000 Quantity M/[PERSON_NAME]: 371,250 Premium: USD 29,65" at bounding box center [880, 329] width 322 height 20
type input "PO NO: 25Y0233000 Quantity M/[PERSON_NAME]: 371,250 Premium: USD 81,26"
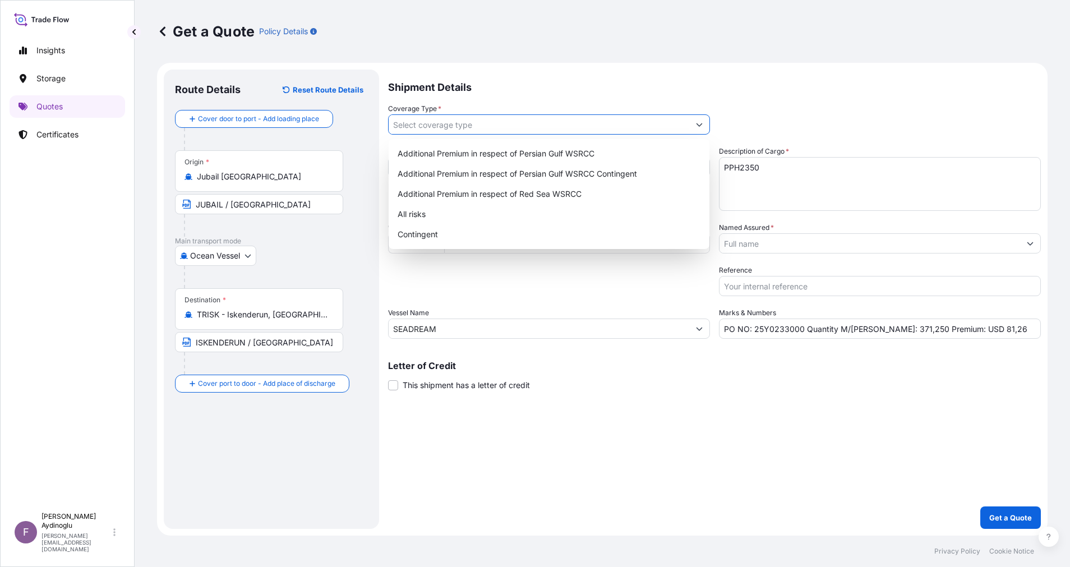
click at [693, 130] on button "Show suggestions" at bounding box center [699, 124] width 20 height 20
click at [599, 159] on div "Additional Premium in respect of Persian Gulf WSRCC" at bounding box center [549, 154] width 312 height 20
type input "Additional Premium in respect of Persian Gulf WSRCC"
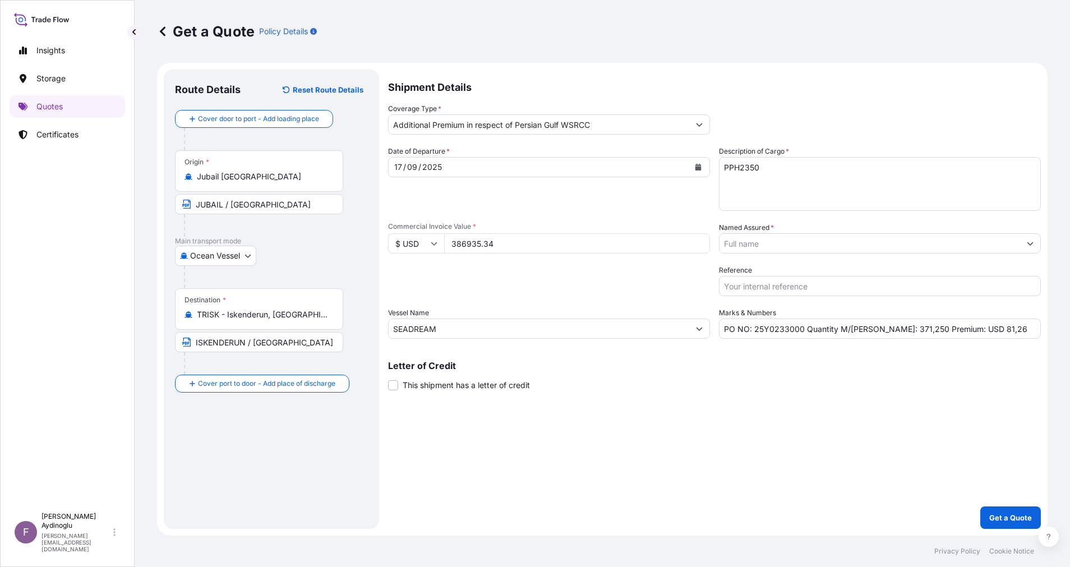
click at [718, 463] on div "Shipment Details Coverage Type * Additional Premium in respect of Persian Gulf …" at bounding box center [714, 299] width 653 height 459
click at [781, 384] on div "Letter of Credit This shipment has a letter of credit Letter of credit * Letter…" at bounding box center [714, 376] width 653 height 30
click at [825, 250] on input "Named Assured *" at bounding box center [870, 243] width 301 height 20
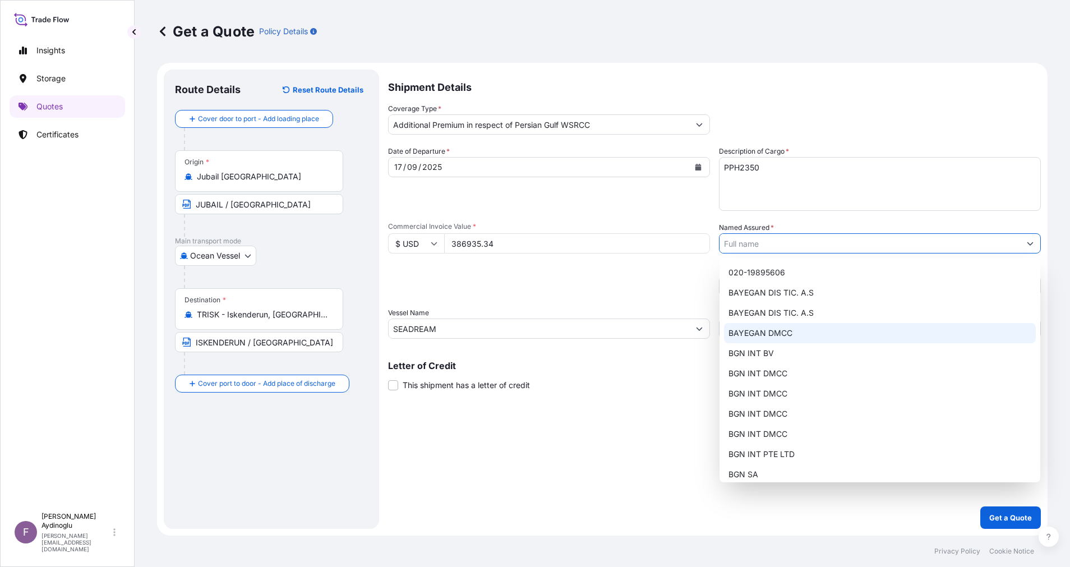
click at [774, 334] on span "BAYEGAN DMCC" at bounding box center [761, 333] width 64 height 11
type input "BAYEGAN DMCC"
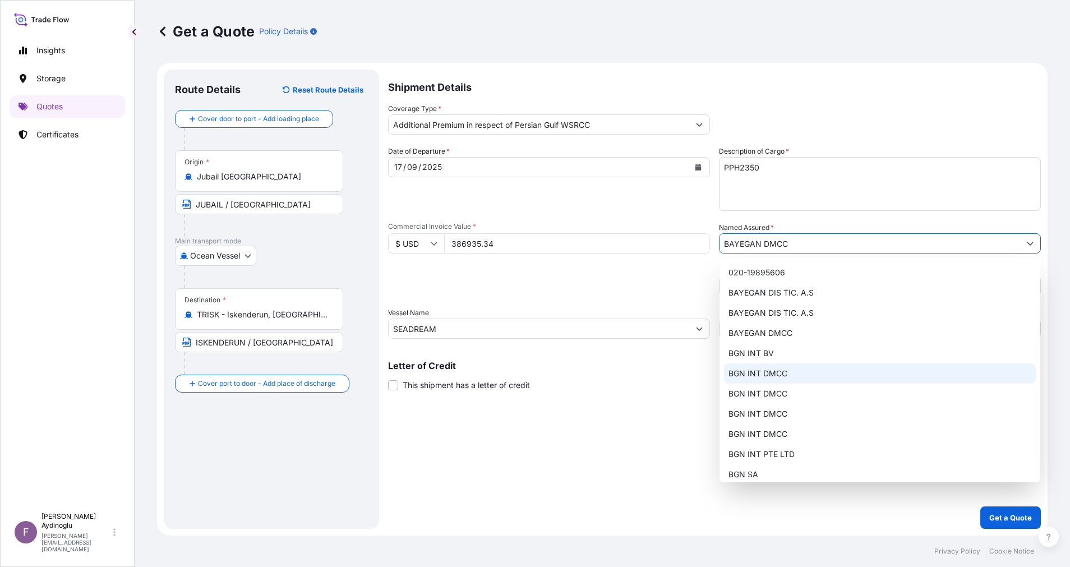
click at [683, 426] on div "Shipment Details Coverage Type * Additional Premium in respect of Persian Gulf …" at bounding box center [714, 299] width 653 height 459
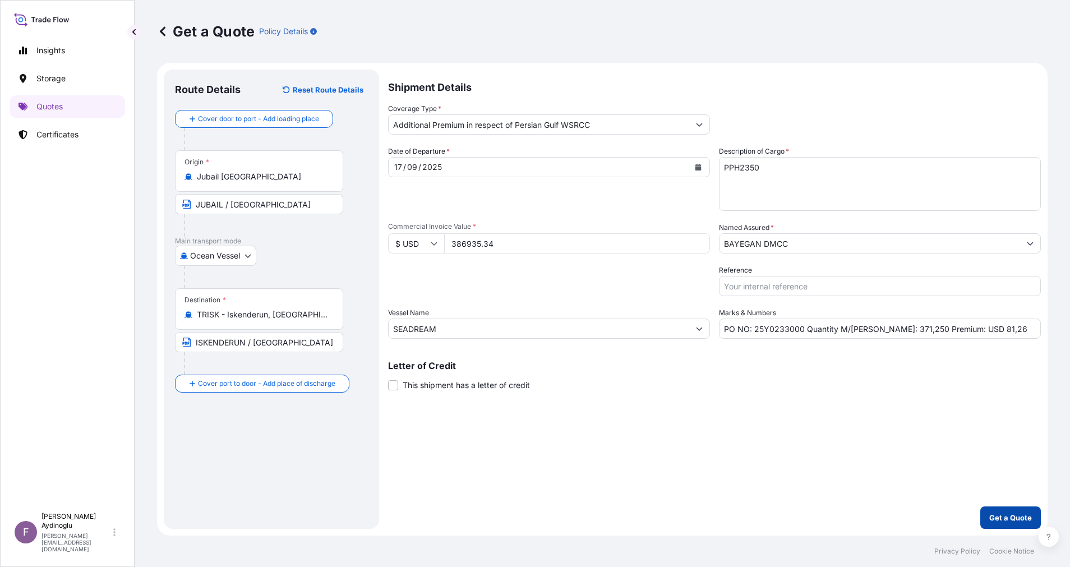
click at [1011, 518] on p "Get a Quote" at bounding box center [1010, 517] width 43 height 11
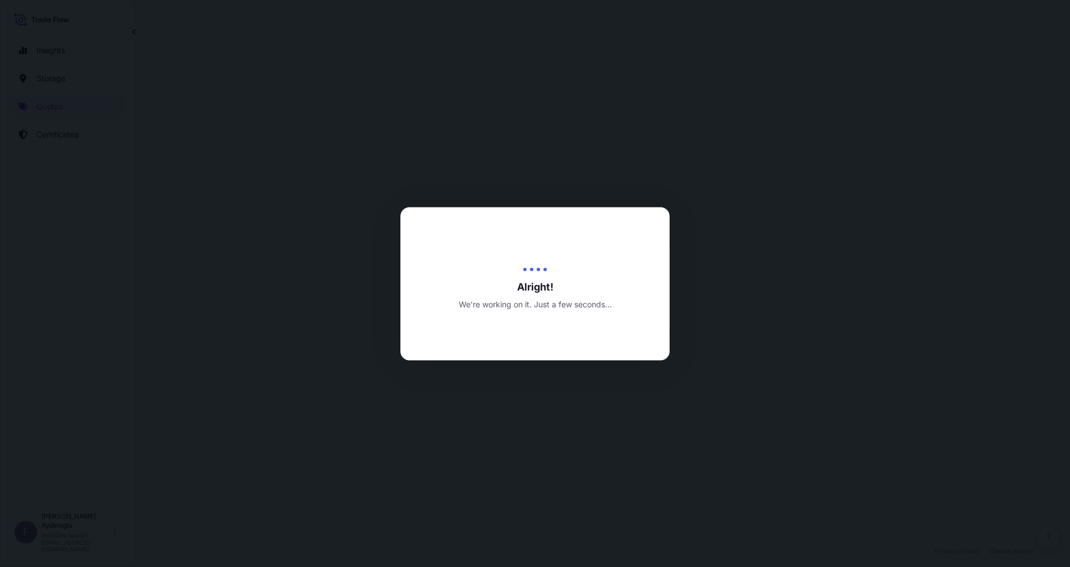
select select "Ocean Vessel"
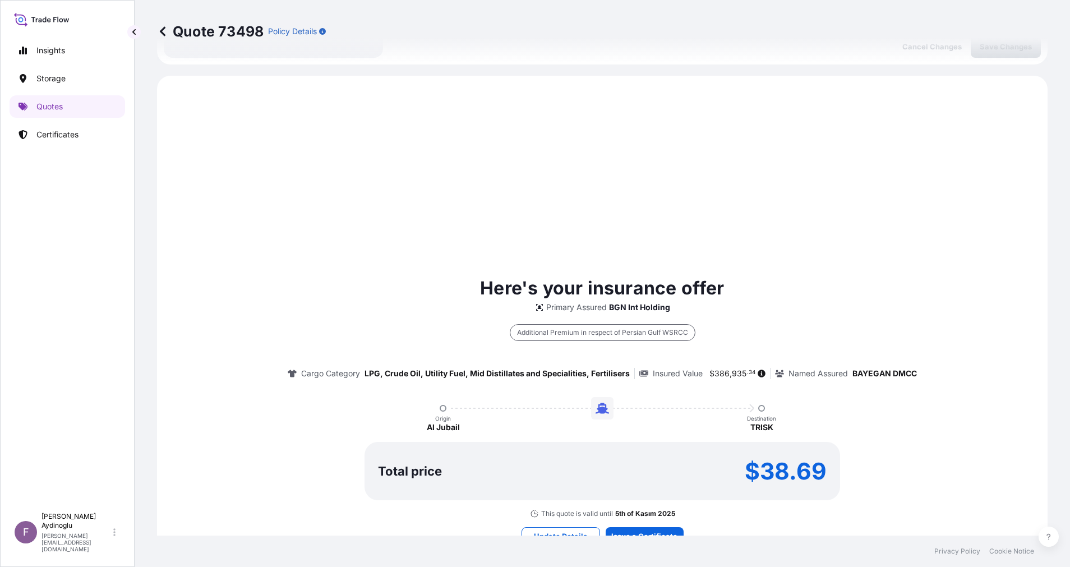
scroll to position [384, 0]
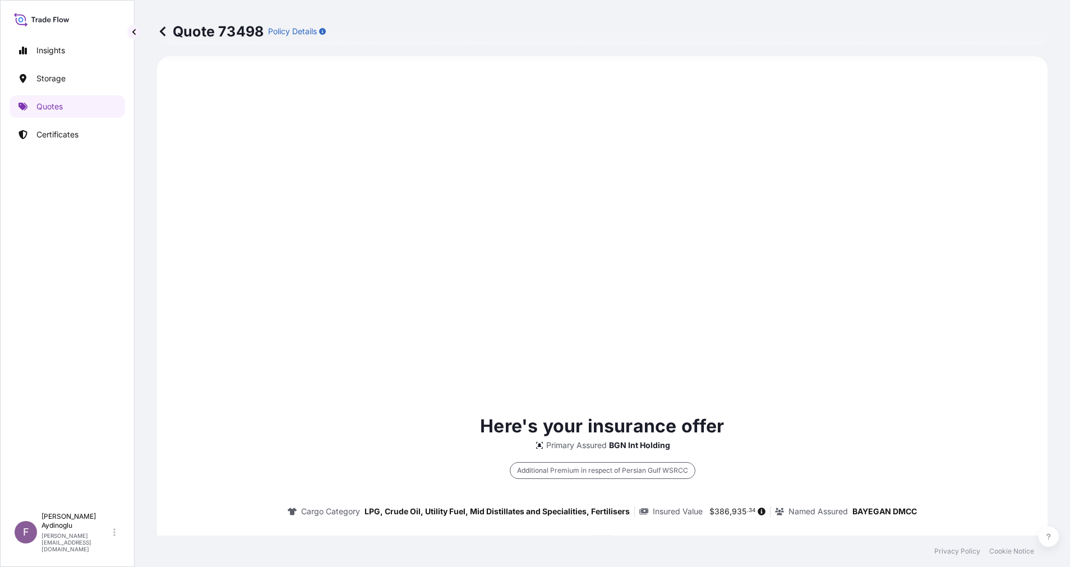
type input "[DATE]"
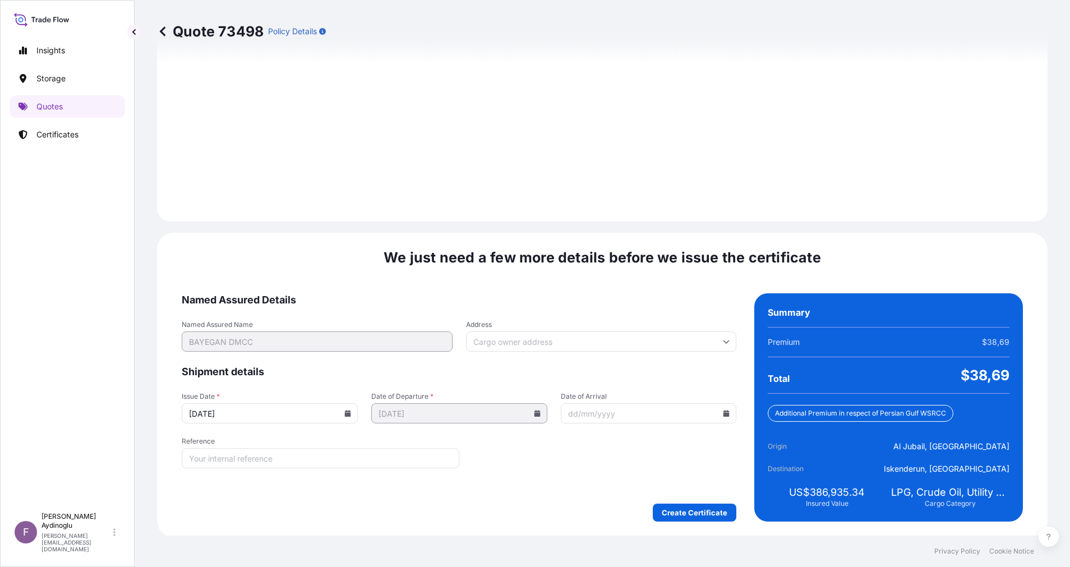
scroll to position [1204, 0]
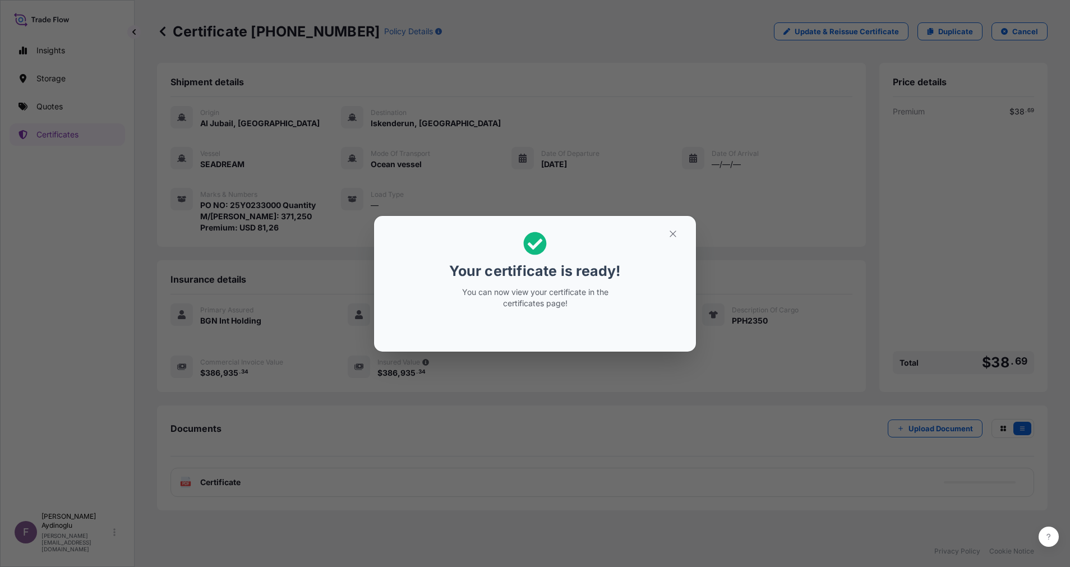
click at [677, 239] on button "button" at bounding box center [673, 234] width 28 height 18
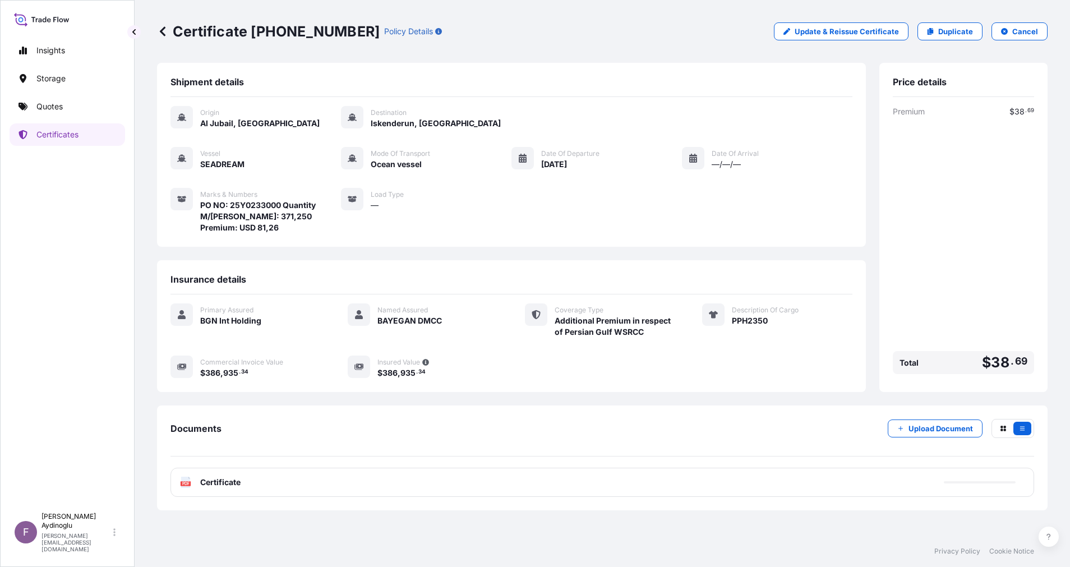
click at [775, 522] on div "Shipment details Origin [GEOGRAPHIC_DATA], [GEOGRAPHIC_DATA] Destination [GEOGR…" at bounding box center [602, 299] width 891 height 473
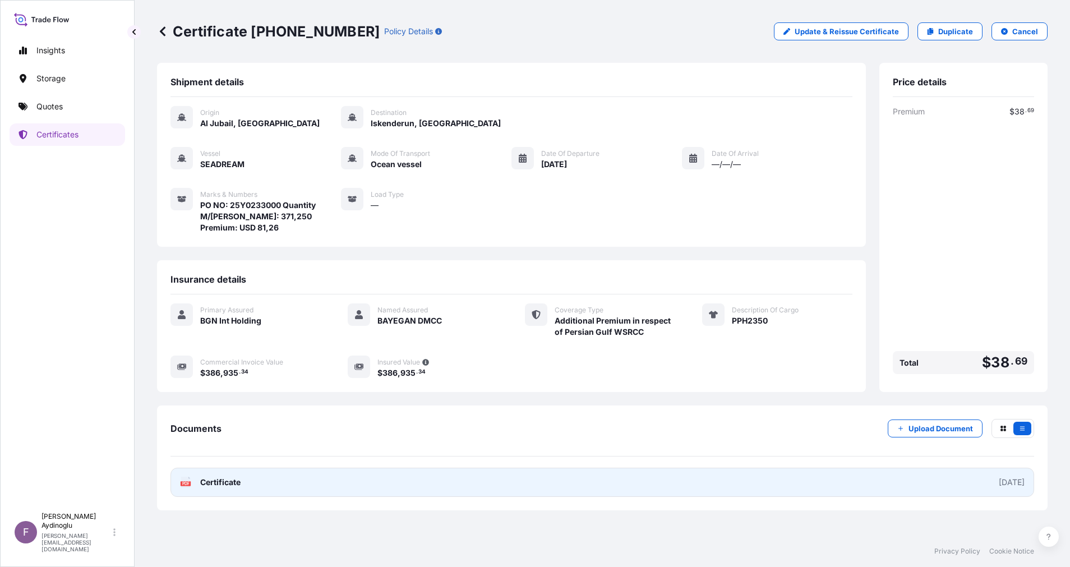
click at [697, 486] on link "PDF Certificate [DATE]" at bounding box center [603, 482] width 864 height 29
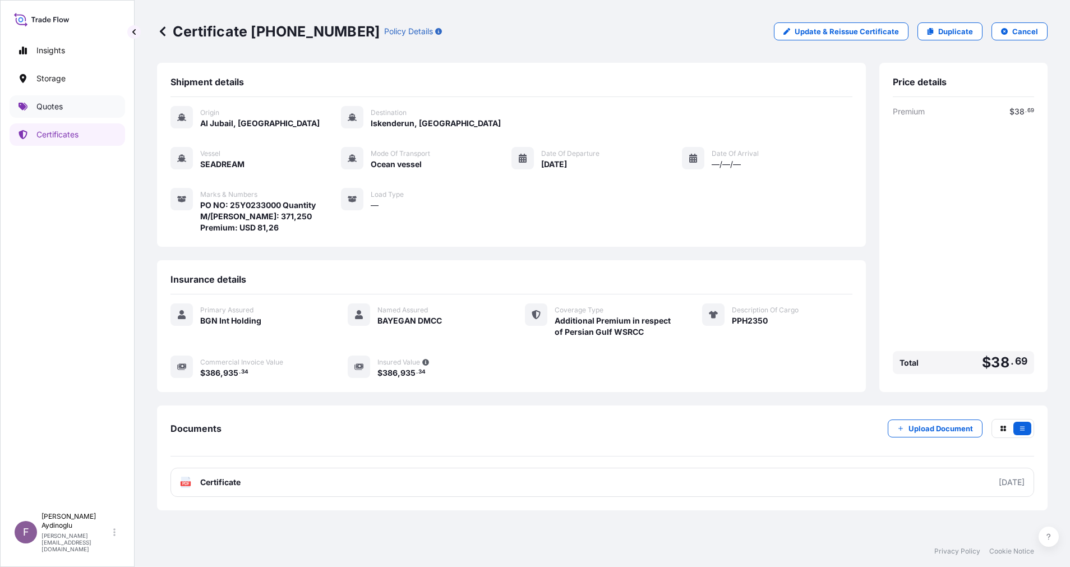
click at [85, 102] on link "Quotes" at bounding box center [68, 106] width 116 height 22
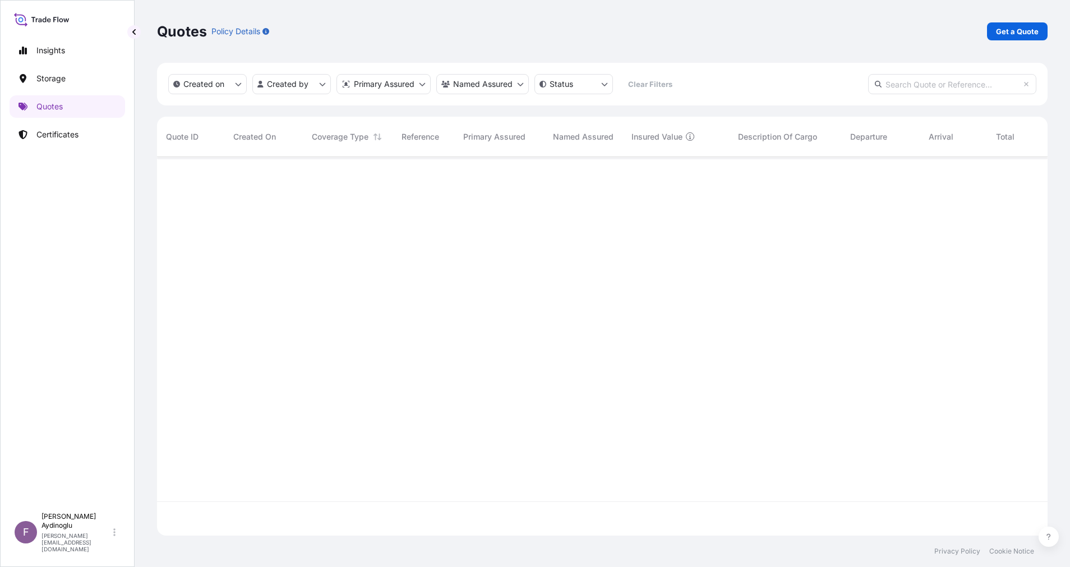
scroll to position [372, 878]
click at [1013, 39] on link "Get a Quote" at bounding box center [1017, 31] width 61 height 18
select select "Ocean Vessel"
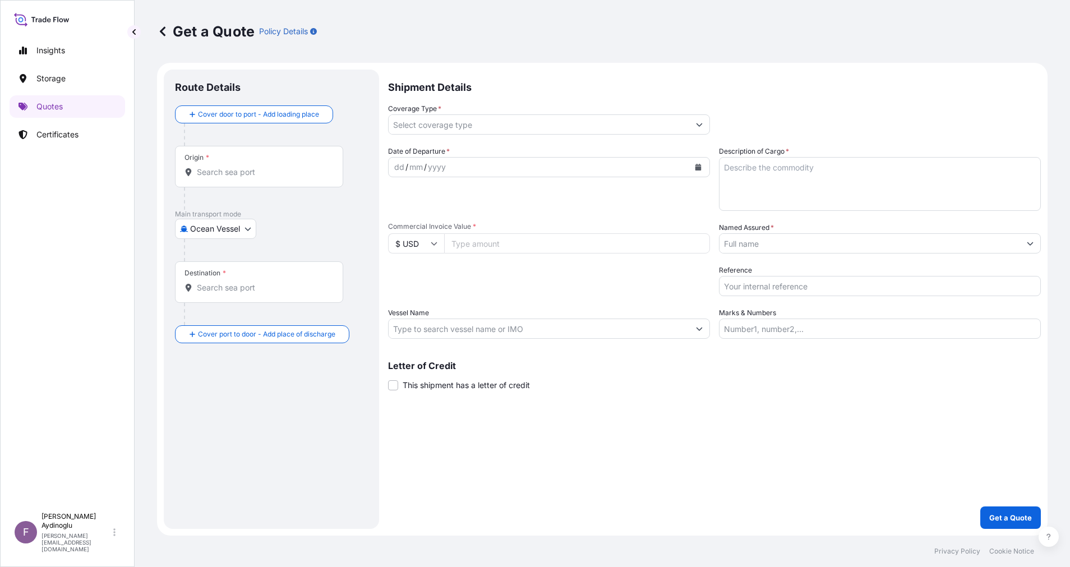
click at [841, 330] on input "Marks & Numbers" at bounding box center [880, 329] width 322 height 20
paste input "PO NO: 25Y0168600 Quantity M/[PERSON_NAME]: 247,500 Premium: USD 29,65"
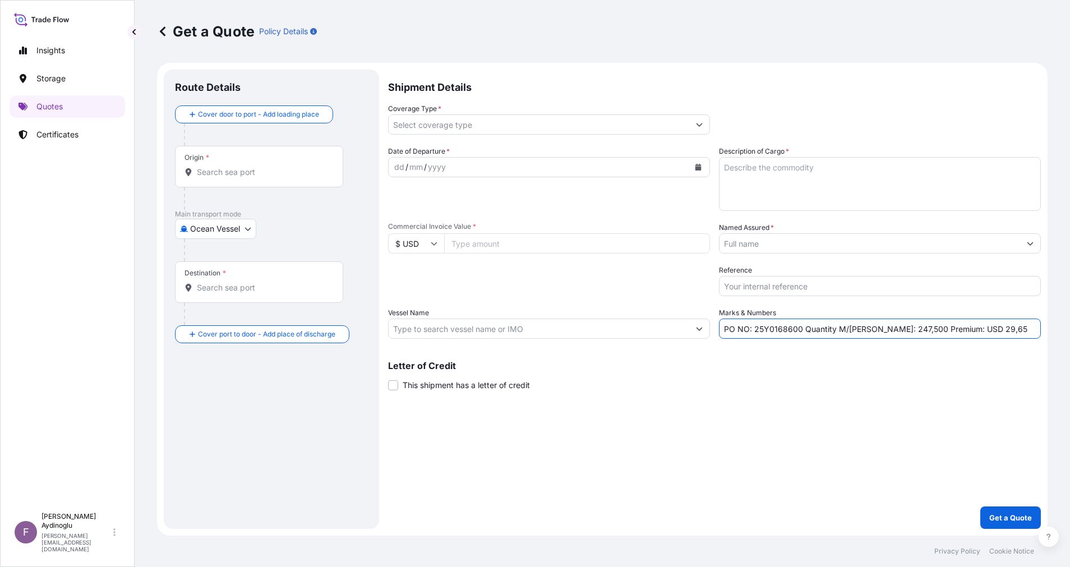
drag, startPoint x: 754, startPoint y: 328, endPoint x: 799, endPoint y: 329, distance: 44.3
click at [799, 329] on input "PO NO: 25Y0168600 Quantity M/[PERSON_NAME]: 247,500 Premium: USD 29,65" at bounding box center [880, 329] width 322 height 20
paste input "2329"
type input "PO NO: 25Y0232900 Quantity M/[PERSON_NAME]: 247,500 Premium: USD 29,65"
click at [776, 412] on div "Shipment Details Coverage Type * Date of Departure * dd / mm / yyyy Cargo Categ…" at bounding box center [714, 299] width 653 height 459
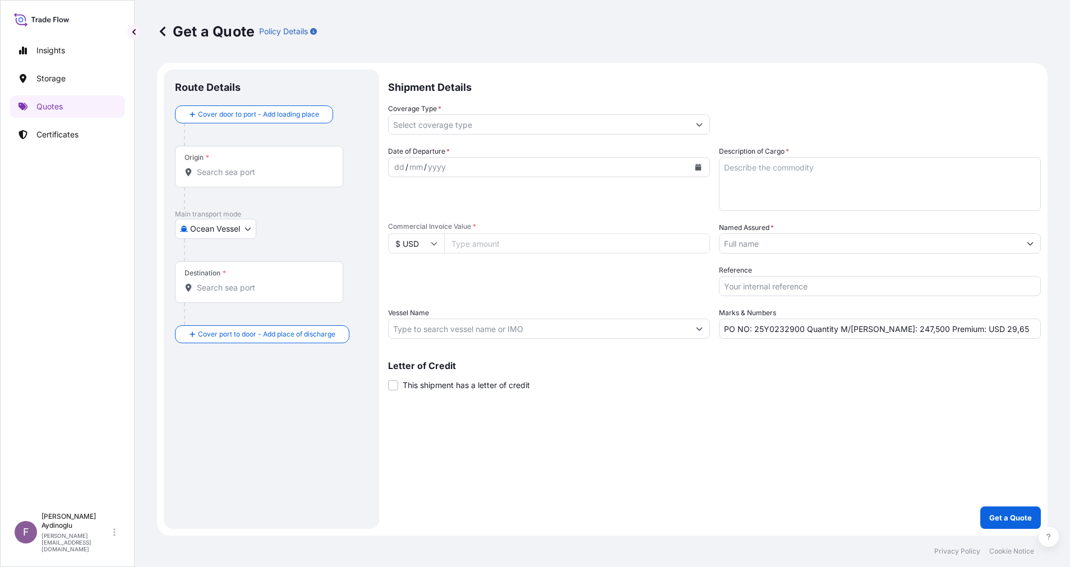
click at [503, 250] on input "Commercial Invoice Value *" at bounding box center [577, 243] width 266 height 20
paste input "386935.34"
type input "386935.34"
click at [672, 375] on div "Letter of Credit This shipment has a letter of credit Letter of credit * Letter…" at bounding box center [714, 376] width 653 height 30
click at [805, 176] on textarea "Description of Cargo *" at bounding box center [880, 184] width 322 height 54
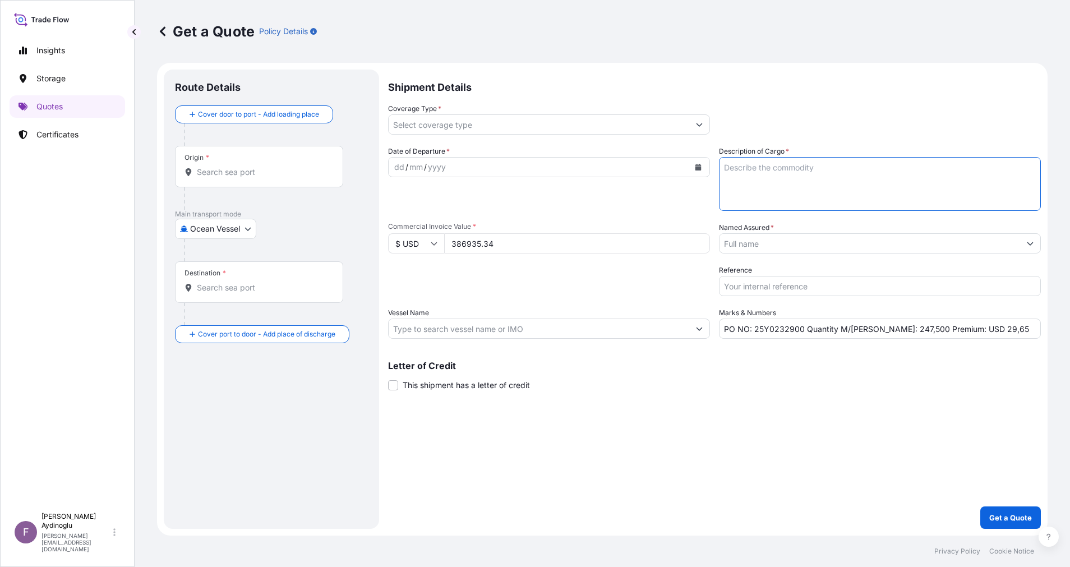
paste textarea "PPH2350"
type textarea "PPH2350"
click at [815, 443] on div "Shipment Details Coverage Type * Date of Departure * dd / mm / yyyy Cargo Categ…" at bounding box center [714, 299] width 653 height 459
drag, startPoint x: 872, startPoint y: 333, endPoint x: 894, endPoint y: 334, distance: 21.9
click at [894, 334] on input "PO NO: 25Y0232900 Quantity M/[PERSON_NAME]: 247,500 Premium: USD 29,65" at bounding box center [880, 329] width 322 height 20
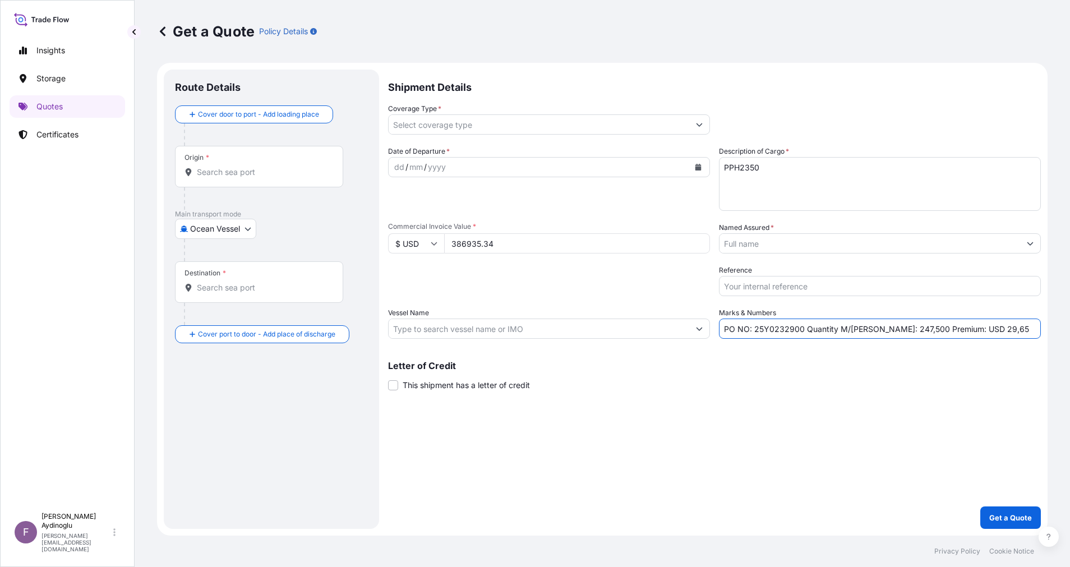
paste input "371,25"
type input "PO NO: 25Y0232900 Quantity M/[PERSON_NAME]: 371,250 Premium: USD 29,65"
click at [567, 329] on input "Vessel Name" at bounding box center [539, 329] width 301 height 20
paste input "SEASPAN [GEOGRAPHIC_DATA]"
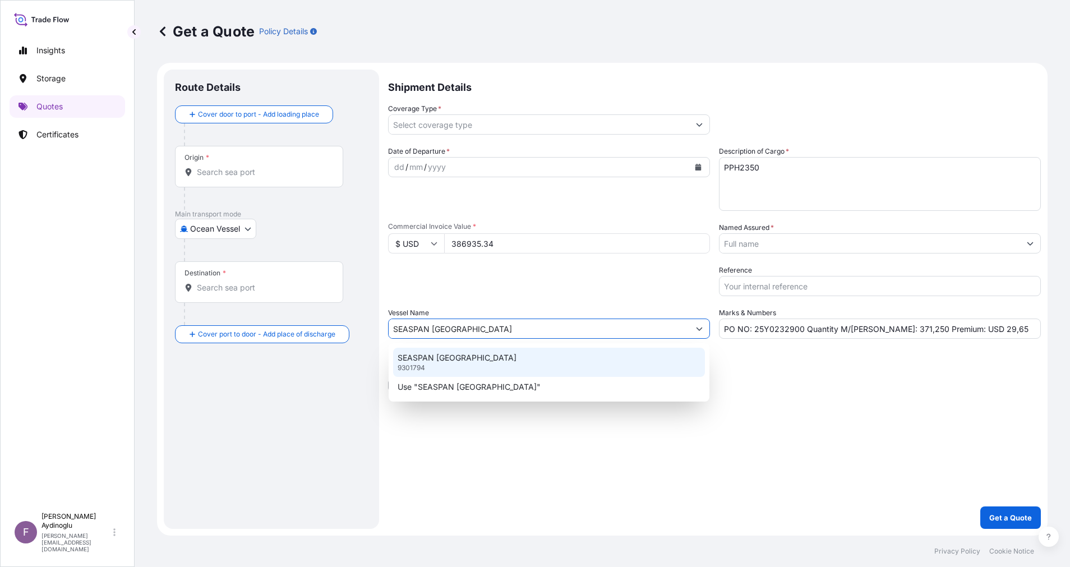
click at [559, 361] on div "SEASPAN [GEOGRAPHIC_DATA] 9301794" at bounding box center [549, 362] width 312 height 29
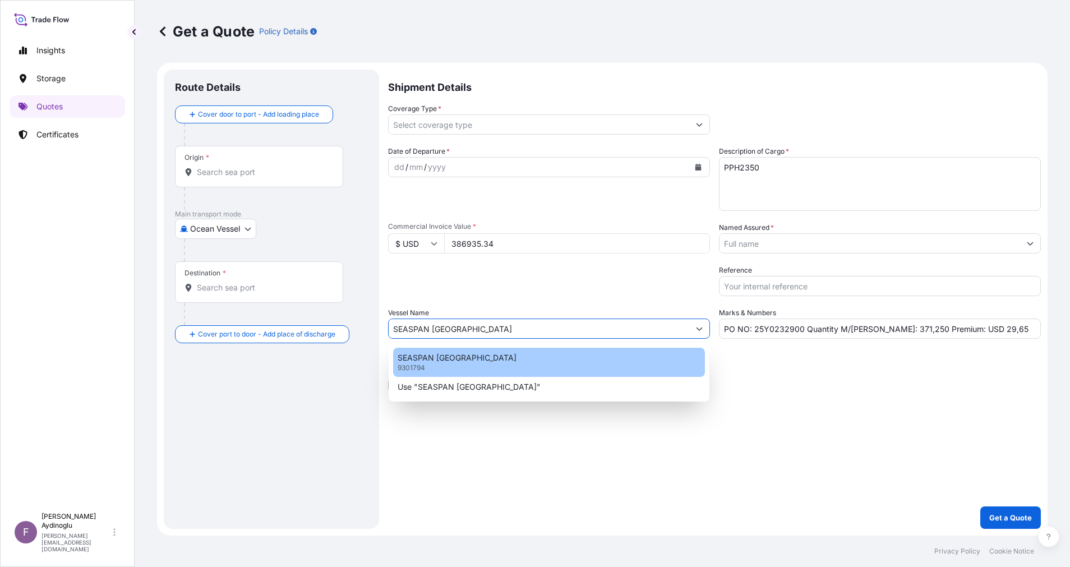
type input "SEASPAN [GEOGRAPHIC_DATA]"
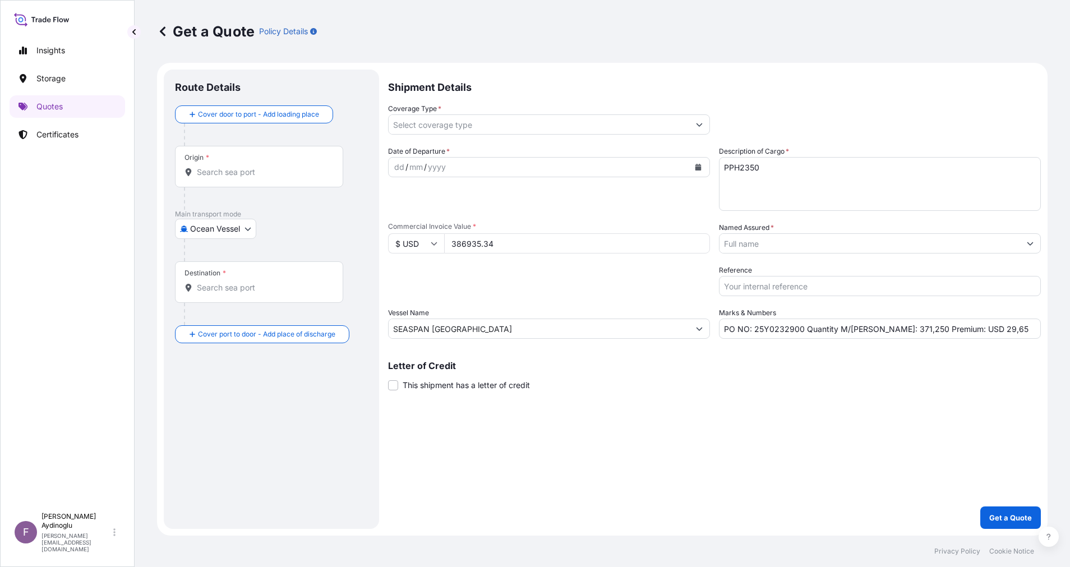
click at [801, 457] on div "Shipment Details Coverage Type * Date of Departure * dd / mm / yyyy Cargo Categ…" at bounding box center [714, 299] width 653 height 459
click at [263, 174] on input "Origin *" at bounding box center [263, 172] width 132 height 11
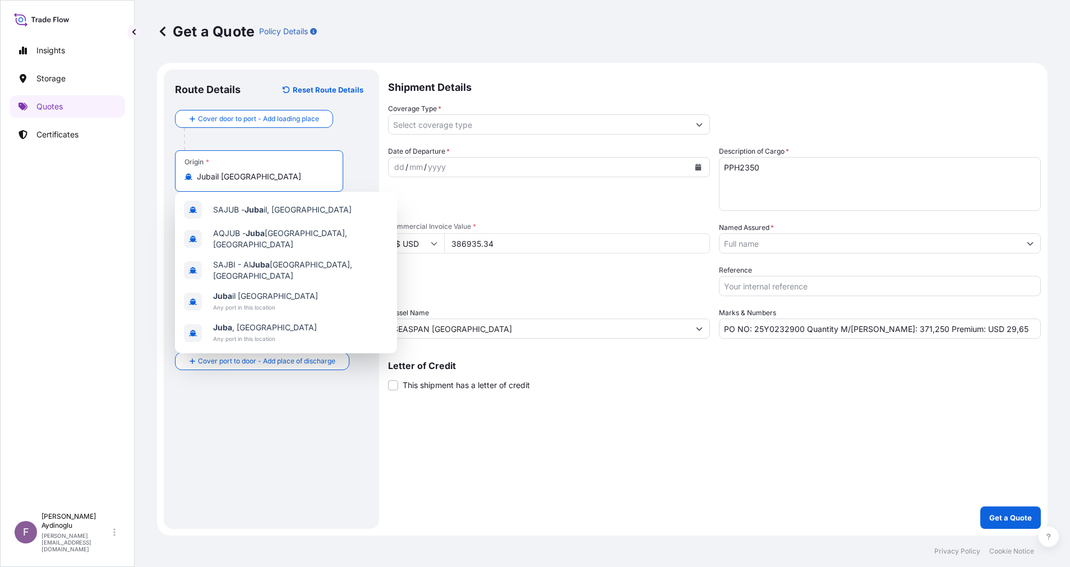
type input "Jubail [GEOGRAPHIC_DATA]"
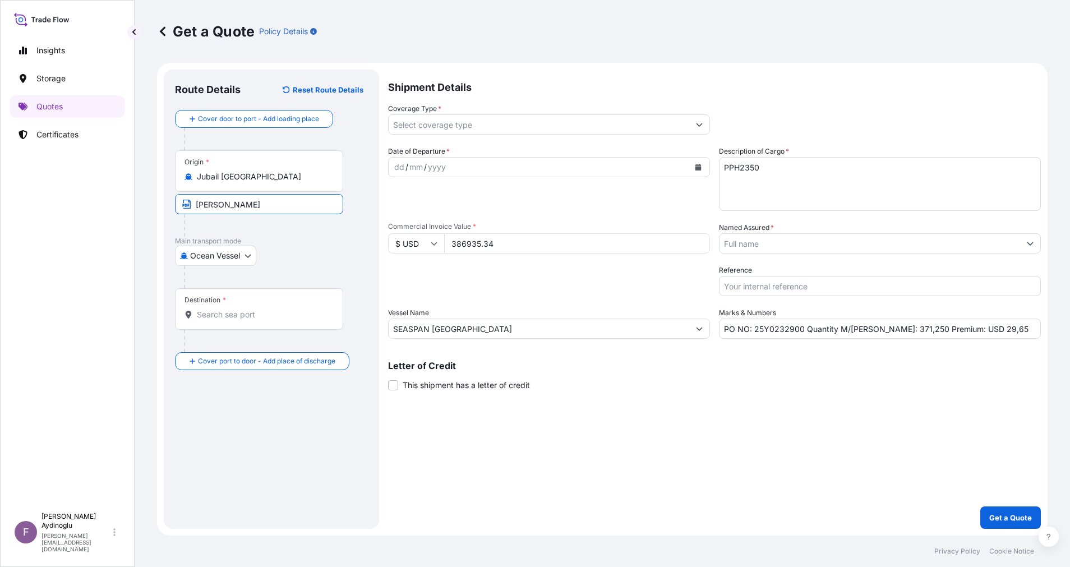
type input "JUBAIL / [GEOGRAPHIC_DATA]"
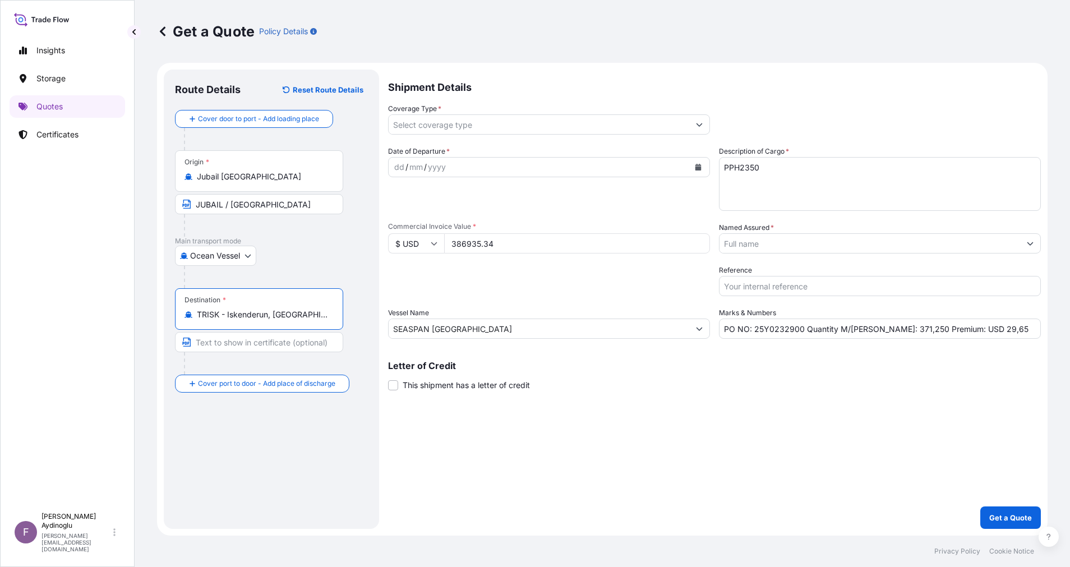
type input "TRISK - Iskenderun, [GEOGRAPHIC_DATA]"
type input "ISKENDERUN / [GEOGRAPHIC_DATA]"
click at [399, 166] on div "dd" at bounding box center [399, 166] width 12 height 13
drag, startPoint x: 989, startPoint y: 330, endPoint x: 959, endPoint y: 330, distance: 29.7
click at [959, 330] on input "PO NO: 25Y0232900 Quantity M/[PERSON_NAME]: 371,250 Premium: USD 29,65" at bounding box center [880, 329] width 322 height 20
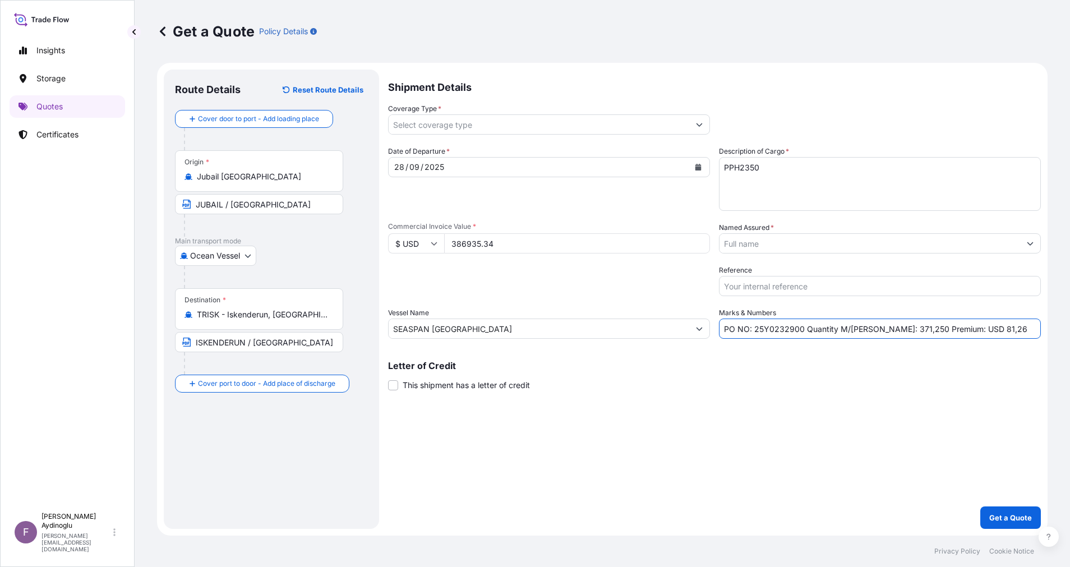
type input "PO NO: 25Y0232900 Quantity M/[PERSON_NAME]: 371,250 Premium: USD 81,26"
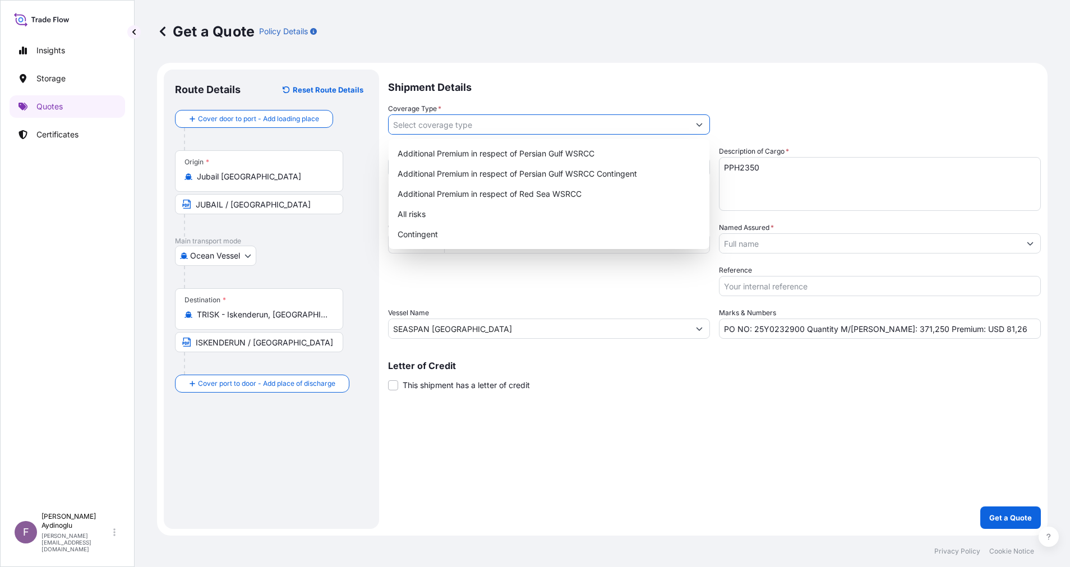
click at [697, 122] on icon "Show suggestions" at bounding box center [699, 124] width 7 height 7
click at [643, 146] on div "Additional Premium in respect of Persian Gulf WSRCC" at bounding box center [549, 154] width 312 height 20
type input "Additional Premium in respect of Persian Gulf WSRCC"
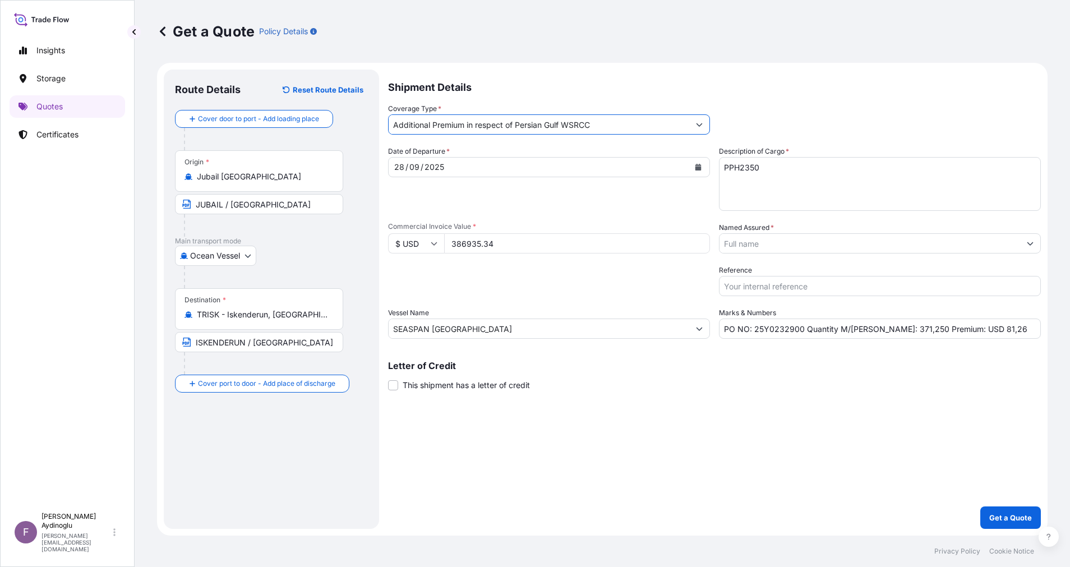
click at [703, 448] on div "Shipment Details Coverage Type * Additional Premium in respect of Persian Gulf …" at bounding box center [714, 299] width 653 height 459
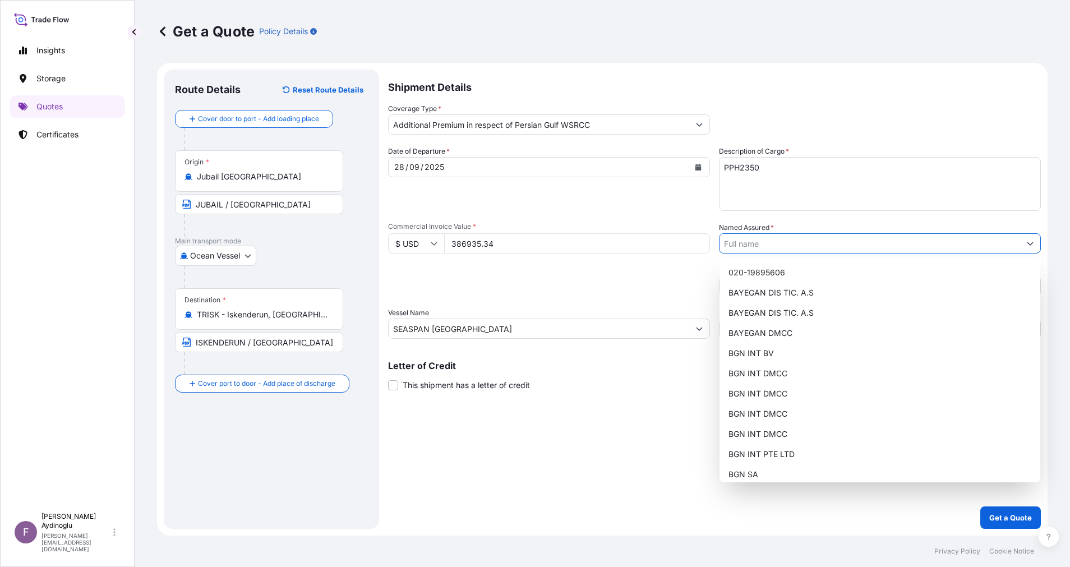
click at [1028, 247] on button "Show suggestions" at bounding box center [1030, 243] width 20 height 20
click at [789, 327] on div "BAYEGAN DMCC" at bounding box center [880, 333] width 312 height 20
type input "BAYEGAN DMCC"
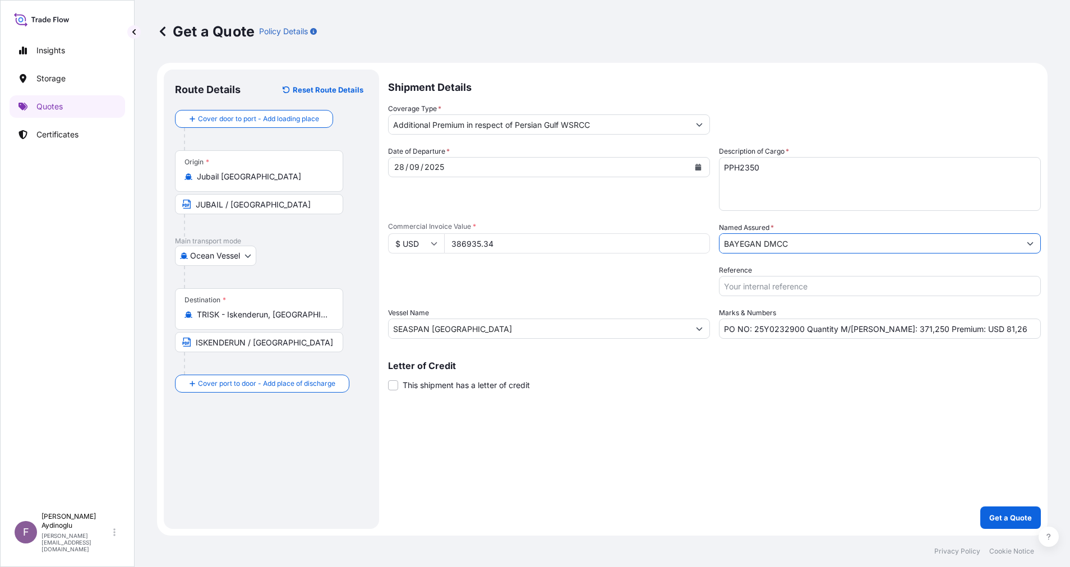
drag, startPoint x: 668, startPoint y: 421, endPoint x: 676, endPoint y: 426, distance: 10.1
click at [665, 423] on div "Shipment Details Coverage Type * Additional Premium in respect of Persian Gulf …" at bounding box center [714, 299] width 653 height 459
click at [1009, 519] on p "Get a Quote" at bounding box center [1010, 517] width 43 height 11
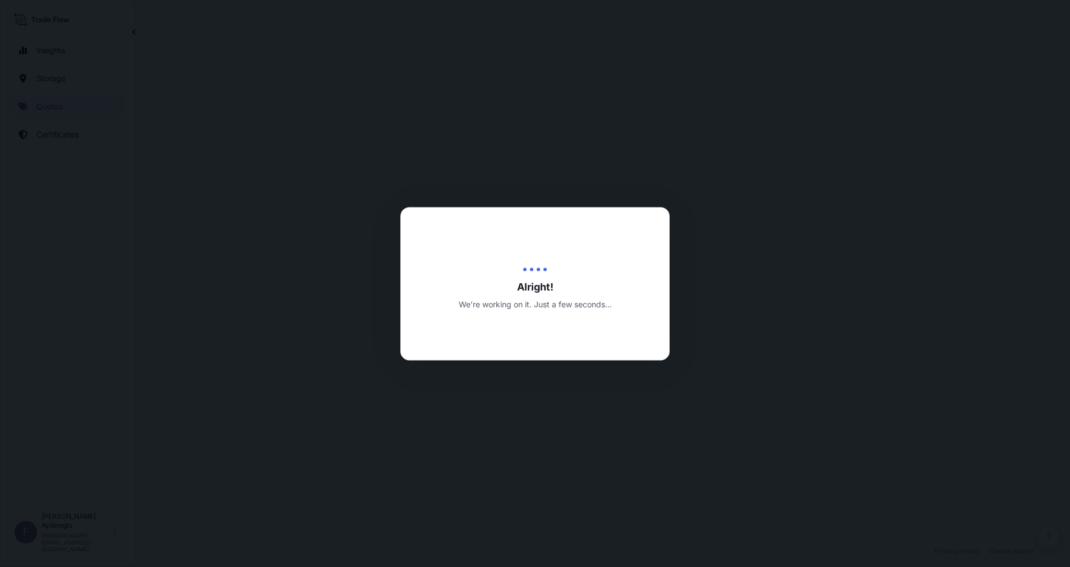
select select "Ocean Vessel"
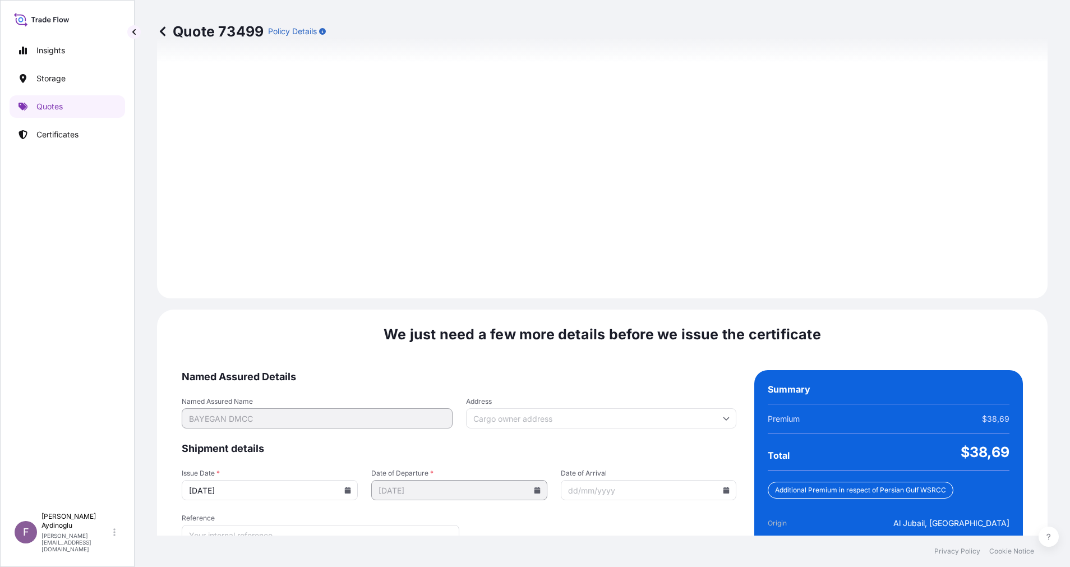
scroll to position [1204, 0]
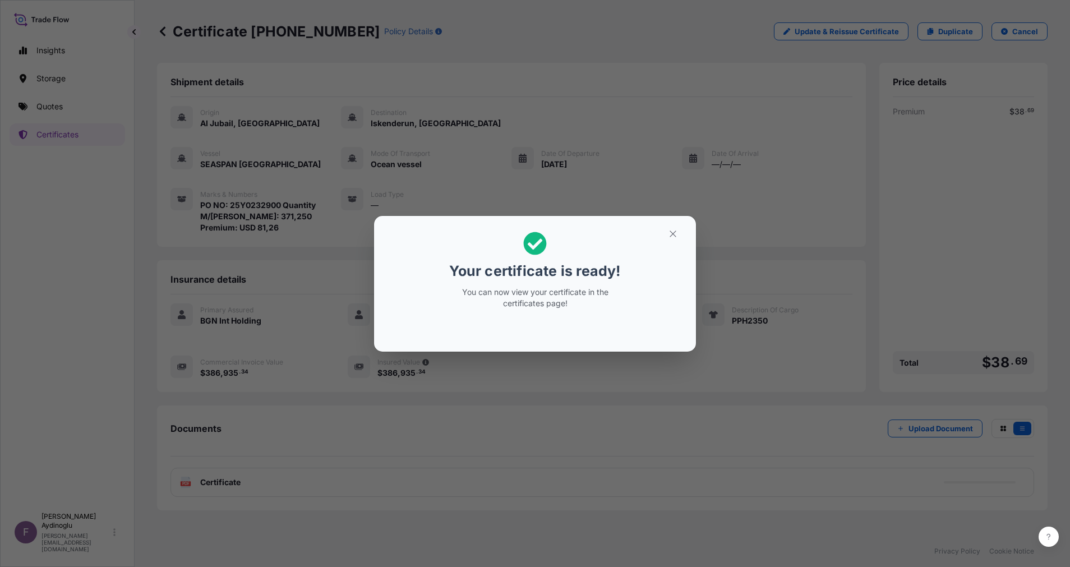
click at [676, 232] on icon "button" at bounding box center [673, 234] width 10 height 10
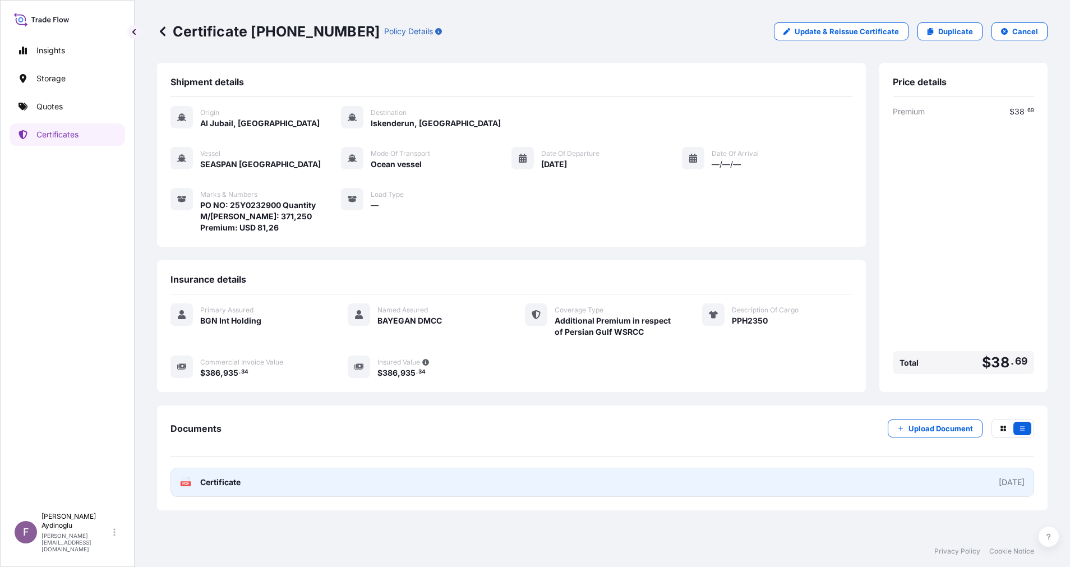
click at [570, 480] on link "PDF Certificate [DATE]" at bounding box center [603, 482] width 864 height 29
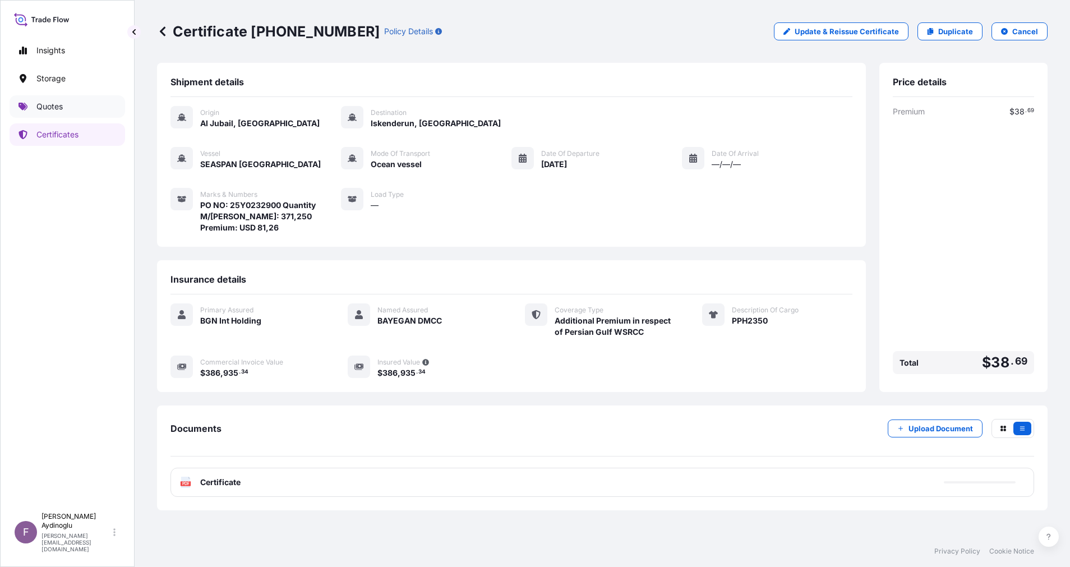
click at [82, 112] on link "Quotes" at bounding box center [68, 106] width 116 height 22
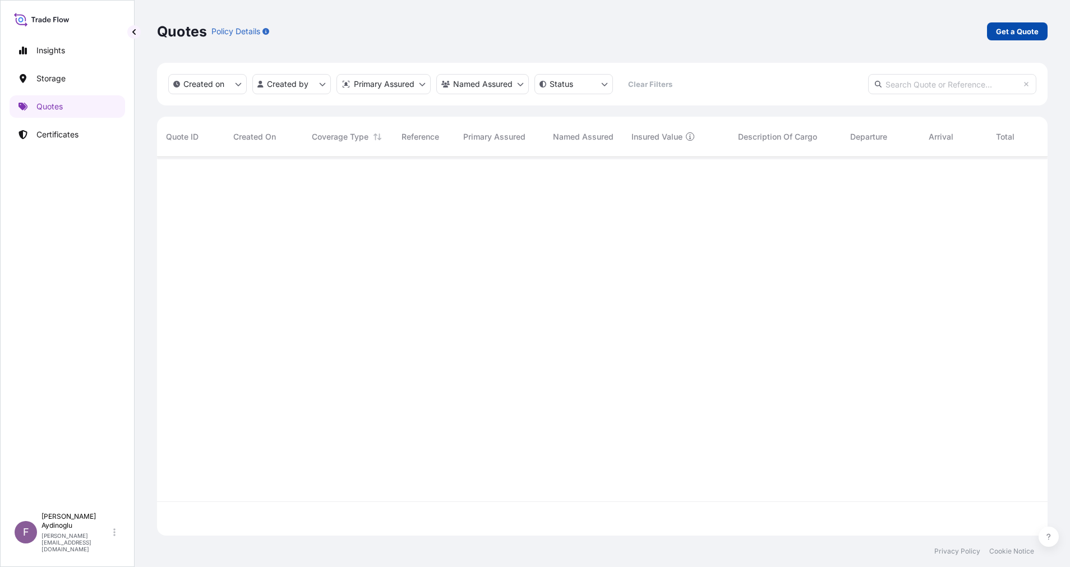
scroll to position [372, 878]
click at [1010, 30] on p "Get a Quote" at bounding box center [1017, 31] width 43 height 11
select select "Ocean Vessel"
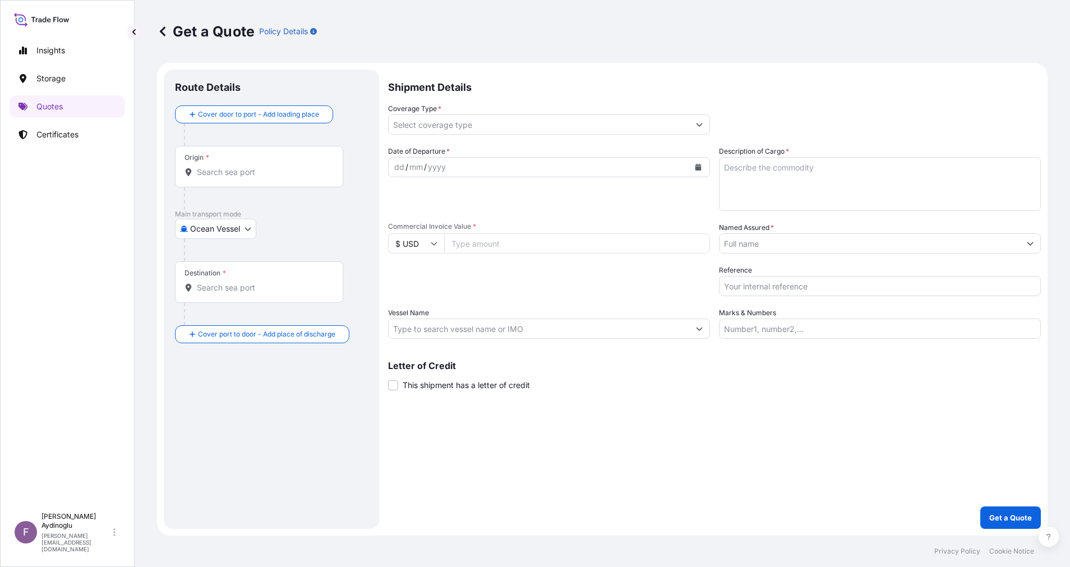
click at [877, 335] on input "Marks & Numbers" at bounding box center [880, 329] width 322 height 20
paste input "PO NO: 25Y0168600 Quantity M/[PERSON_NAME]: 247,500 Premium: USD 29,65"
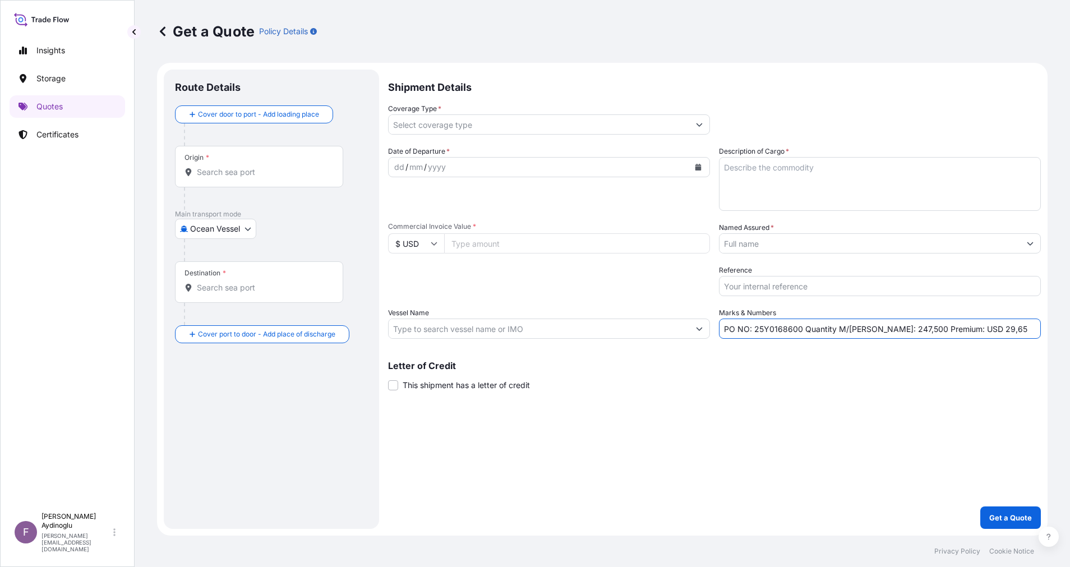
drag, startPoint x: 752, startPoint y: 453, endPoint x: 740, endPoint y: 461, distance: 14.6
click at [749, 456] on div "Shipment Details Coverage Type * Date of Departure * dd / mm / yyyy Cargo Categ…" at bounding box center [714, 299] width 653 height 459
drag, startPoint x: 755, startPoint y: 331, endPoint x: 799, endPoint y: 332, distance: 44.3
click at [799, 332] on input "PO NO: 25Y0168600 Quantity M/[PERSON_NAME]: 247,500 Premium: USD 29,65" at bounding box center [880, 329] width 322 height 20
paste input "2320"
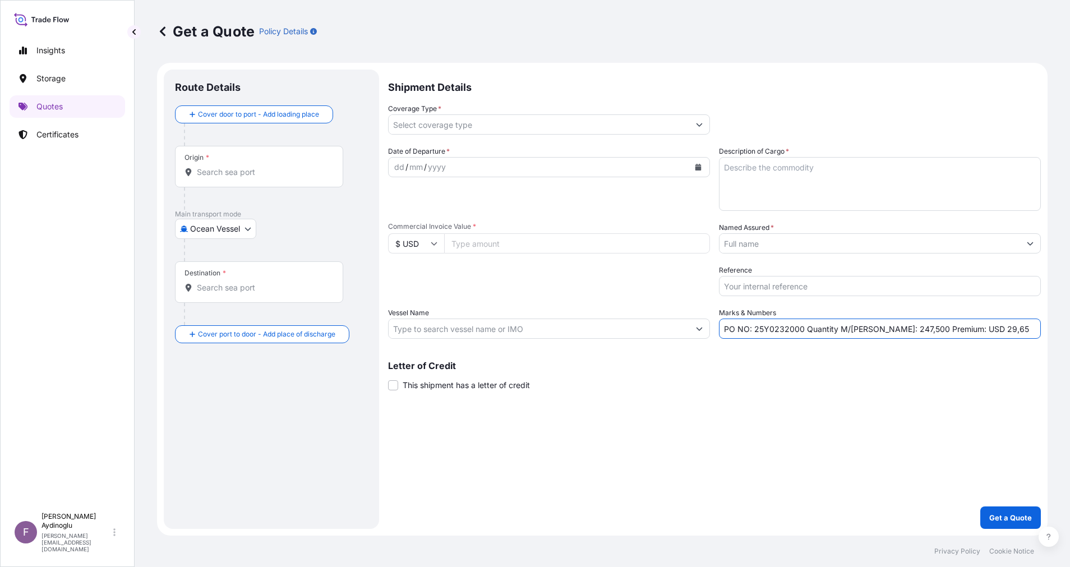
type input "PO NO: 25Y0232000 Quantity M/[PERSON_NAME]: 247,500 Premium: USD 29,65"
click at [791, 400] on div "Shipment Details Coverage Type * Date of Departure * dd / mm / yyyy Cargo Categ…" at bounding box center [714, 299] width 653 height 459
click at [513, 248] on input "Commercial Invoice Value *" at bounding box center [577, 243] width 266 height 20
paste input "633798"
type input "633798"
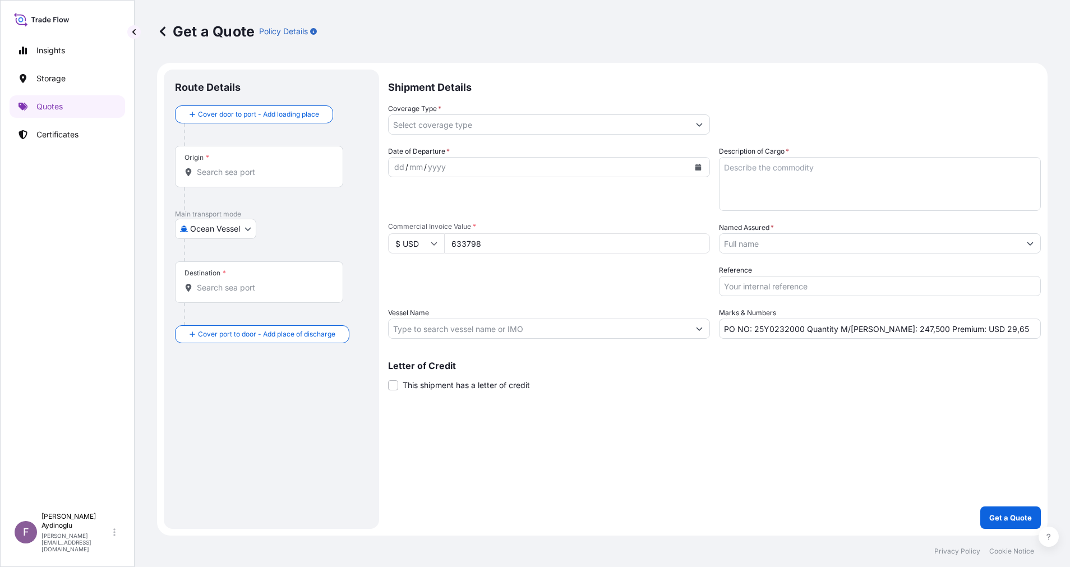
click at [638, 443] on div "Shipment Details Coverage Type * Date of Departure * dd / mm / yyyy Cargo Categ…" at bounding box center [714, 299] width 653 height 459
click at [818, 182] on textarea "Description of Cargo *" at bounding box center [880, 184] width 322 height 54
paste textarea "HDB1258"
type textarea "HDB1258"
click at [798, 407] on div "Shipment Details Coverage Type * Date of Departure * dd / mm / yyyy Cargo Categ…" at bounding box center [714, 299] width 653 height 459
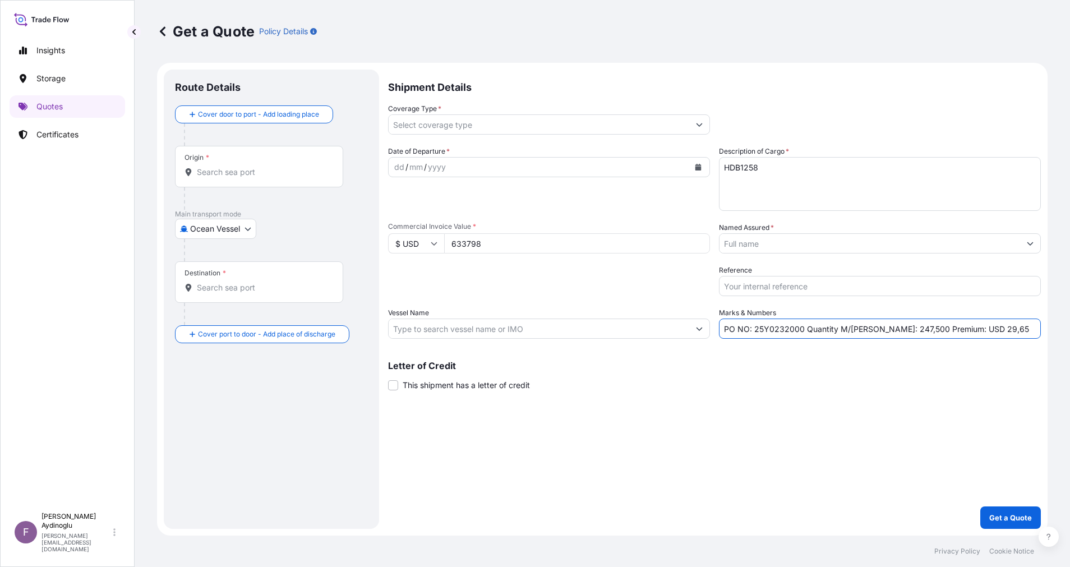
drag, startPoint x: 873, startPoint y: 334, endPoint x: 883, endPoint y: 333, distance: 9.6
click at [883, 333] on input "PO NO: 25Y0232000 Quantity M/[PERSON_NAME]: 247,500 Premium: USD 29,65" at bounding box center [880, 329] width 322 height 20
click at [893, 329] on input "PO NO: 25Y0232000 Quantity M/[PERSON_NAME]: 594,500 Premium: USD 29,65" at bounding box center [880, 329] width 322 height 20
type input "PO NO: 25Y0232000 Quantity M/[PERSON_NAME]: 594,000 Premium: USD 29,65"
click at [476, 326] on input "Vessel Name" at bounding box center [539, 329] width 301 height 20
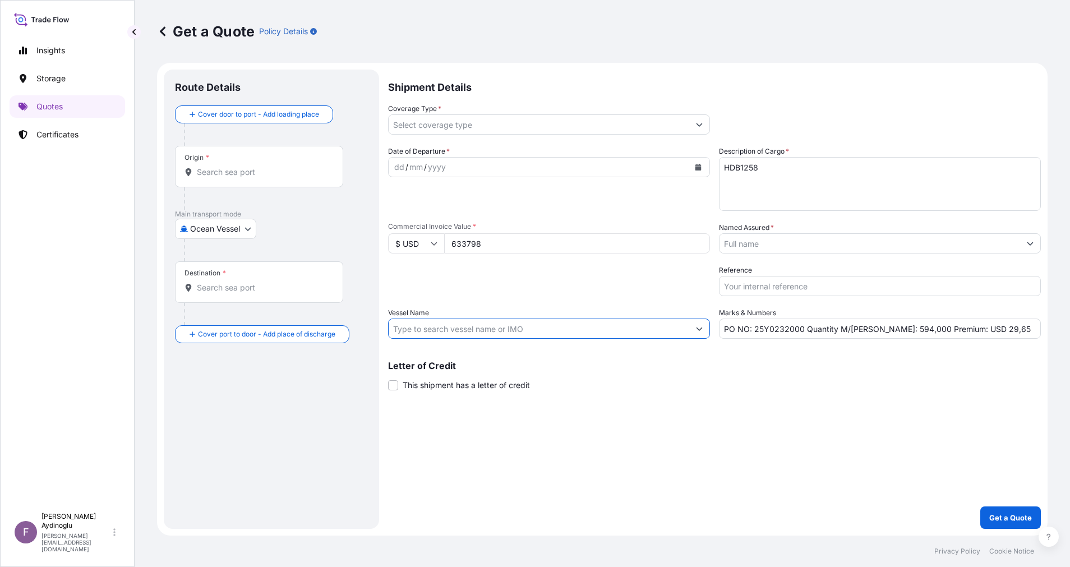
paste input "MSC [PERSON_NAME]"
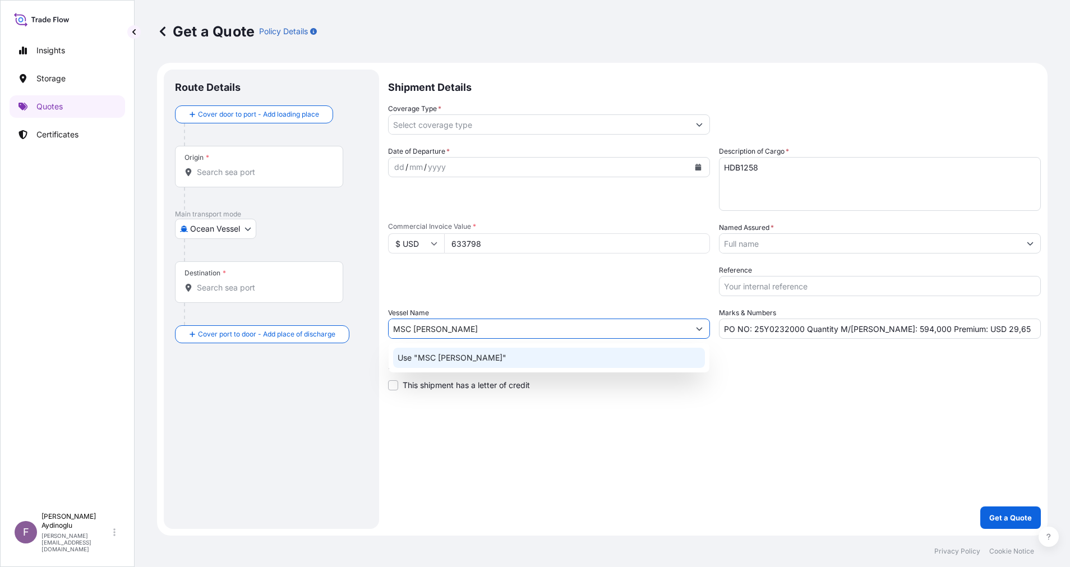
click at [507, 360] on div "Use "MSC [PERSON_NAME]"" at bounding box center [549, 358] width 312 height 20
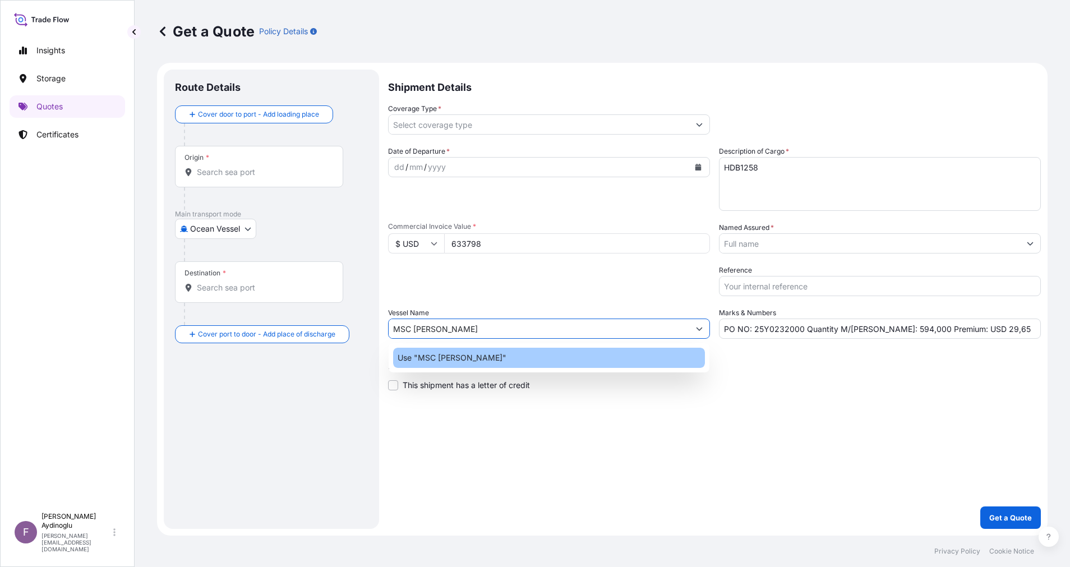
type input "MSC [PERSON_NAME]"
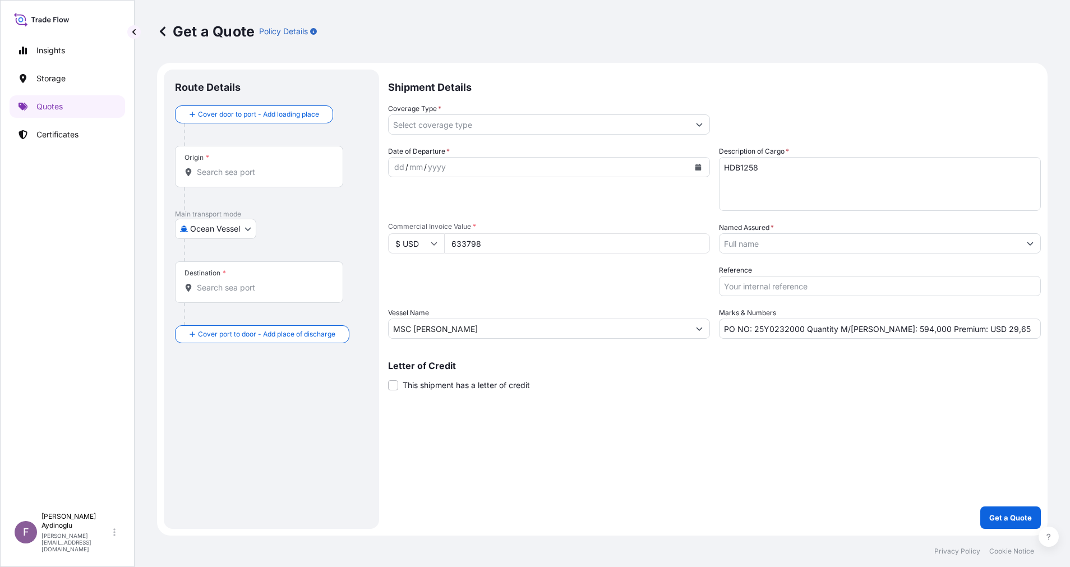
click at [702, 416] on div "Shipment Details Coverage Type * Date of Departure * dd / mm / yyyy Cargo Categ…" at bounding box center [714, 299] width 653 height 459
click at [292, 181] on div "Origin *" at bounding box center [259, 167] width 168 height 42
click at [292, 178] on input "Origin *" at bounding box center [263, 172] width 132 height 11
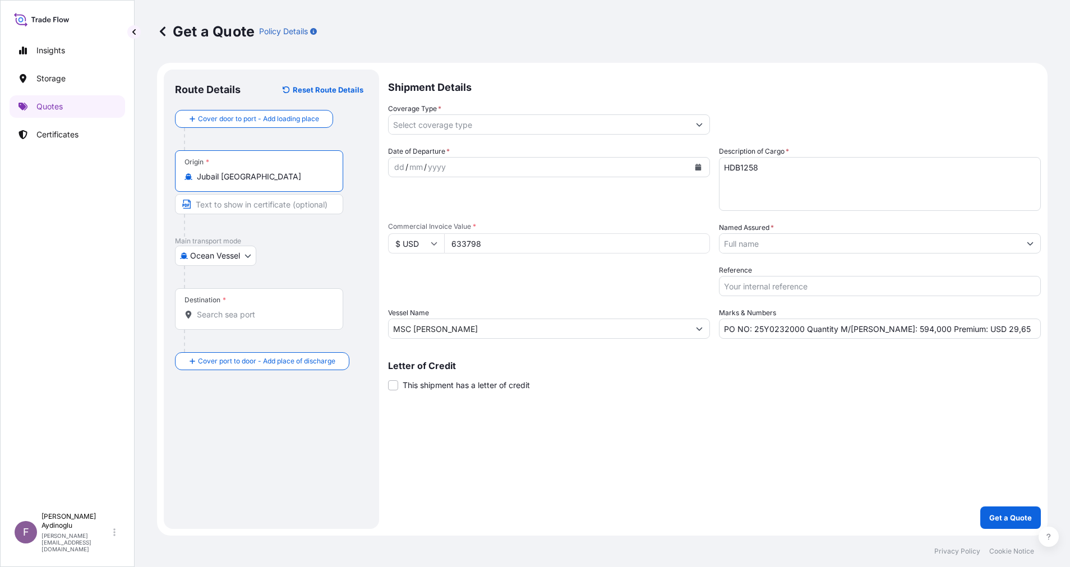
type input "Jubail [GEOGRAPHIC_DATA]"
type input "JUBAIL / [GEOGRAPHIC_DATA]"
click at [226, 310] on input "Destination *" at bounding box center [263, 314] width 132 height 11
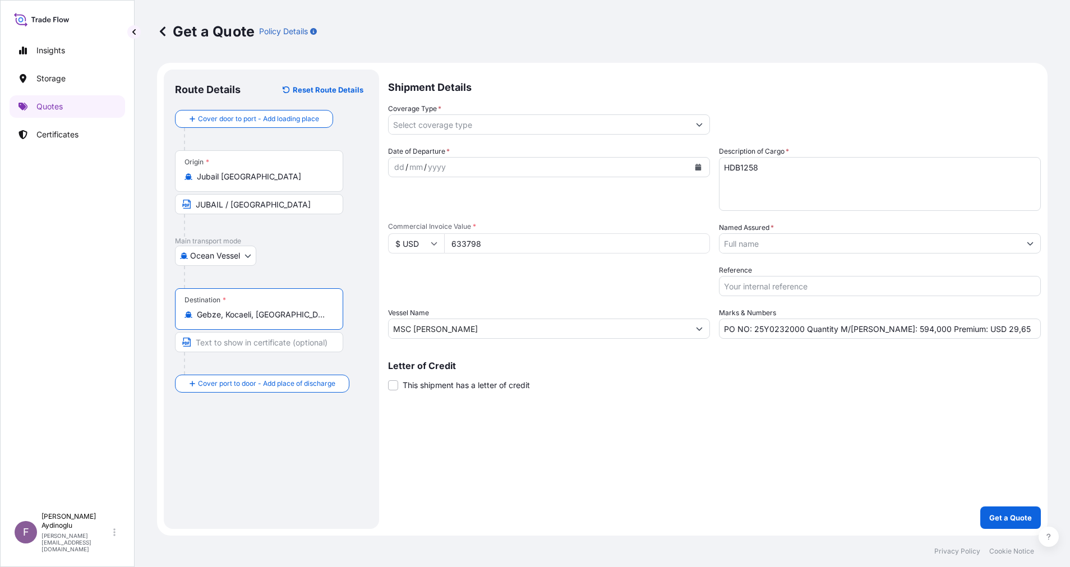
type input "Gebze, Kocaeli, [GEOGRAPHIC_DATA]"
type input "GEBZE / [GEOGRAPHIC_DATA]"
click at [550, 450] on div "Shipment Details Coverage Type * Date of Departure * dd / mm / yyyy Cargo Categ…" at bounding box center [714, 299] width 653 height 459
click at [397, 169] on div "dd" at bounding box center [399, 166] width 12 height 13
click at [474, 165] on div "18 / 09 / 225" at bounding box center [539, 167] width 301 height 20
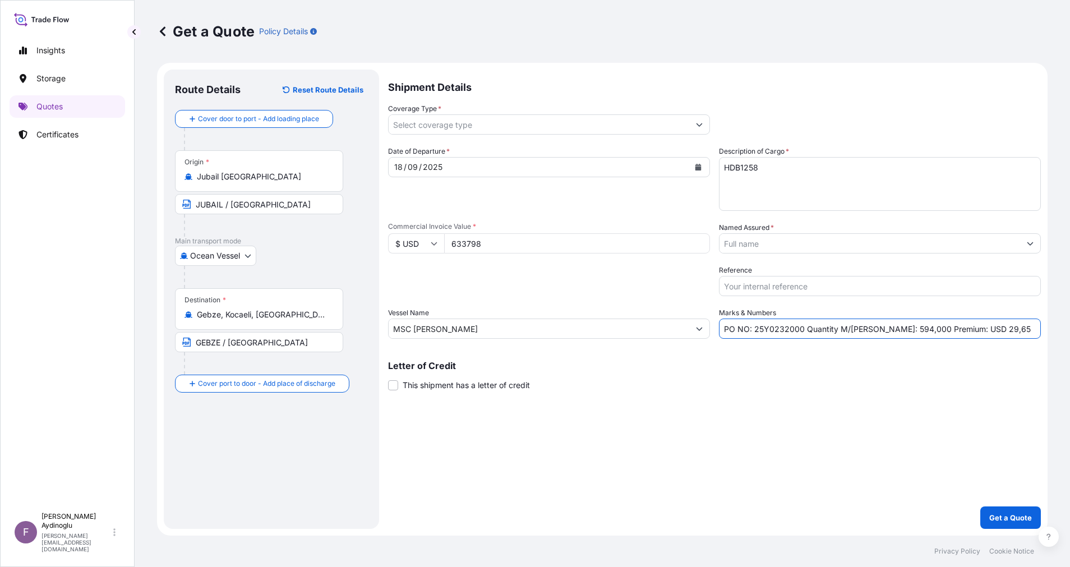
drag, startPoint x: 988, startPoint y: 334, endPoint x: 962, endPoint y: 331, distance: 26.5
click at [962, 331] on input "PO NO: 25Y0232000 Quantity M/[PERSON_NAME]: 594,000 Premium: USD 29,65" at bounding box center [880, 329] width 322 height 20
type input "PO NO: 25Y0232000 Quantity M/[PERSON_NAME]: 594,000 Premium: USD 133,10"
click at [697, 124] on icon "Show suggestions" at bounding box center [700, 124] width 6 height 3
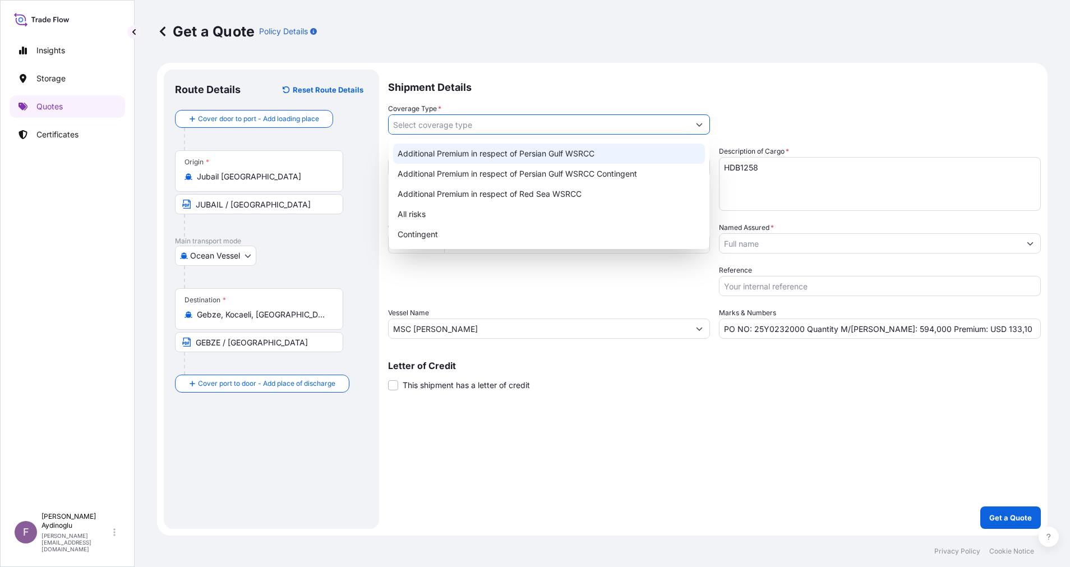
click at [627, 160] on div "Additional Premium in respect of Persian Gulf WSRCC" at bounding box center [549, 154] width 312 height 20
type input "Additional Premium in respect of Persian Gulf WSRCC"
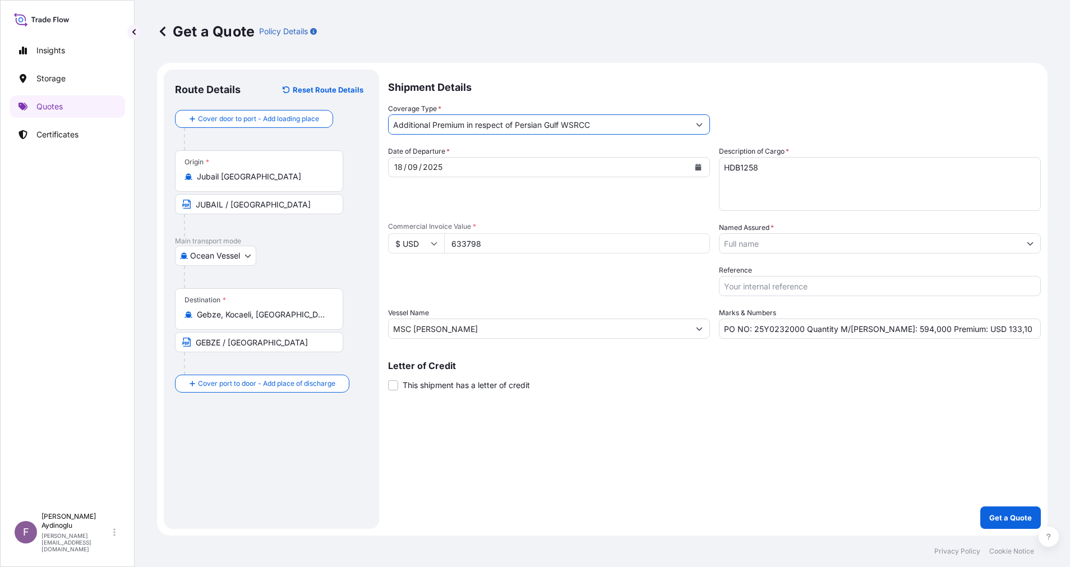
click at [1029, 246] on icon "Show suggestions" at bounding box center [1030, 243] width 7 height 7
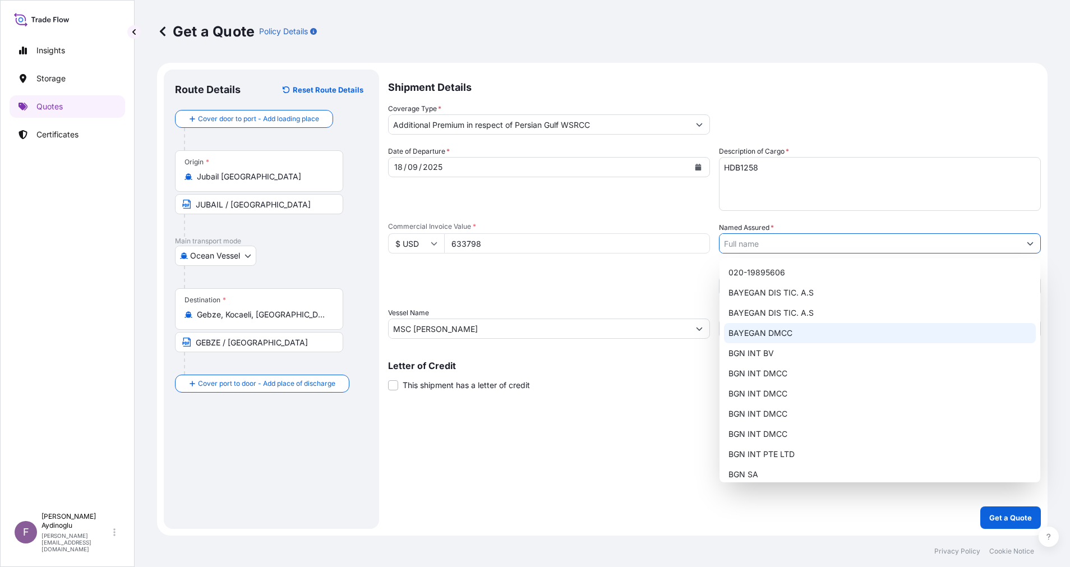
click at [865, 327] on div "BAYEGAN DMCC" at bounding box center [880, 333] width 312 height 20
type input "BAYEGAN DMCC"
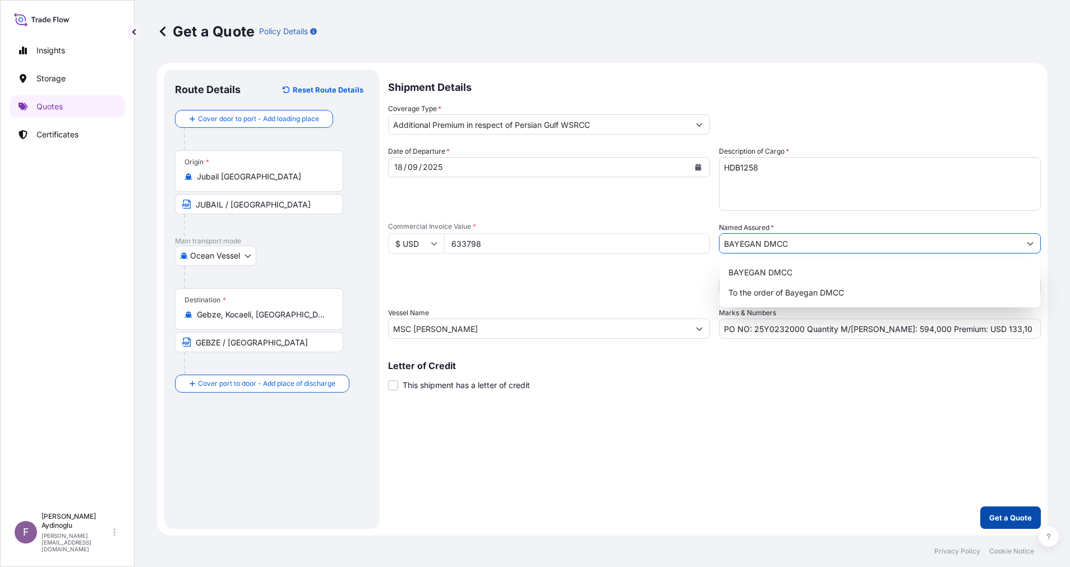
click at [1009, 515] on p "Get a Quote" at bounding box center [1010, 517] width 43 height 11
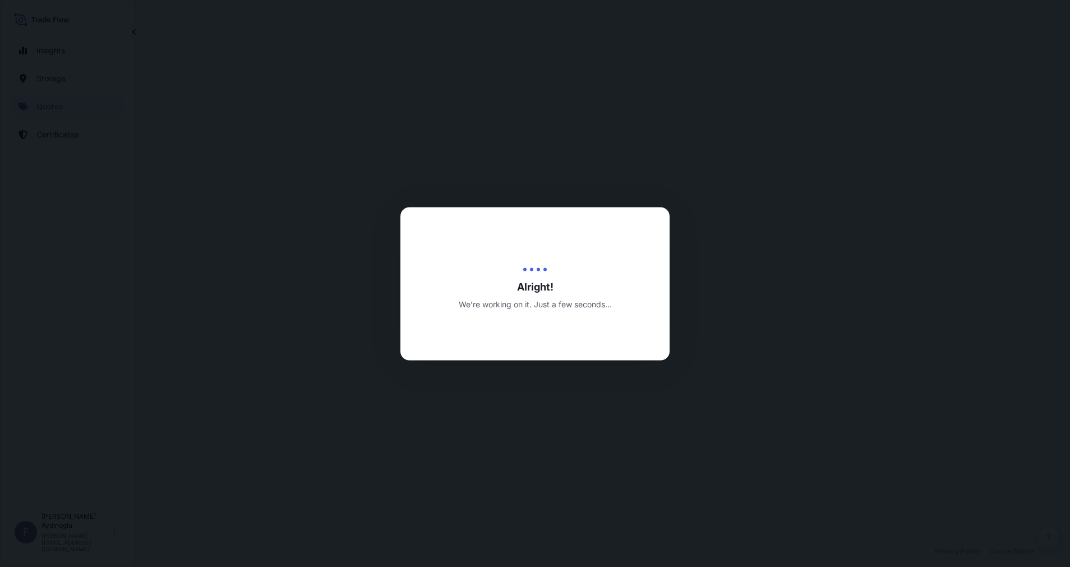
select select "Ocean Vessel"
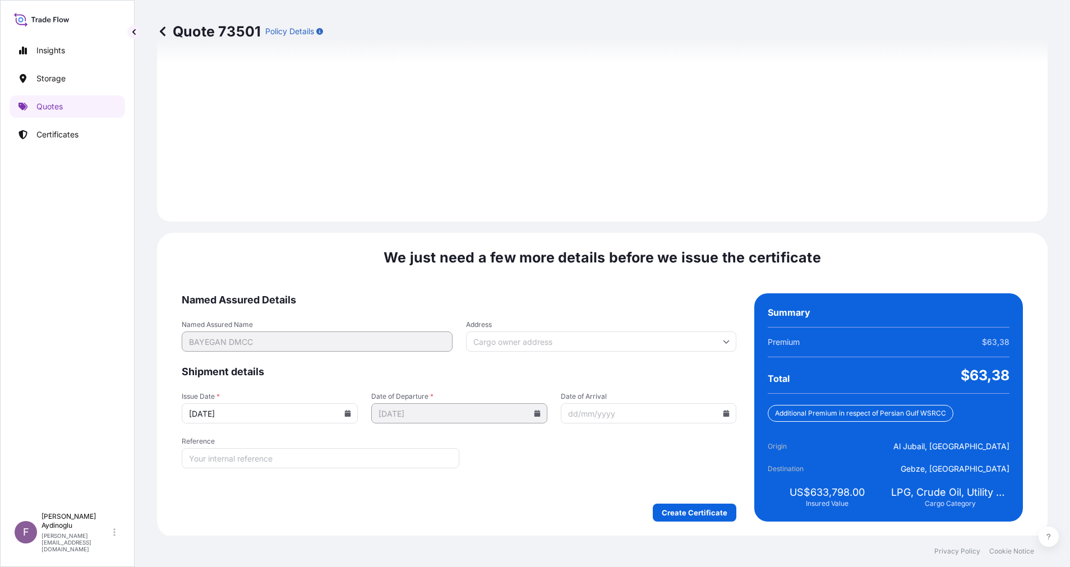
scroll to position [1204, 0]
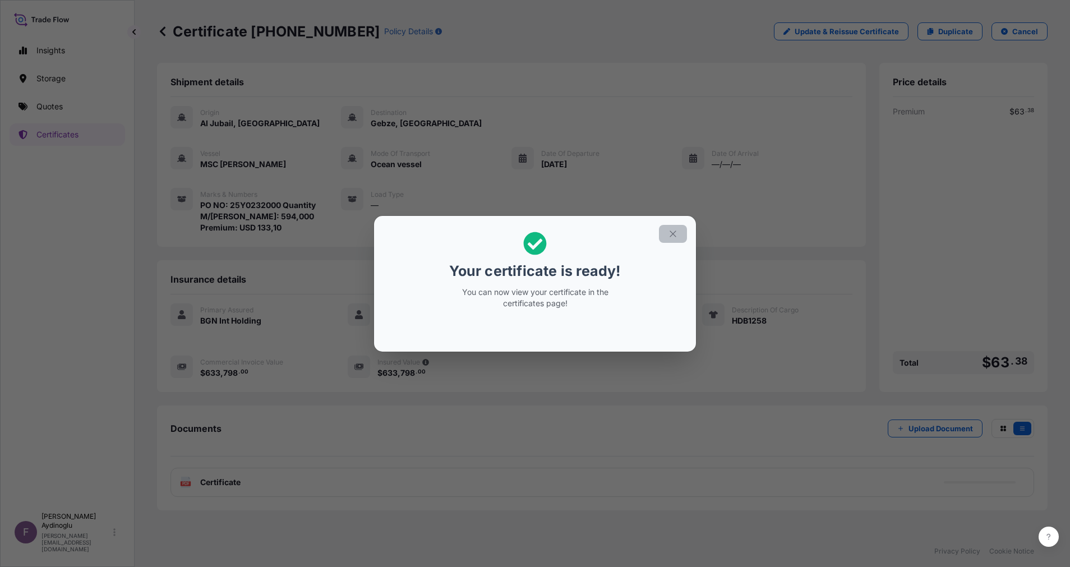
click at [681, 238] on button "button" at bounding box center [673, 234] width 28 height 18
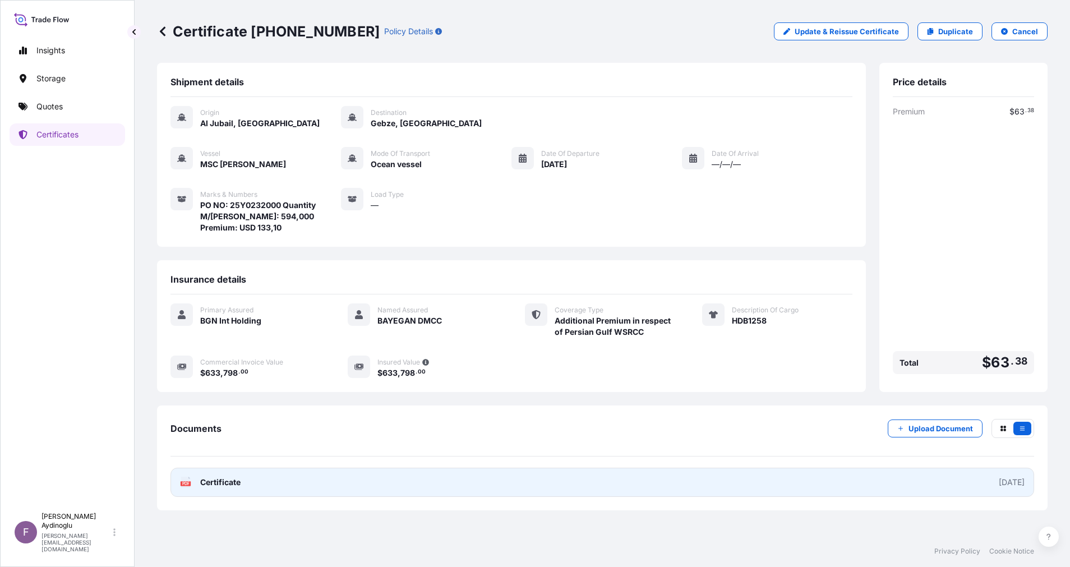
click at [613, 490] on link "PDF Certificate [DATE]" at bounding box center [603, 482] width 864 height 29
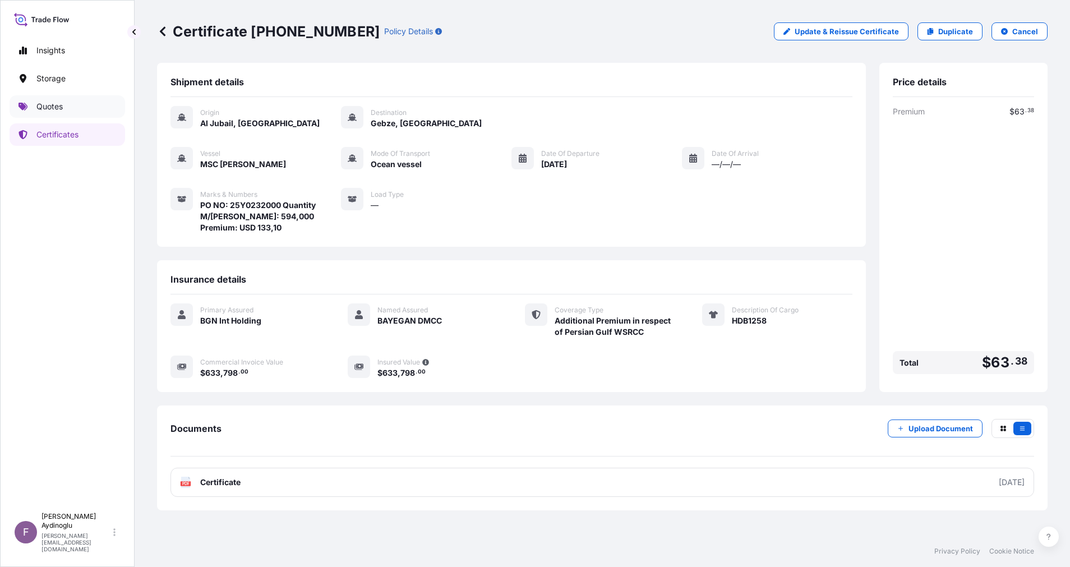
click at [73, 113] on link "Quotes" at bounding box center [68, 106] width 116 height 22
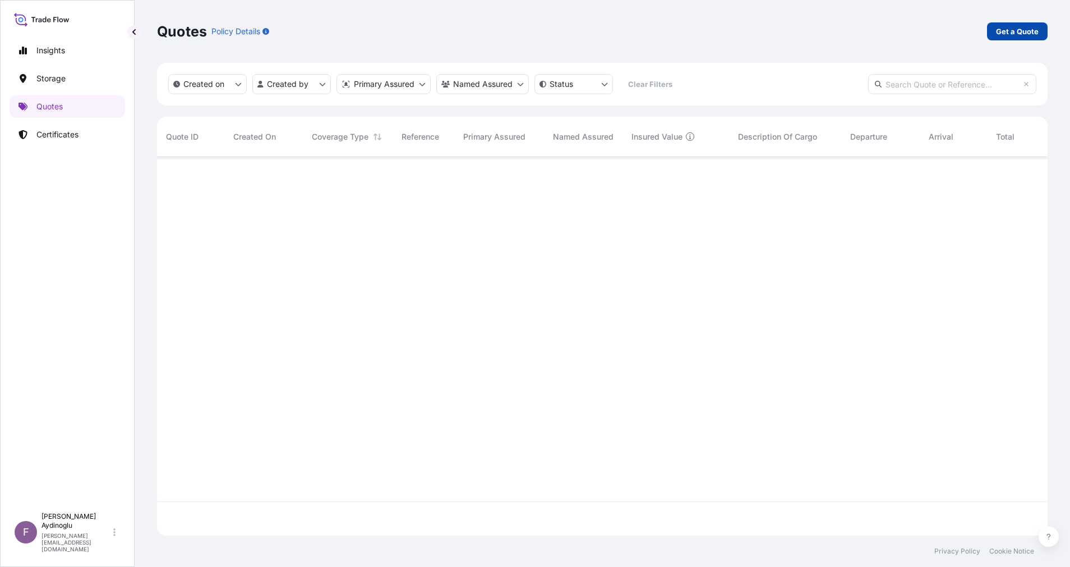
scroll to position [406, 878]
click at [1020, 31] on p "Get a Quote" at bounding box center [1017, 31] width 43 height 11
select select "Ocean Vessel"
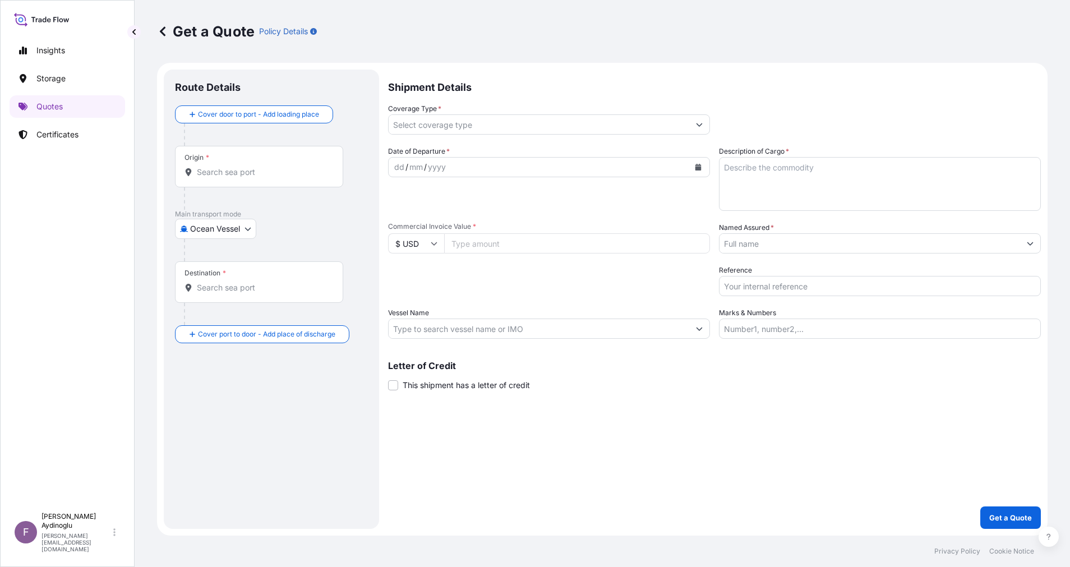
click at [843, 337] on input "Marks & Numbers" at bounding box center [880, 329] width 322 height 20
paste input "PO NO: 25Y0168600 Quantity M/[PERSON_NAME]: 247,500 Premium: USD 29,65"
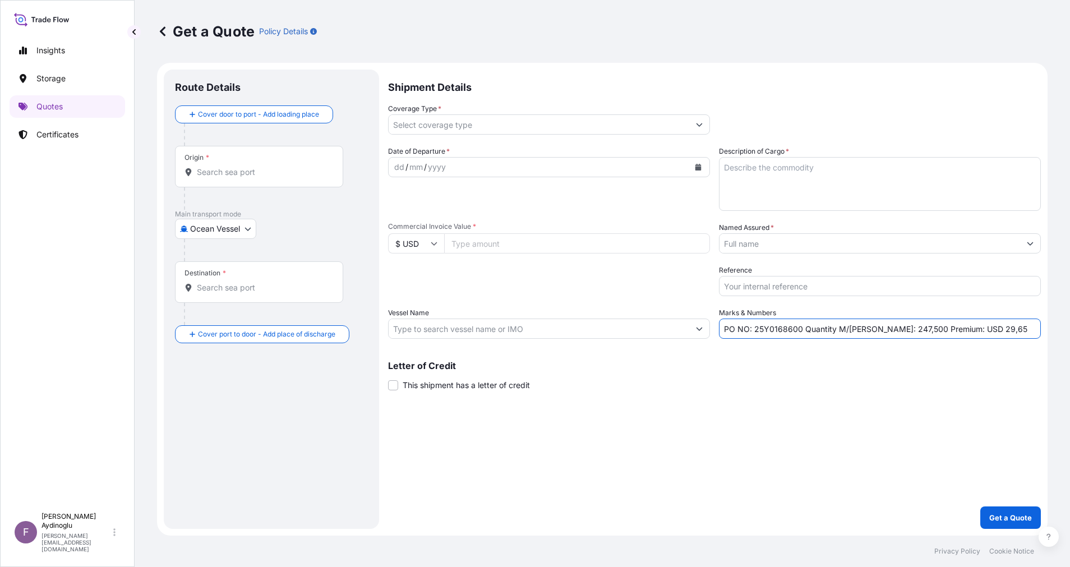
drag, startPoint x: 825, startPoint y: 404, endPoint x: 770, endPoint y: 418, distance: 56.7
click at [824, 407] on div "Shipment Details Coverage Type * Date of Departure * dd / mm / yyyy Cargo Categ…" at bounding box center [714, 299] width 653 height 459
drag, startPoint x: 754, startPoint y: 330, endPoint x: 800, endPoint y: 330, distance: 46.6
click at [800, 330] on input "PO NO: 25Y0168600 Quantity M/[PERSON_NAME]: 247,500 Premium: USD 29,65" at bounding box center [880, 329] width 322 height 20
paste input "2309"
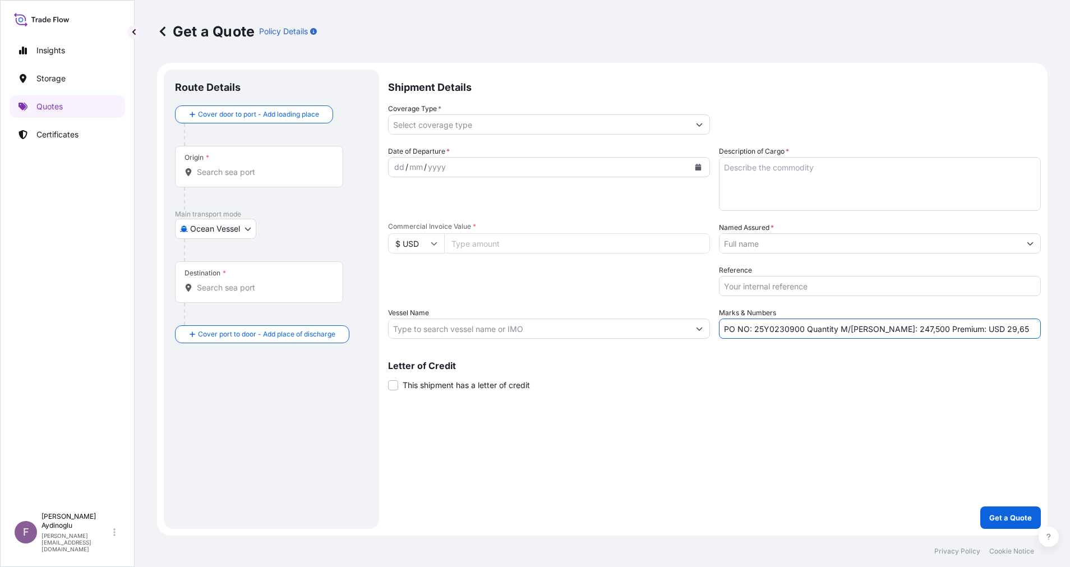
type input "PO NO: 25Y0230900 Quantity M/[PERSON_NAME]: 247,500 Premium: USD 29,65"
click at [498, 248] on input "Commercial Invoice Value *" at bounding box center [577, 243] width 266 height 20
paste input "158449.5"
type input "158449.5"
click at [739, 430] on div "Shipment Details Coverage Type * Date of Departure * dd / mm / yyyy Cargo Categ…" at bounding box center [714, 299] width 653 height 459
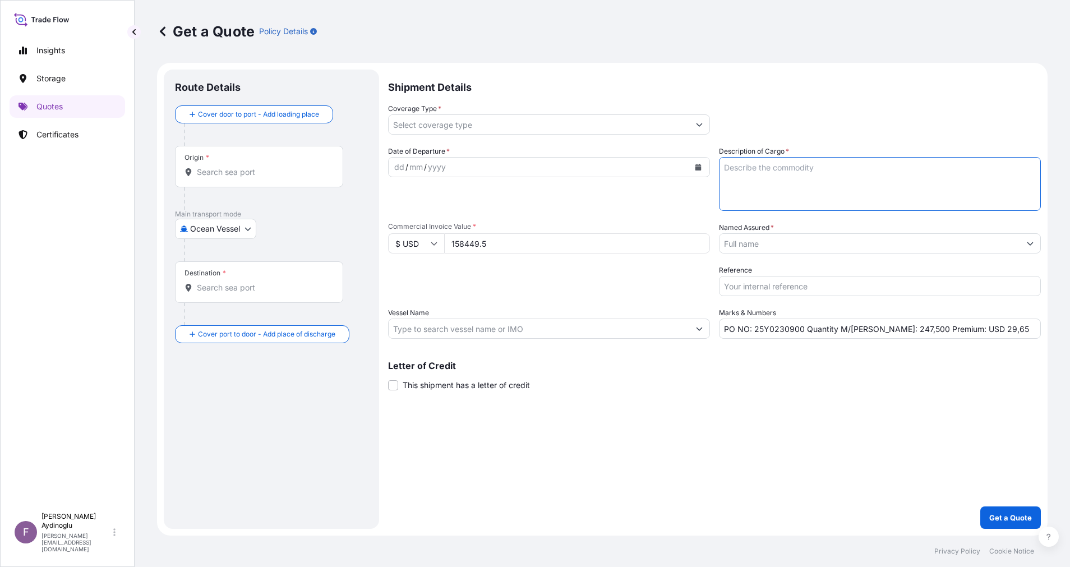
click at [795, 187] on textarea "Description of Cargo *" at bounding box center [880, 184] width 322 height 54
type textarea "NPP"
click at [893, 406] on div "Shipment Details Coverage Type * Date of Departure * dd / mm / yyyy Cargo Categ…" at bounding box center [714, 299] width 653 height 459
drag, startPoint x: 876, startPoint y: 329, endPoint x: 885, endPoint y: 330, distance: 9.6
click at [885, 330] on input "PO NO: 25Y0230900 Quantity M/[PERSON_NAME]: 247,500 Premium: USD 29,65" at bounding box center [880, 329] width 322 height 20
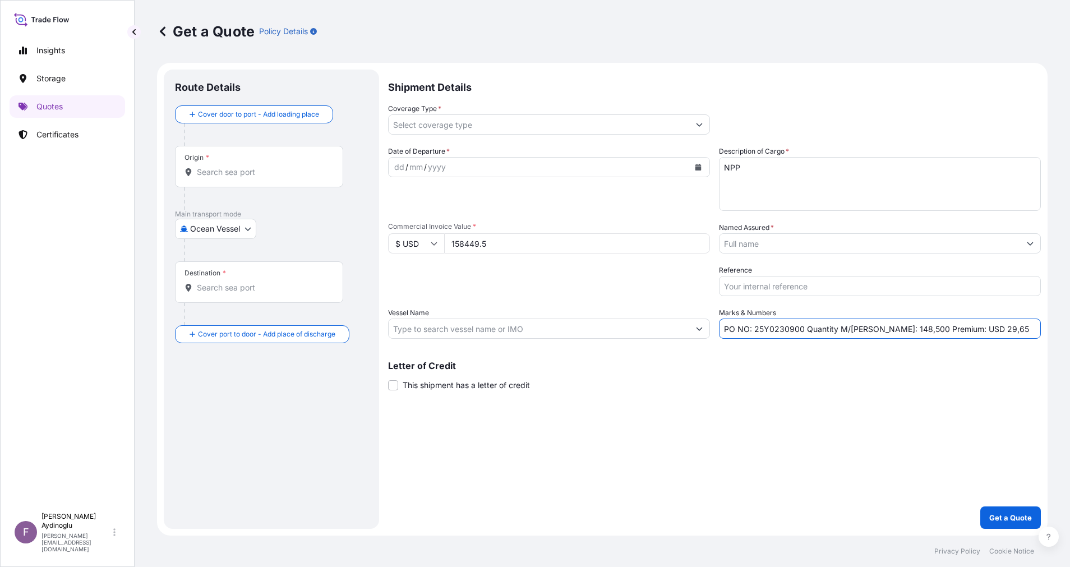
type input "PO NO: 25Y0230900 Quantity M/[PERSON_NAME]: 148,500 Premium: USD 29,65"
click at [476, 330] on input "Vessel Name" at bounding box center [539, 329] width 301 height 20
paste input "MSC DEILA - IS538A"
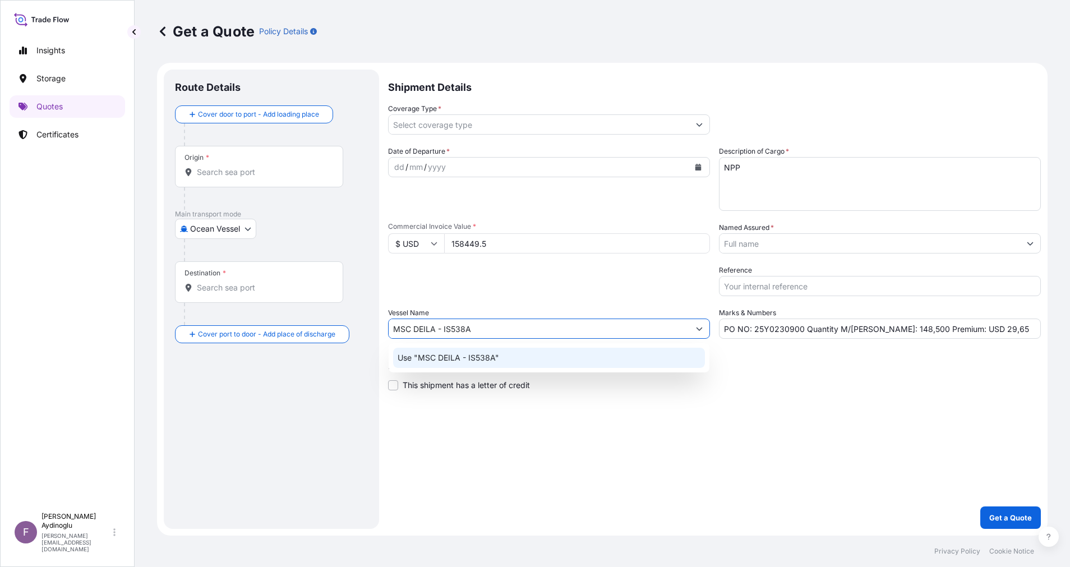
click at [578, 356] on div "Use "MSC DEILA - IS538A"" at bounding box center [549, 358] width 312 height 20
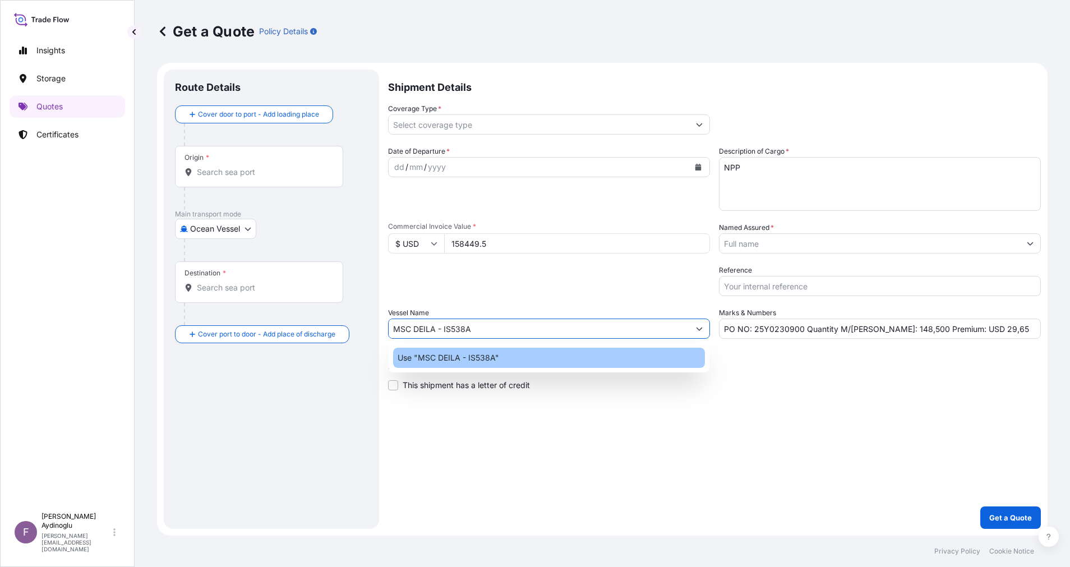
type input "MSC DEILA - IS538A"
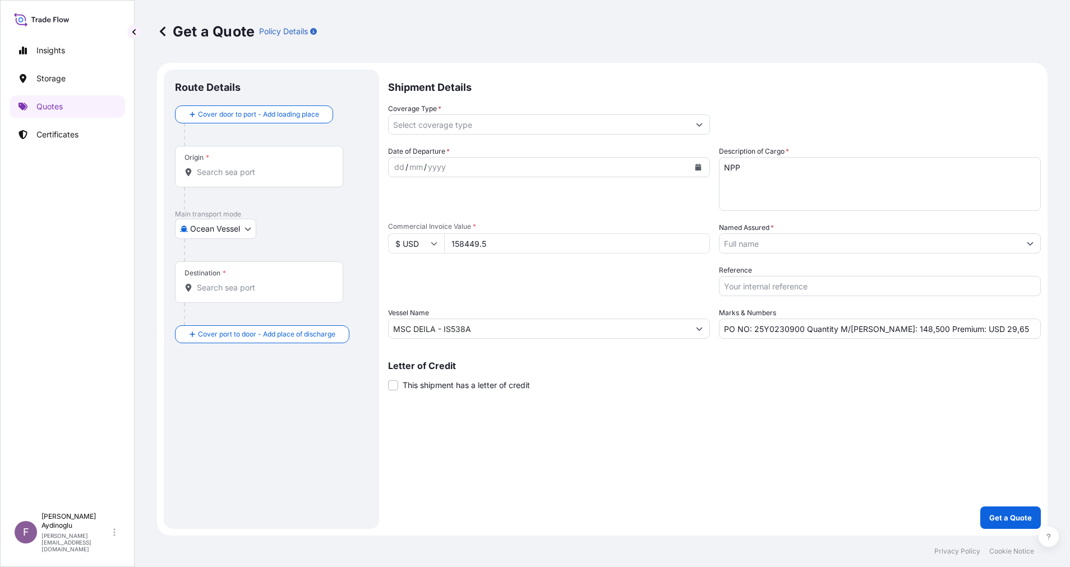
click at [774, 376] on div "Letter of Credit This shipment has a letter of credit Letter of credit * Letter…" at bounding box center [714, 376] width 653 height 30
click at [297, 171] on input "Origin *" at bounding box center [263, 172] width 132 height 11
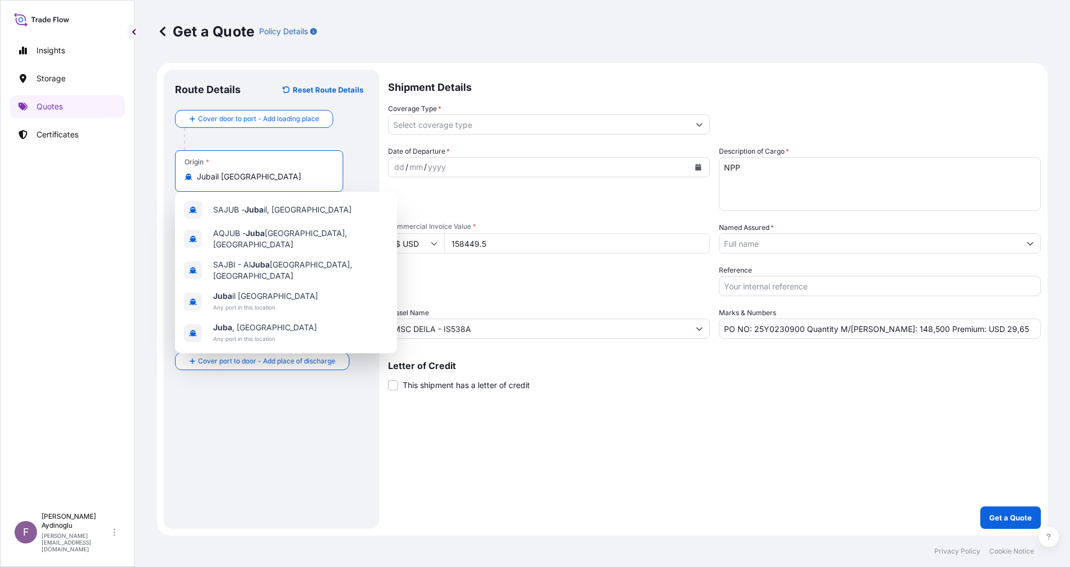
type input "Jubail [GEOGRAPHIC_DATA]"
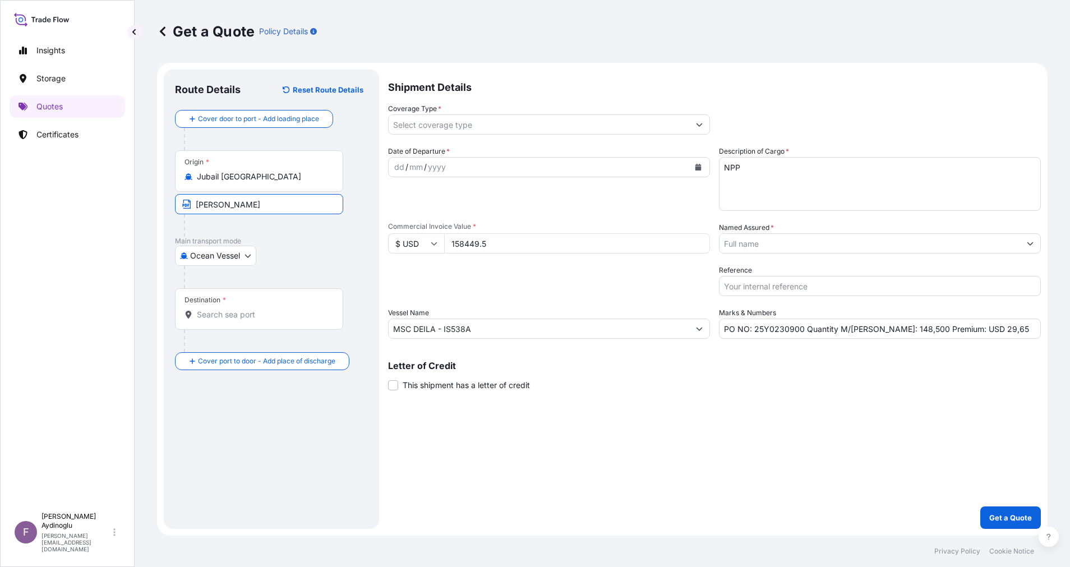
type input "JUBAIL / [GEOGRAPHIC_DATA]"
click at [295, 320] on div "Destination *" at bounding box center [259, 309] width 168 height 42
click at [295, 320] on input "Destination *" at bounding box center [263, 314] width 132 height 11
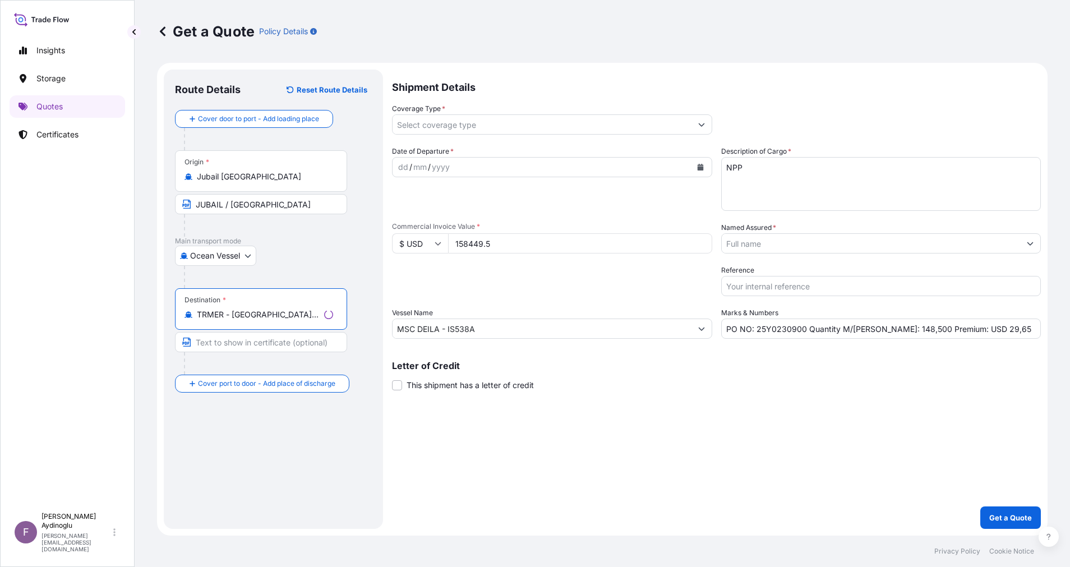
type input "TRMER - [GEOGRAPHIC_DATA], [GEOGRAPHIC_DATA]"
type input "MERSIN / [GEOGRAPHIC_DATA]"
click at [399, 164] on div "dd" at bounding box center [399, 166] width 12 height 13
drag, startPoint x: 984, startPoint y: 327, endPoint x: 960, endPoint y: 330, distance: 23.7
click at [960, 330] on input "PO NO: 25Y0230900 Quantity M/[PERSON_NAME]: 148,500 Premium: USD 29,65" at bounding box center [880, 329] width 322 height 20
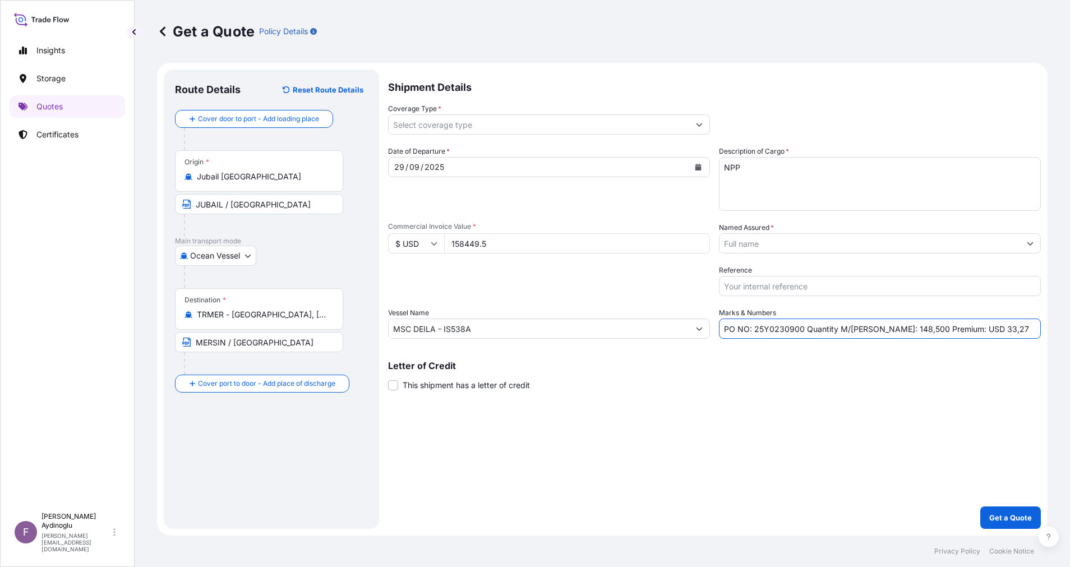
type input "PO NO: 25Y0230900 Quantity M/[PERSON_NAME]: 148,500 Premium: USD 33,27"
click at [698, 114] on div at bounding box center [549, 124] width 322 height 20
click at [699, 118] on button "Show suggestions" at bounding box center [699, 124] width 20 height 20
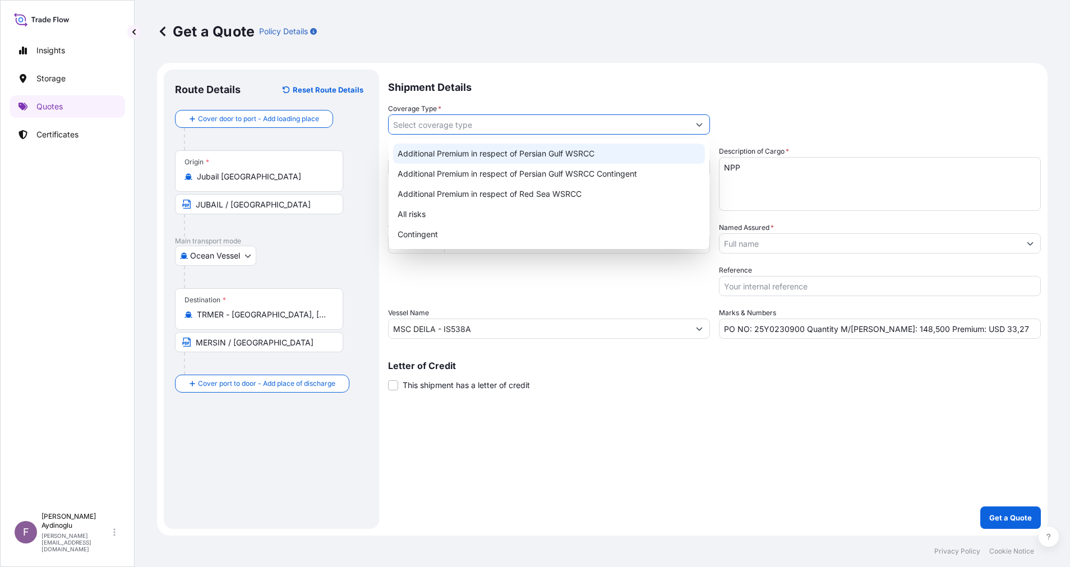
click at [576, 157] on div "Additional Premium in respect of Persian Gulf WSRCC" at bounding box center [549, 154] width 312 height 20
type input "Additional Premium in respect of Persian Gulf WSRCC"
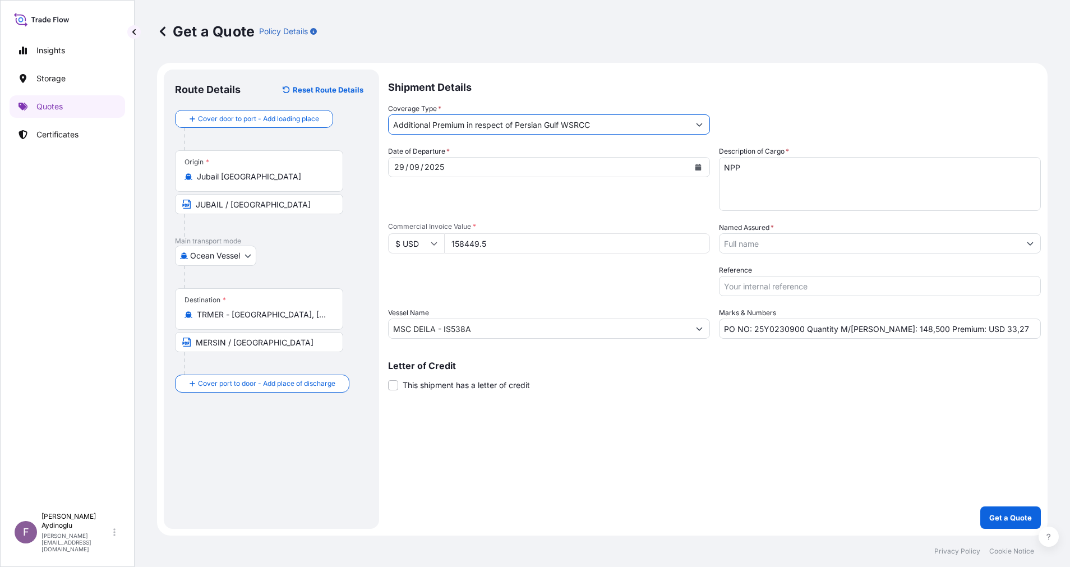
click at [1029, 245] on icon "Show suggestions" at bounding box center [1030, 243] width 7 height 7
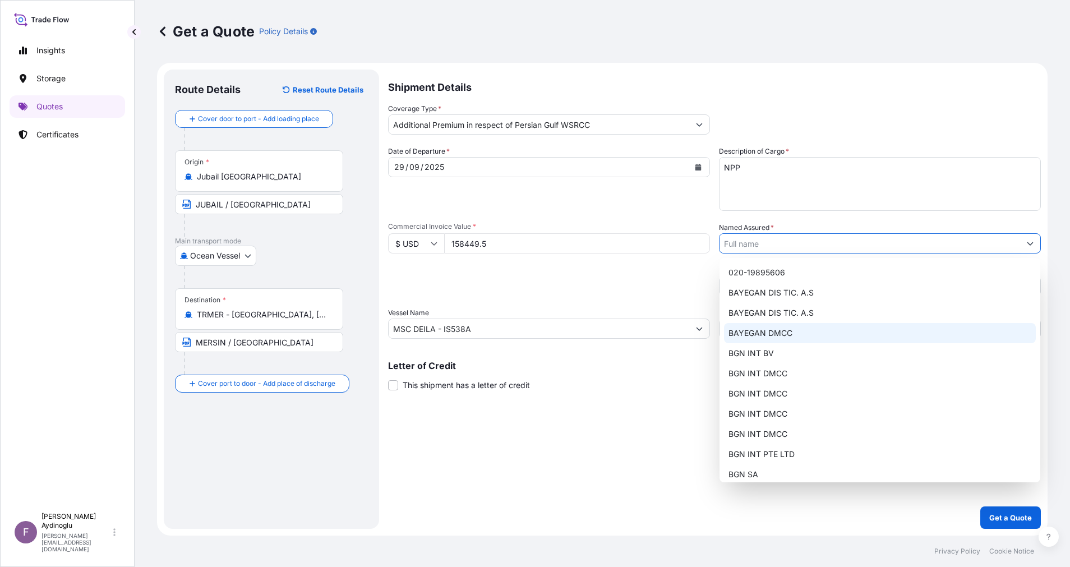
click at [804, 337] on div "BAYEGAN DMCC" at bounding box center [880, 333] width 312 height 20
type input "BAYEGAN DMCC"
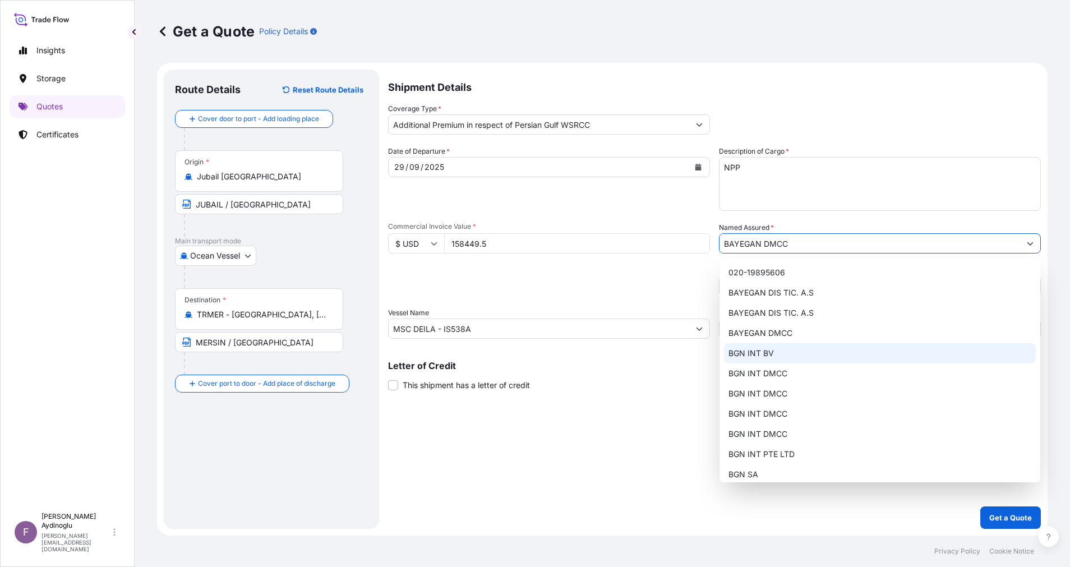
click at [633, 416] on div "Shipment Details Coverage Type * Additional Premium in respect of Persian Gulf …" at bounding box center [714, 299] width 653 height 459
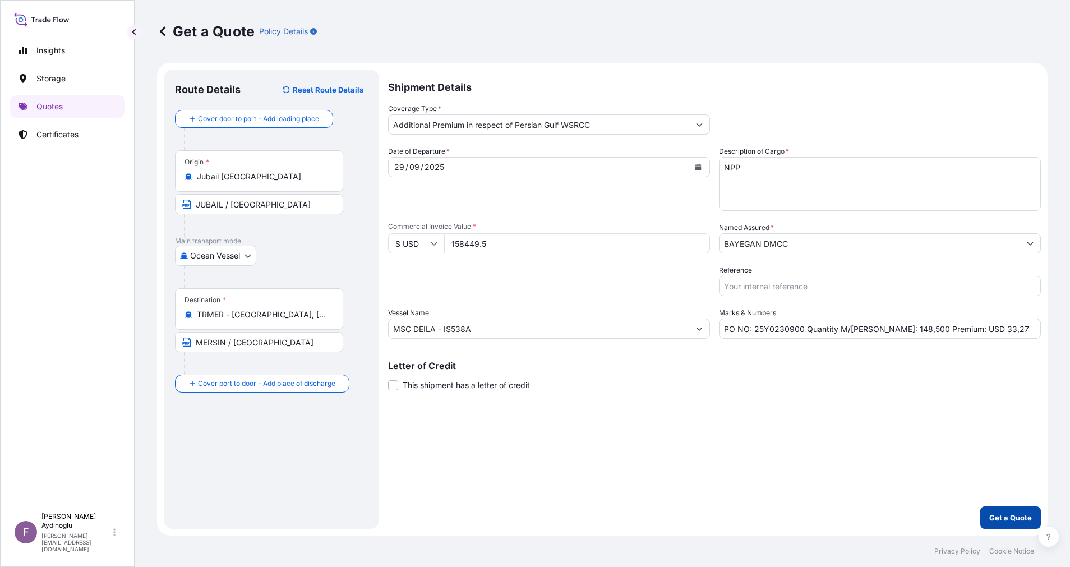
click at [1001, 514] on p "Get a Quote" at bounding box center [1010, 517] width 43 height 11
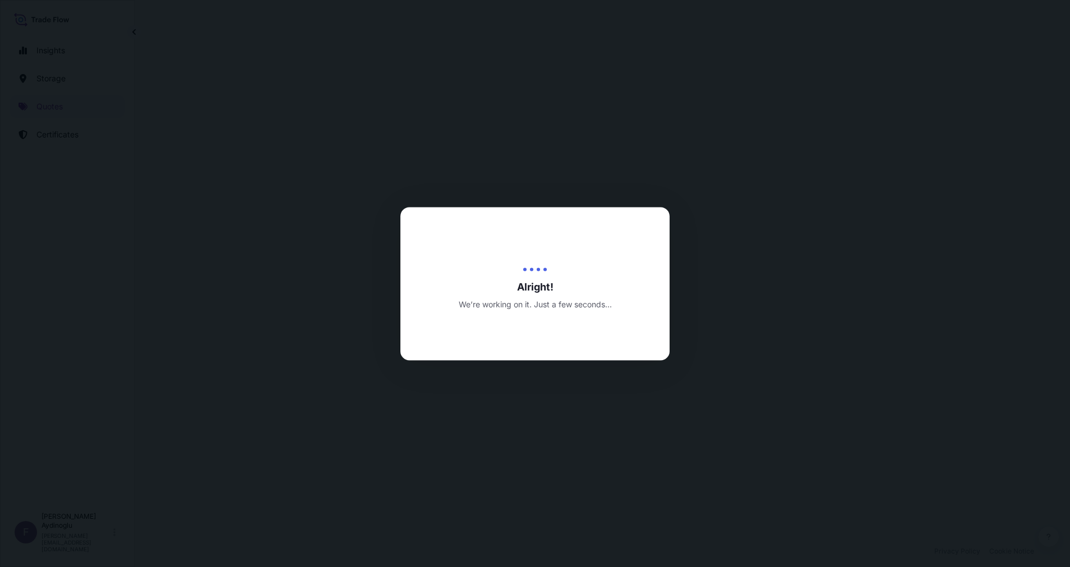
select select "Ocean Vessel"
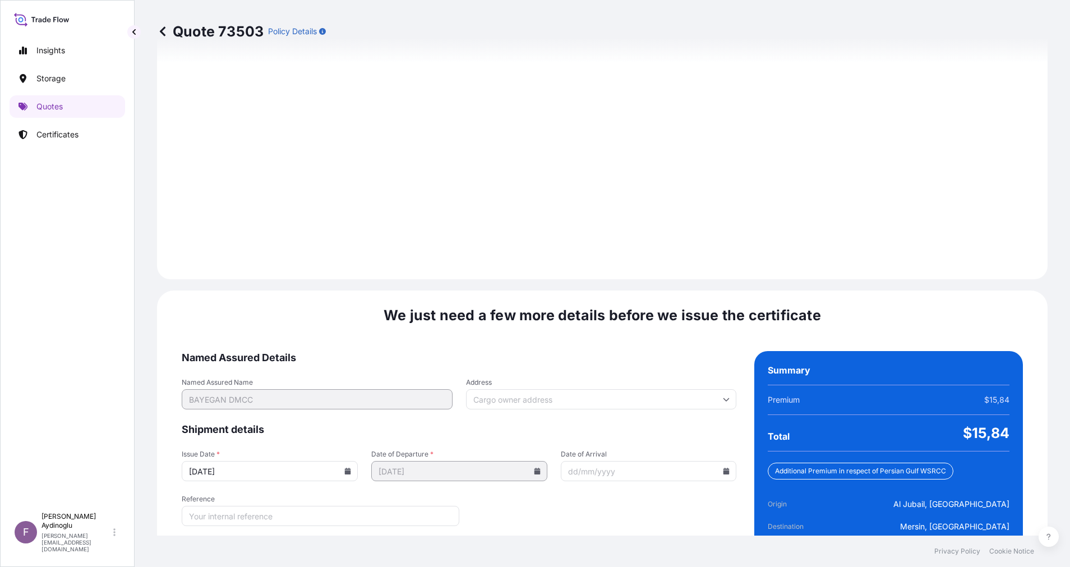
scroll to position [1204, 0]
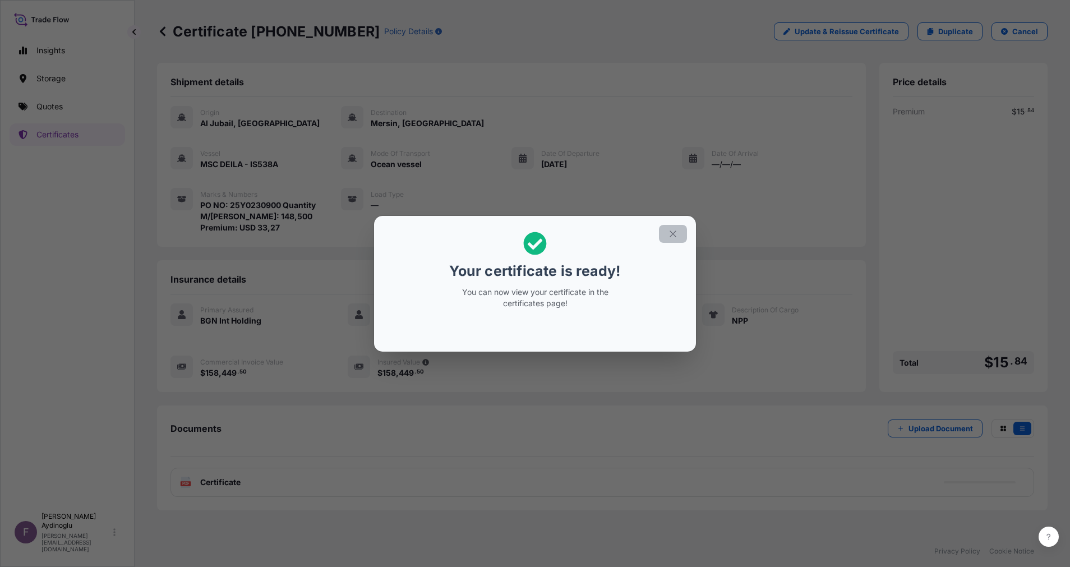
click at [678, 234] on button "button" at bounding box center [673, 234] width 28 height 18
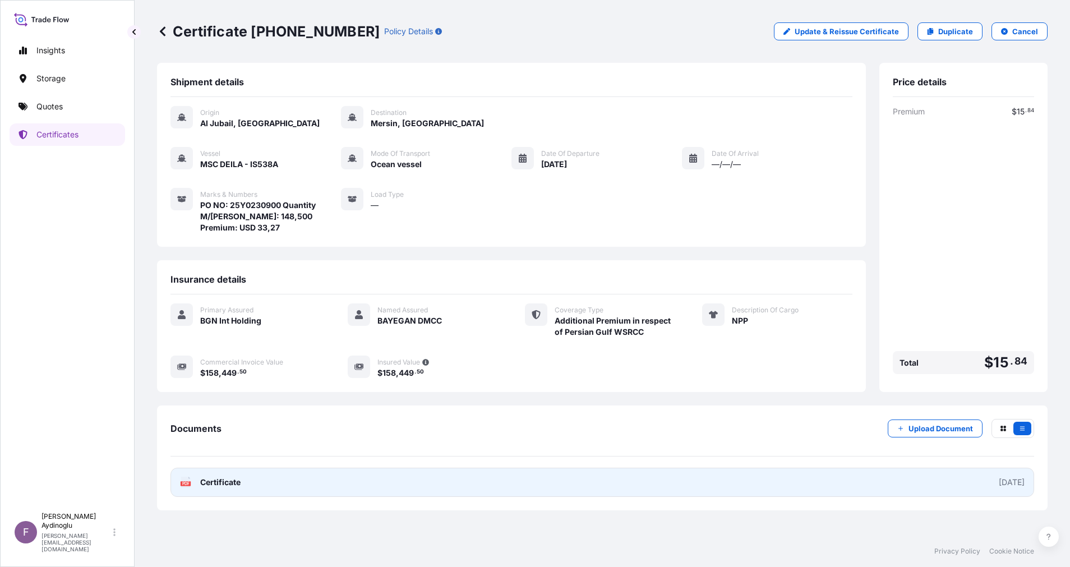
click at [646, 472] on link "PDF Certificate [DATE]" at bounding box center [603, 482] width 864 height 29
